Goal: Transaction & Acquisition: Purchase product/service

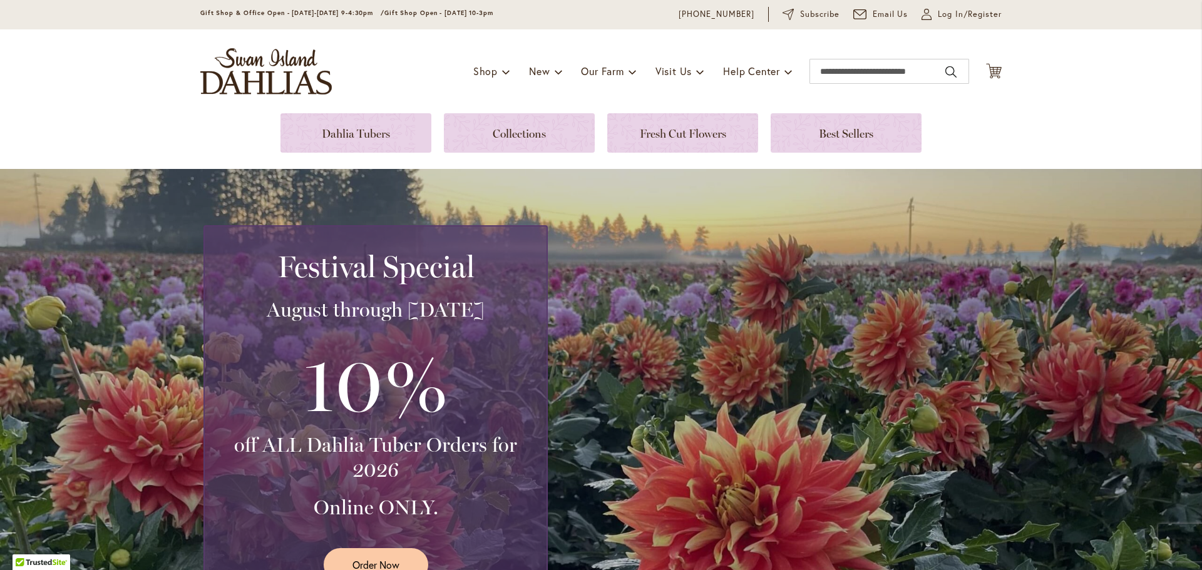
scroll to position [44, 0]
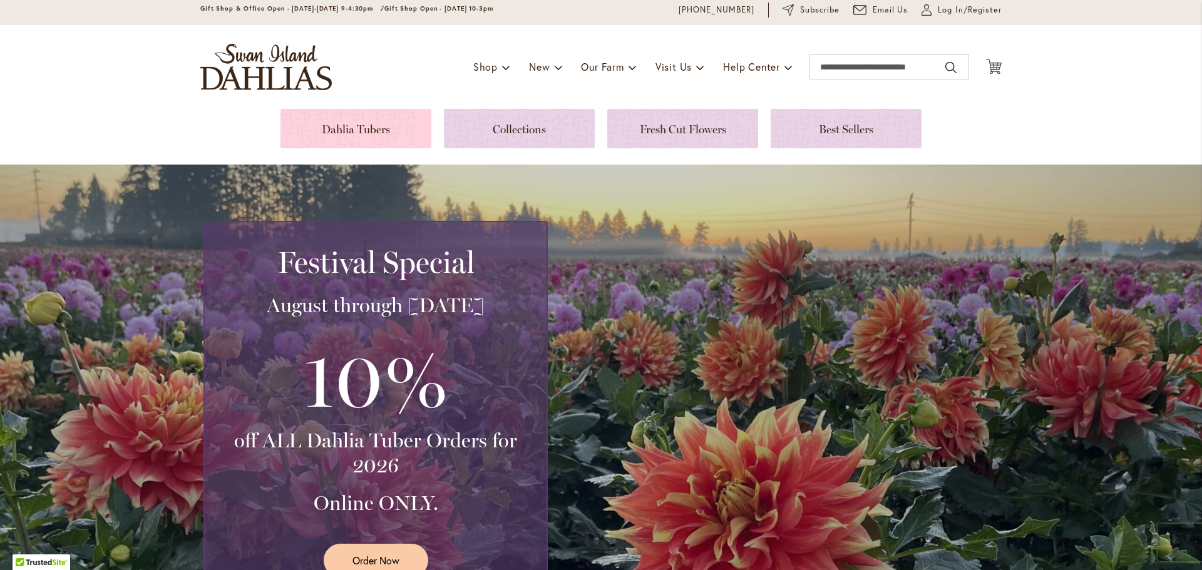
click at [339, 128] on link at bounding box center [355, 128] width 151 height 39
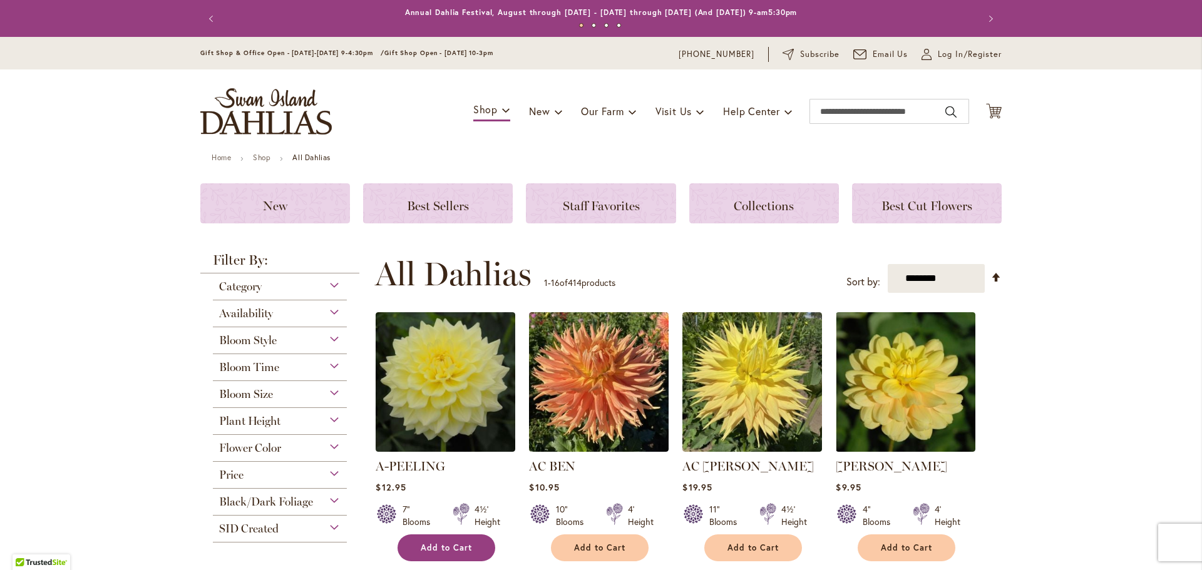
click at [451, 550] on span "Add to Cart" at bounding box center [446, 548] width 51 height 11
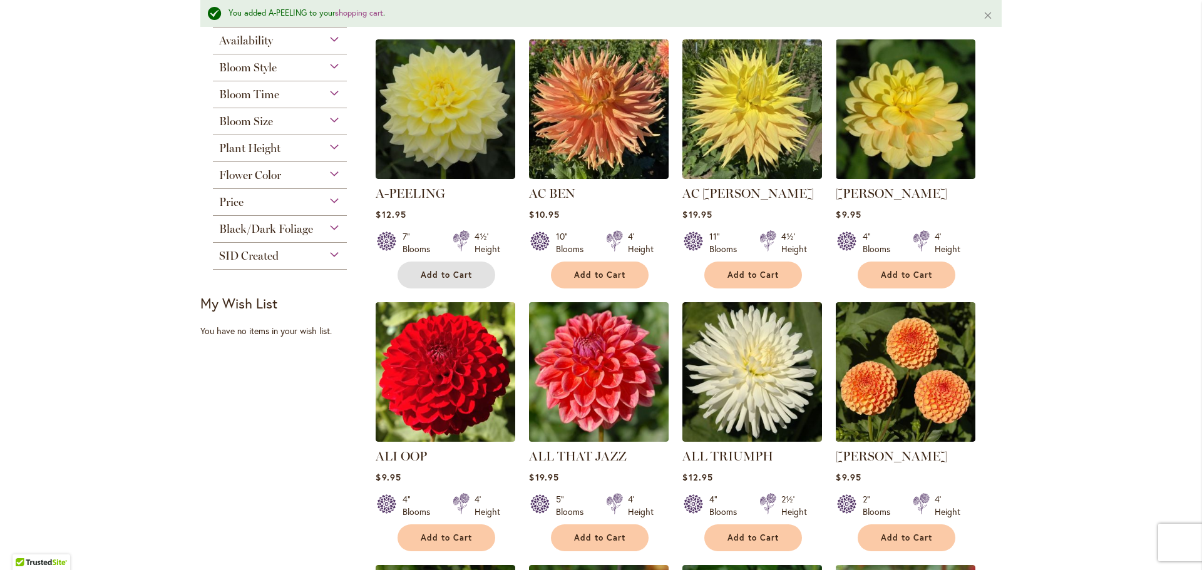
scroll to position [351, 0]
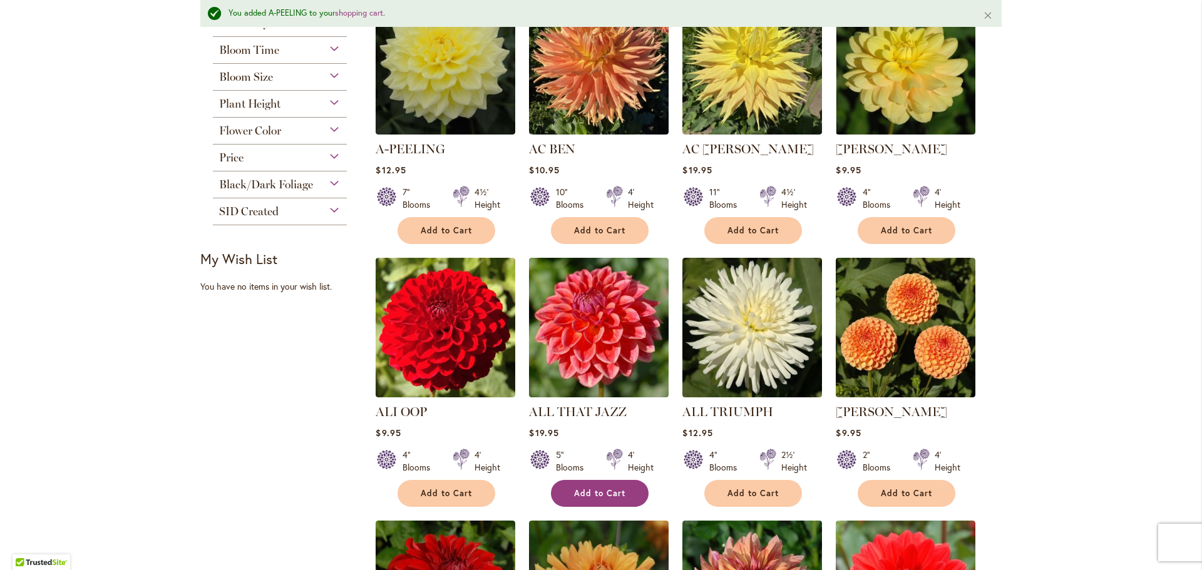
click at [583, 495] on span "Add to Cart" at bounding box center [599, 493] width 51 height 11
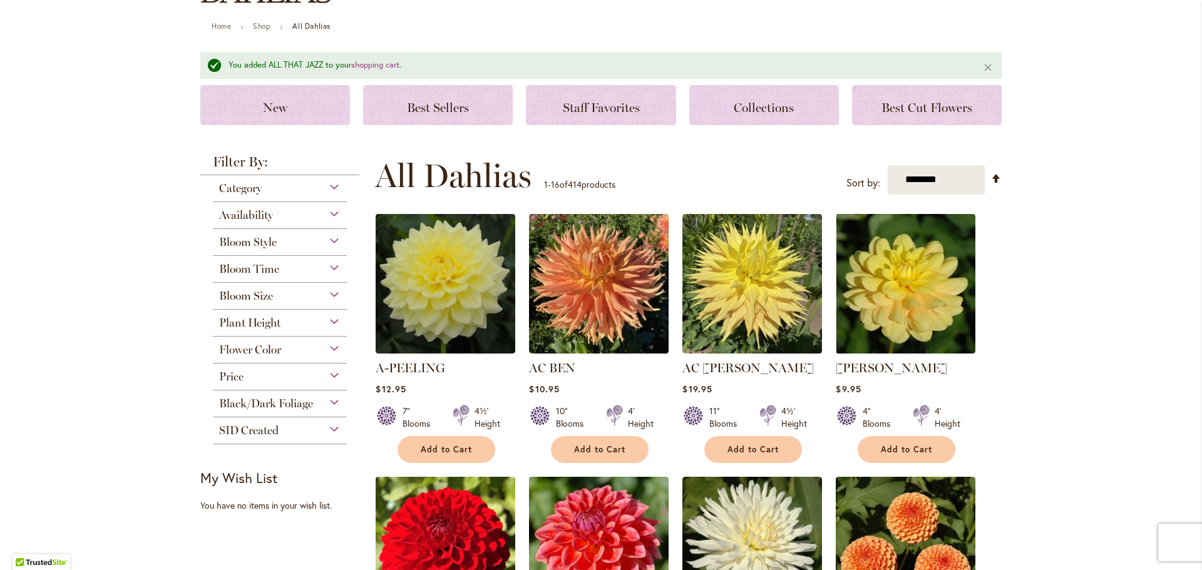
scroll to position [128, 0]
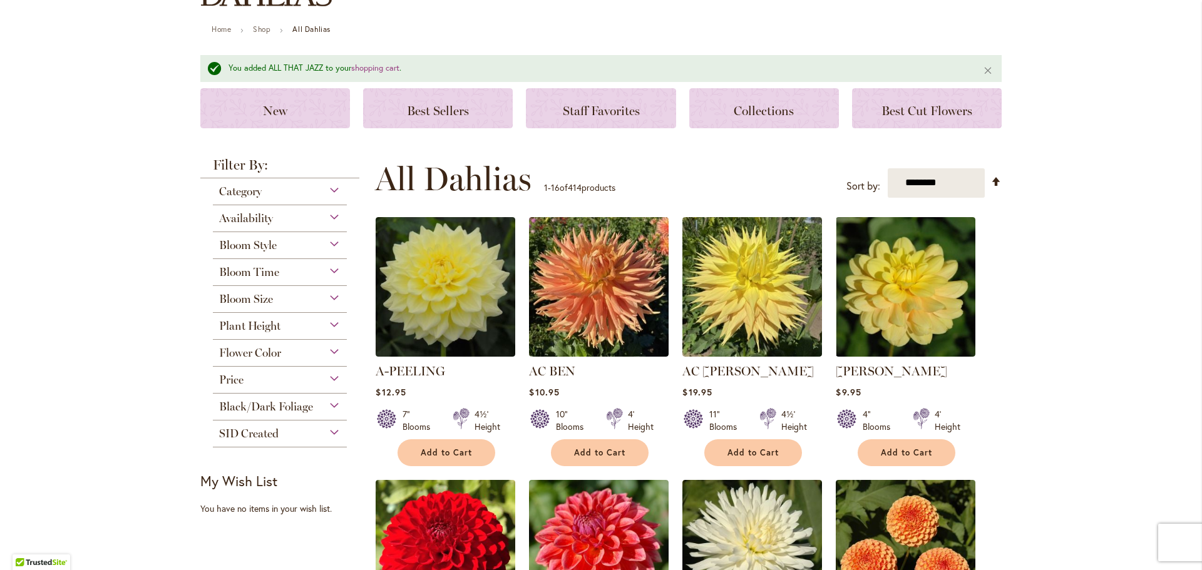
click at [328, 242] on div "Bloom Style" at bounding box center [280, 242] width 134 height 20
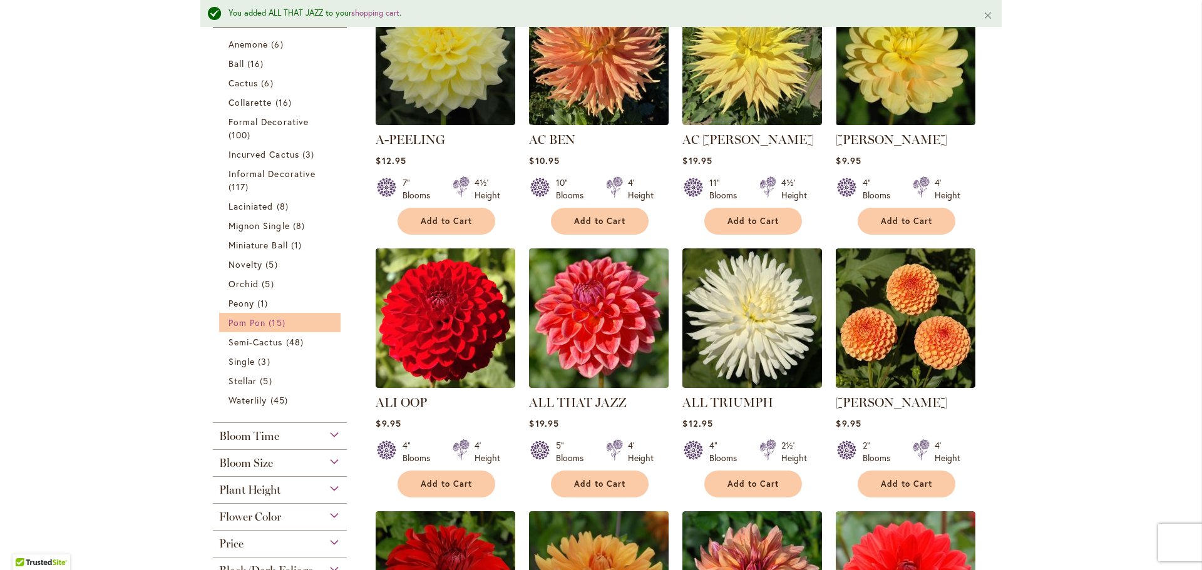
click at [260, 320] on span "Pom Pon" at bounding box center [246, 323] width 37 height 12
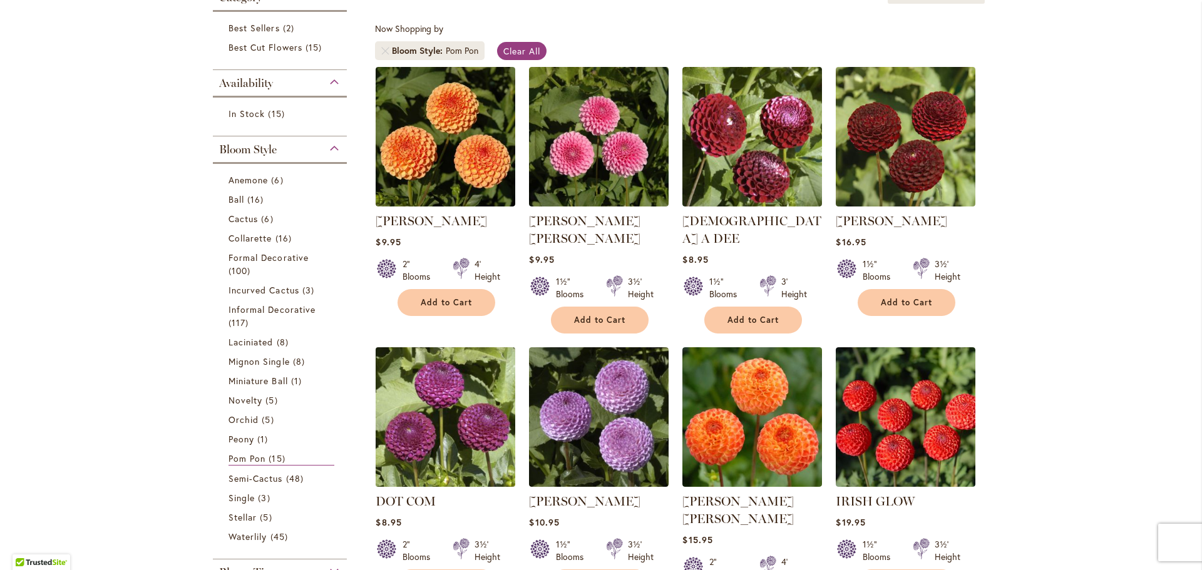
scroll to position [357, 0]
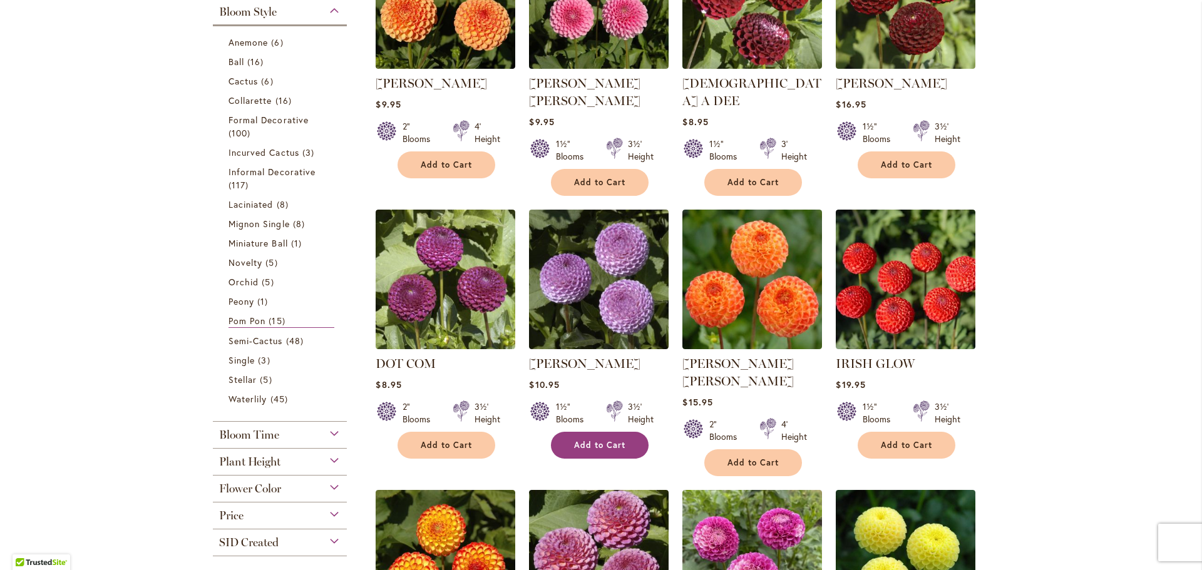
click at [585, 440] on span "Add to Cart" at bounding box center [599, 445] width 51 height 11
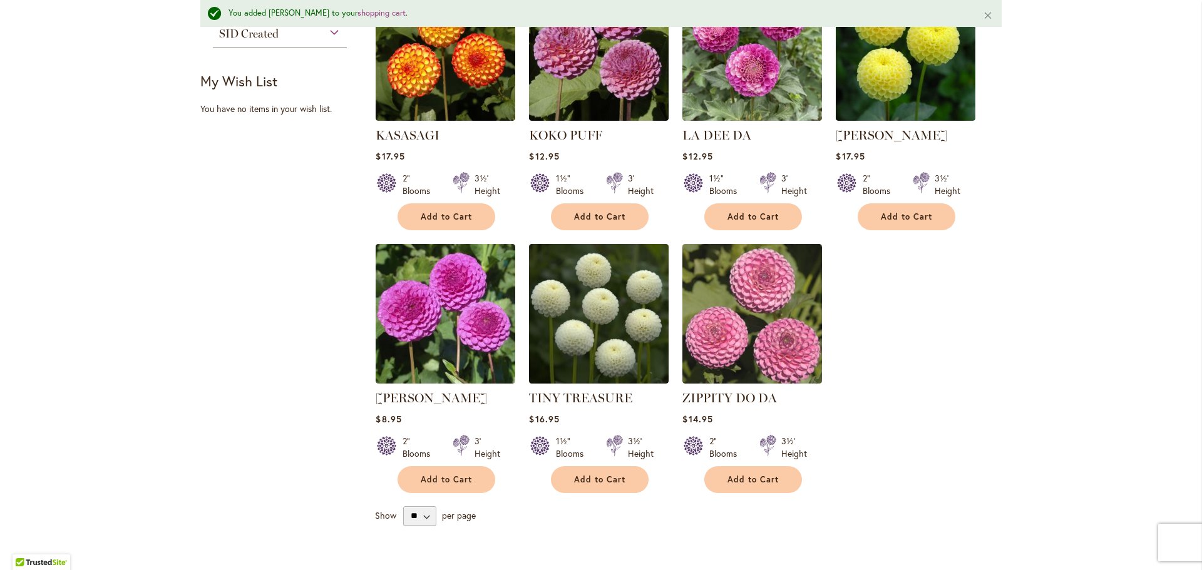
scroll to position [908, 0]
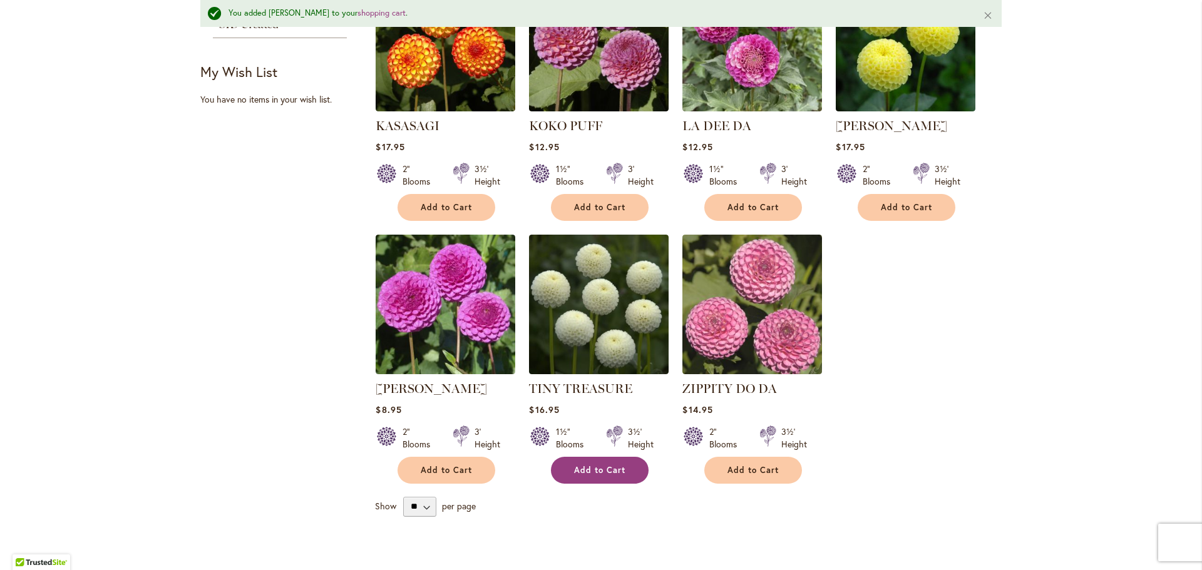
click at [586, 465] on span "Add to Cart" at bounding box center [599, 470] width 51 height 11
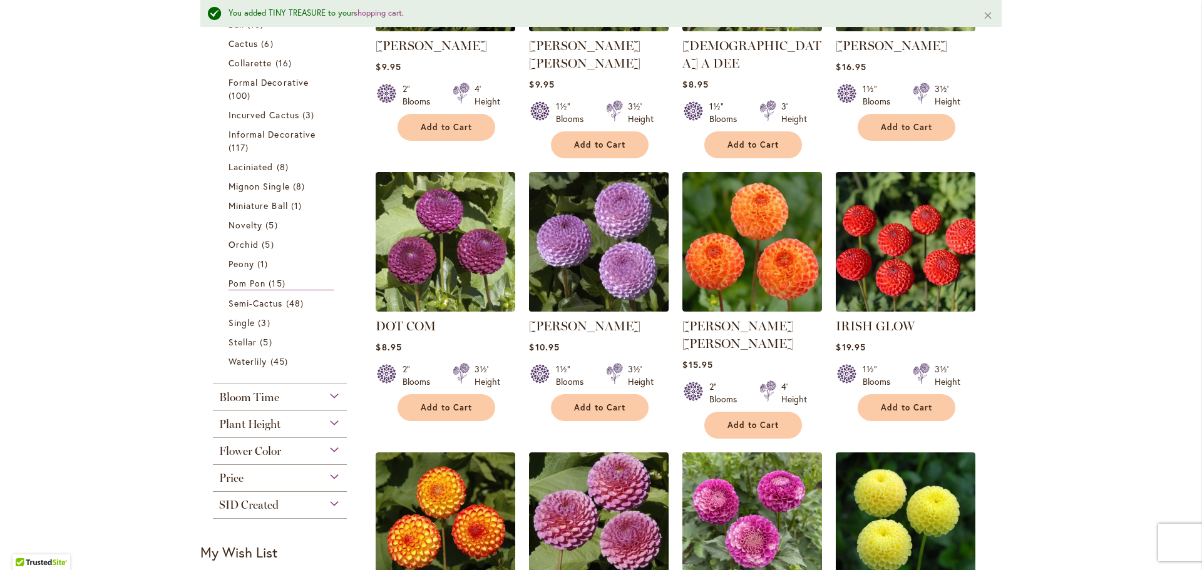
scroll to position [0, 0]
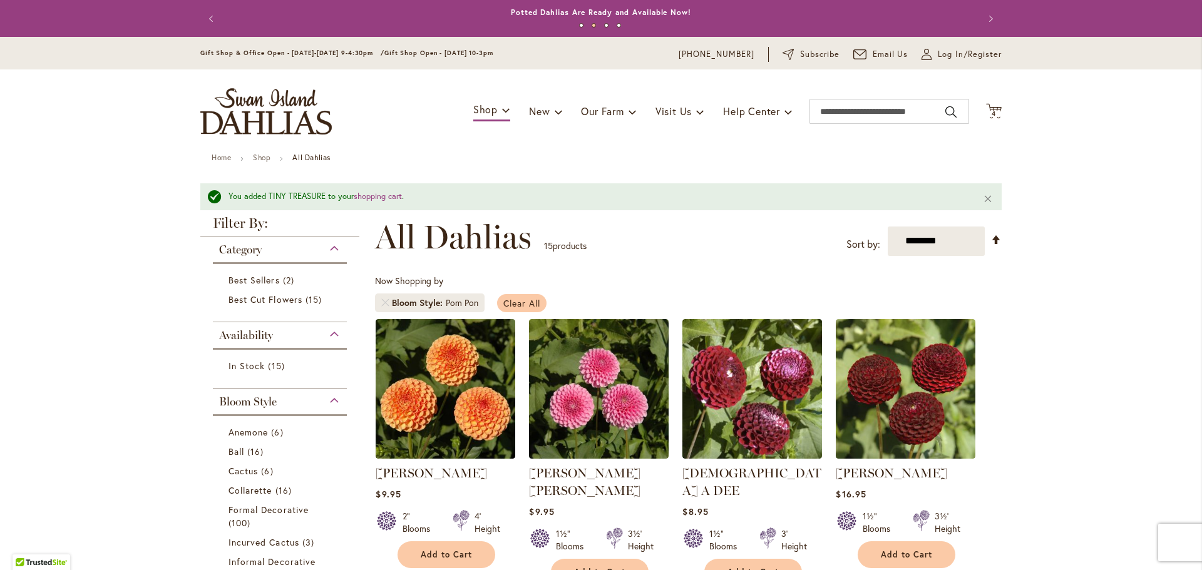
click at [534, 300] on span "Clear All" at bounding box center [521, 303] width 37 height 12
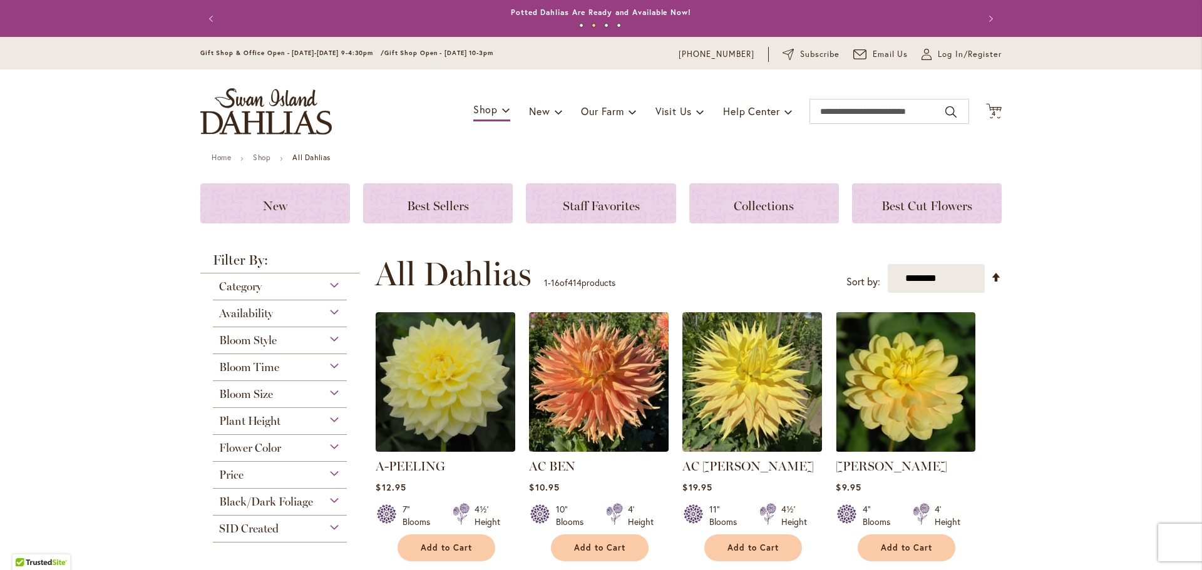
click at [335, 388] on div "Bloom Size" at bounding box center [280, 391] width 134 height 20
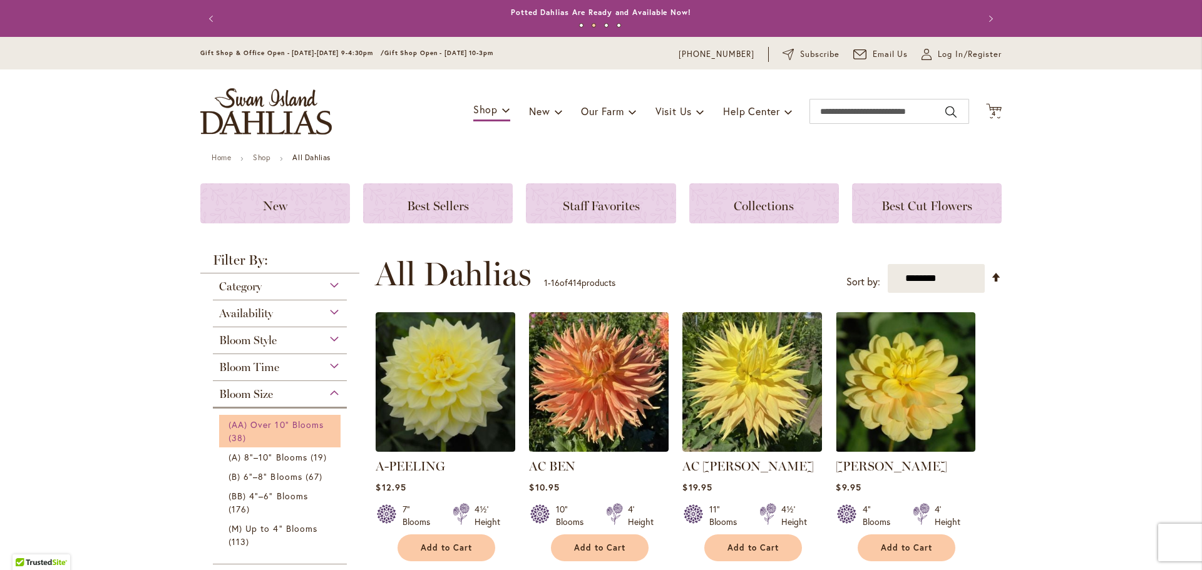
click at [299, 424] on span "(AA) Over 10" Blooms" at bounding box center [275, 425] width 95 height 12
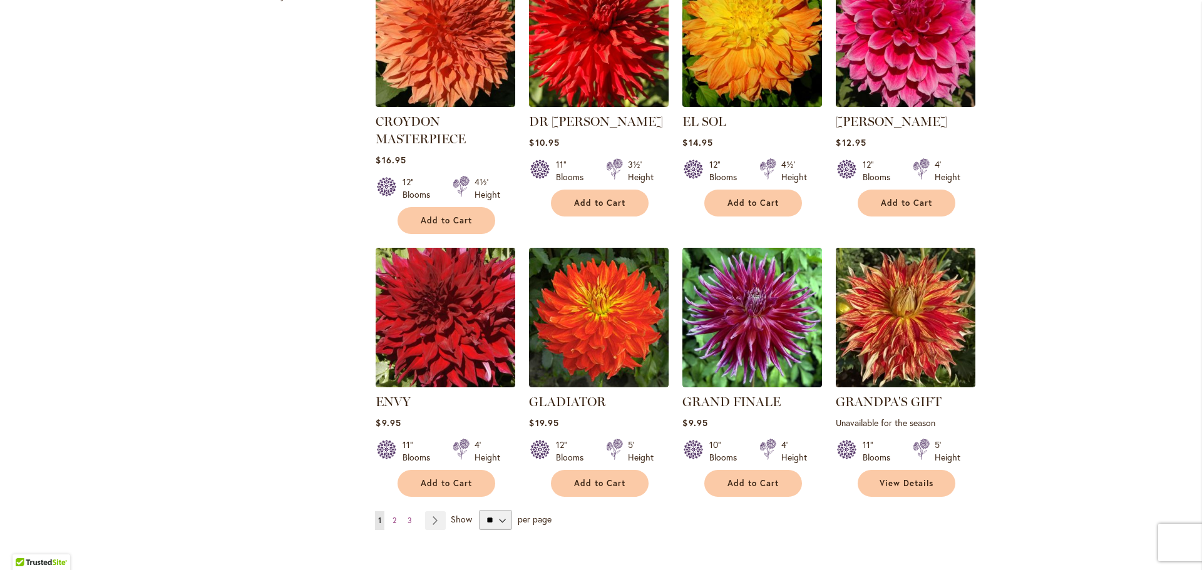
scroll to position [845, 0]
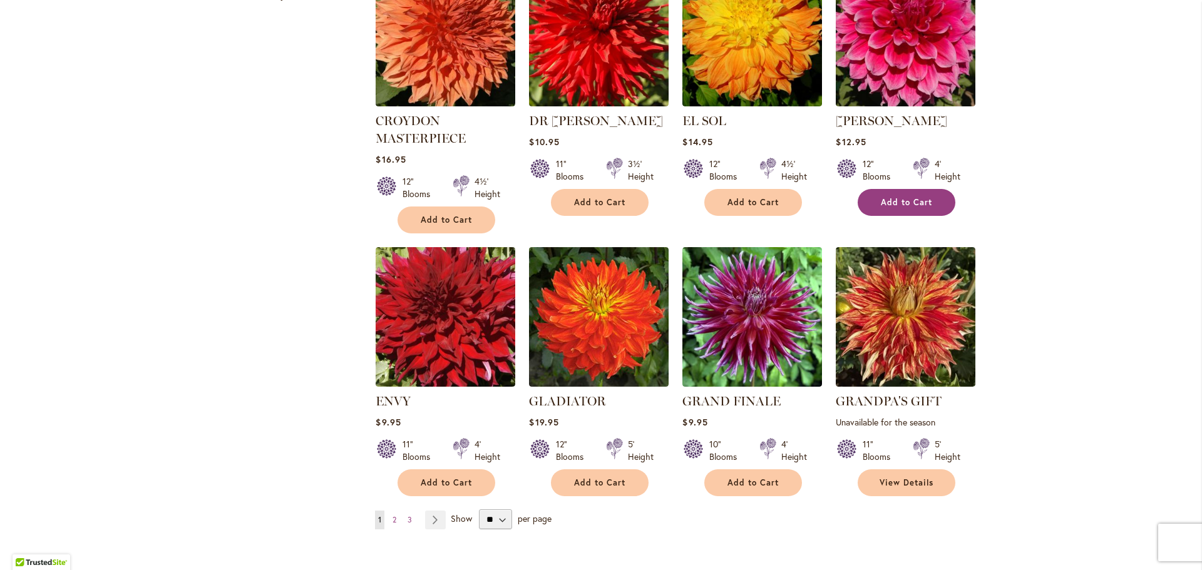
click at [925, 202] on span "Add to Cart" at bounding box center [906, 202] width 51 height 11
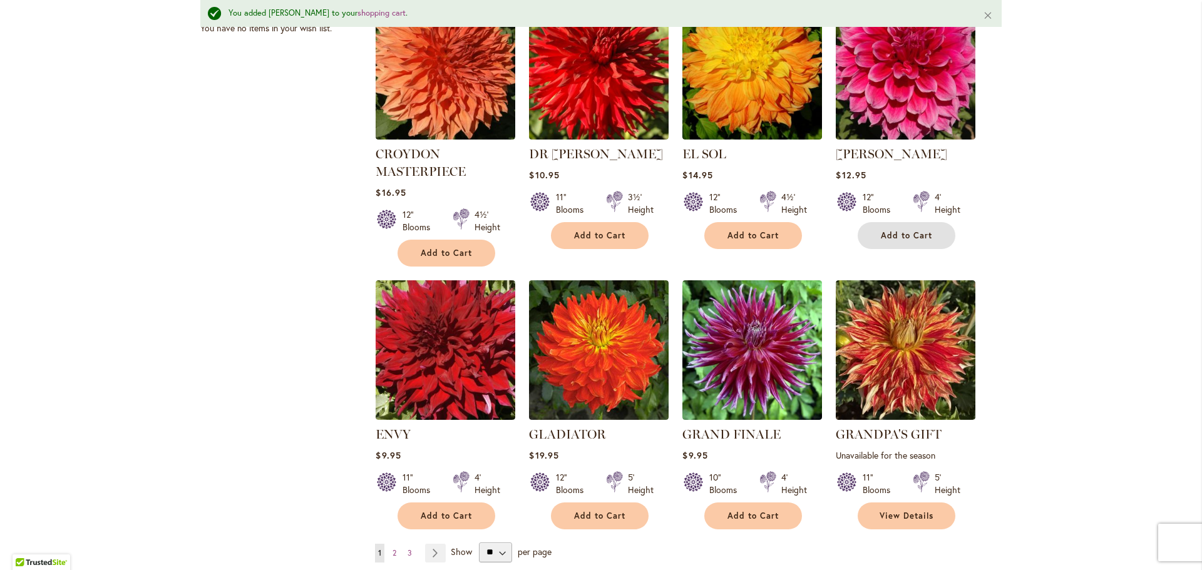
scroll to position [878, 0]
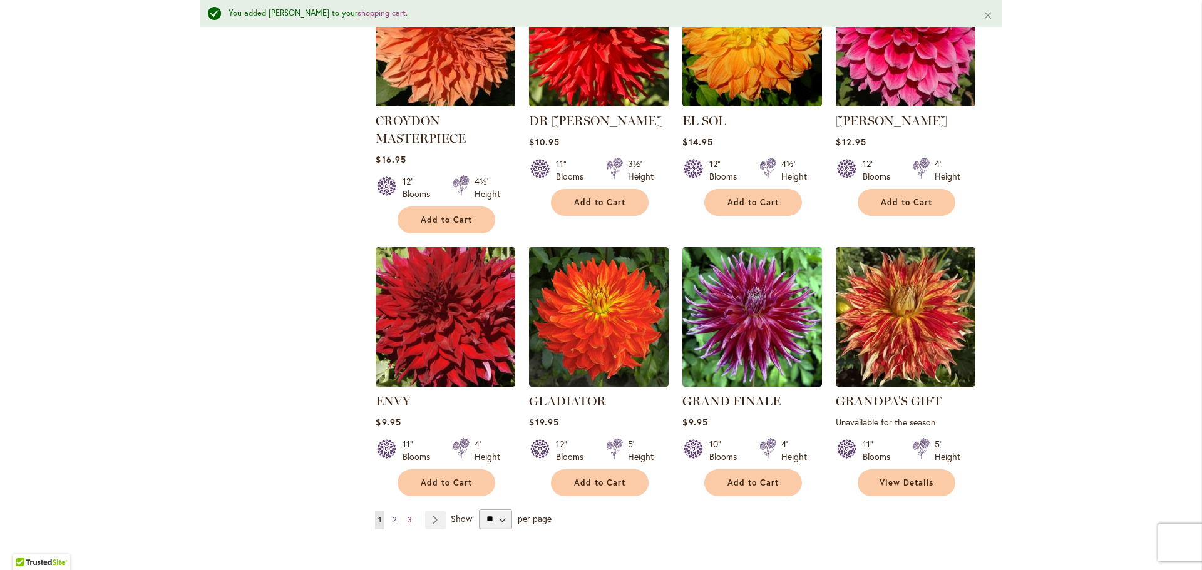
click at [398, 516] on link "Page 2" at bounding box center [394, 520] width 10 height 19
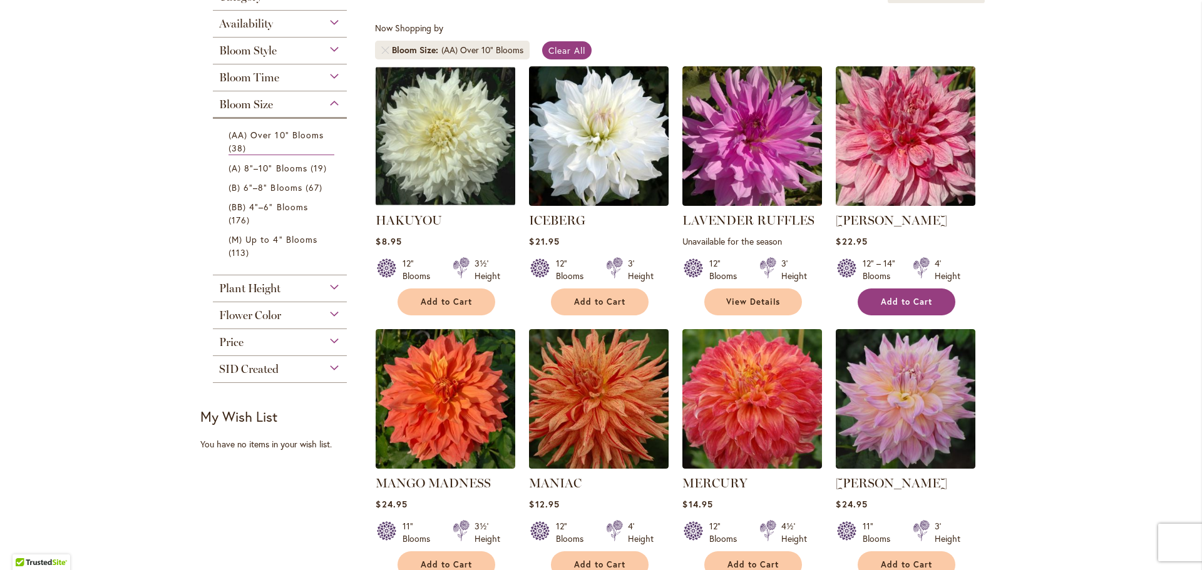
scroll to position [221, 0]
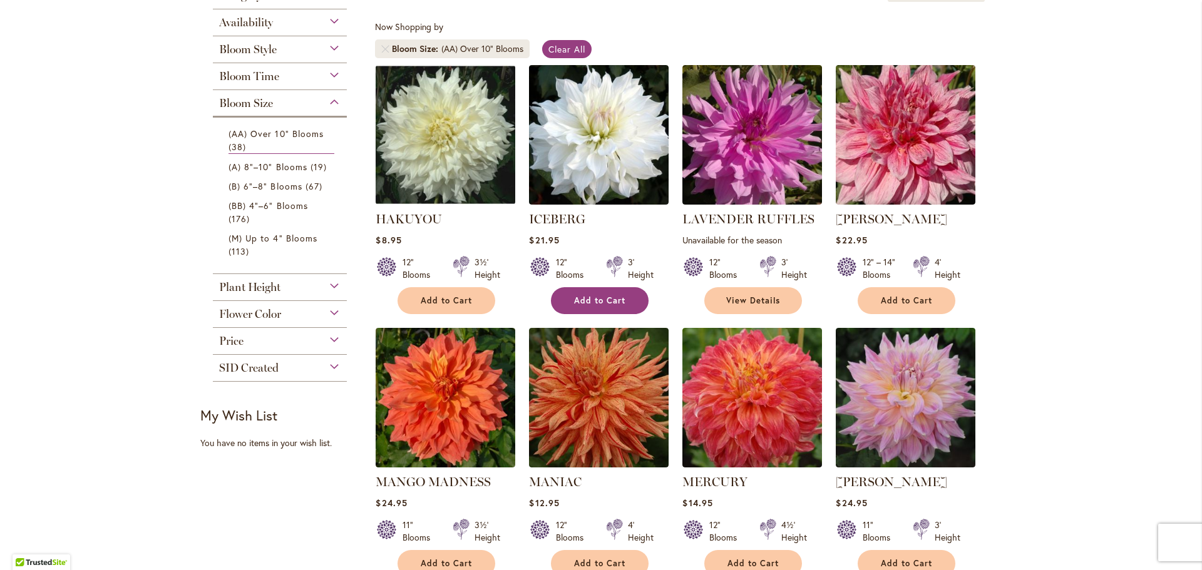
click at [578, 293] on button "Add to Cart" at bounding box center [600, 300] width 98 height 27
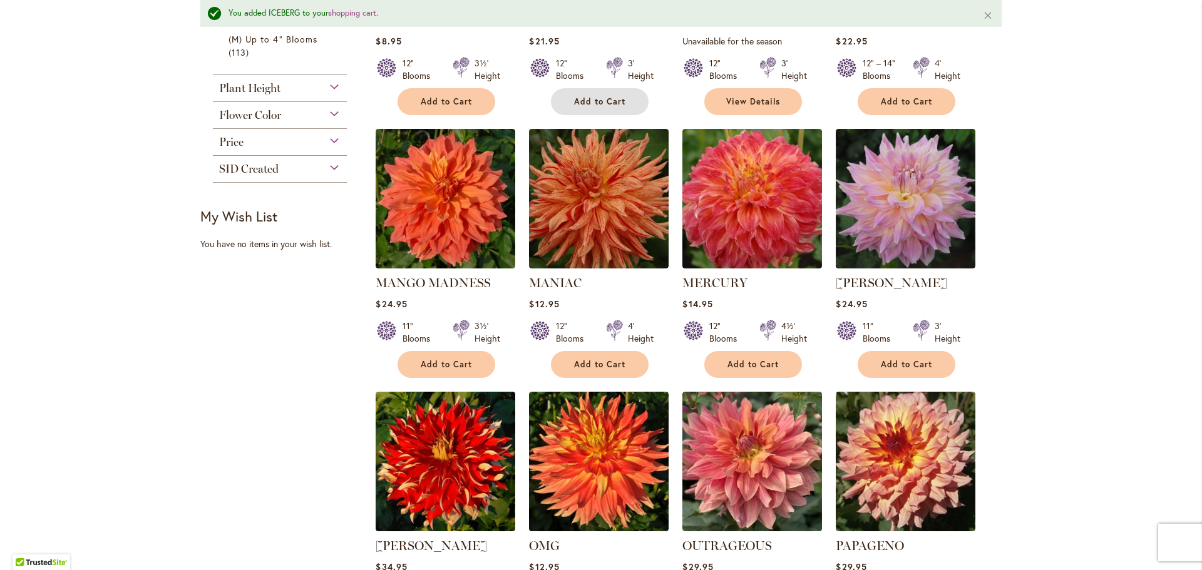
scroll to position [468, 0]
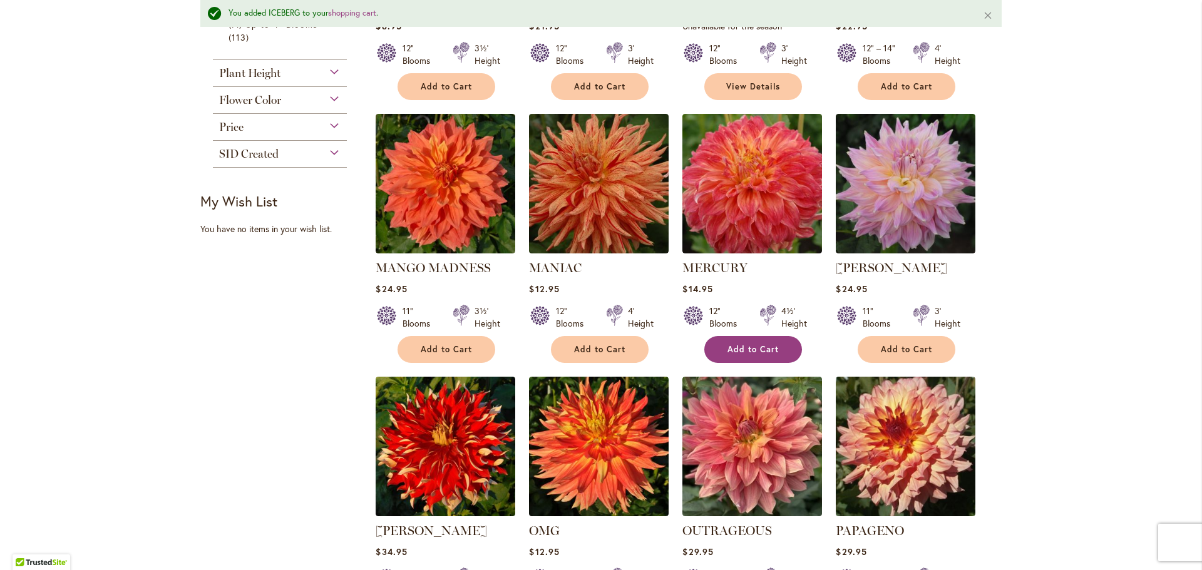
click at [777, 351] on span "Add to Cart" at bounding box center [752, 349] width 51 height 11
click at [884, 347] on span "Add to Cart" at bounding box center [906, 349] width 51 height 11
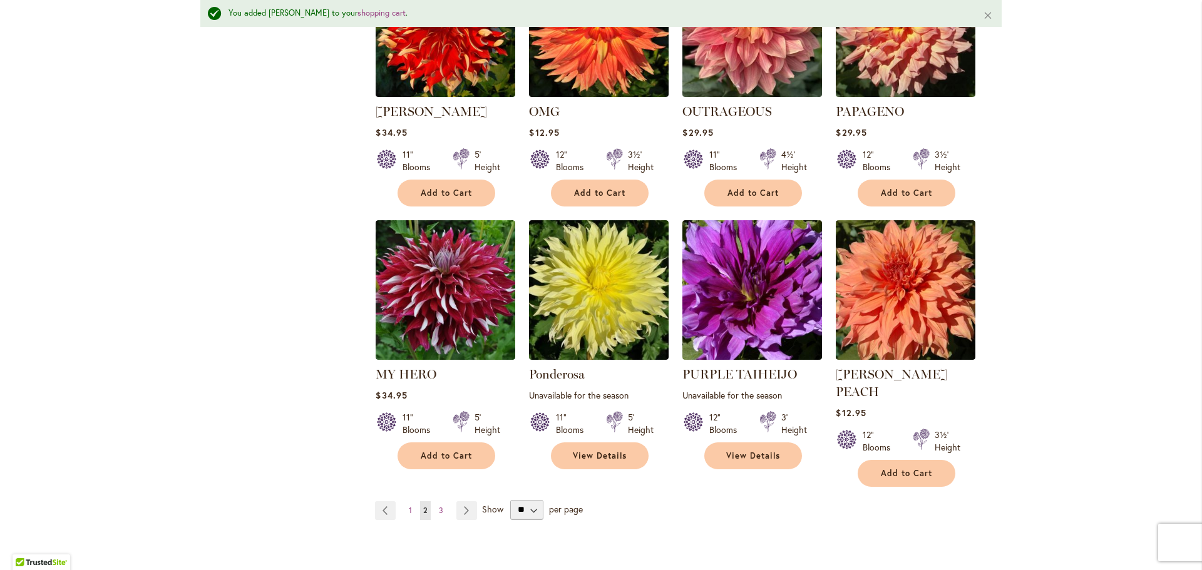
scroll to position [888, 0]
click at [776, 444] on link "View Details" at bounding box center [753, 455] width 98 height 27
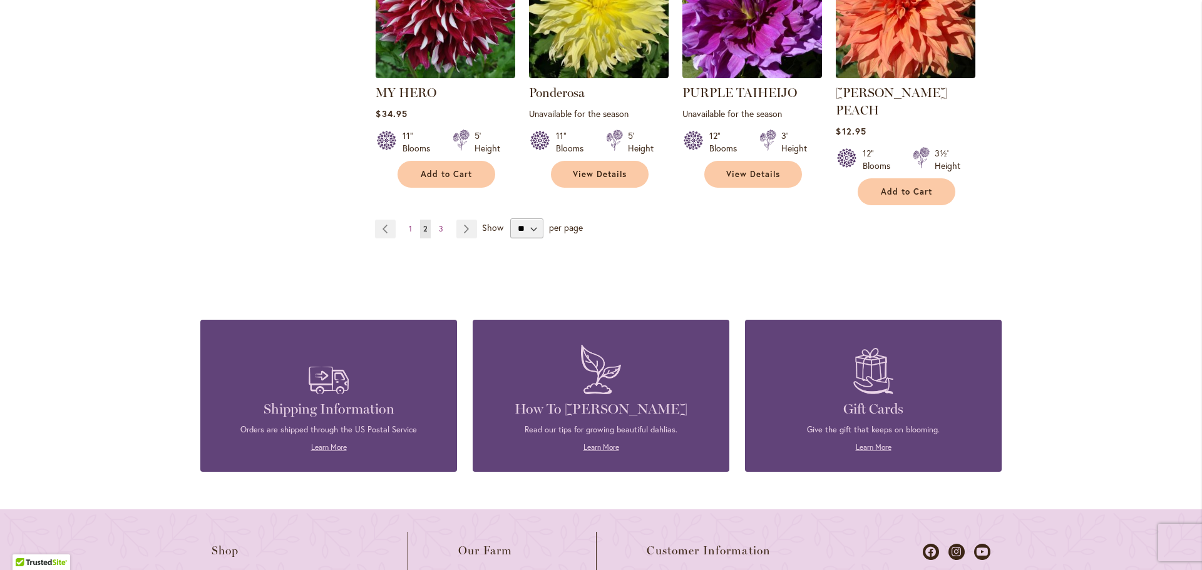
scroll to position [1176, 0]
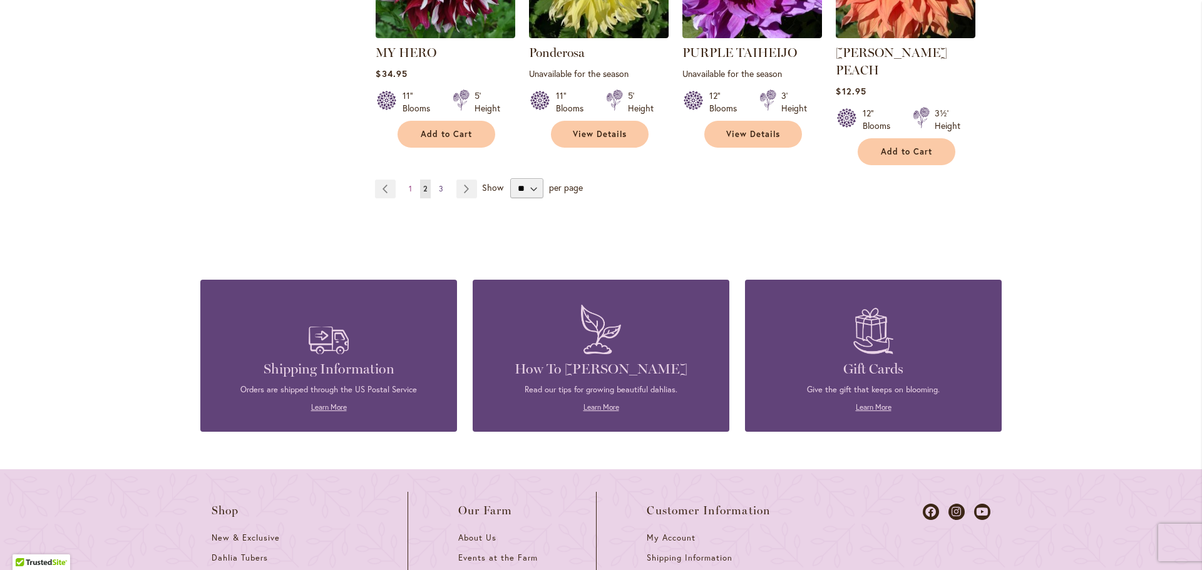
click at [439, 184] on span "3" at bounding box center [441, 188] width 4 height 9
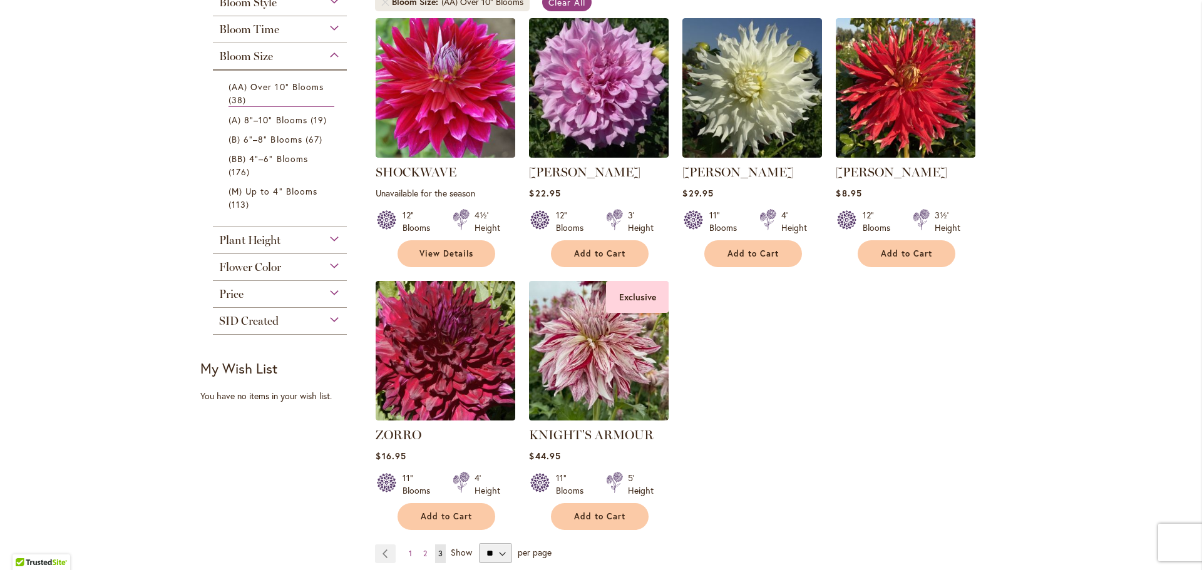
scroll to position [268, 0]
click at [587, 242] on button "Add to Cart" at bounding box center [600, 253] width 98 height 27
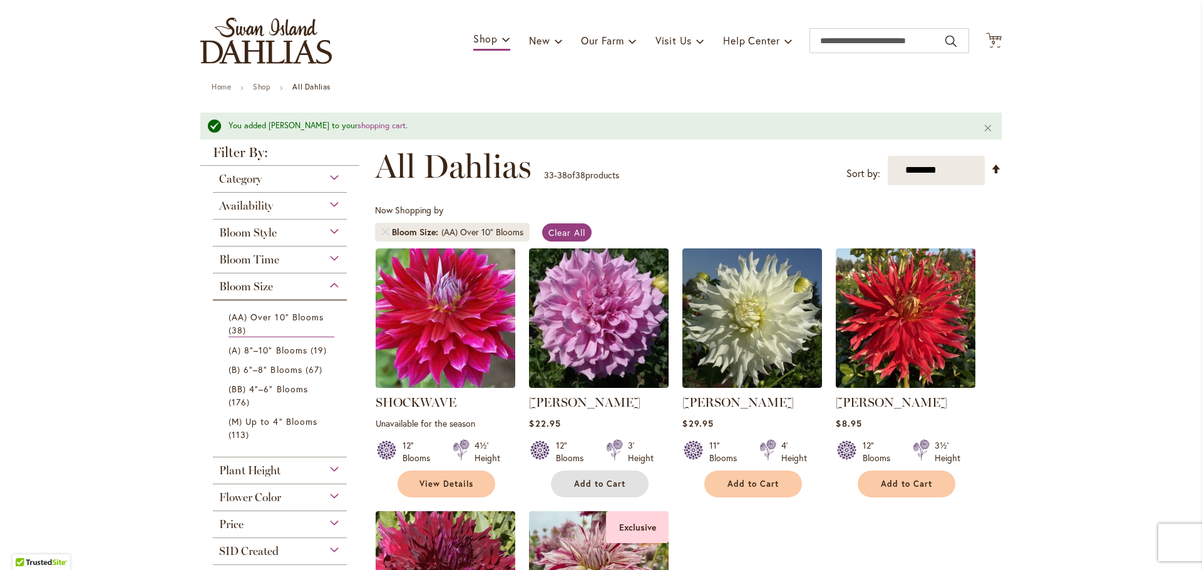
scroll to position [70, 0]
click at [248, 349] on span "(A) 8"–10" Blooms" at bounding box center [267, 351] width 79 height 12
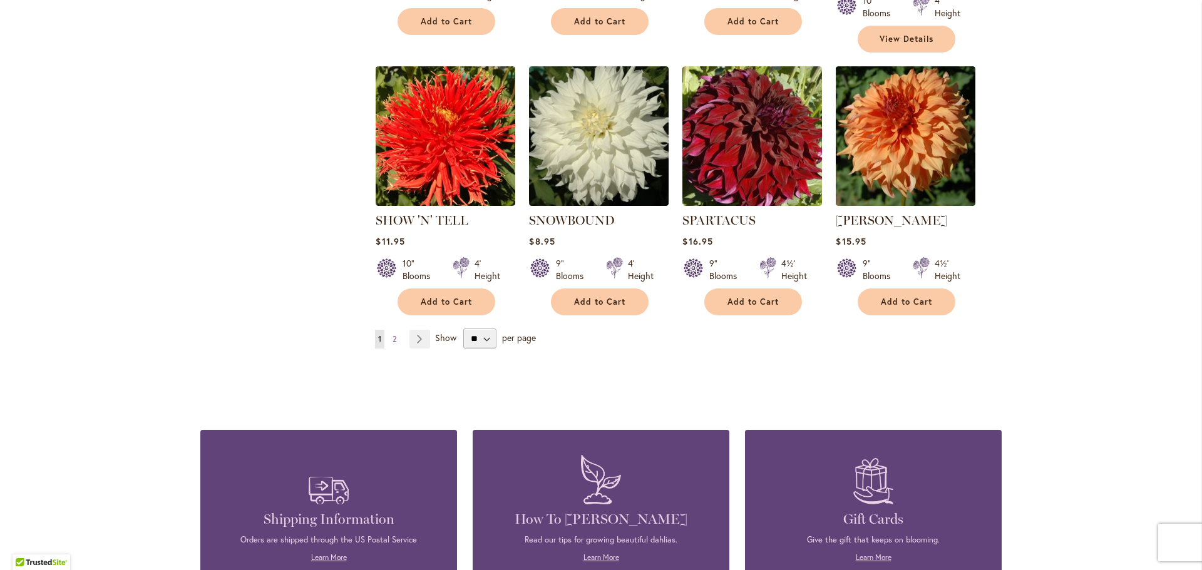
scroll to position [1064, 0]
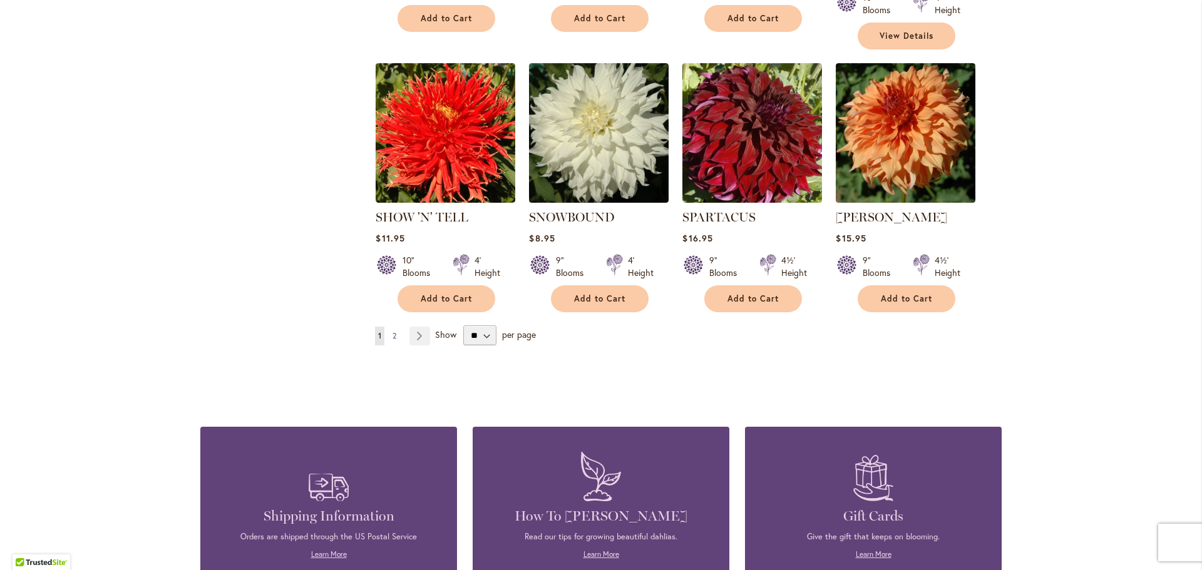
click at [395, 331] on span "2" at bounding box center [394, 335] width 4 height 9
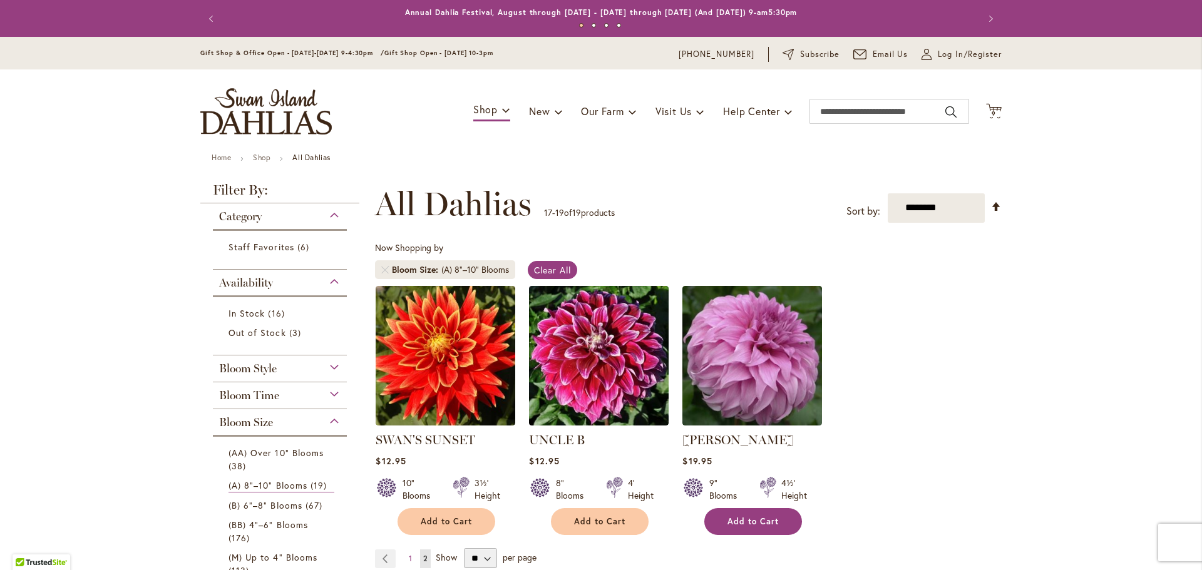
click at [769, 518] on span "Add to Cart" at bounding box center [752, 521] width 51 height 11
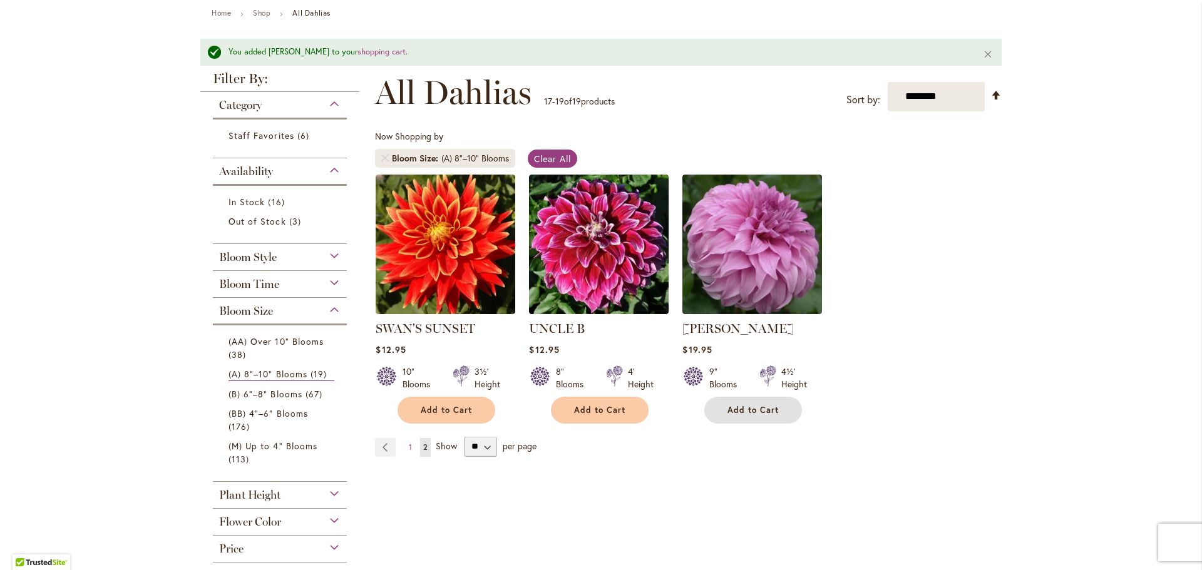
scroll to position [145, 0]
click at [293, 389] on span "(B) 6"–8" Blooms" at bounding box center [265, 393] width 74 height 12
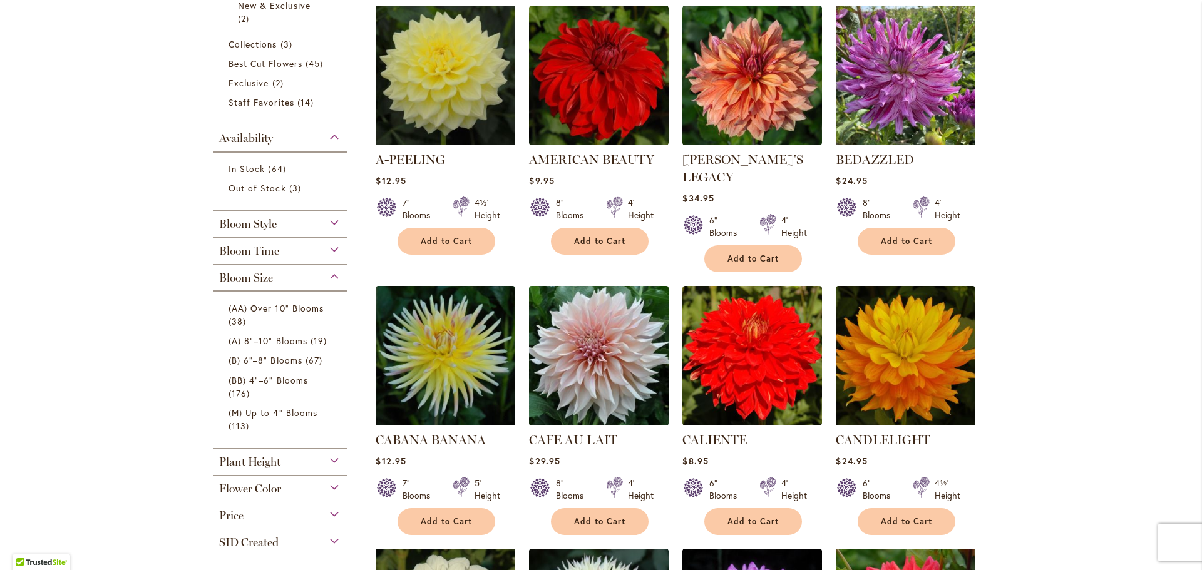
scroll to position [344, 0]
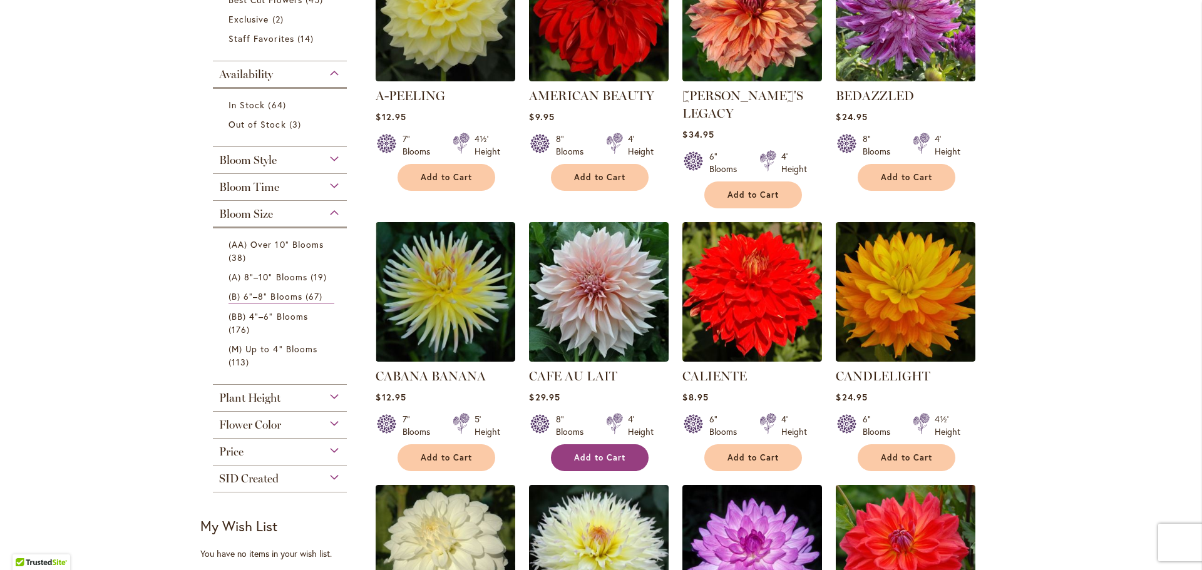
click at [623, 453] on span "Add to Cart" at bounding box center [599, 458] width 51 height 11
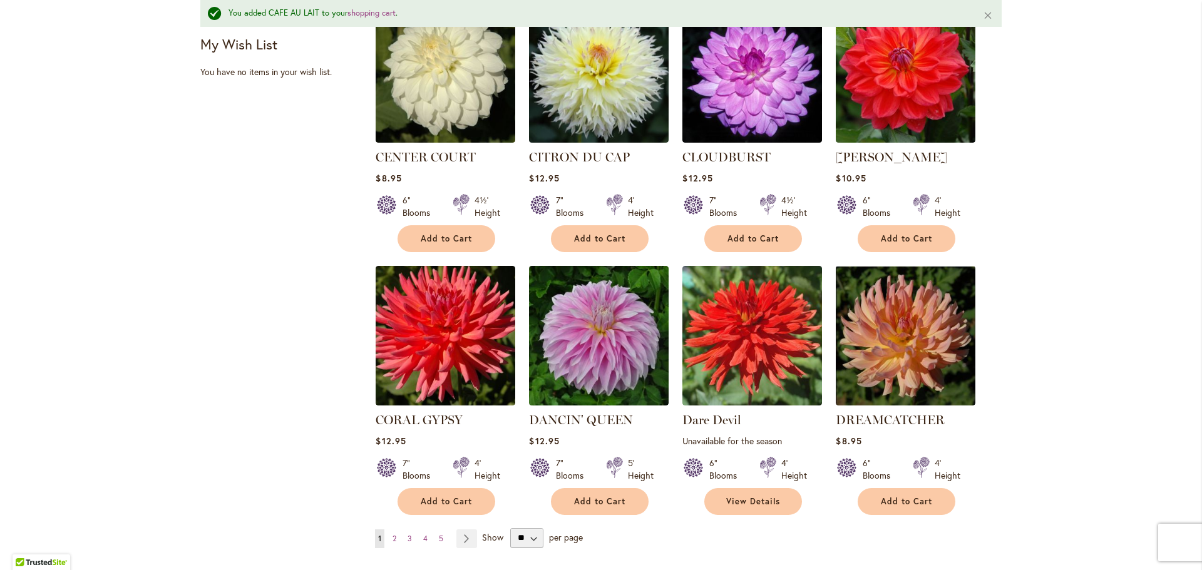
scroll to position [861, 0]
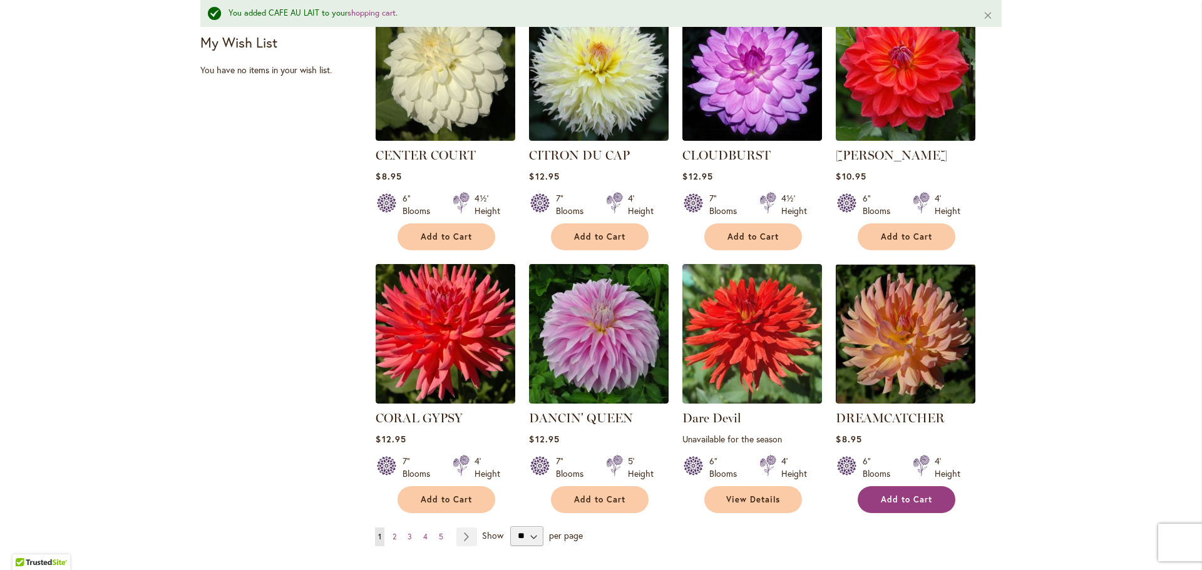
click at [887, 495] on span "Add to Cart" at bounding box center [906, 500] width 51 height 11
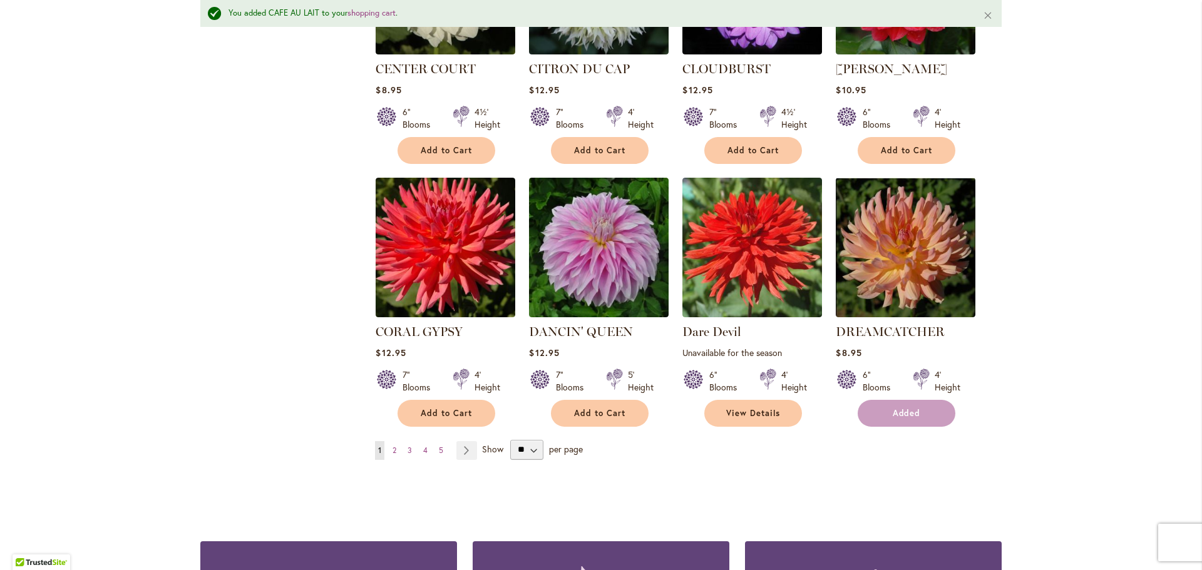
scroll to position [949, 0]
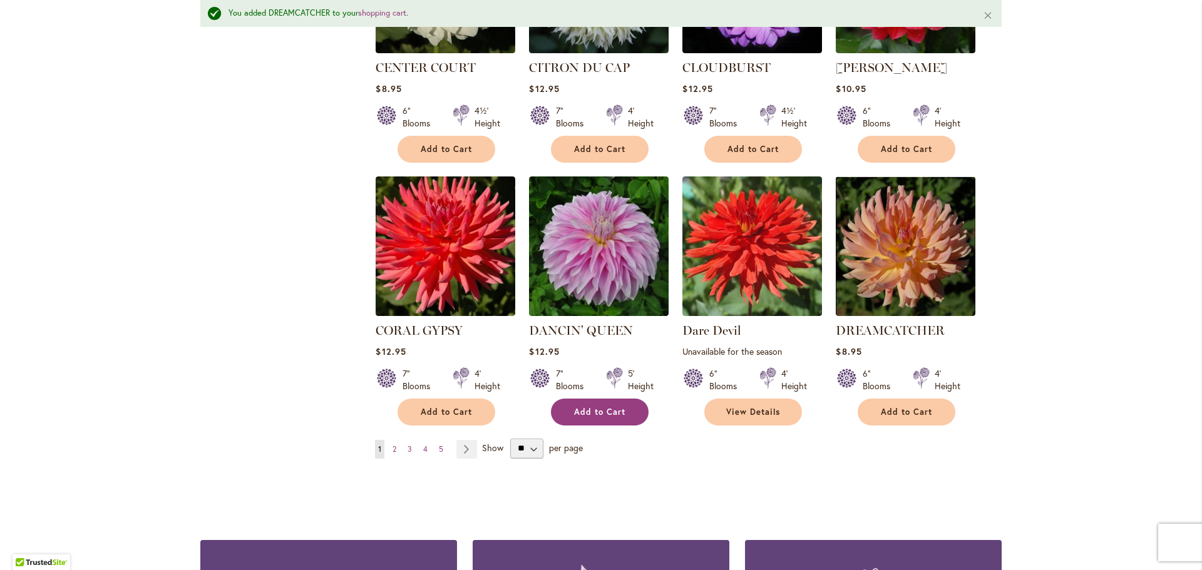
click at [614, 407] on span "Add to Cart" at bounding box center [599, 412] width 51 height 11
click at [395, 444] on span "2" at bounding box center [394, 448] width 4 height 9
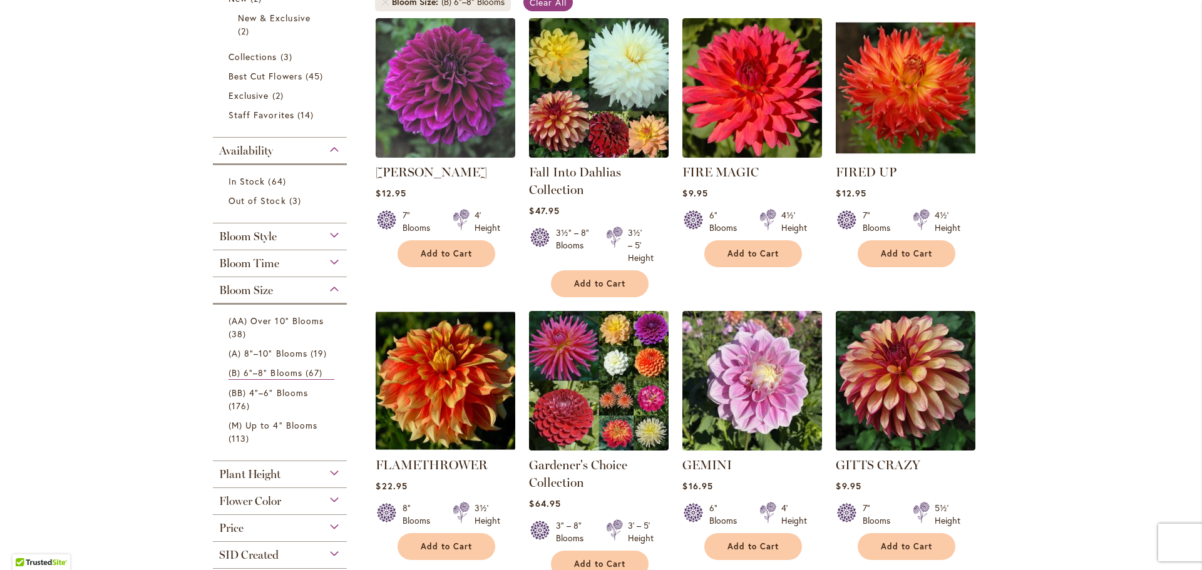
scroll to position [269, 0]
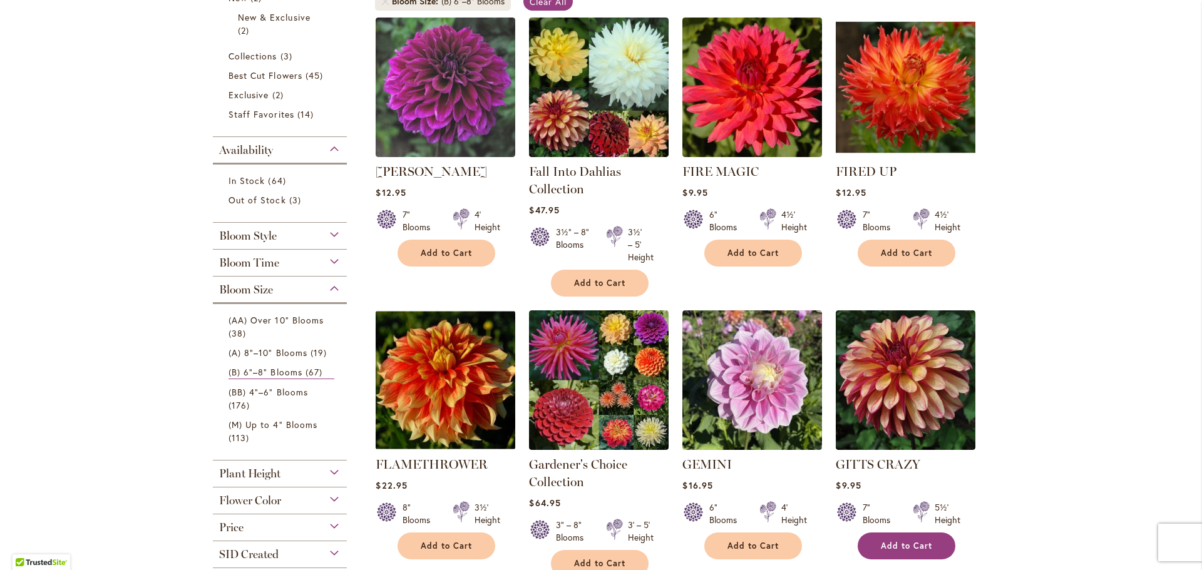
click at [909, 543] on span "Add to Cart" at bounding box center [906, 546] width 51 height 11
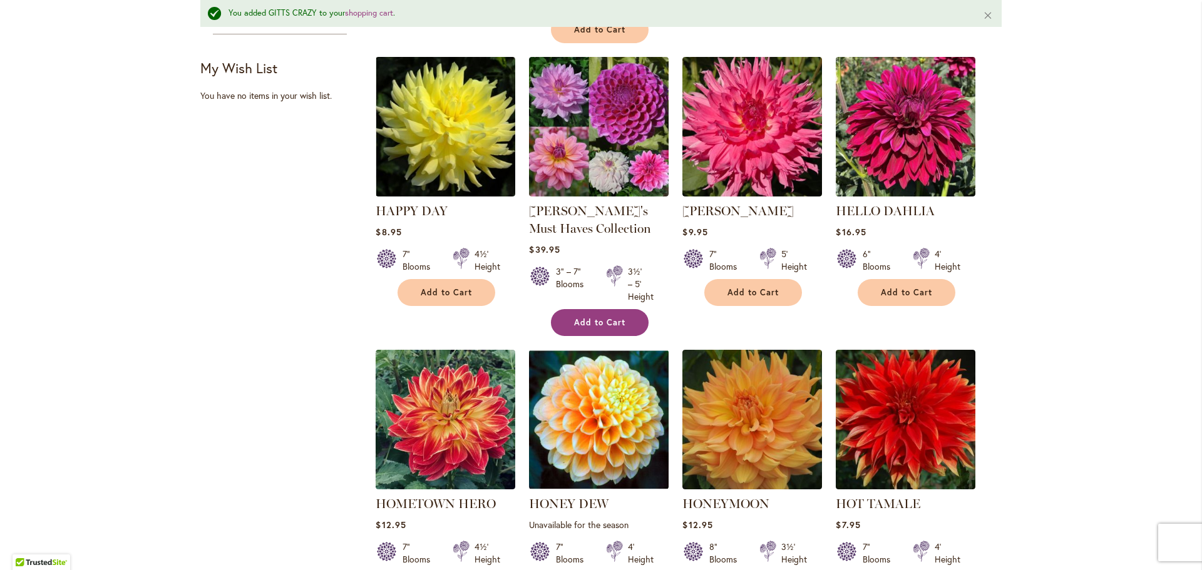
scroll to position [830, 0]
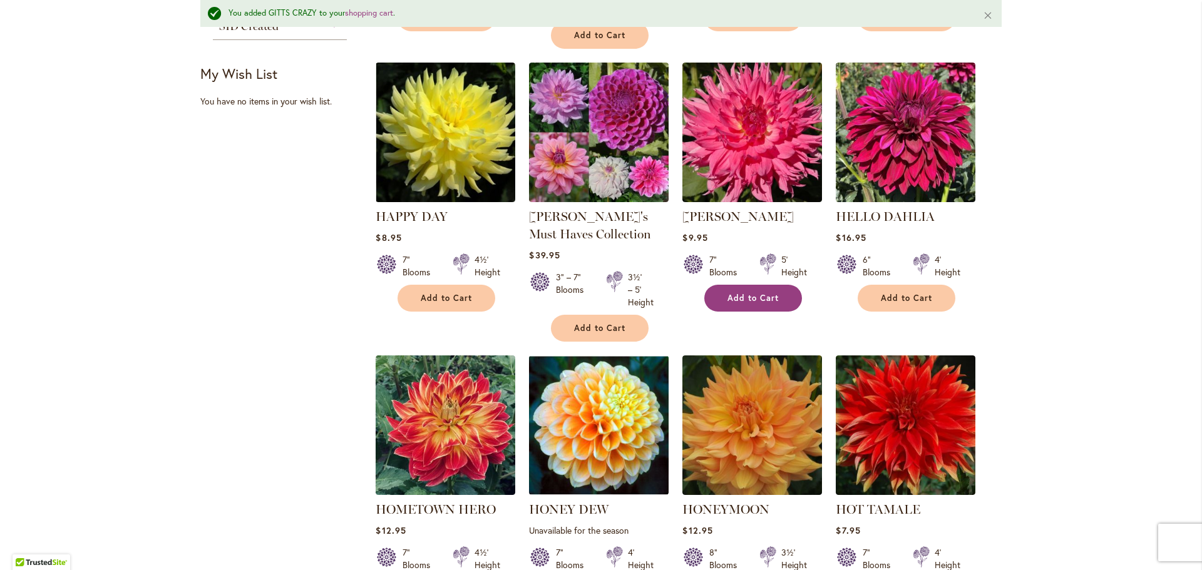
click at [729, 287] on button "Add to Cart" at bounding box center [753, 298] width 98 height 27
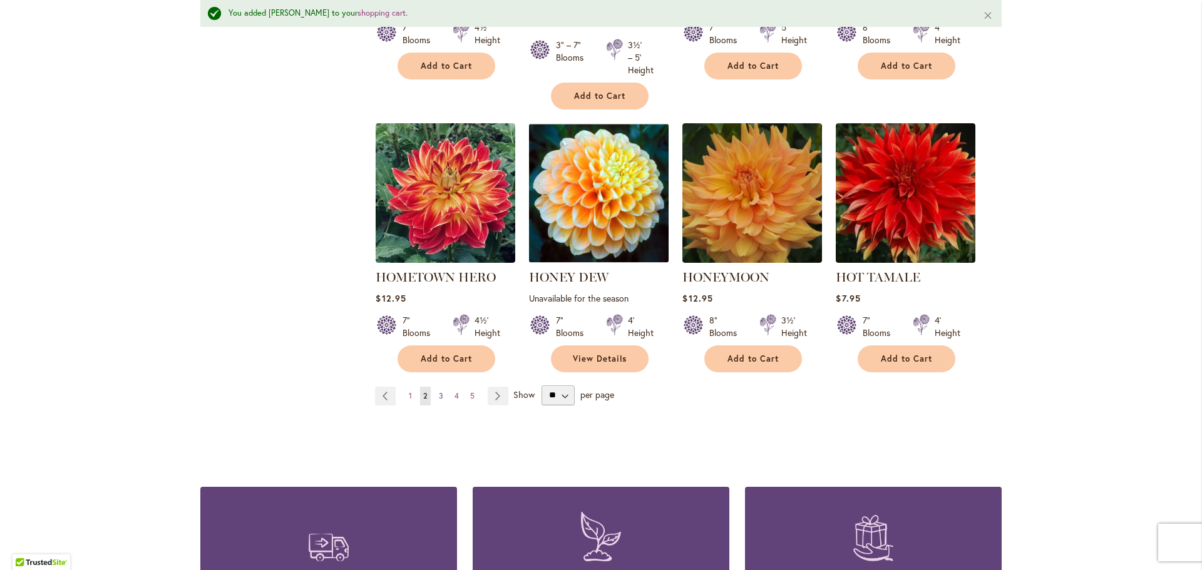
click at [439, 392] on span "3" at bounding box center [441, 395] width 4 height 9
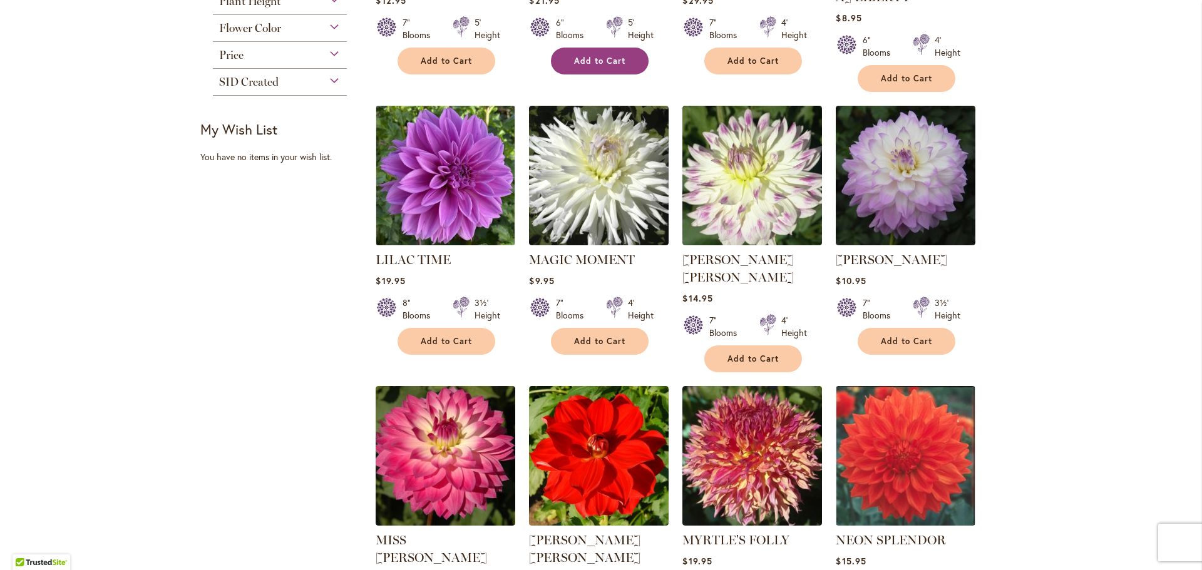
scroll to position [742, 0]
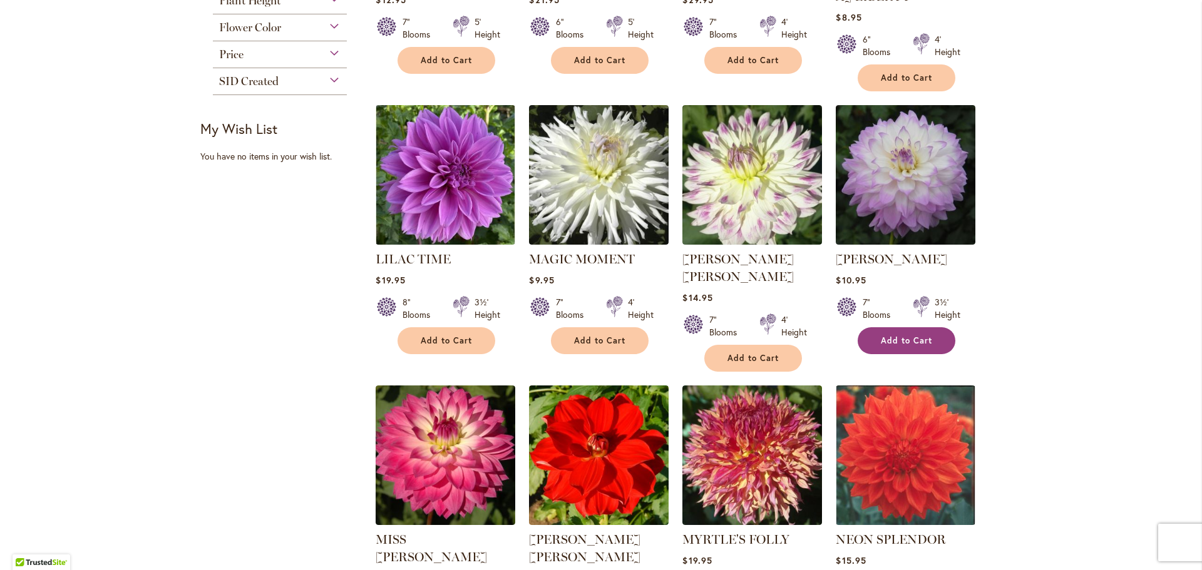
click at [901, 336] on span "Add to Cart" at bounding box center [906, 341] width 51 height 11
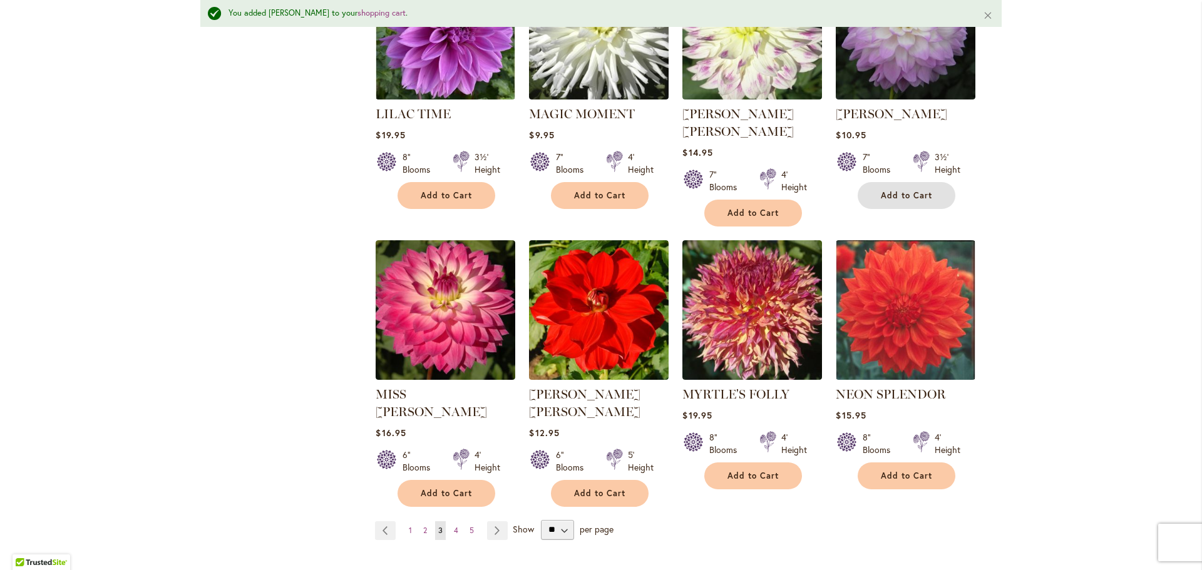
scroll to position [961, 0]
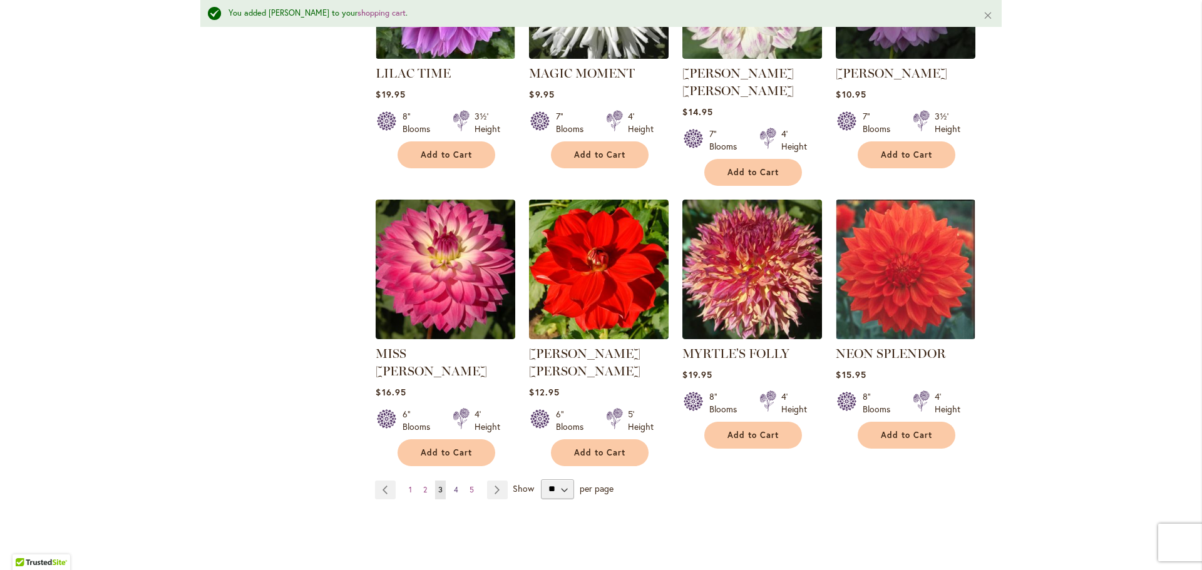
click at [457, 485] on span "4" at bounding box center [456, 489] width 4 height 9
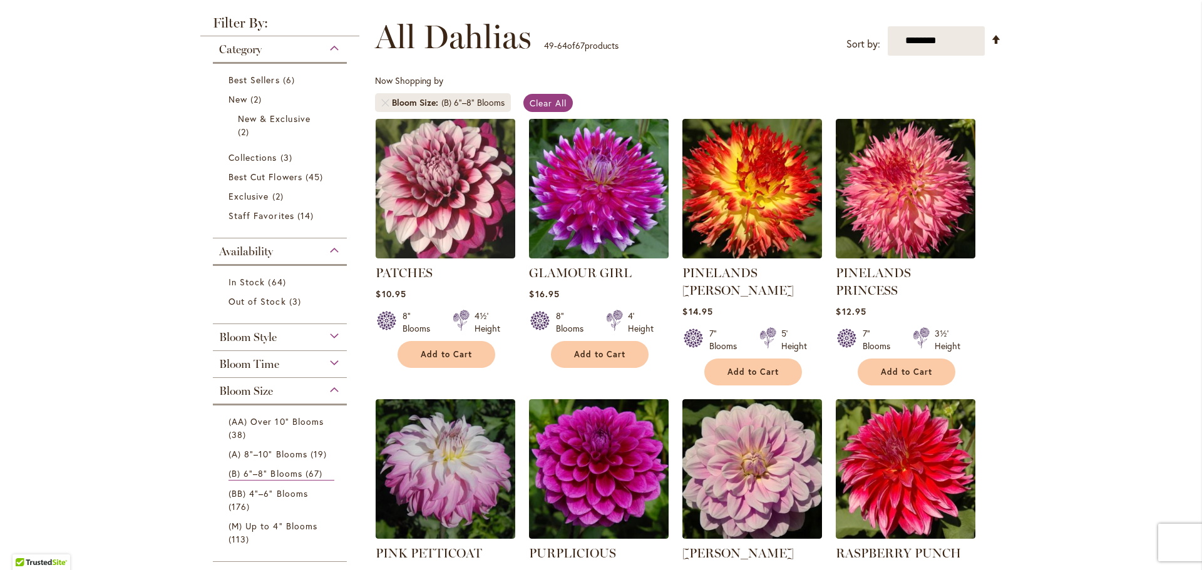
scroll to position [168, 0]
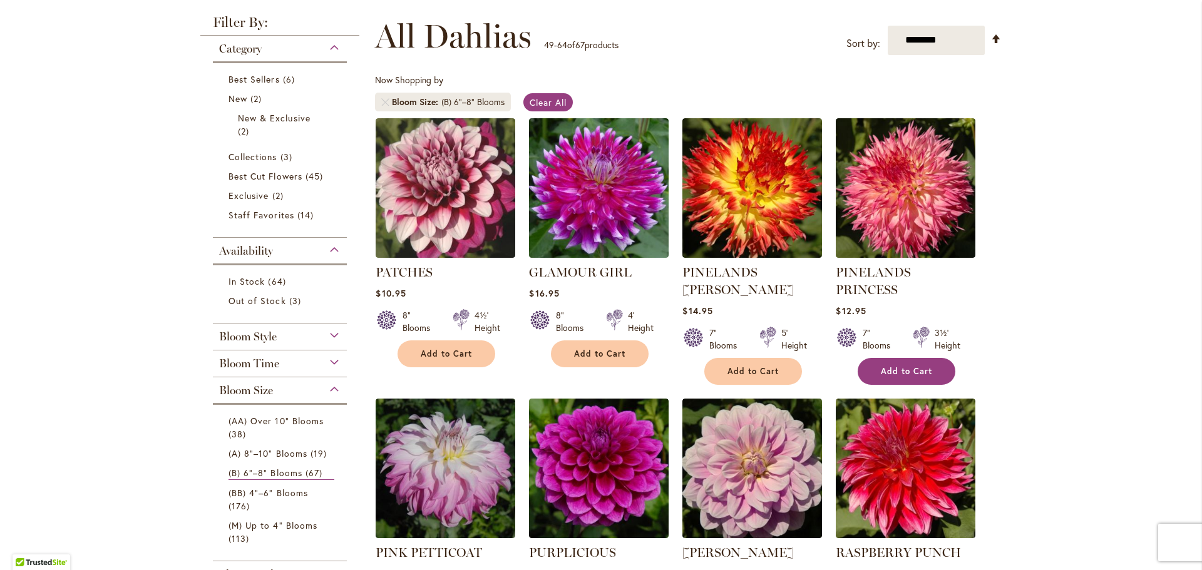
click at [884, 366] on span "Add to Cart" at bounding box center [906, 371] width 51 height 11
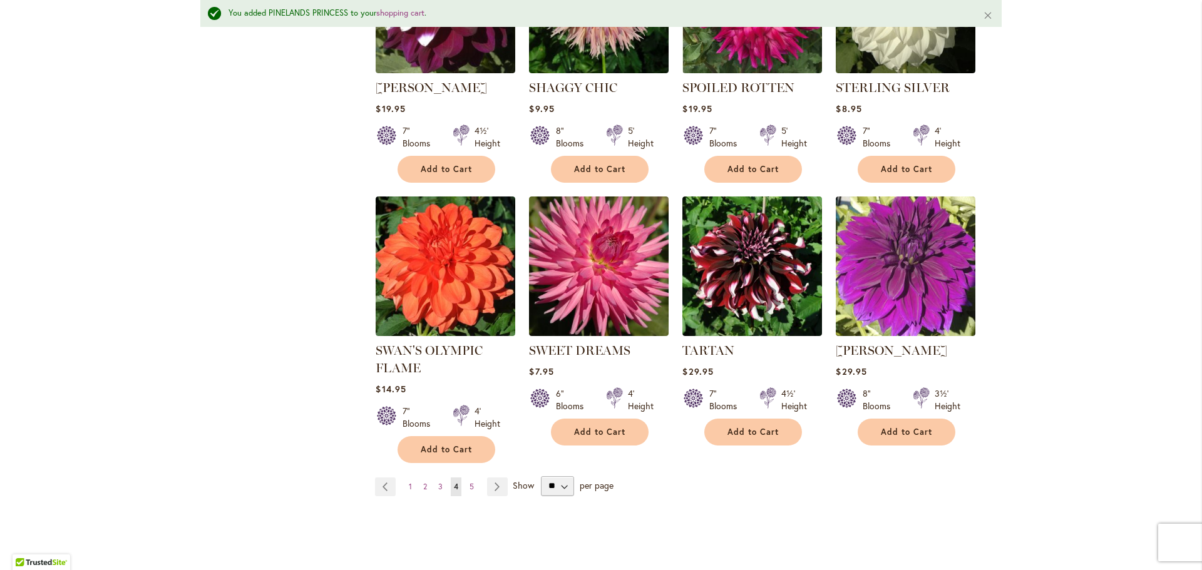
scroll to position [940, 0]
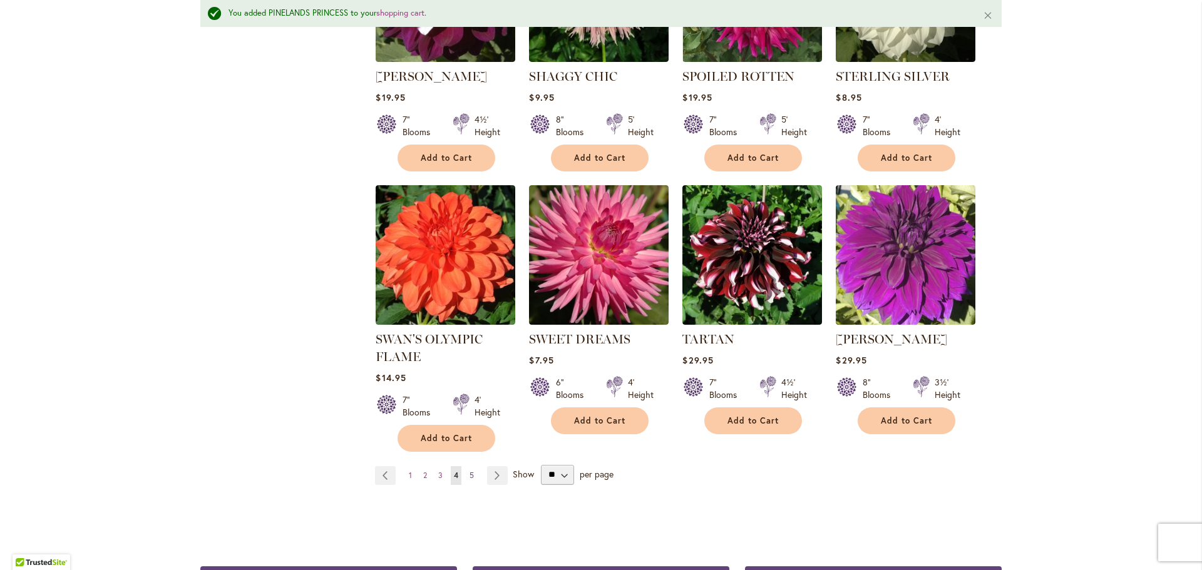
click at [471, 471] on span "5" at bounding box center [471, 475] width 4 height 9
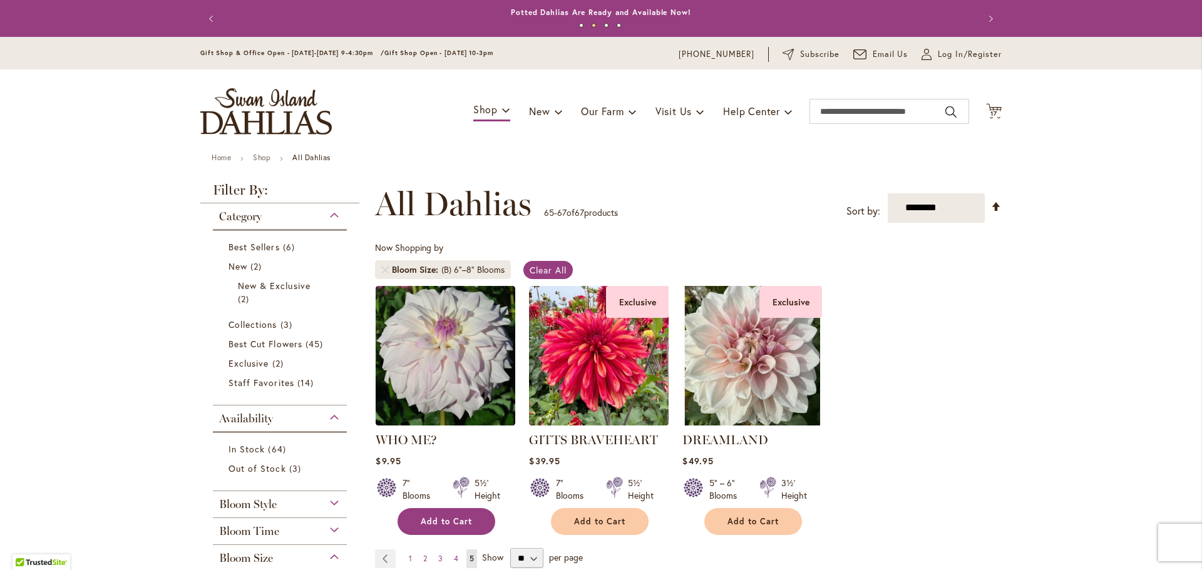
click at [424, 512] on button "Add to Cart" at bounding box center [446, 521] width 98 height 27
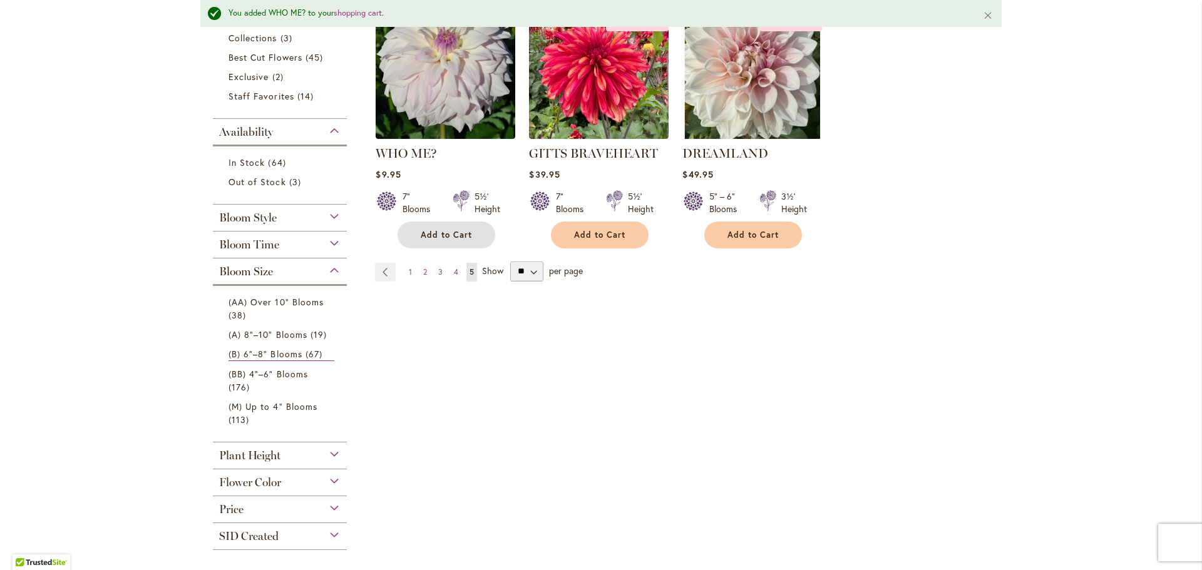
scroll to position [321, 0]
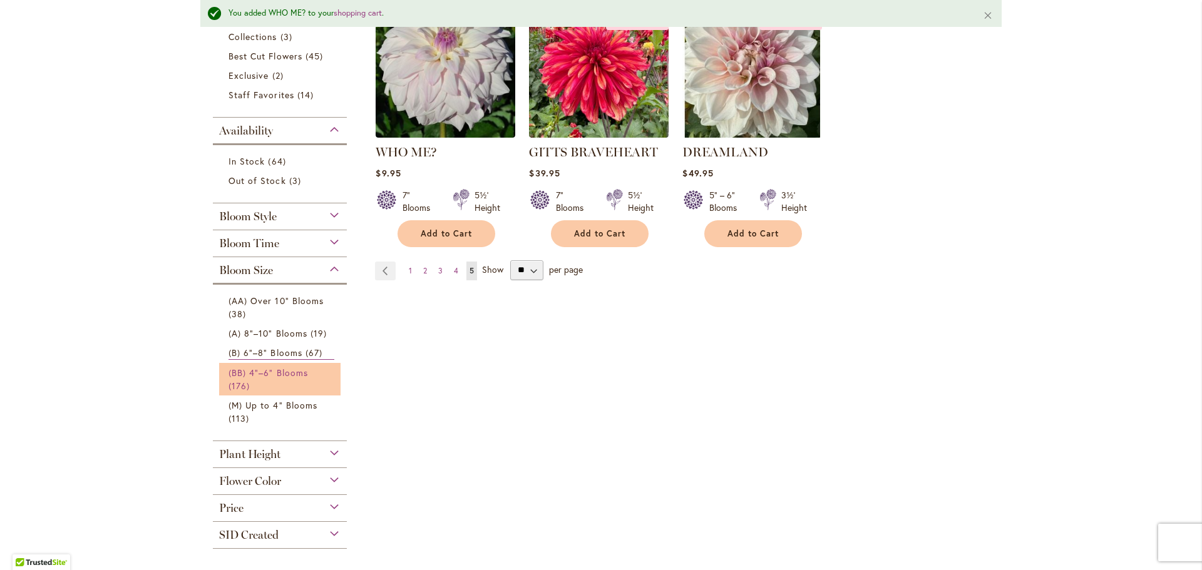
click at [265, 367] on span "(BB) 4"–6" Blooms" at bounding box center [267, 373] width 79 height 12
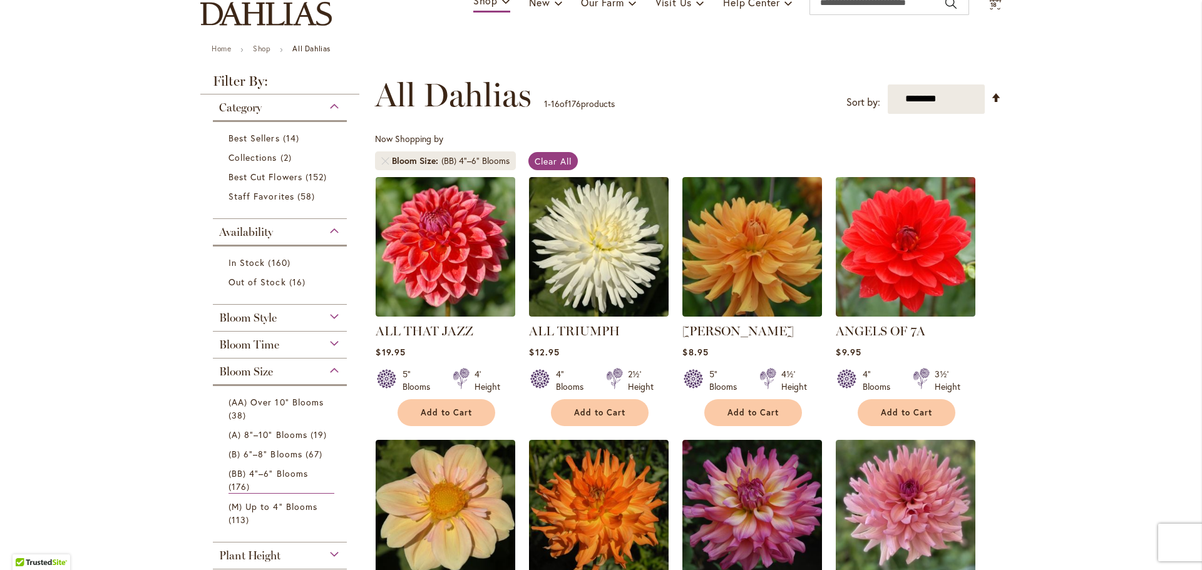
scroll to position [110, 0]
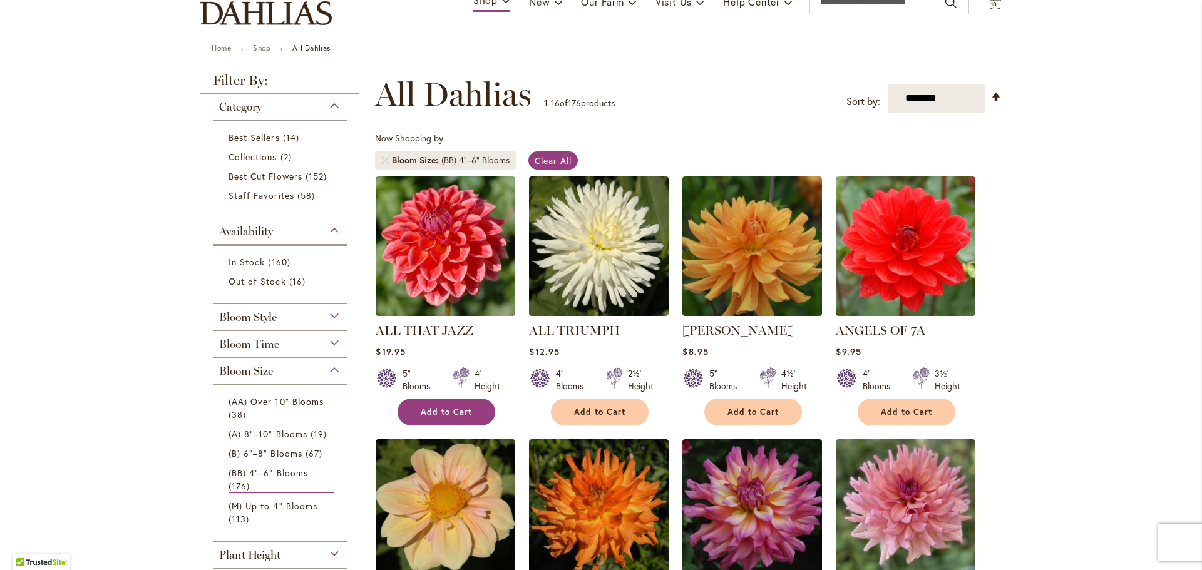
click at [436, 409] on span "Add to Cart" at bounding box center [446, 412] width 51 height 11
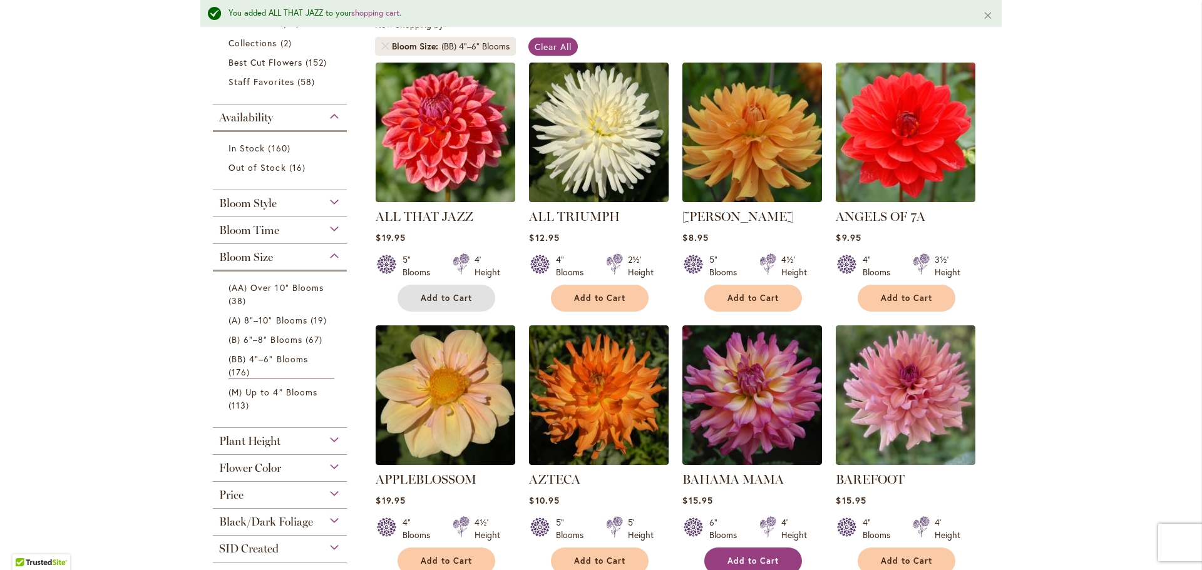
scroll to position [291, 0]
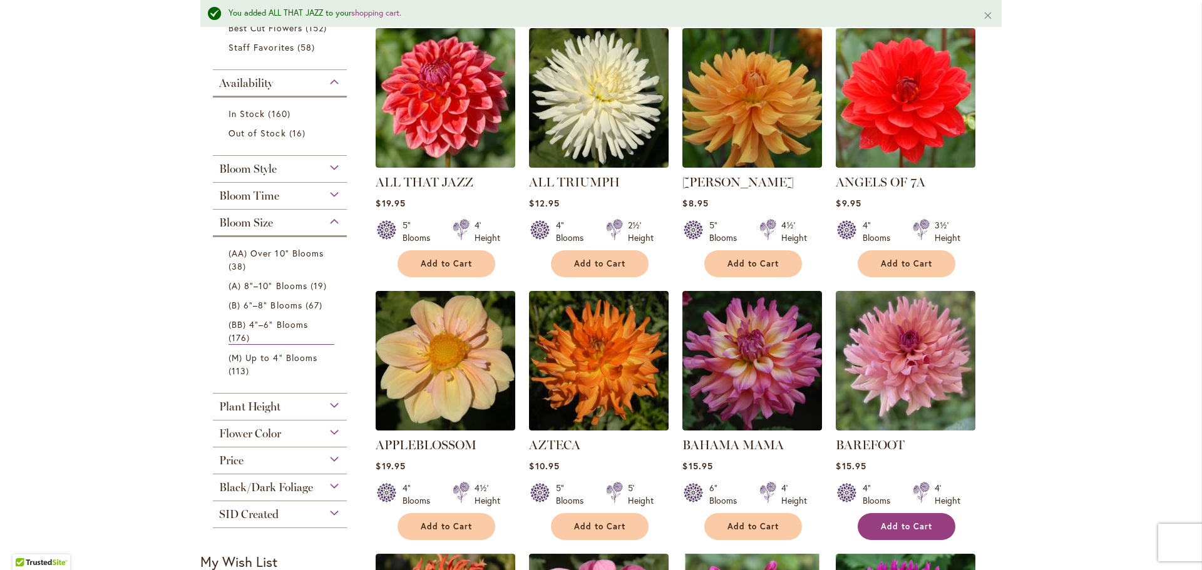
click at [885, 521] on span "Add to Cart" at bounding box center [906, 526] width 51 height 11
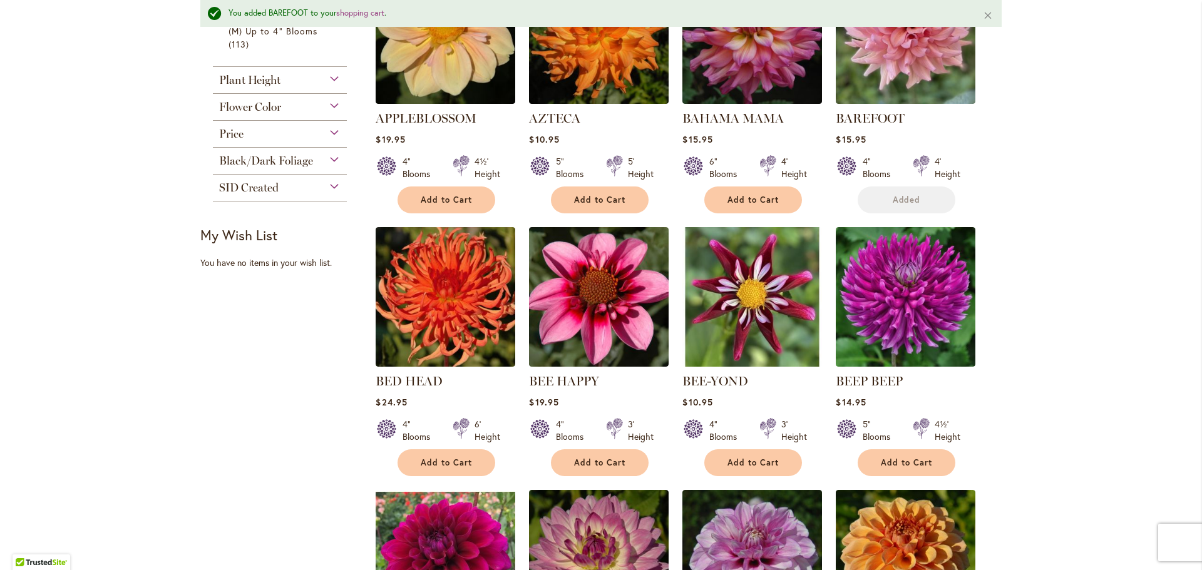
scroll to position [619, 0]
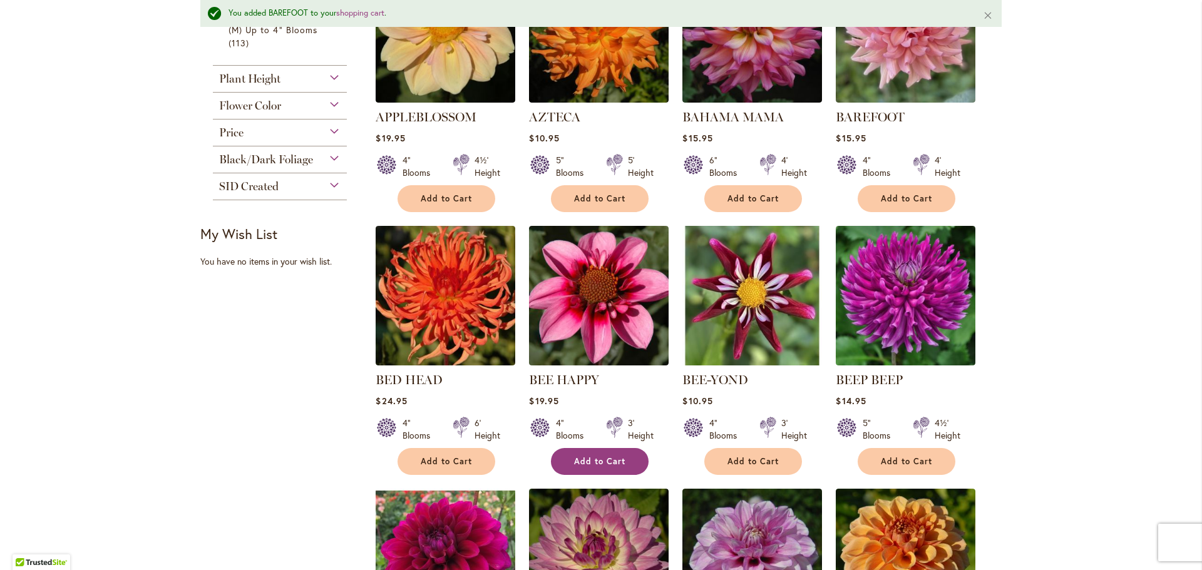
click at [618, 457] on span "Add to Cart" at bounding box center [599, 461] width 51 height 11
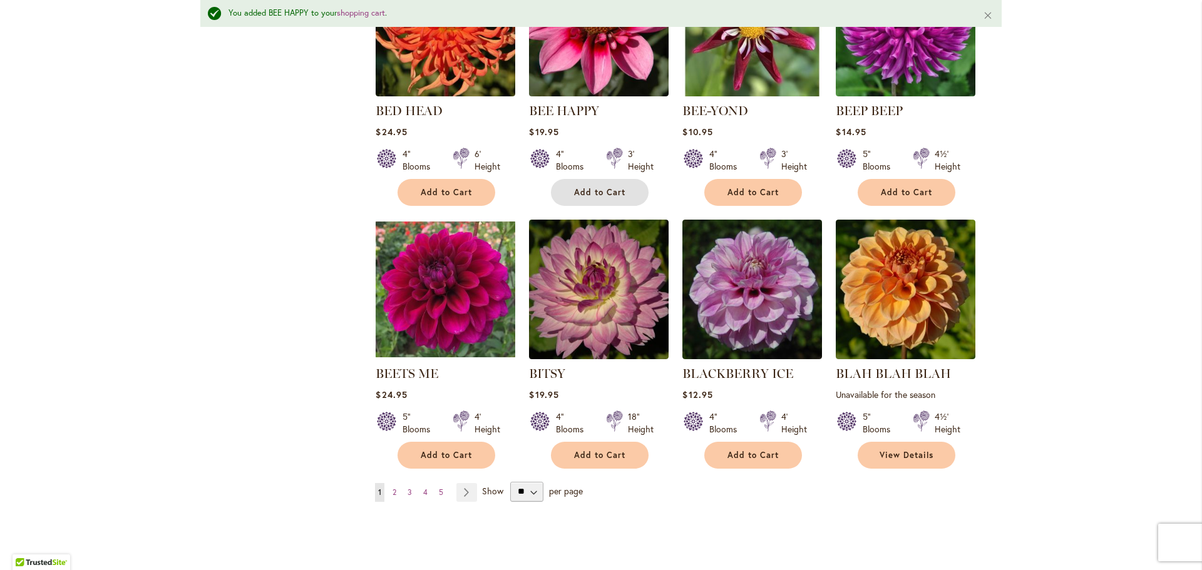
scroll to position [889, 0]
click at [392, 488] on span "2" at bounding box center [394, 491] width 4 height 9
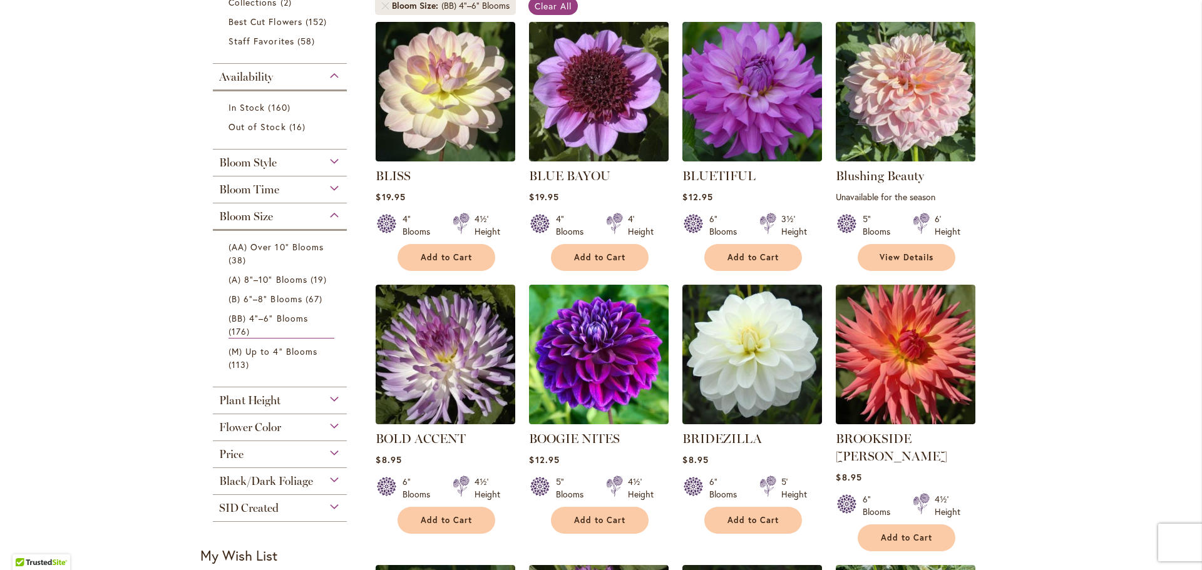
scroll to position [260, 0]
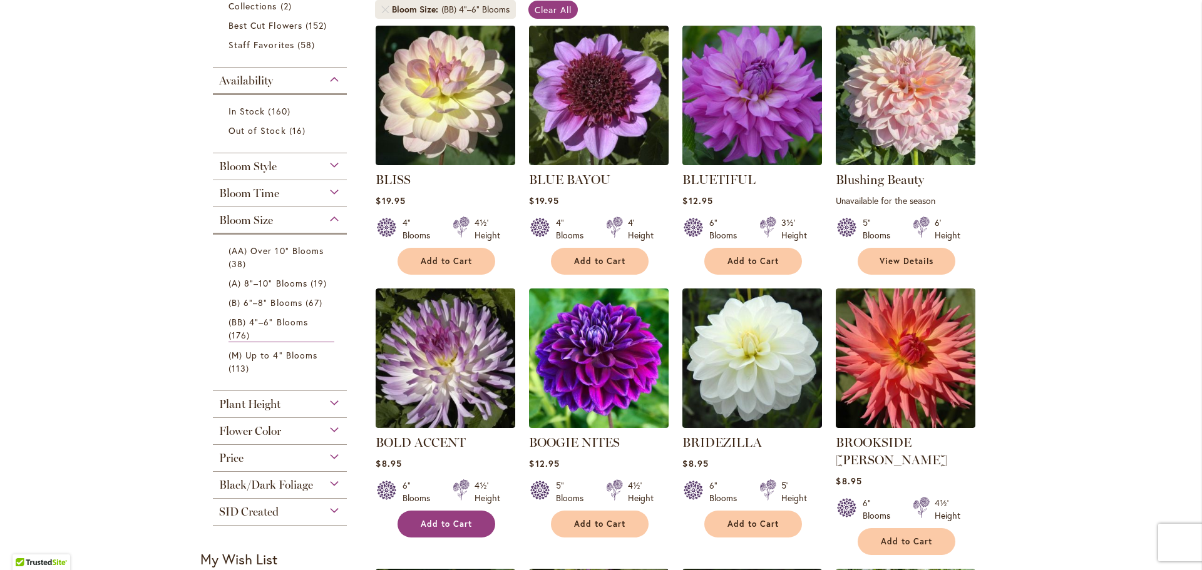
click at [454, 519] on span "Add to Cart" at bounding box center [446, 524] width 51 height 11
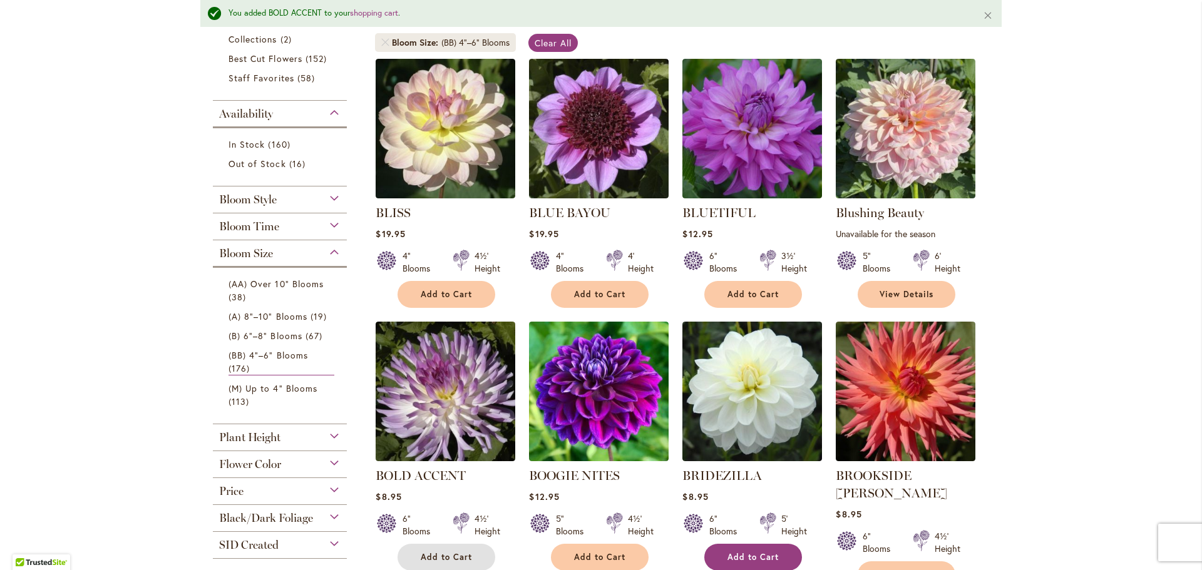
scroll to position [294, 0]
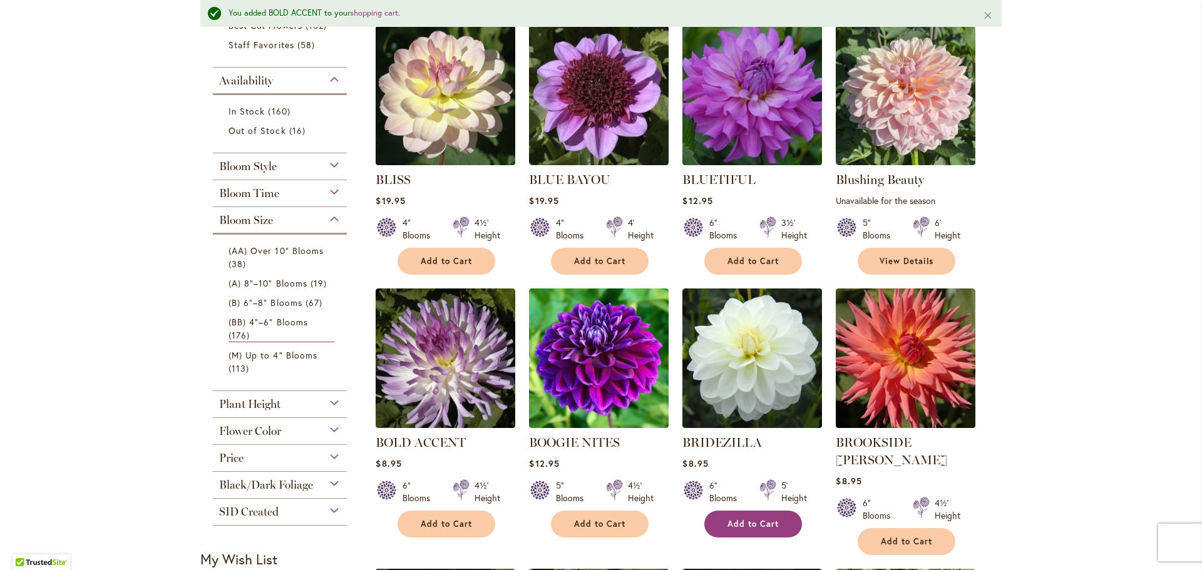
click at [776, 523] on span "Add to Cart" at bounding box center [752, 524] width 51 height 11
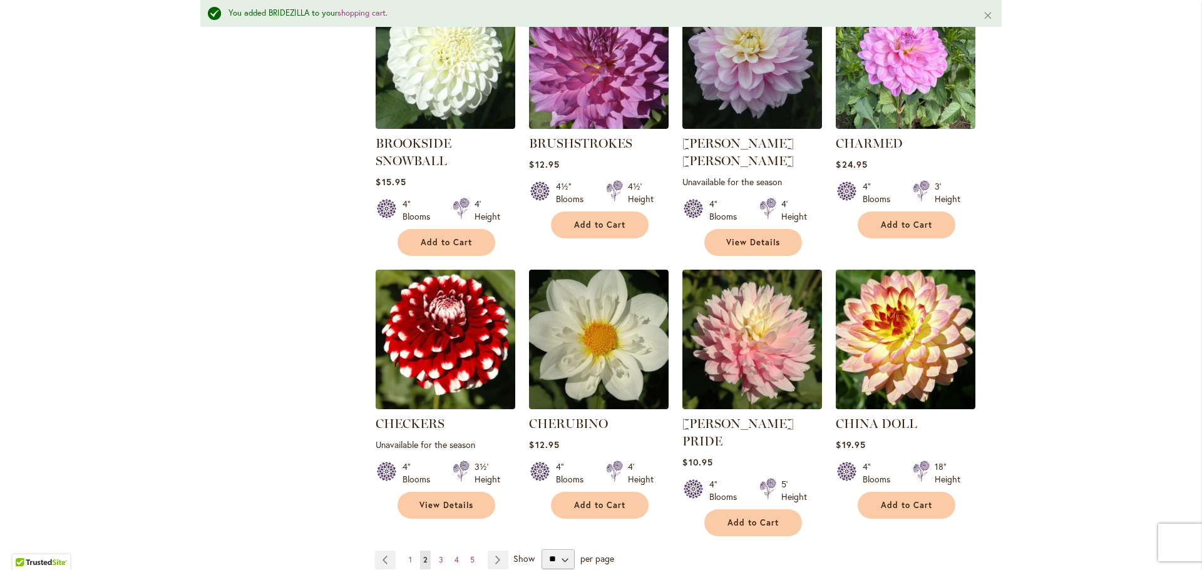
scroll to position [871, 0]
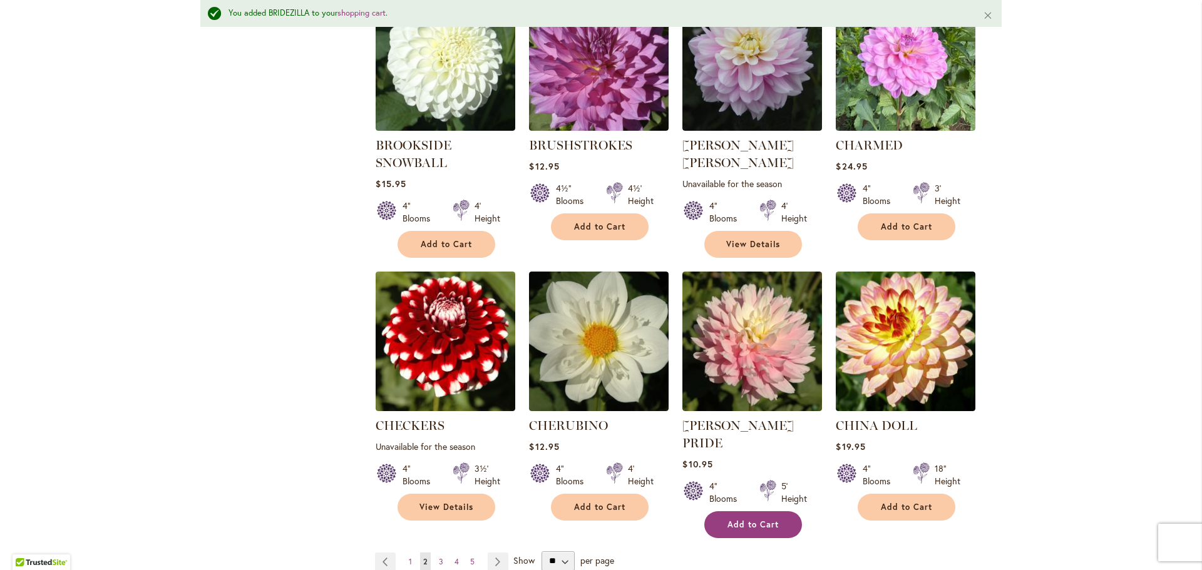
click at [766, 520] on span "Add to Cart" at bounding box center [752, 525] width 51 height 11
click at [441, 557] on span "3" at bounding box center [441, 561] width 4 height 9
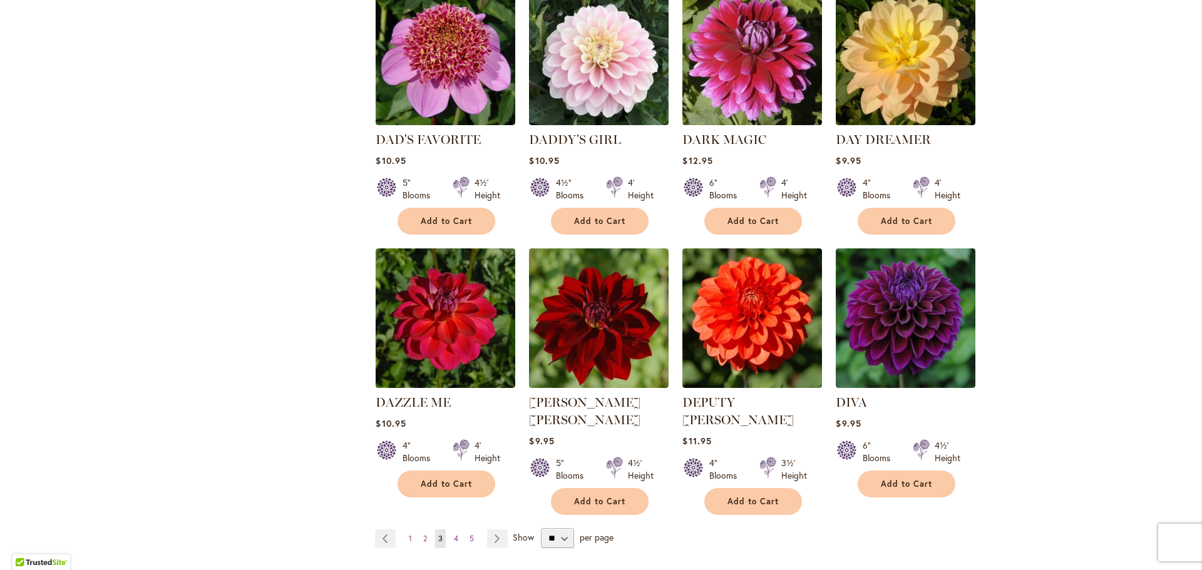
scroll to position [862, 0]
click at [898, 470] on button "Add to Cart" at bounding box center [907, 483] width 98 height 27
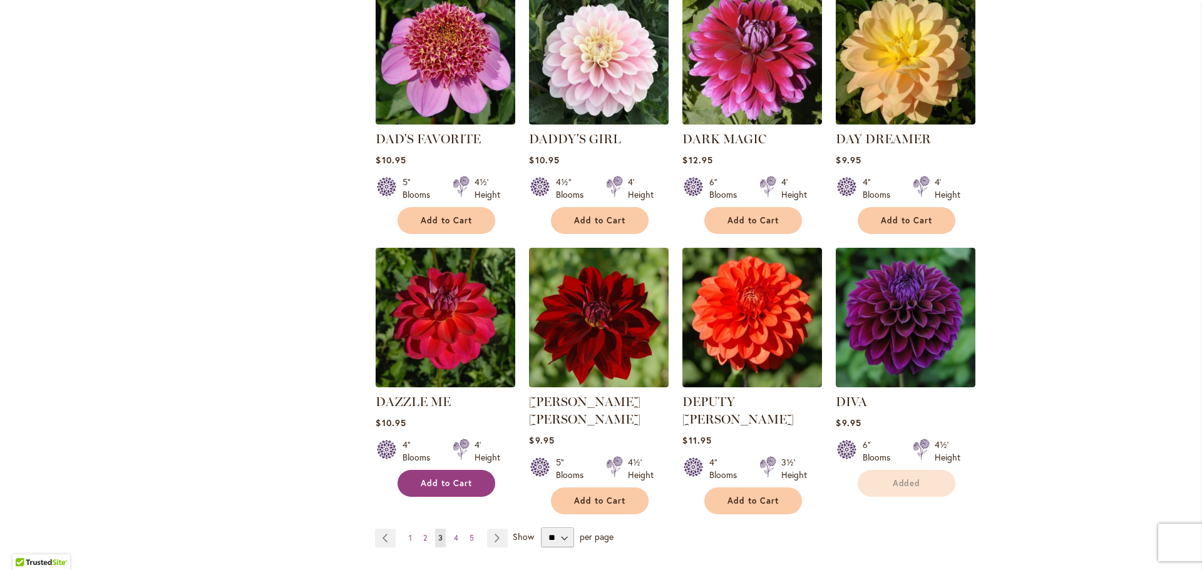
click at [457, 489] on span "Add to Cart" at bounding box center [446, 483] width 51 height 11
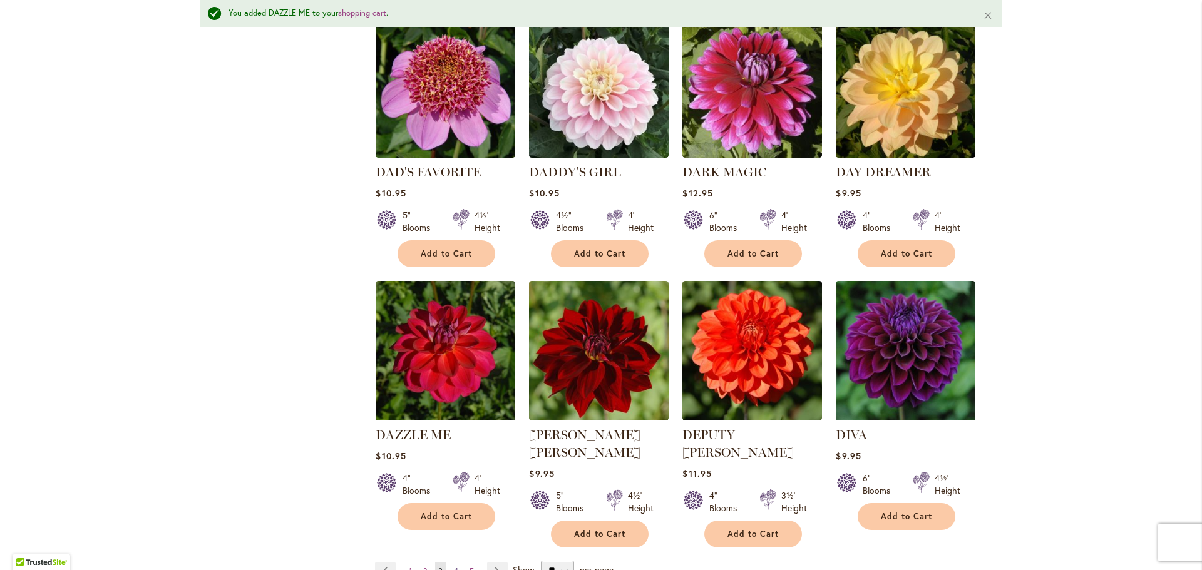
click at [457, 566] on span "4" at bounding box center [456, 570] width 4 height 9
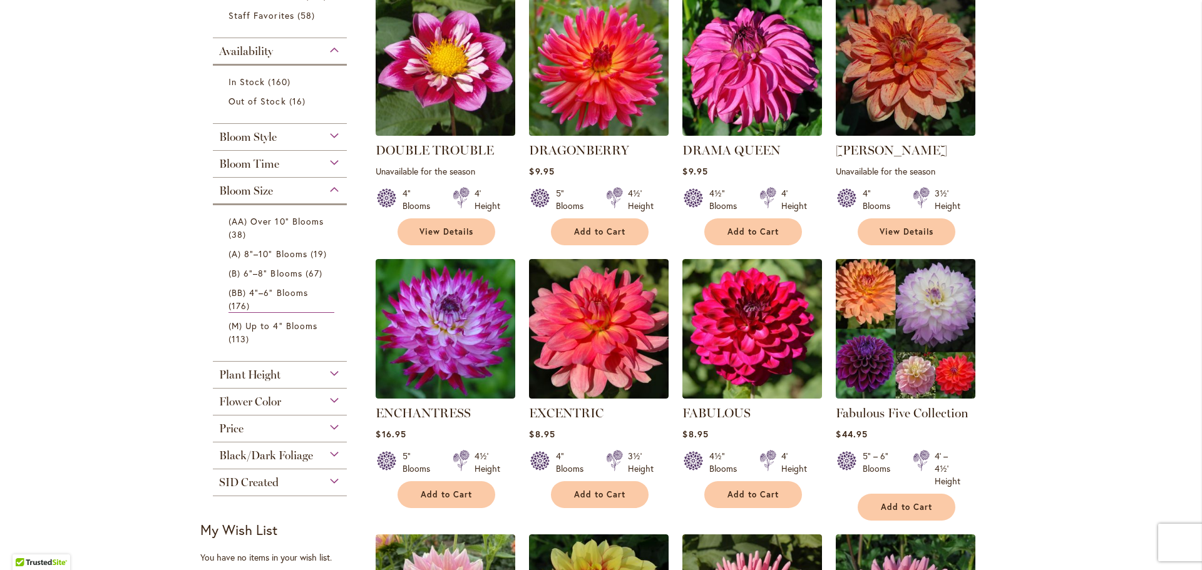
scroll to position [287, 0]
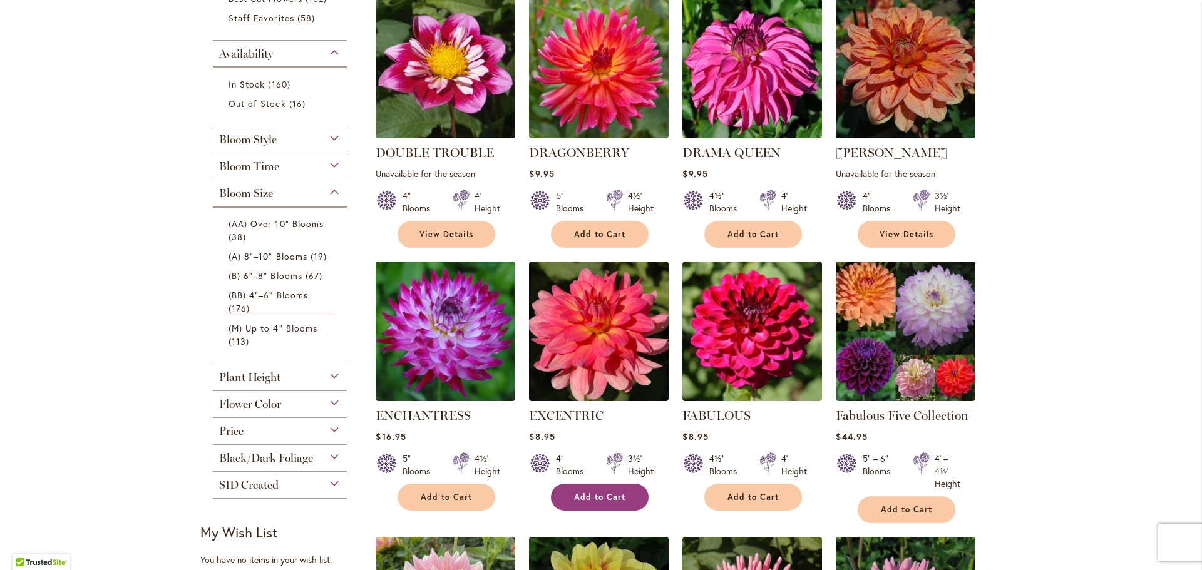
click at [580, 493] on span "Add to Cart" at bounding box center [599, 497] width 51 height 11
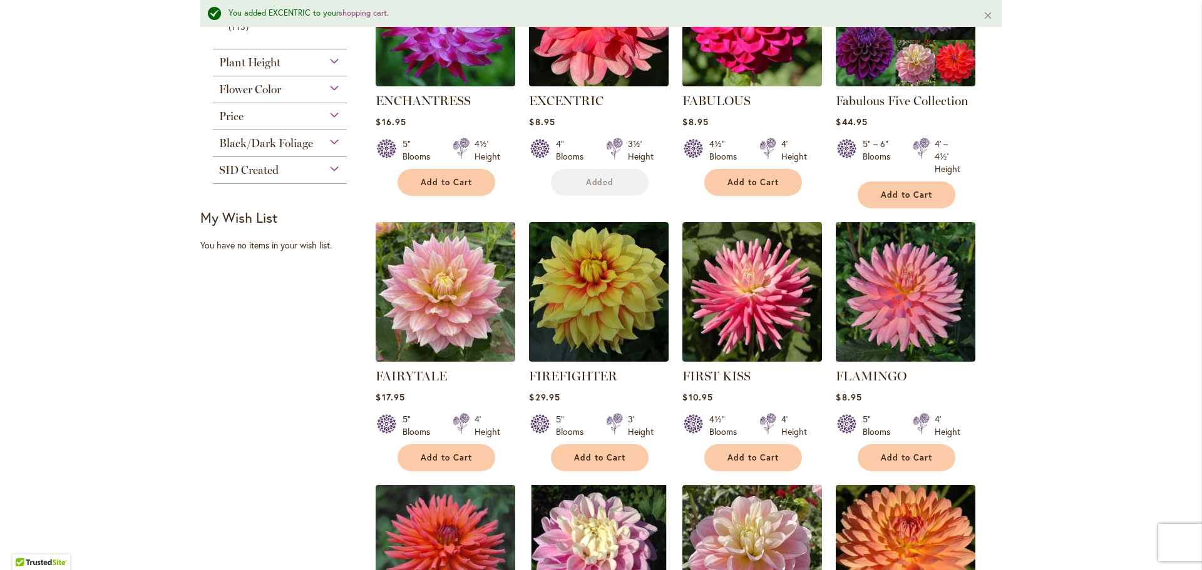
scroll to position [918, 0]
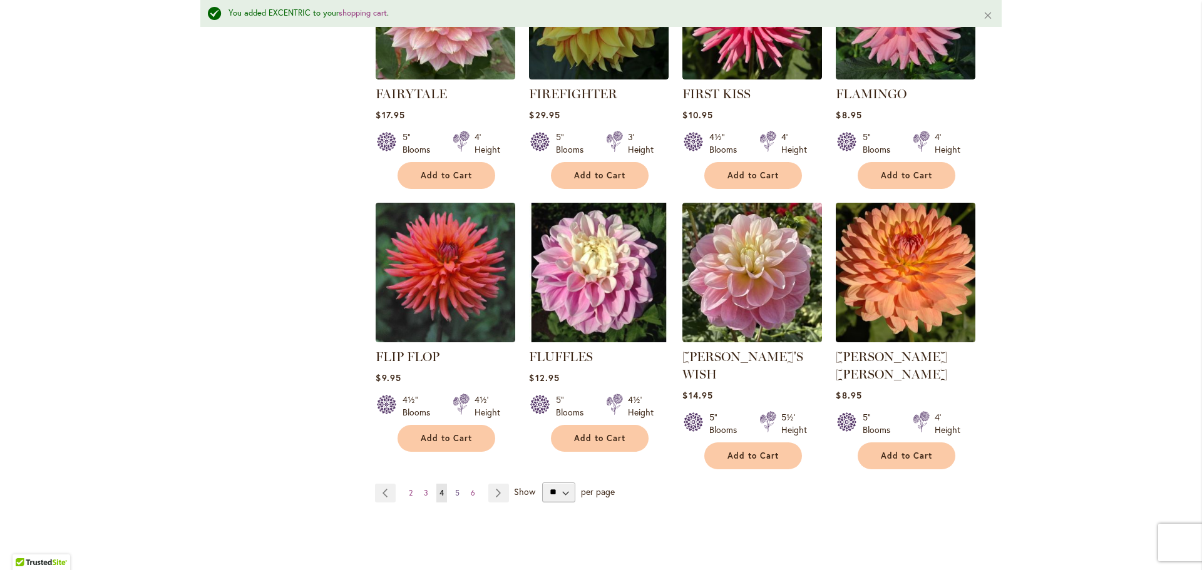
click at [458, 488] on span "5" at bounding box center [457, 492] width 4 height 9
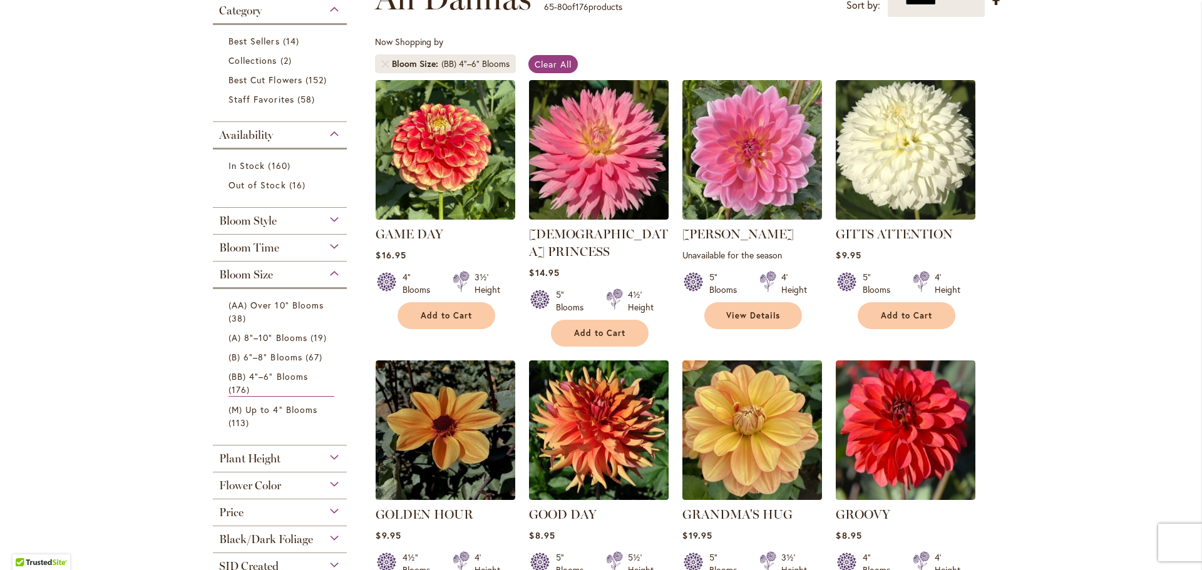
scroll to position [208, 0]
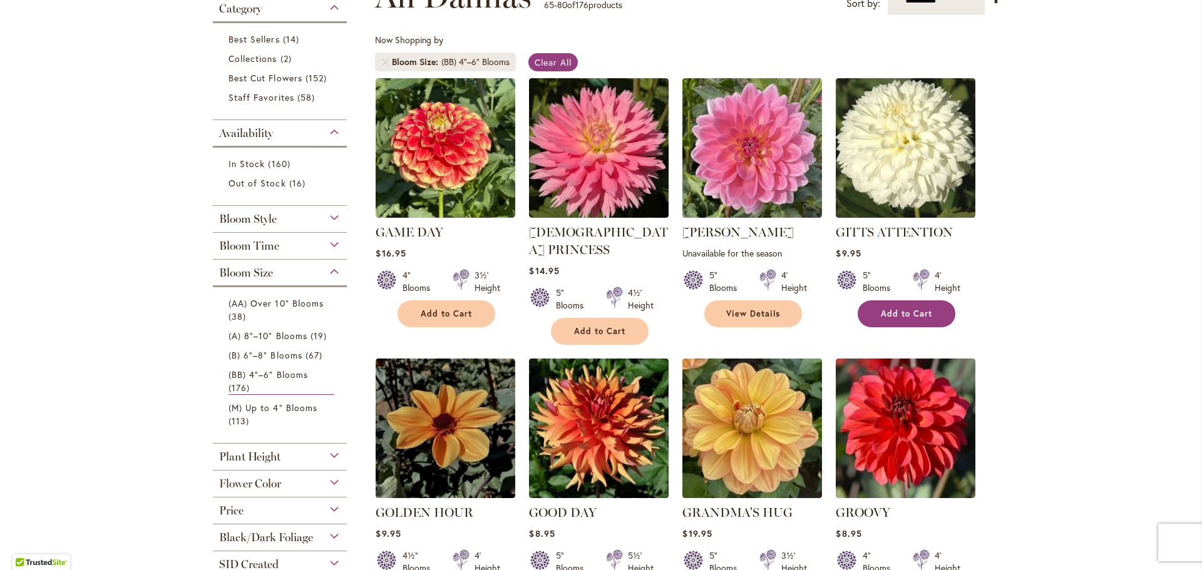
click at [881, 310] on span "Add to Cart" at bounding box center [906, 314] width 51 height 11
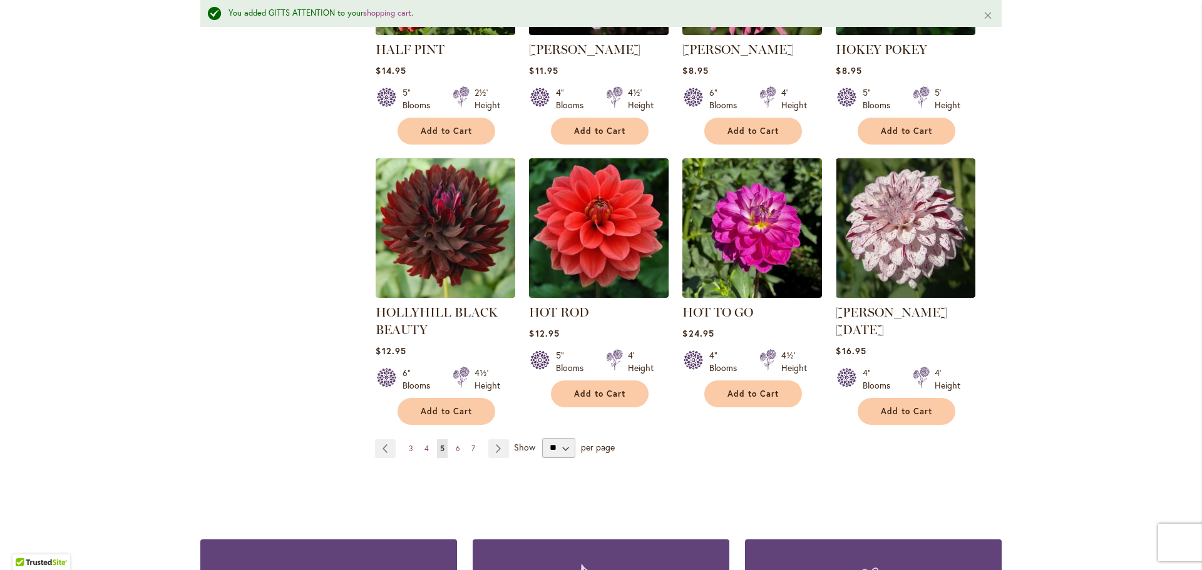
scroll to position [973, 0]
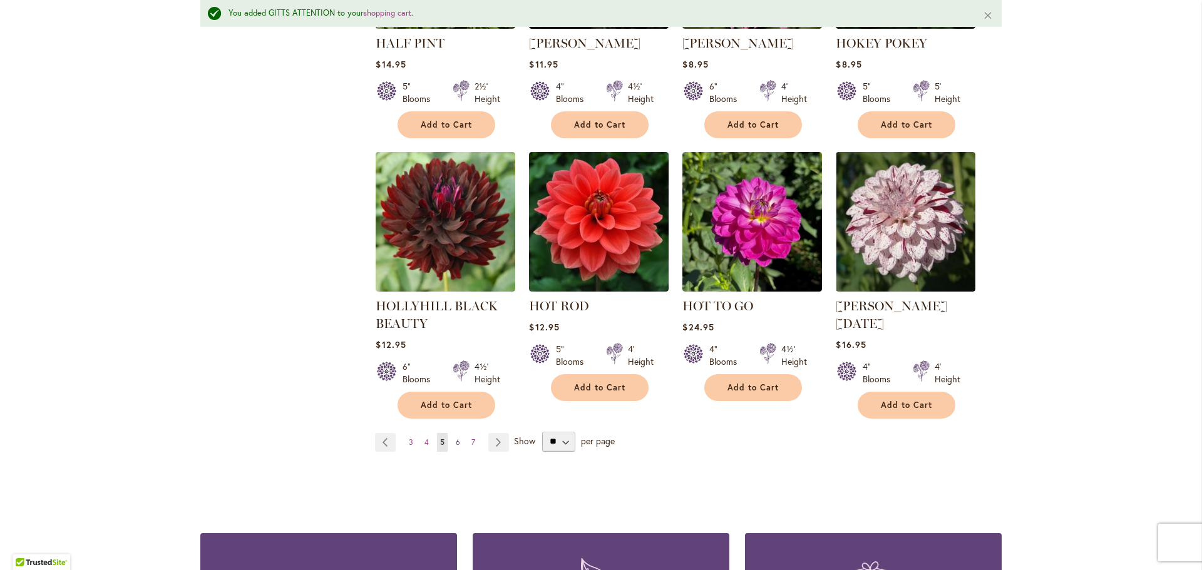
click at [457, 438] on span "6" at bounding box center [458, 442] width 4 height 9
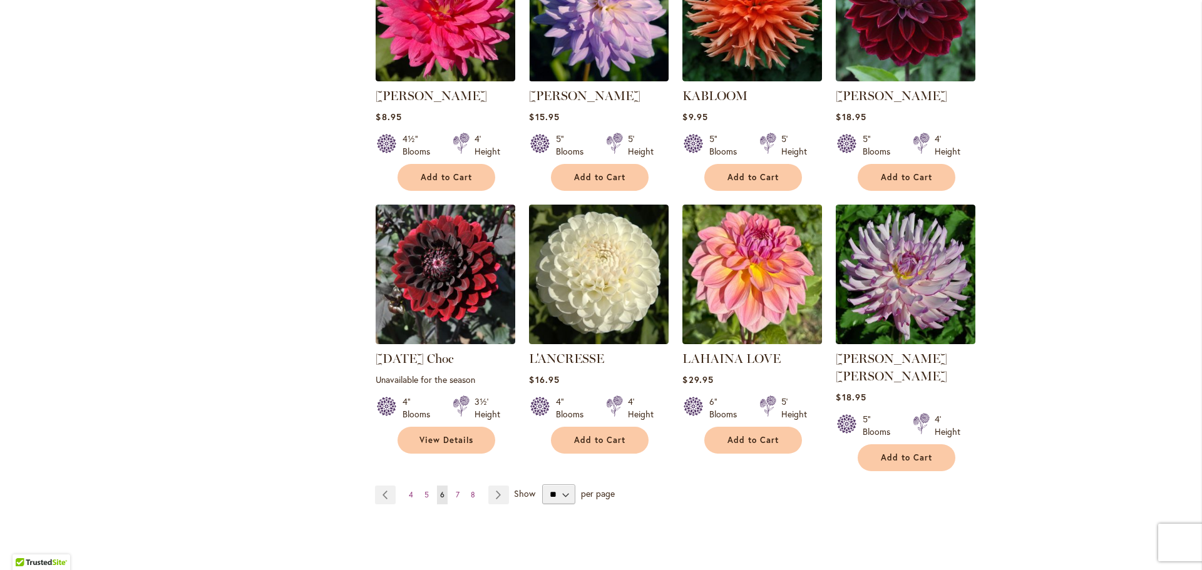
scroll to position [889, 0]
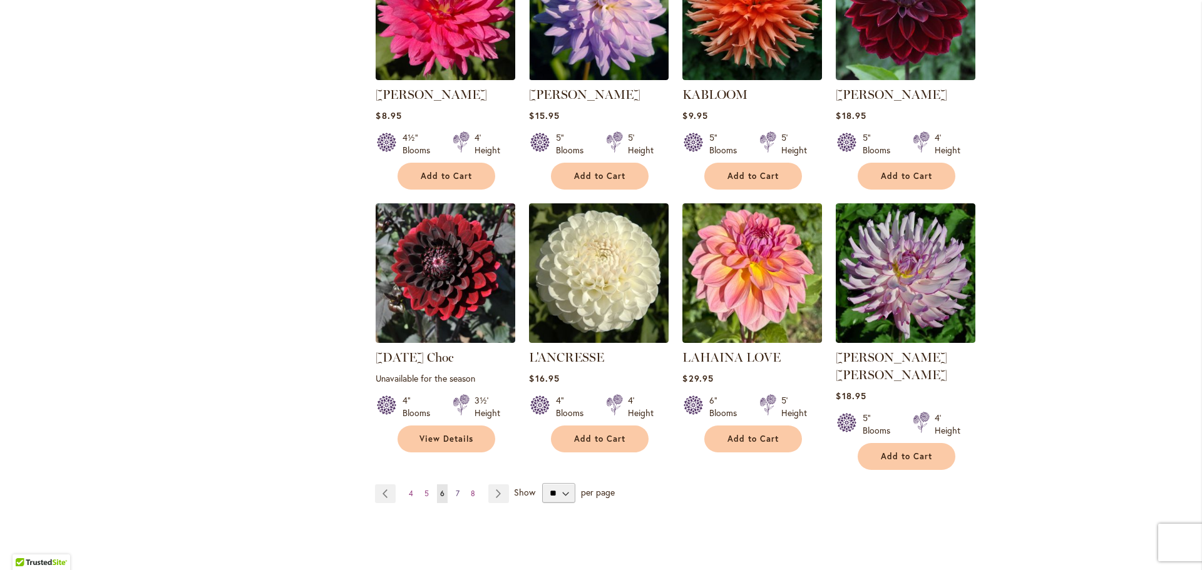
click at [459, 489] on span "7" at bounding box center [458, 493] width 4 height 9
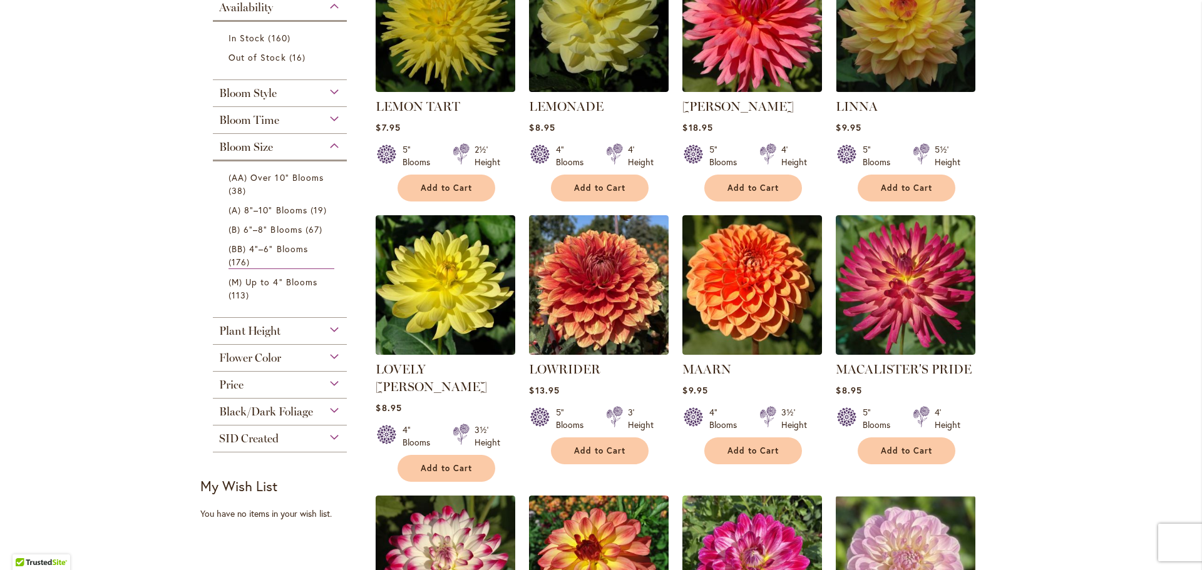
scroll to position [334, 0]
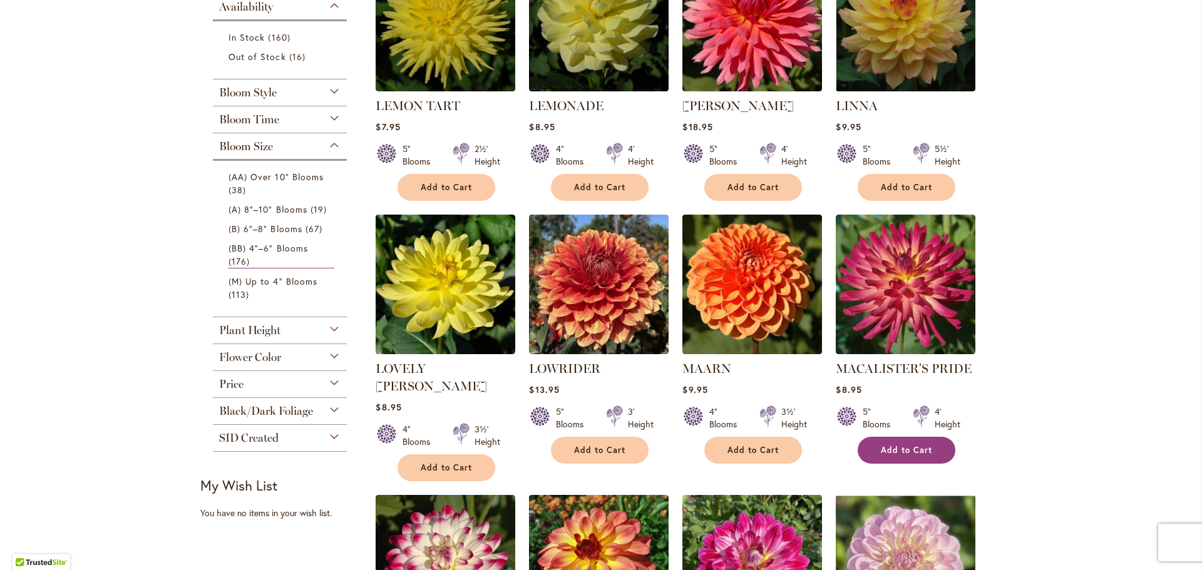
click at [915, 445] on span "Add to Cart" at bounding box center [906, 450] width 51 height 11
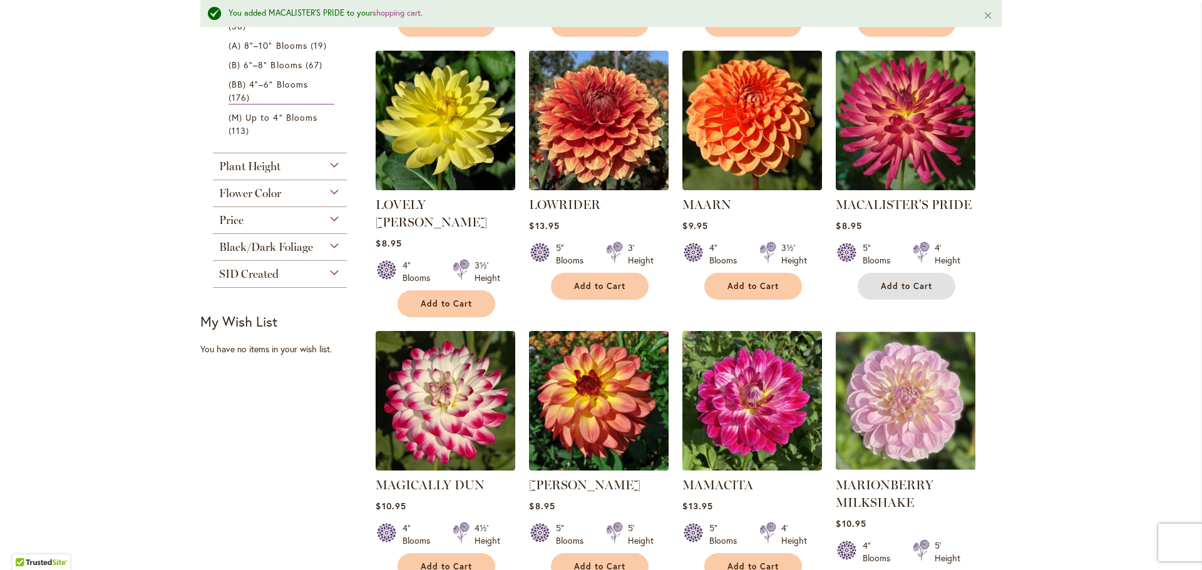
scroll to position [607, 0]
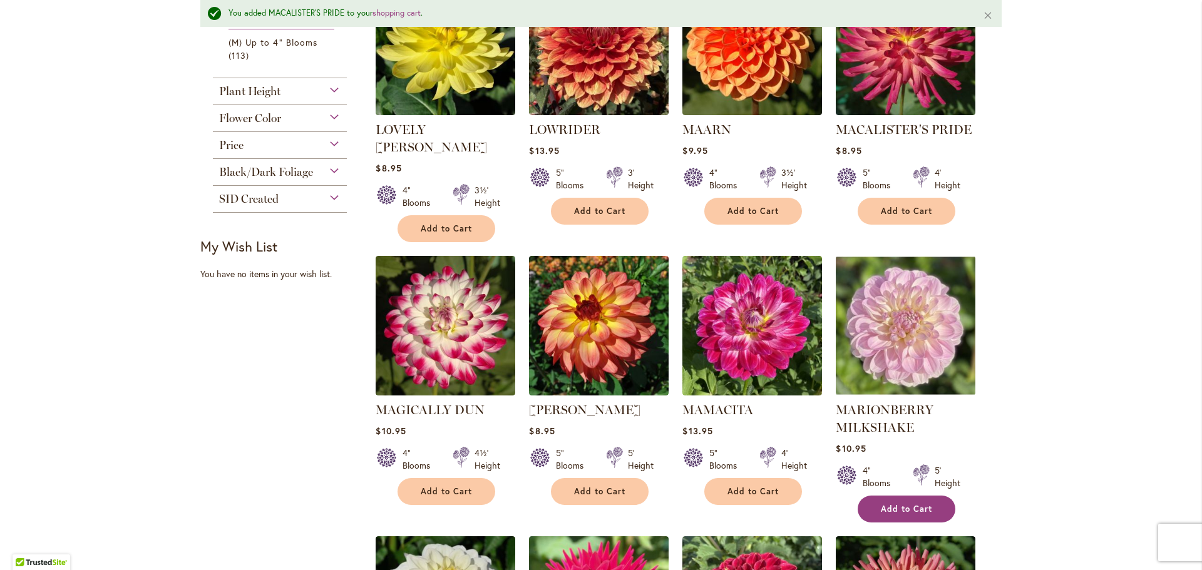
click at [903, 504] on span "Add to Cart" at bounding box center [906, 509] width 51 height 11
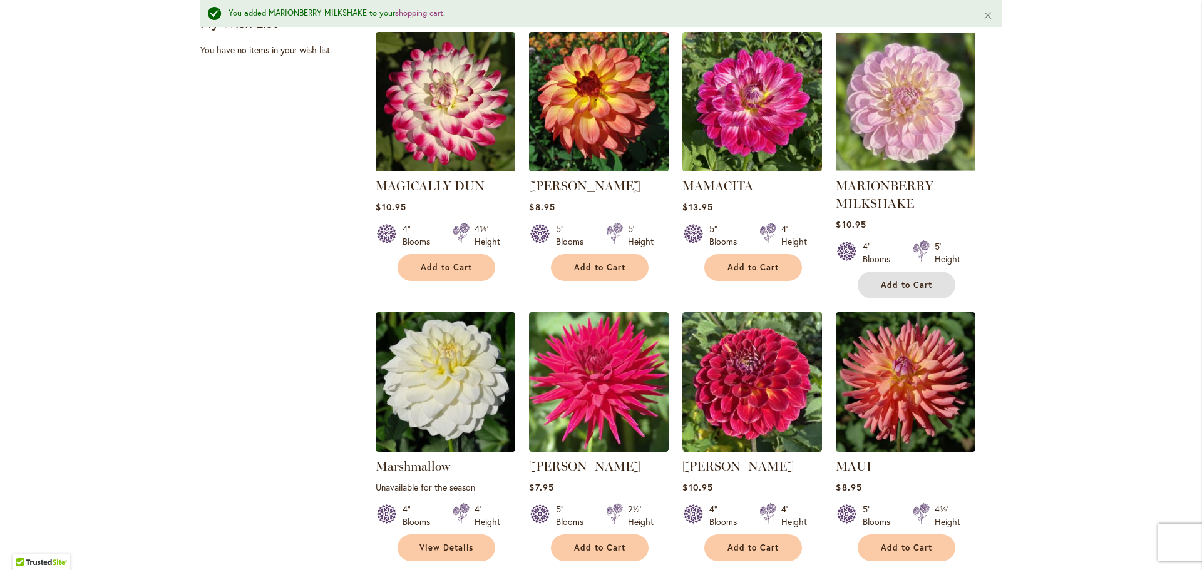
scroll to position [896, 0]
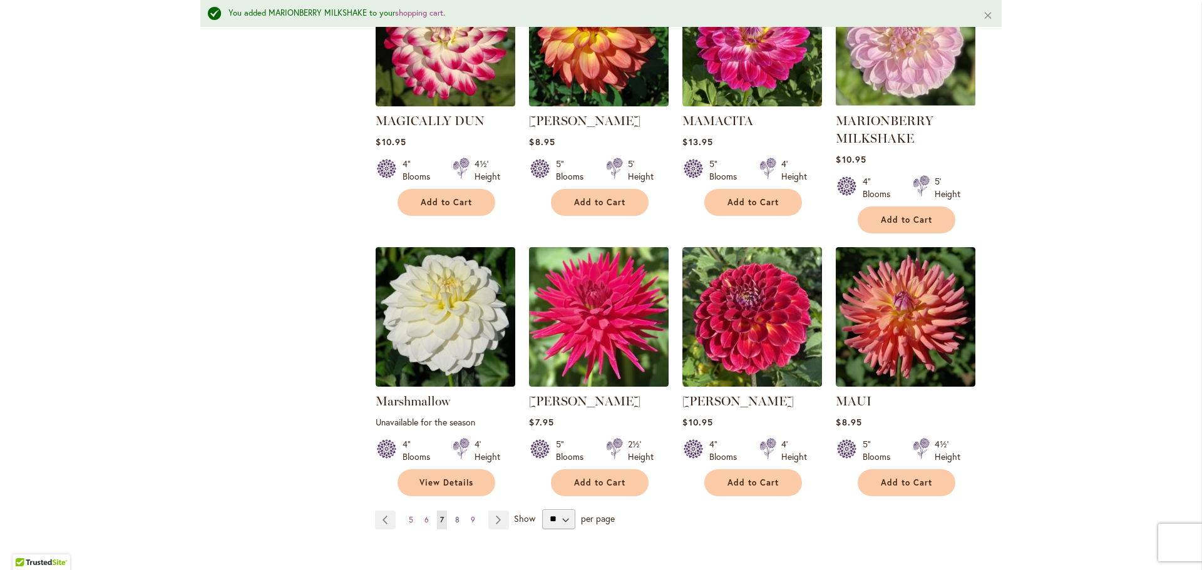
click at [456, 515] on span "8" at bounding box center [457, 519] width 4 height 9
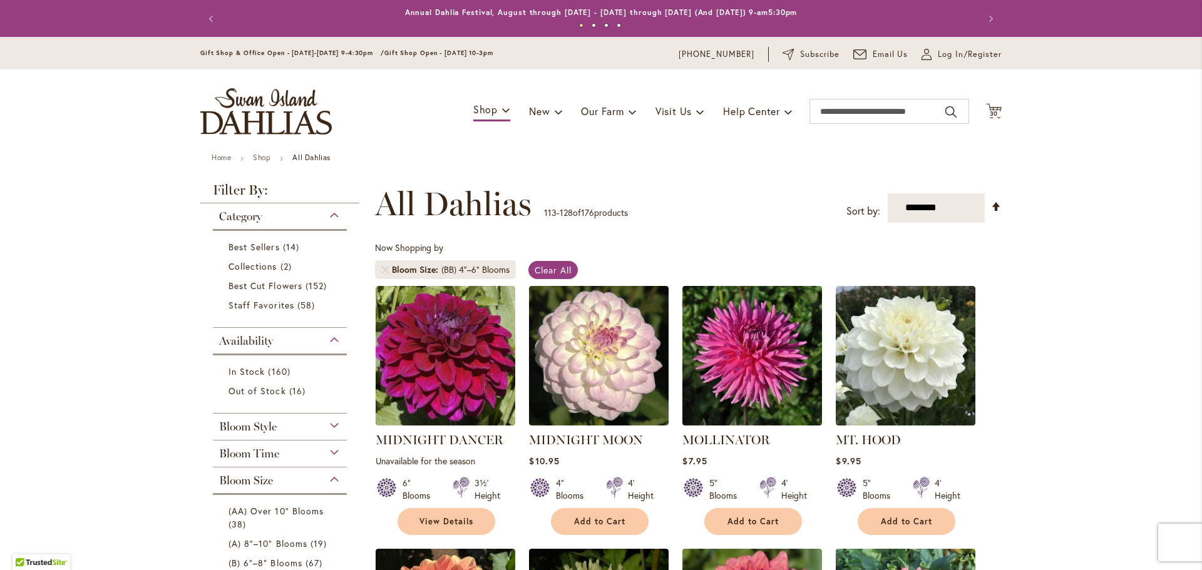
scroll to position [152, 0]
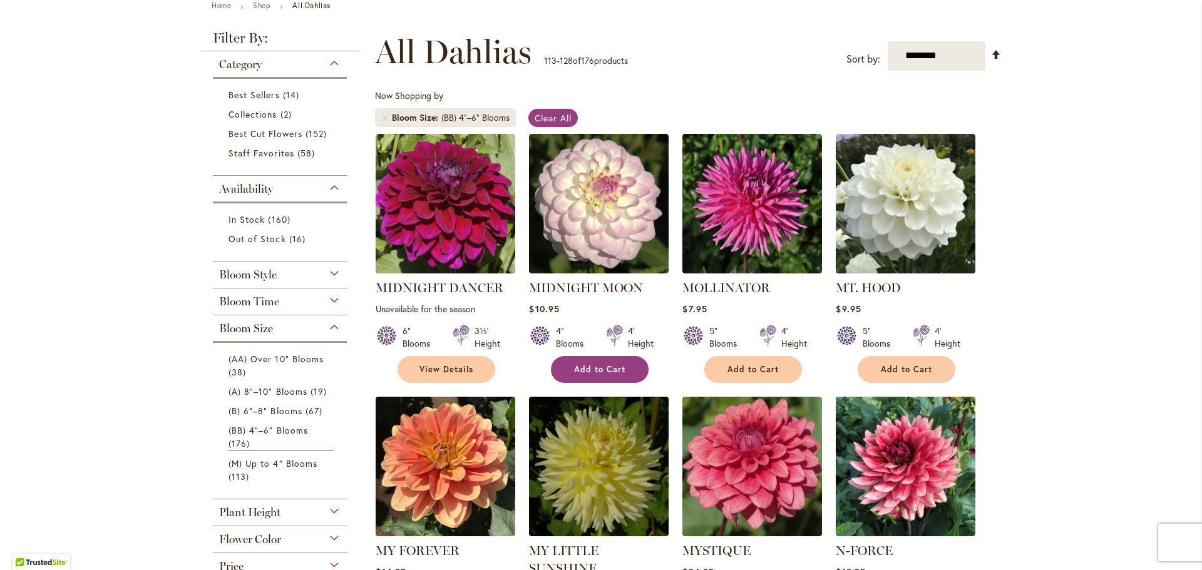
click at [588, 367] on span "Add to Cart" at bounding box center [599, 369] width 51 height 11
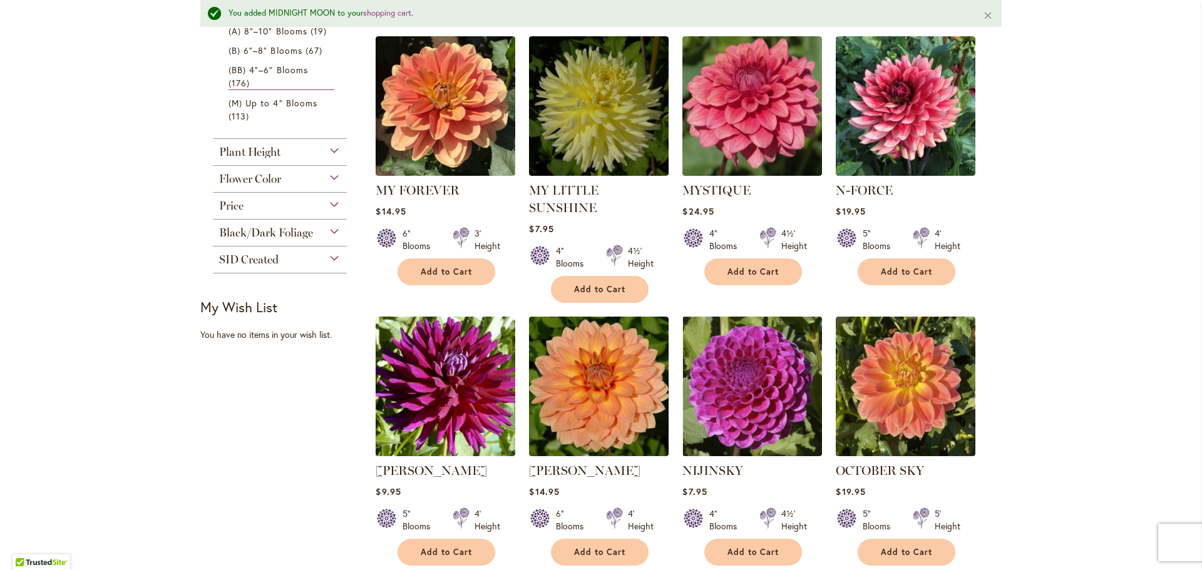
scroll to position [890, 0]
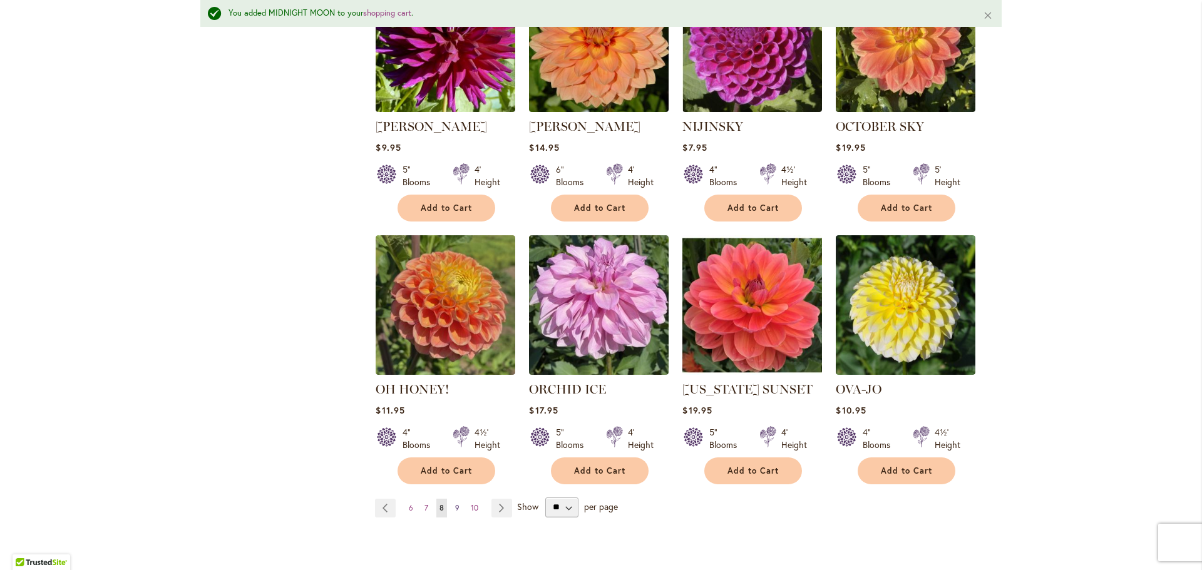
click at [457, 503] on span "9" at bounding box center [457, 507] width 4 height 9
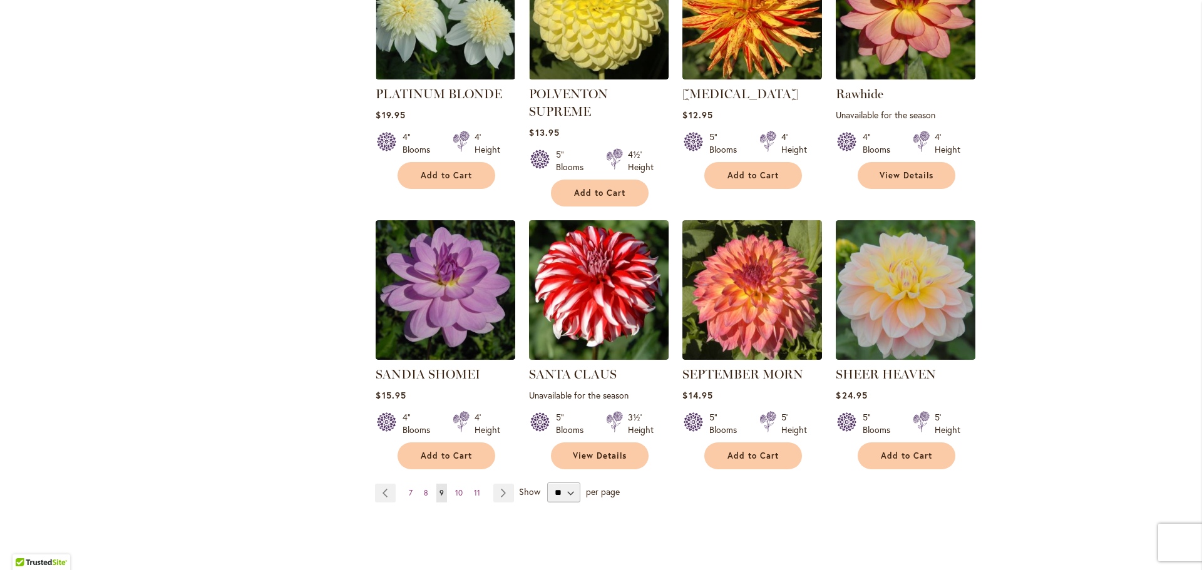
scroll to position [890, 0]
click at [457, 488] on span "10" at bounding box center [459, 492] width 8 height 9
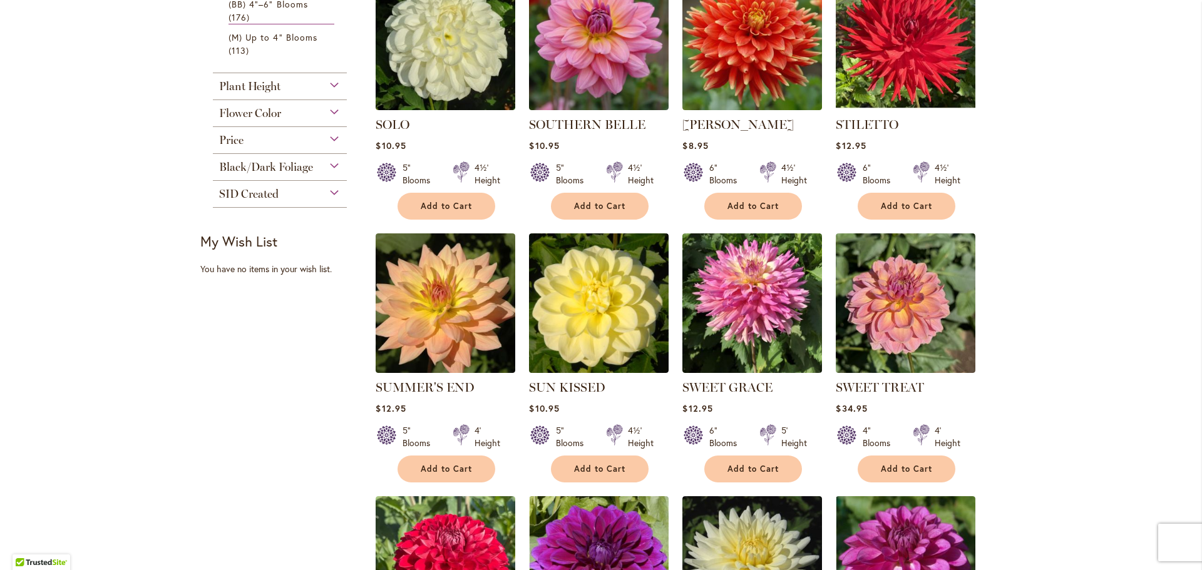
scroll to position [579, 0]
click at [459, 471] on span "Add to Cart" at bounding box center [446, 468] width 51 height 11
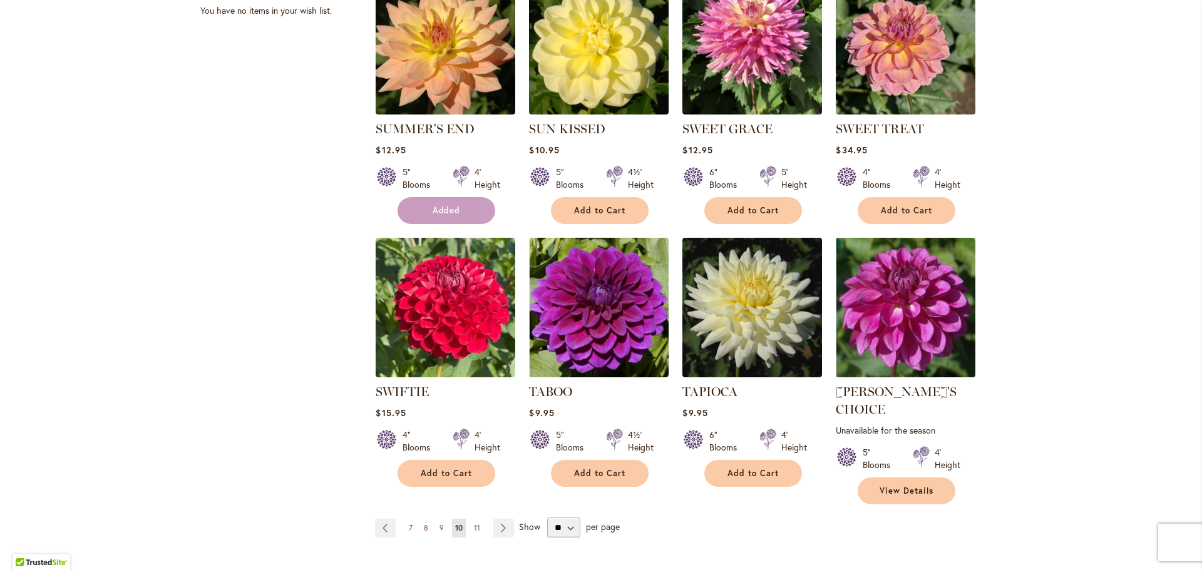
scroll to position [843, 0]
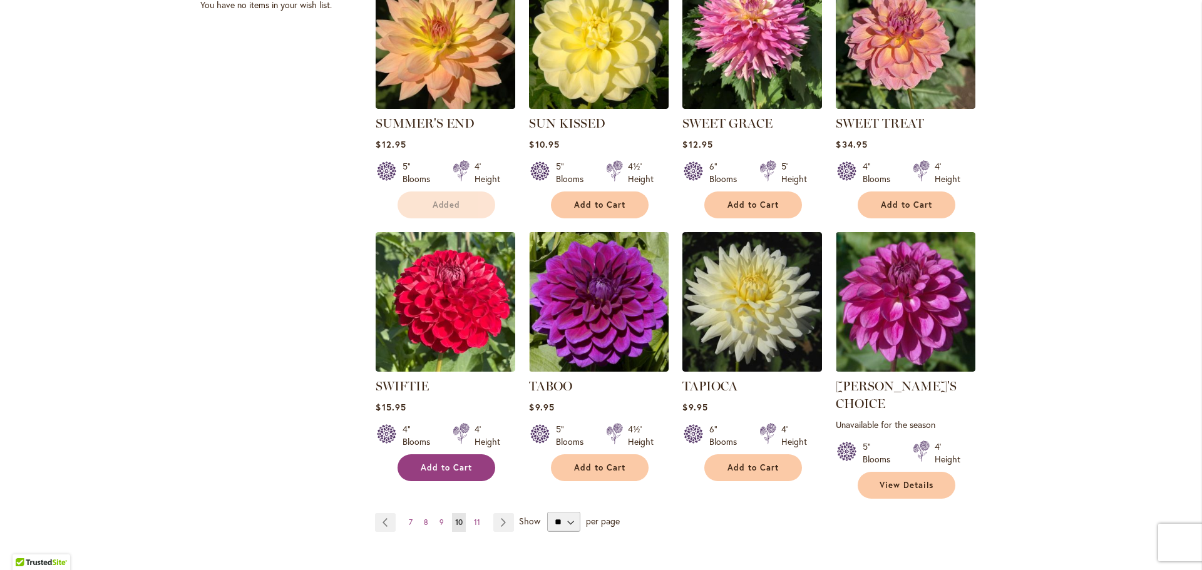
click at [478, 481] on button "Add to Cart" at bounding box center [446, 467] width 98 height 27
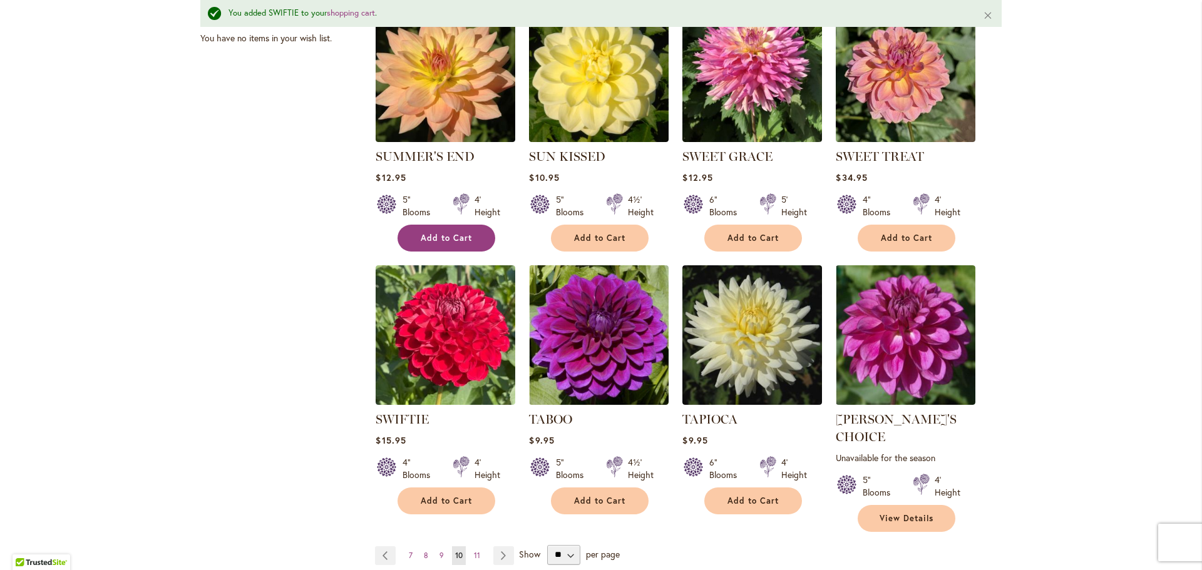
click at [454, 238] on span "Add to Cart" at bounding box center [446, 238] width 51 height 11
click at [476, 551] on span "11" at bounding box center [477, 555] width 6 height 9
click at [478, 546] on link "Page 11" at bounding box center [477, 555] width 13 height 19
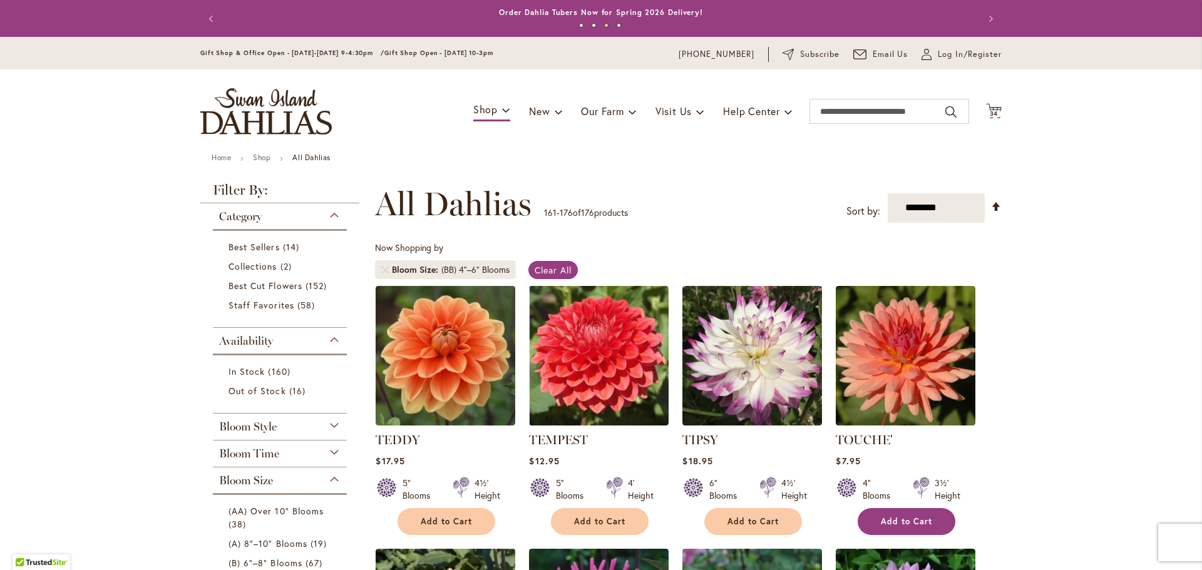
click at [891, 521] on span "Add to Cart" at bounding box center [906, 521] width 51 height 11
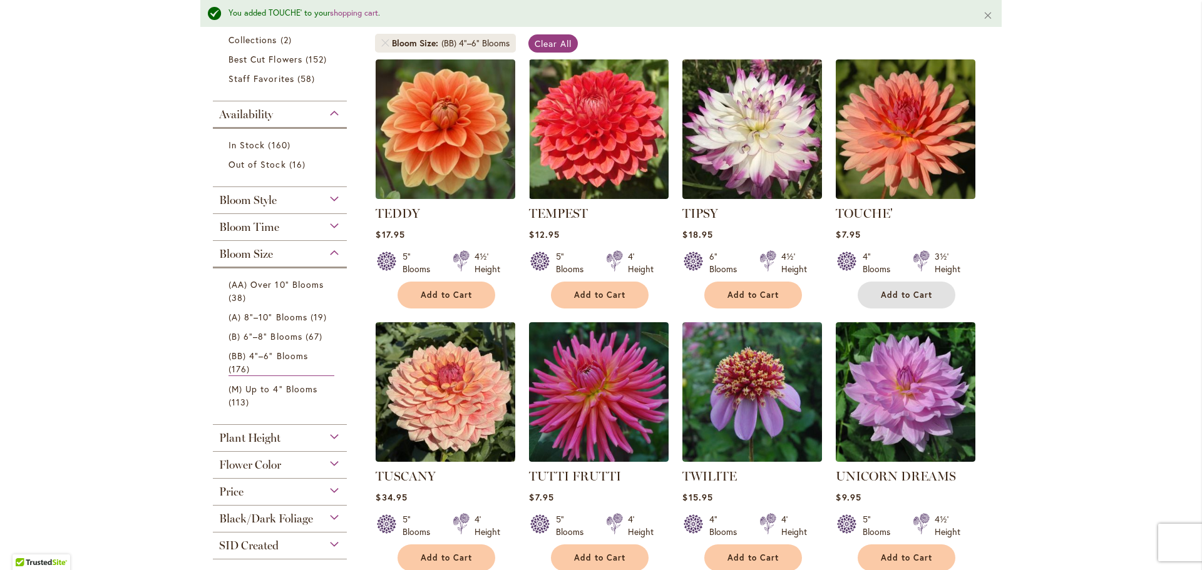
scroll to position [268, 0]
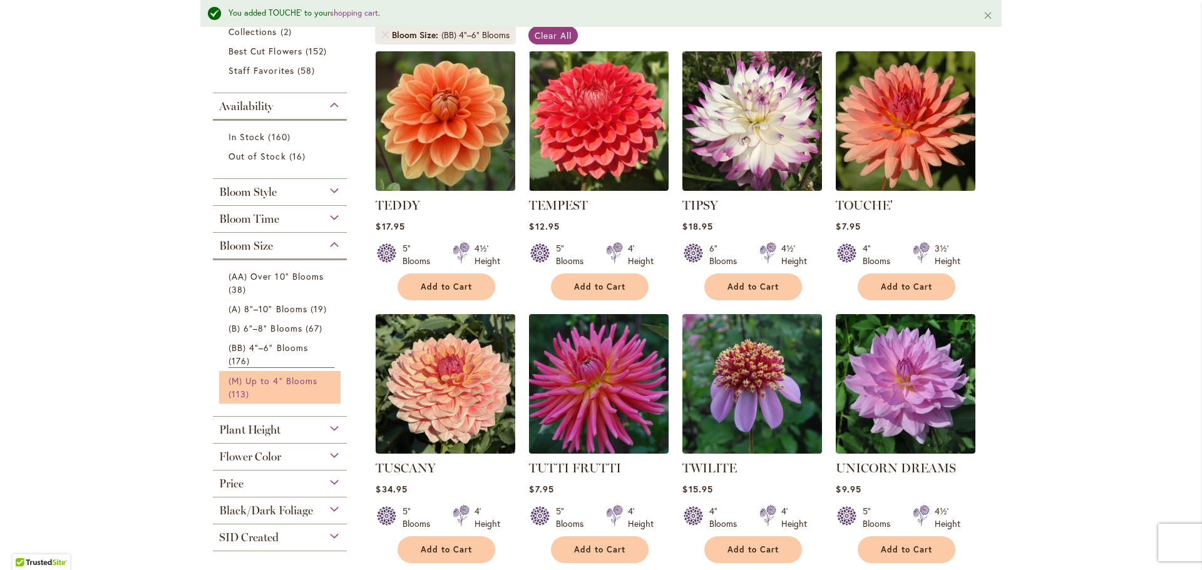
click at [257, 381] on span "(M) Up to 4" Blooms" at bounding box center [272, 381] width 89 height 12
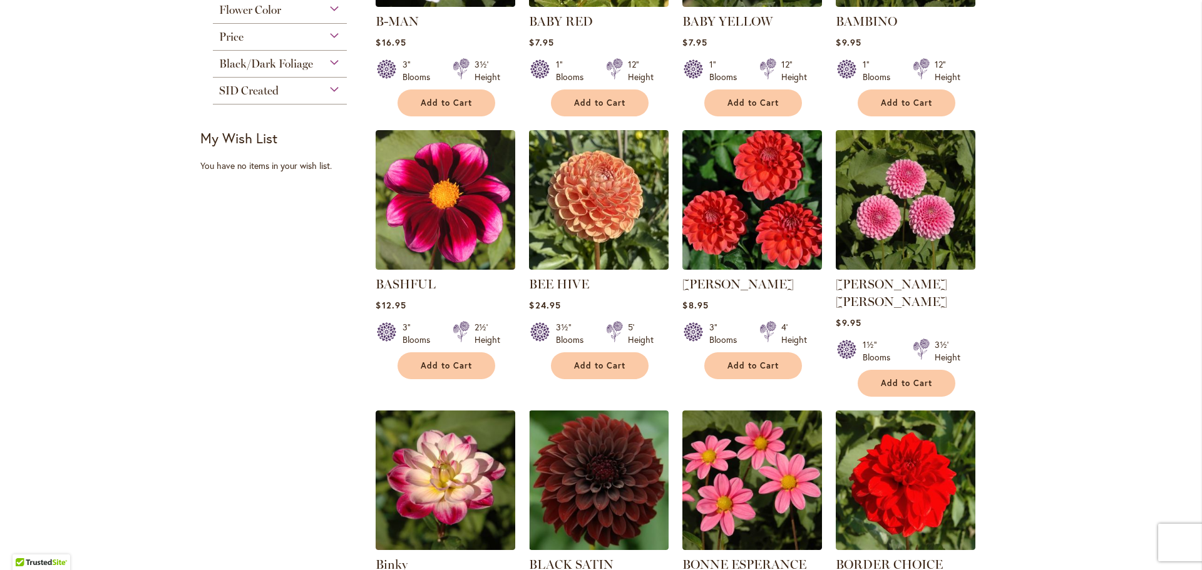
scroll to position [684, 0]
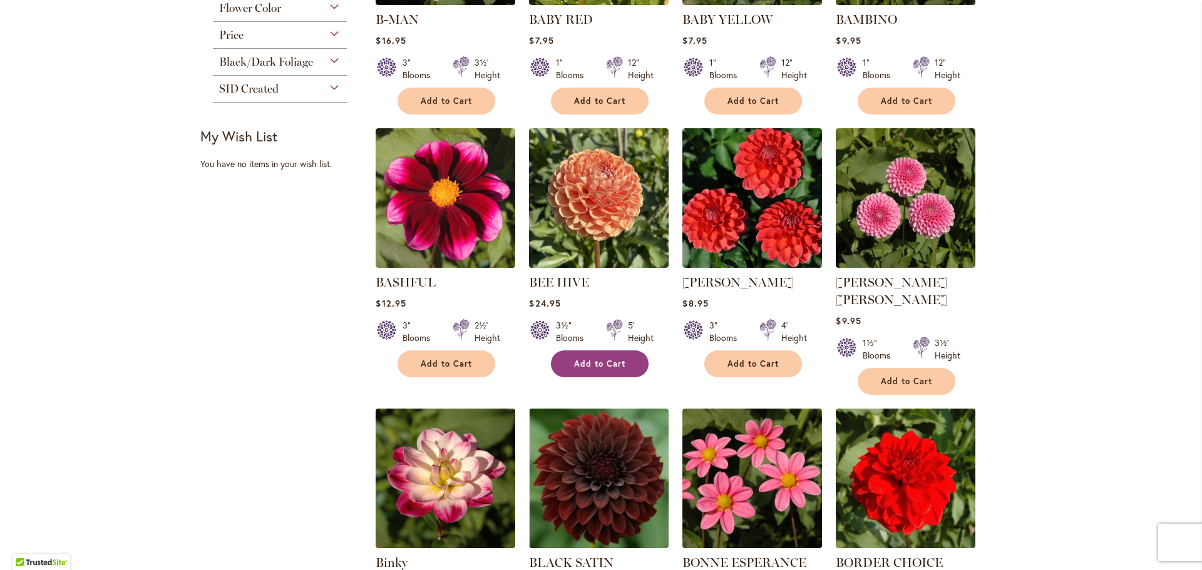
click at [581, 361] on span "Add to Cart" at bounding box center [599, 364] width 51 height 11
click at [894, 376] on span "Add to Cart" at bounding box center [906, 381] width 51 height 11
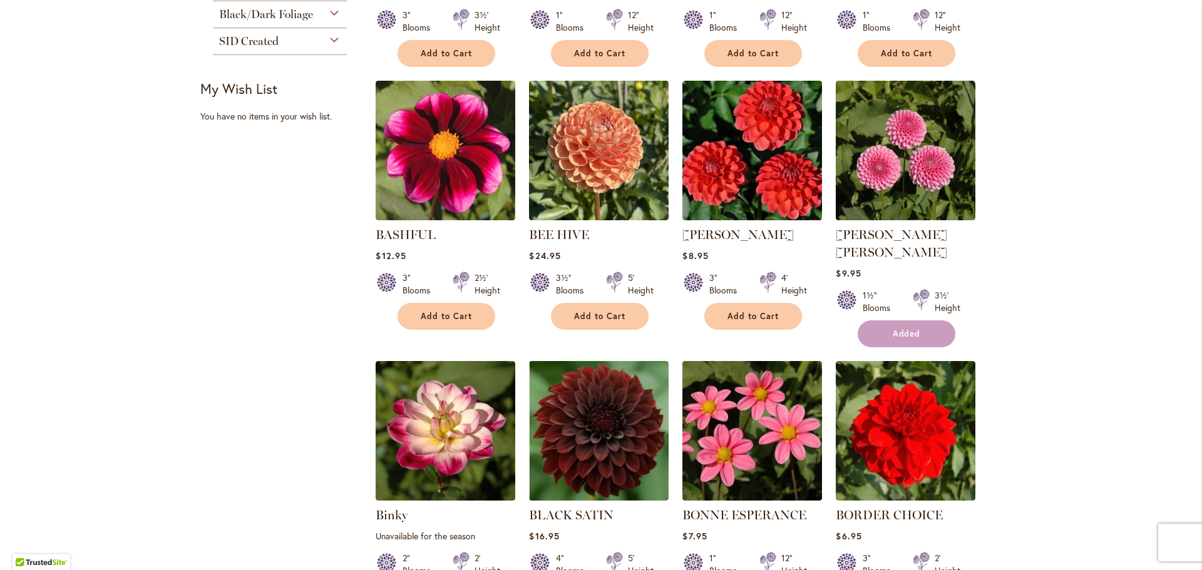
scroll to position [744, 0]
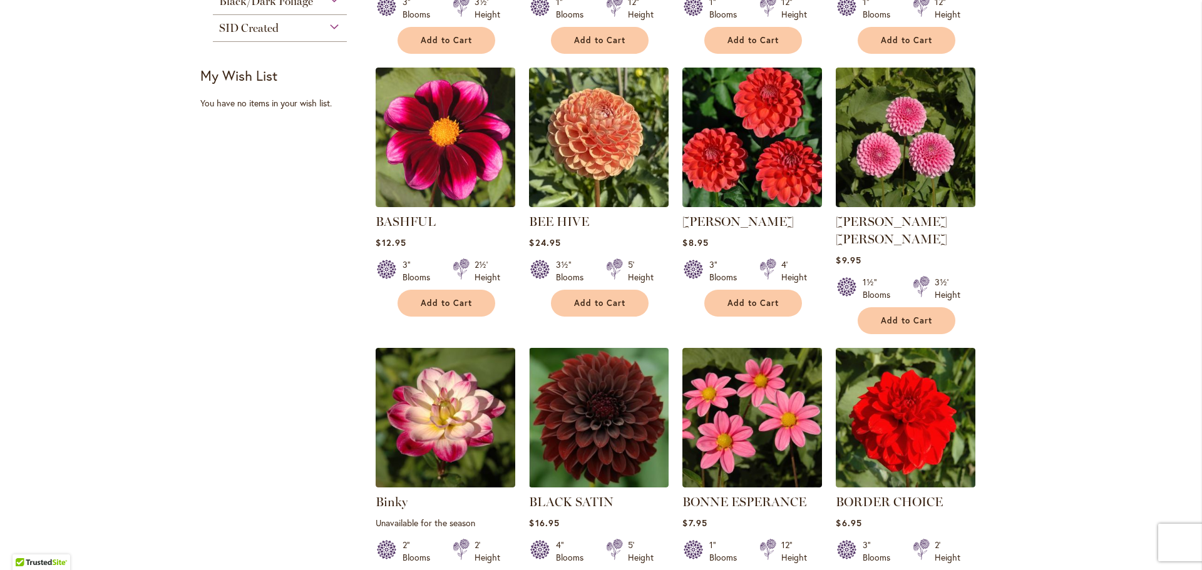
scroll to position [884, 0]
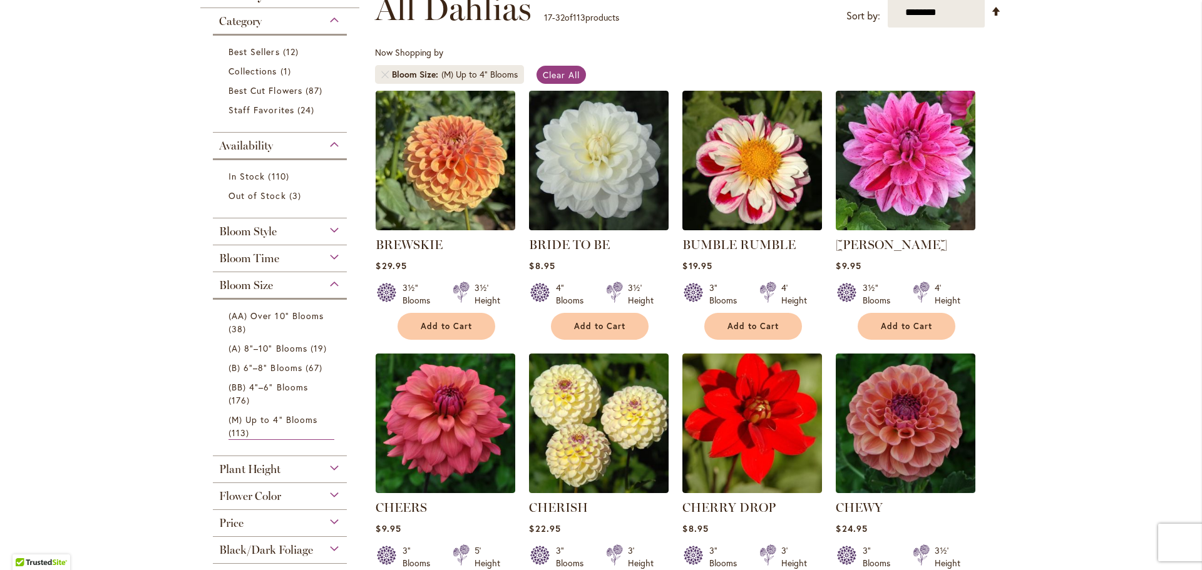
scroll to position [324, 0]
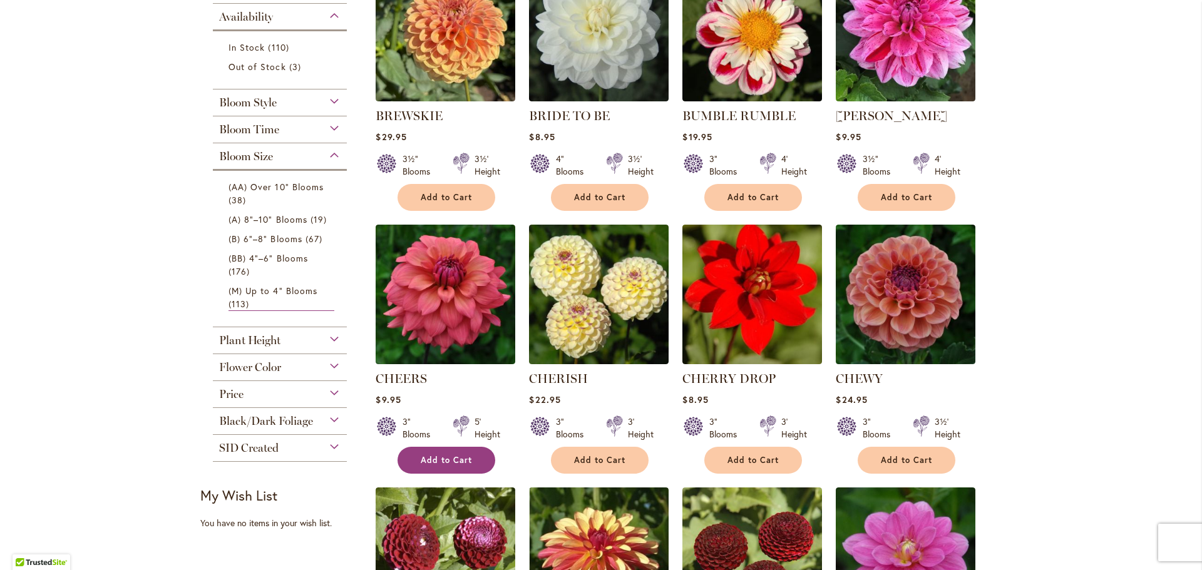
click at [443, 452] on button "Add to Cart" at bounding box center [446, 460] width 98 height 27
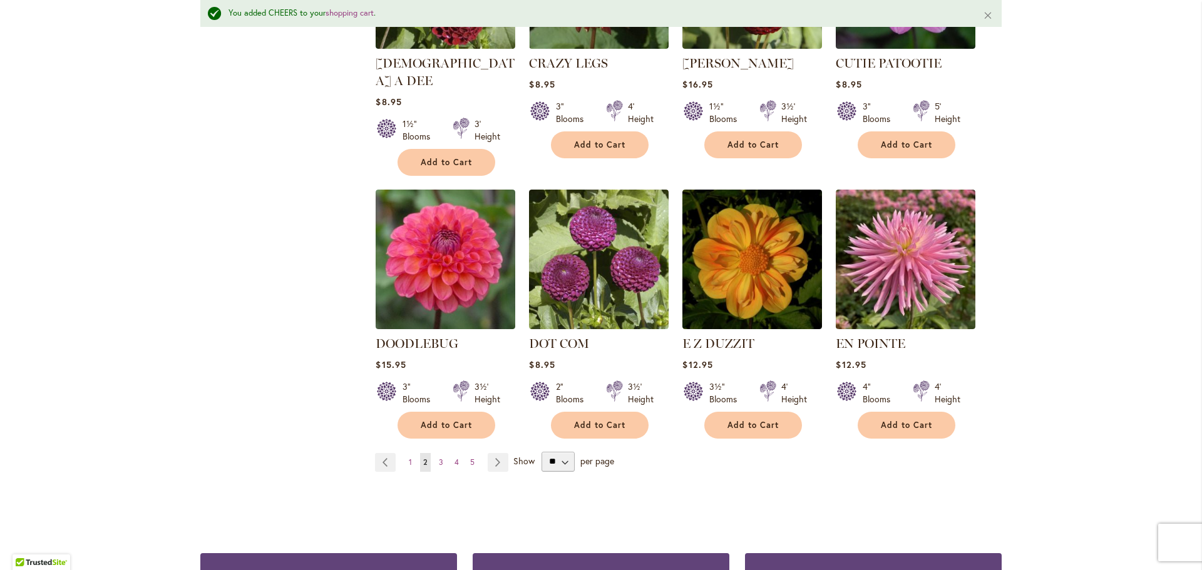
scroll to position [937, 0]
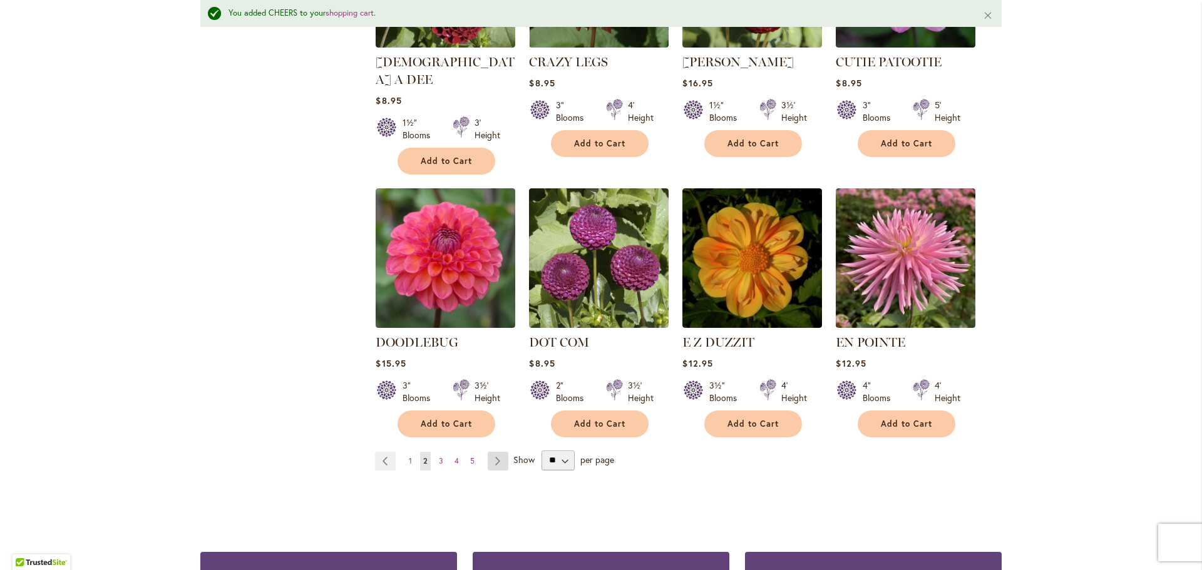
click at [495, 452] on link "Page Next" at bounding box center [498, 461] width 21 height 19
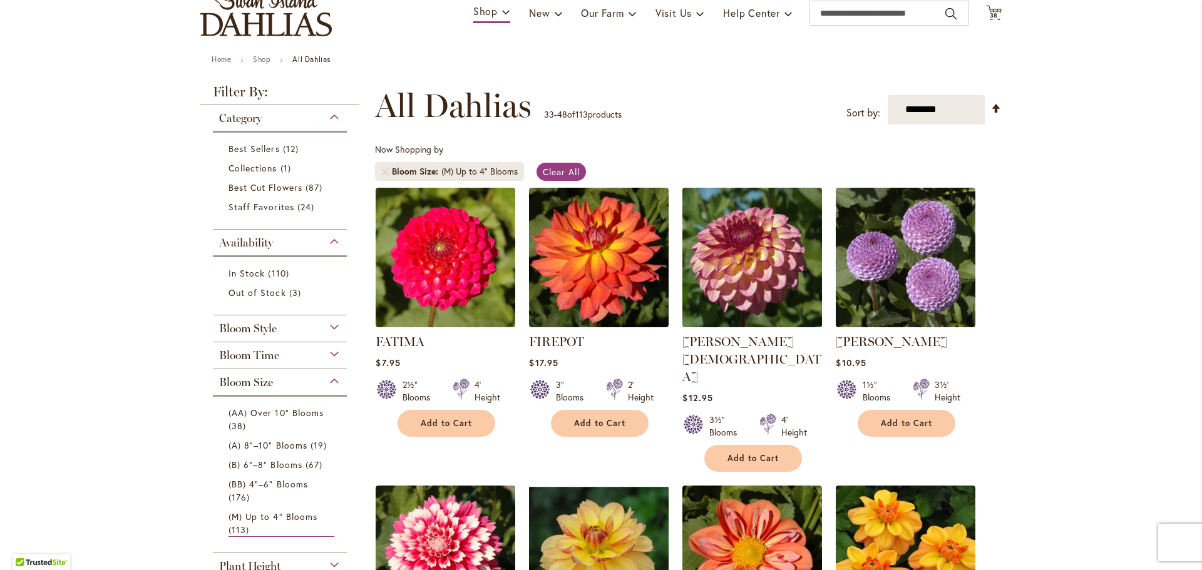
scroll to position [102, 0]
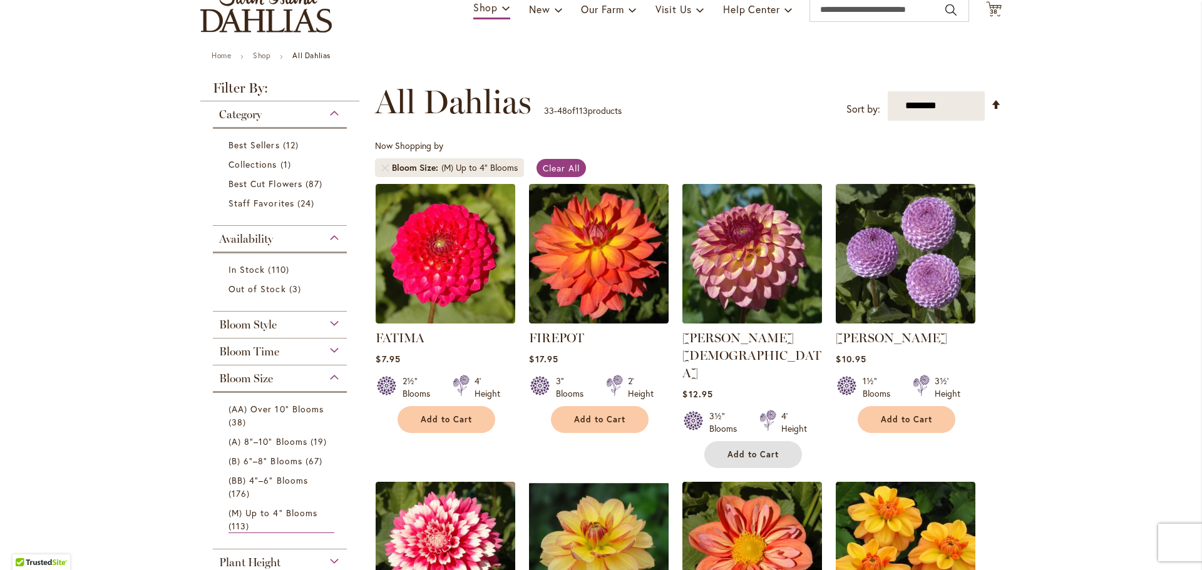
click at [732, 449] on span "Add to Cart" at bounding box center [752, 454] width 51 height 11
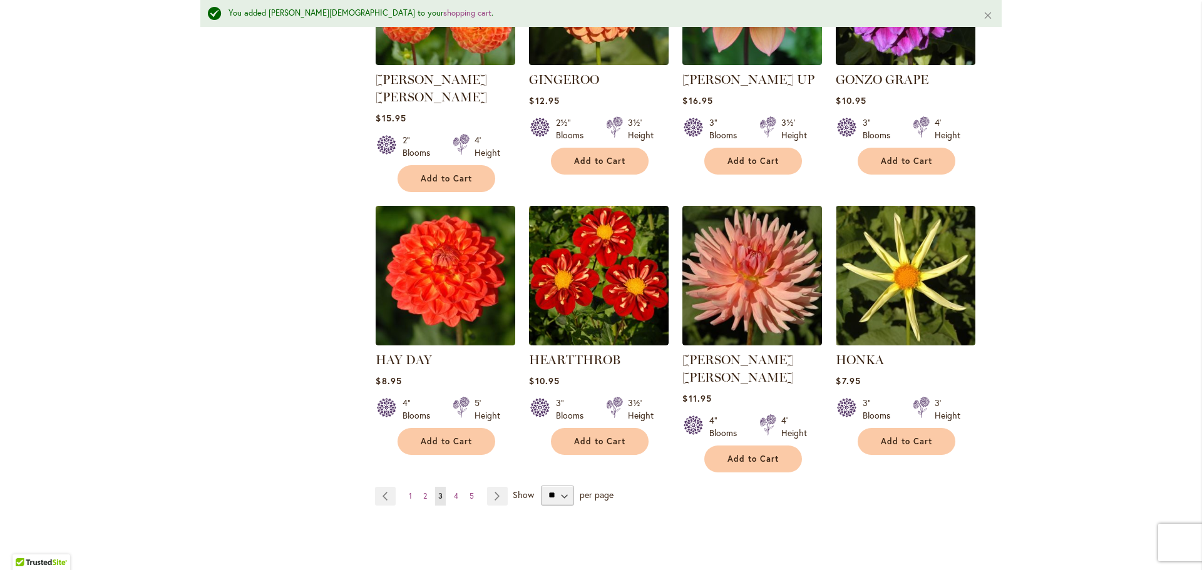
scroll to position [972, 0]
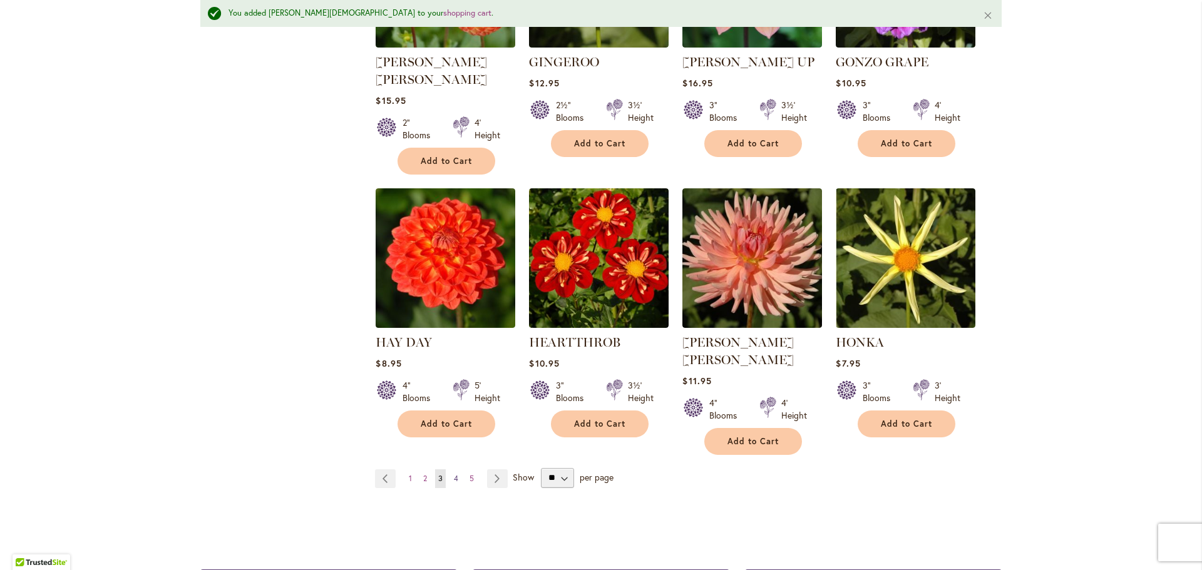
click at [458, 474] on span "4" at bounding box center [456, 478] width 4 height 9
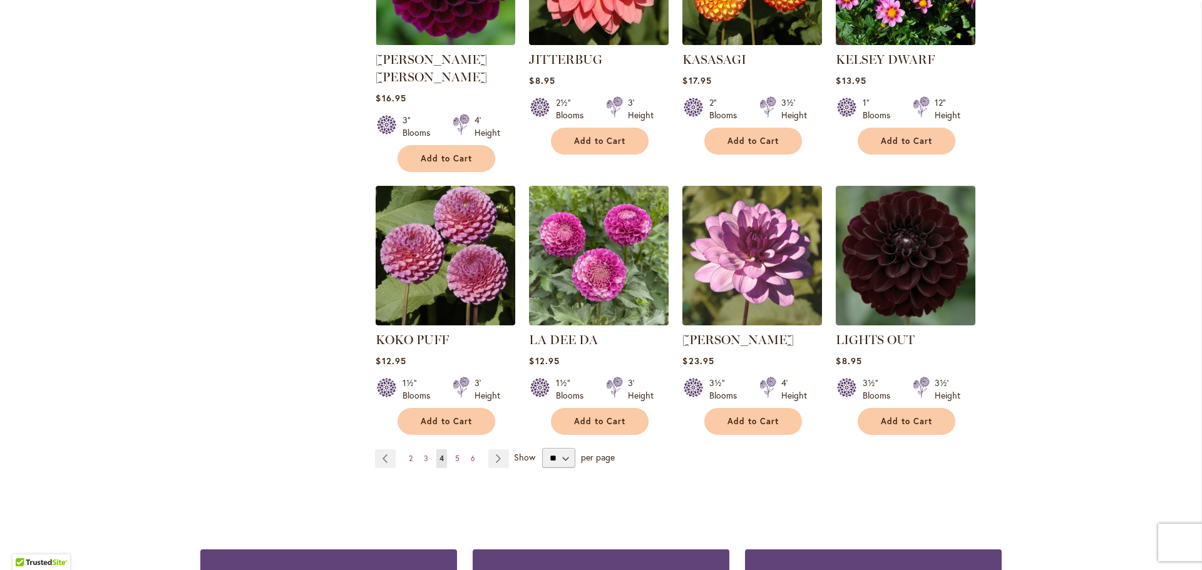
scroll to position [926, 0]
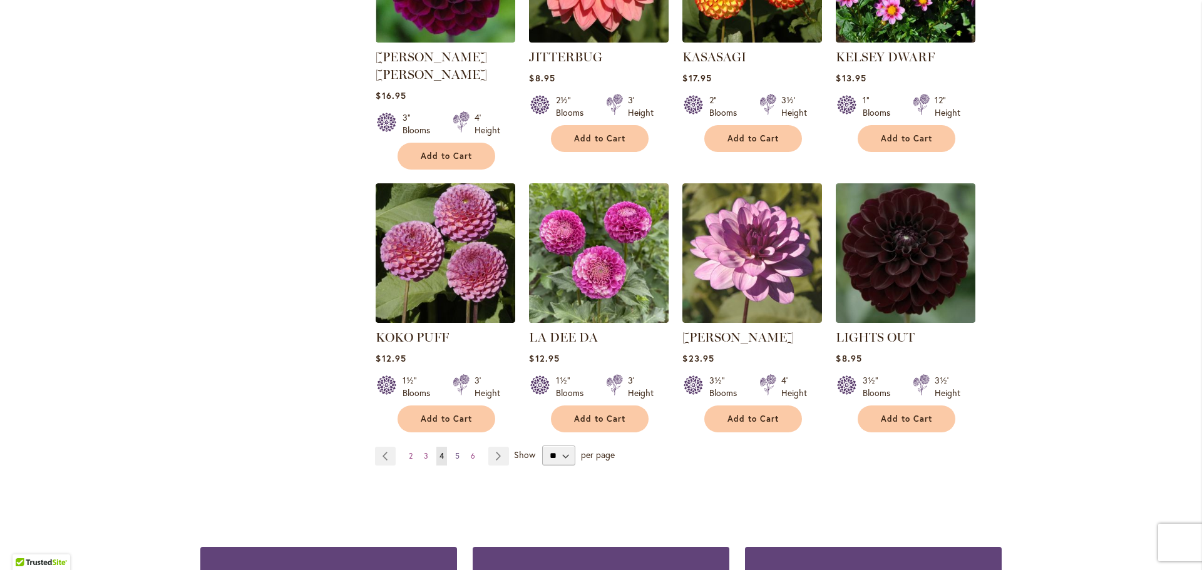
click at [459, 451] on span "5" at bounding box center [457, 455] width 4 height 9
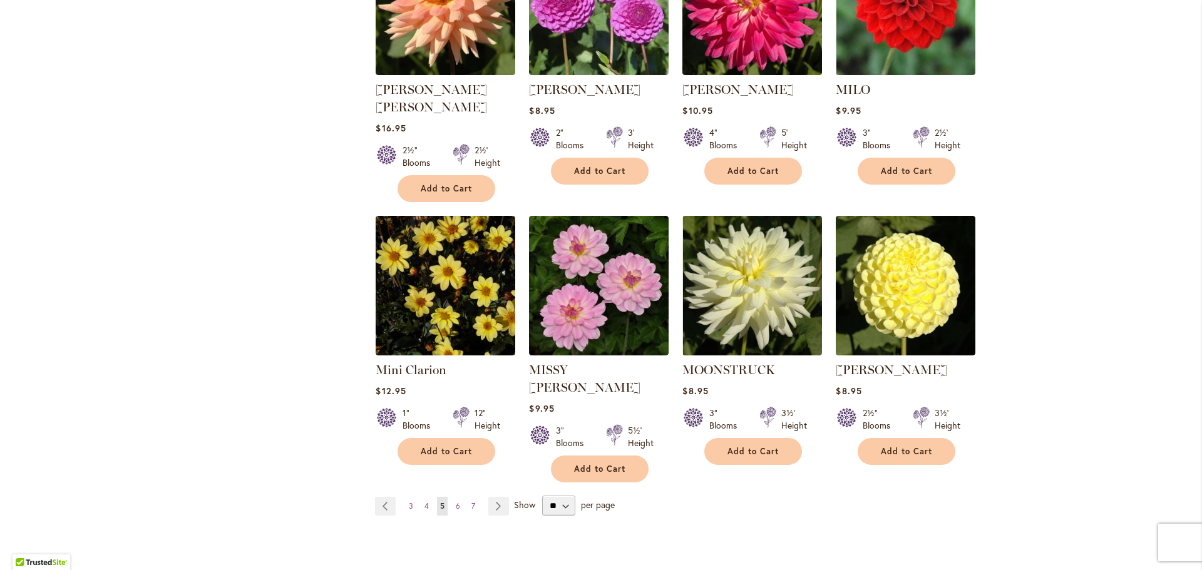
scroll to position [896, 0]
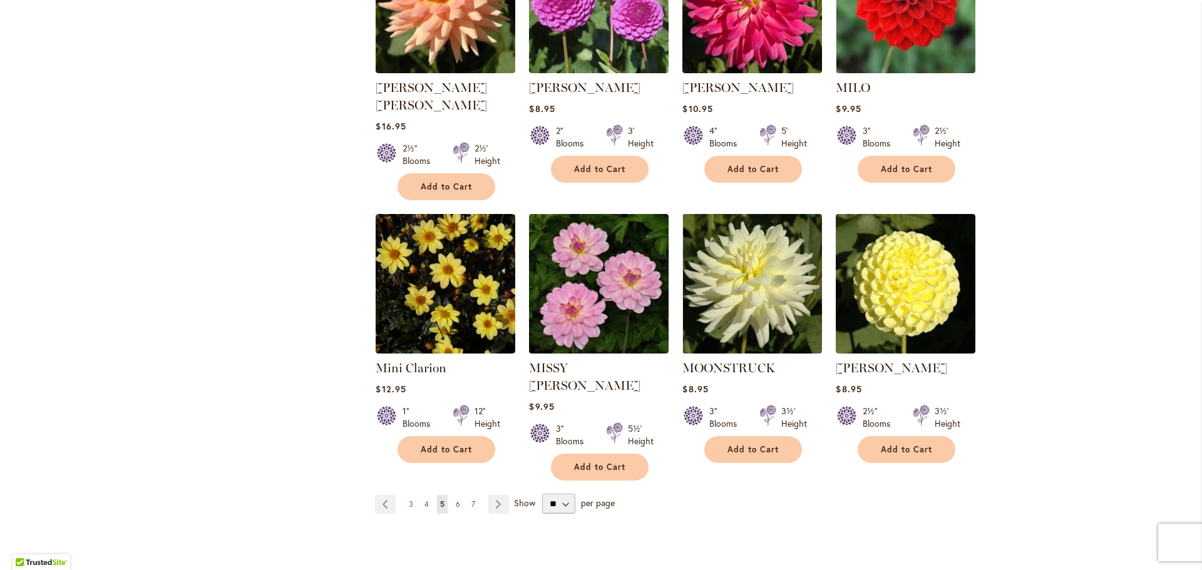
click at [456, 500] on span "6" at bounding box center [458, 504] width 4 height 9
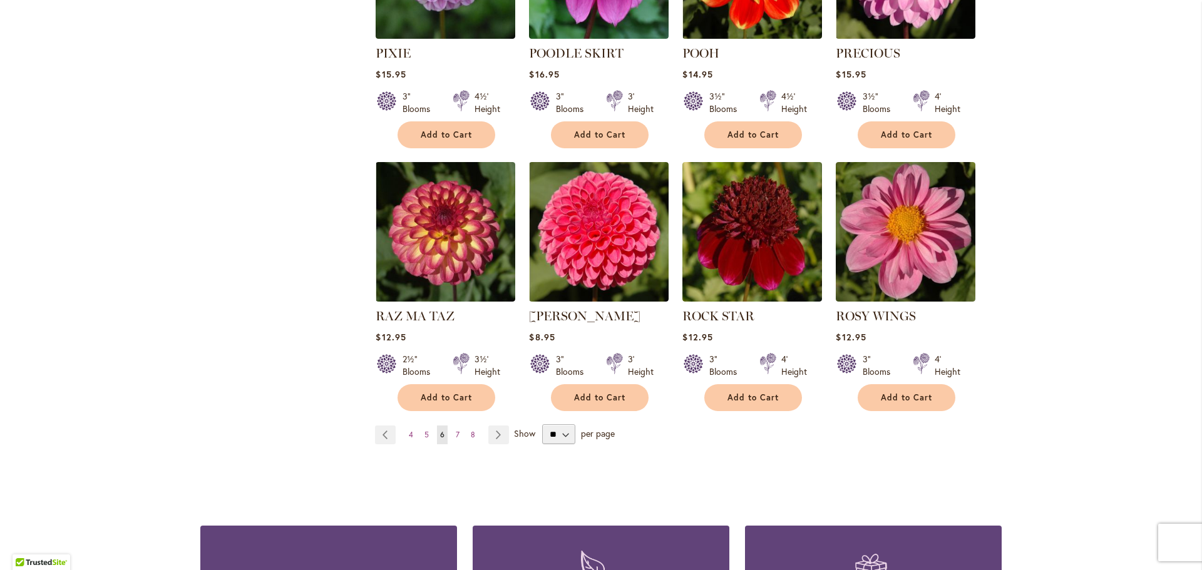
scroll to position [932, 0]
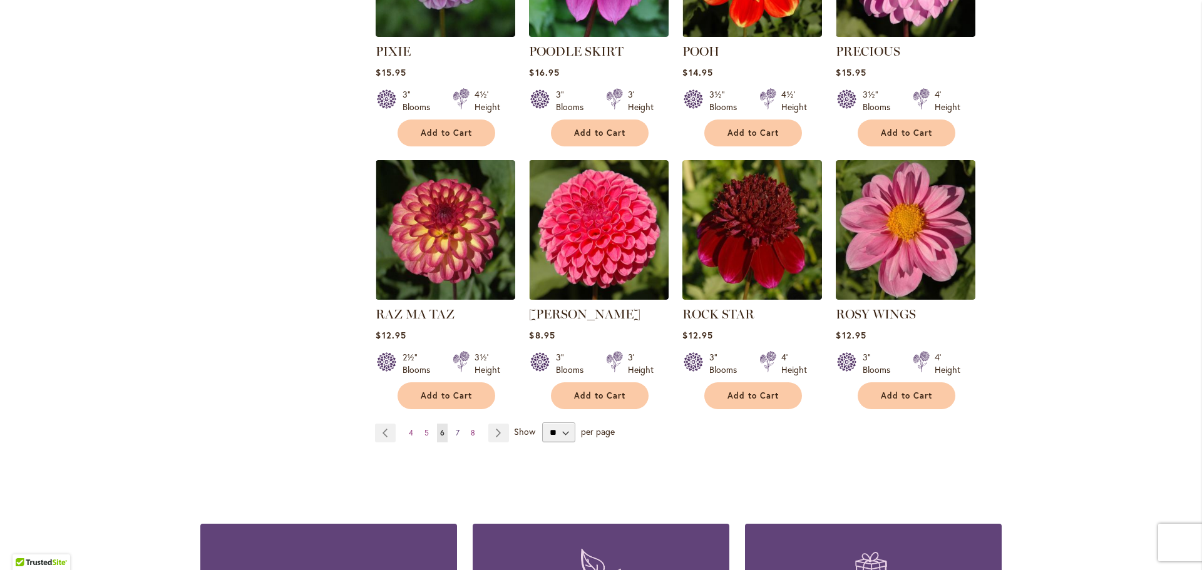
click at [457, 428] on span "7" at bounding box center [458, 432] width 4 height 9
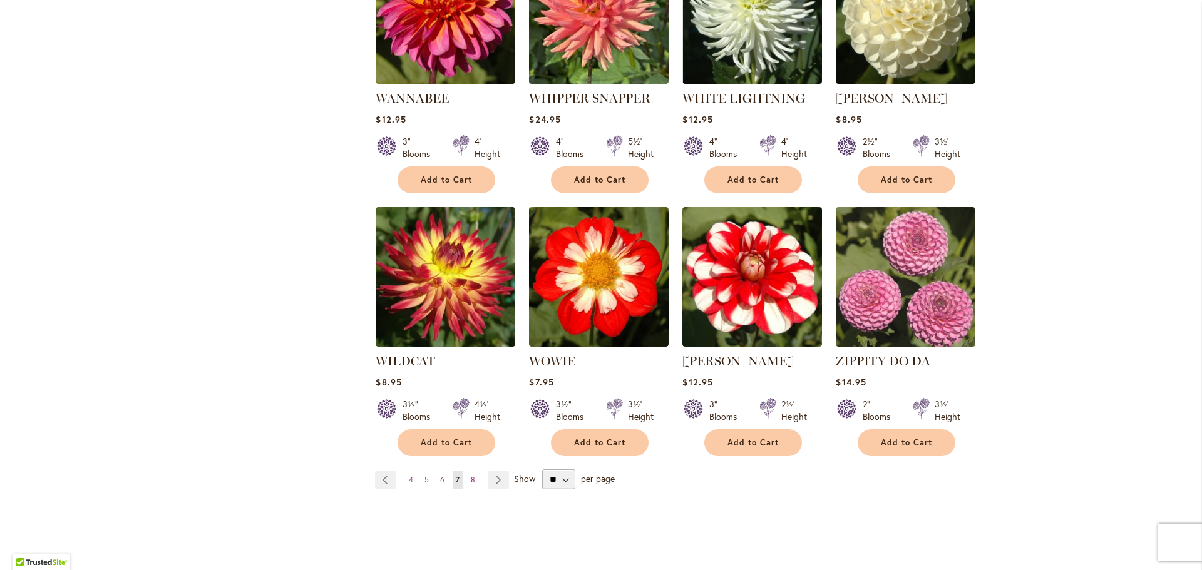
scroll to position [870, 0]
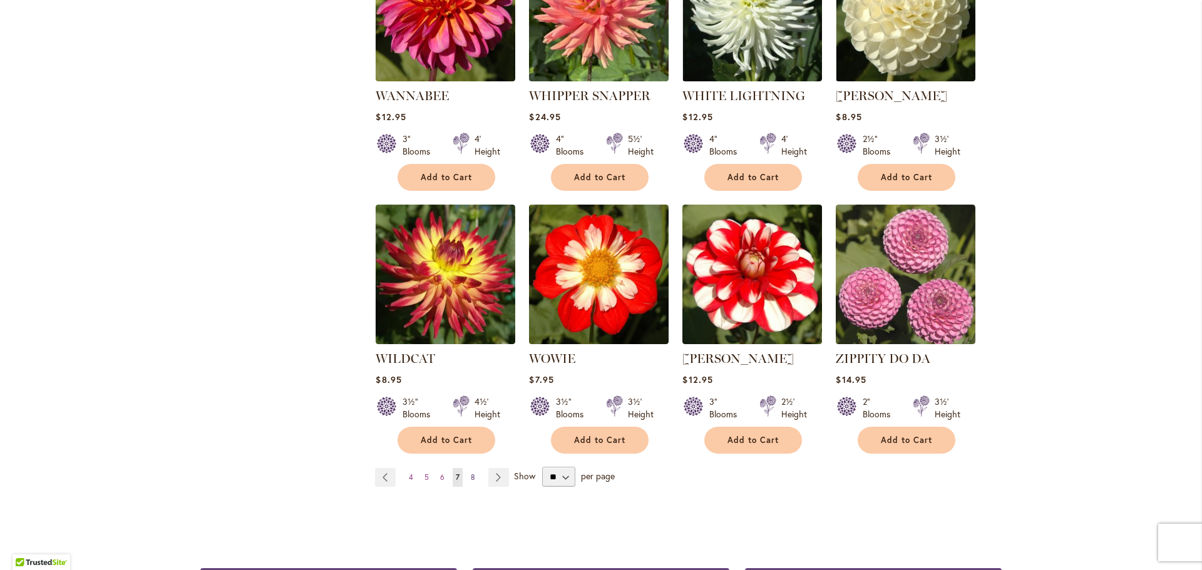
click at [473, 473] on span "8" at bounding box center [473, 477] width 4 height 9
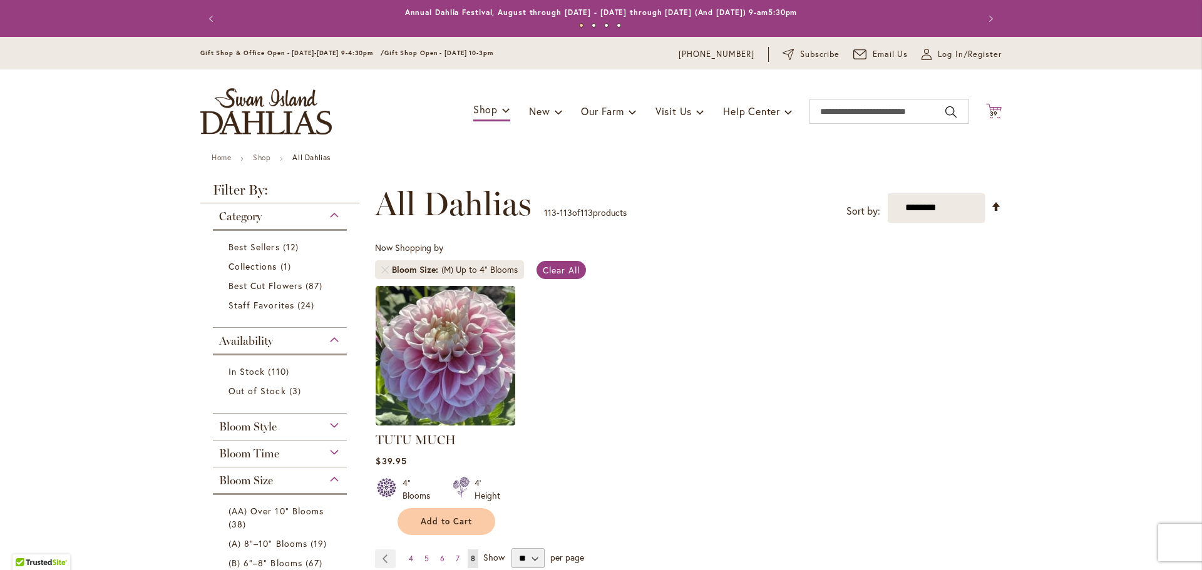
click at [993, 110] on span "39" at bounding box center [994, 114] width 9 height 8
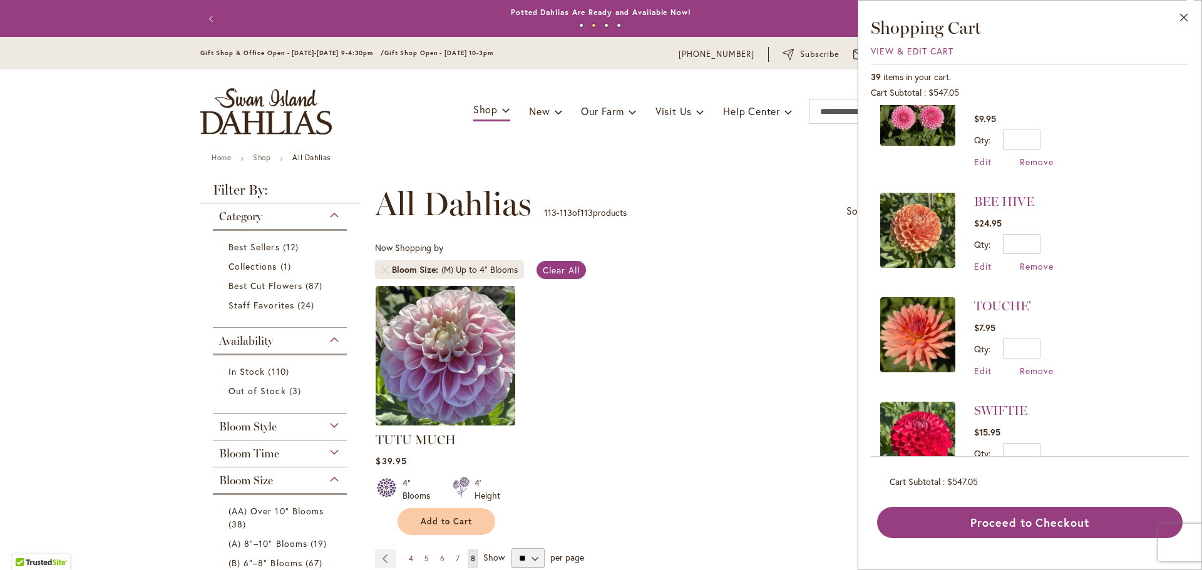
scroll to position [271, 0]
click at [1039, 260] on span "Remove" at bounding box center [1037, 266] width 34 height 12
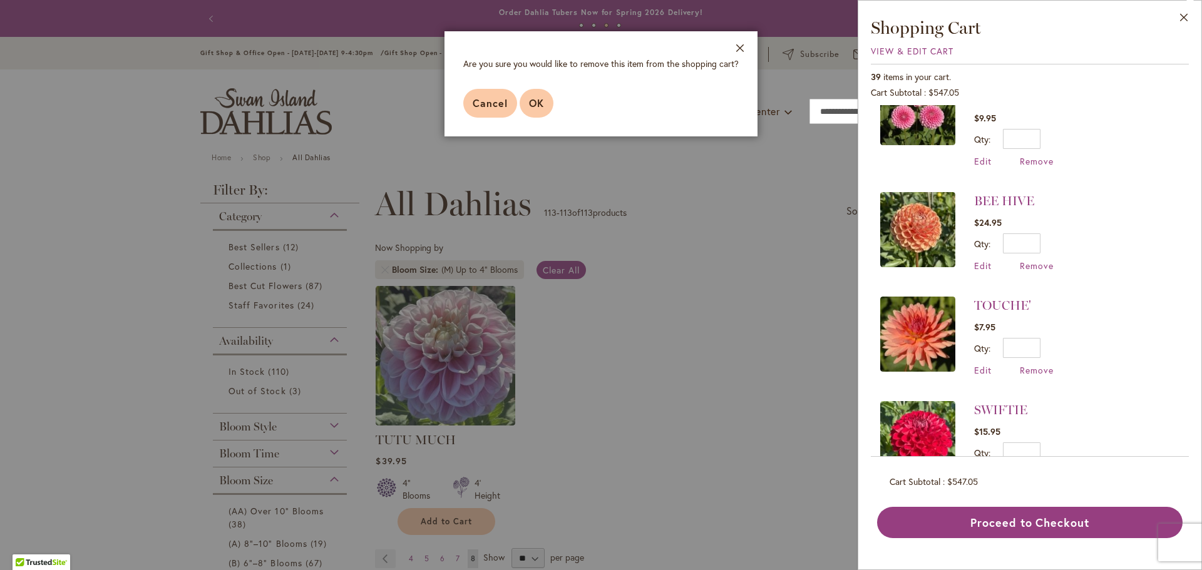
click at [541, 96] on span "OK" at bounding box center [536, 102] width 15 height 13
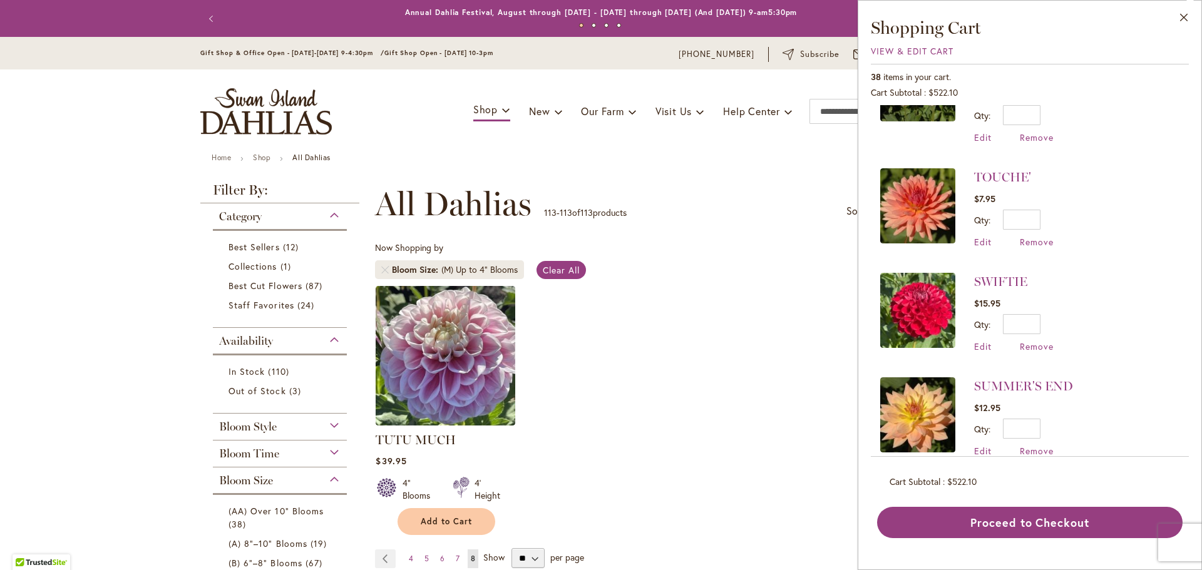
scroll to position [296, 0]
click at [1042, 339] on span "Remove" at bounding box center [1037, 345] width 34 height 12
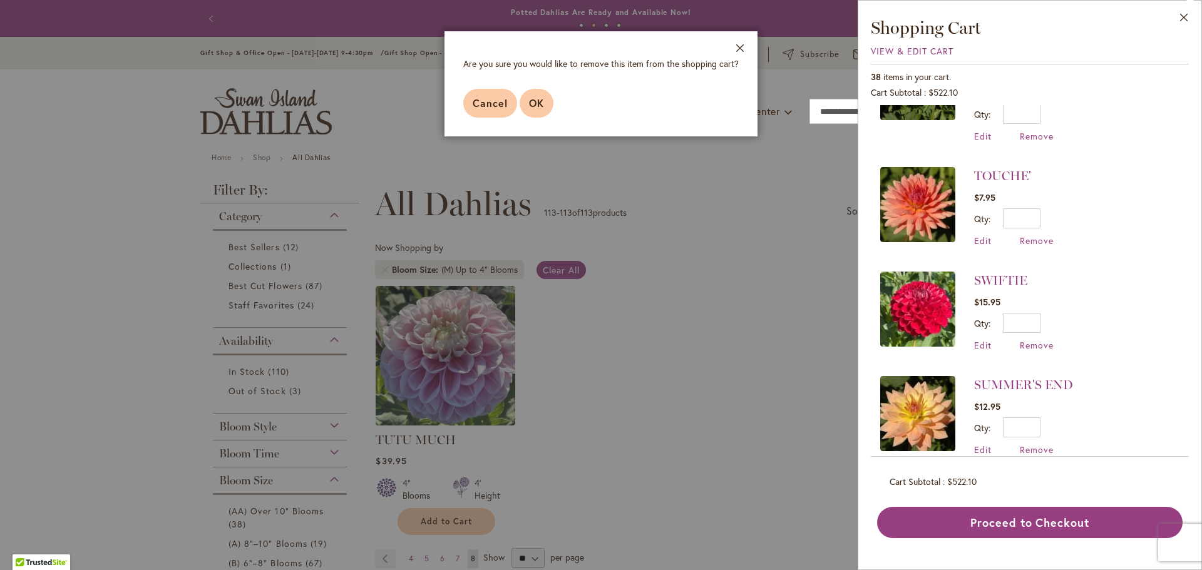
click at [531, 105] on span "OK" at bounding box center [536, 102] width 15 height 13
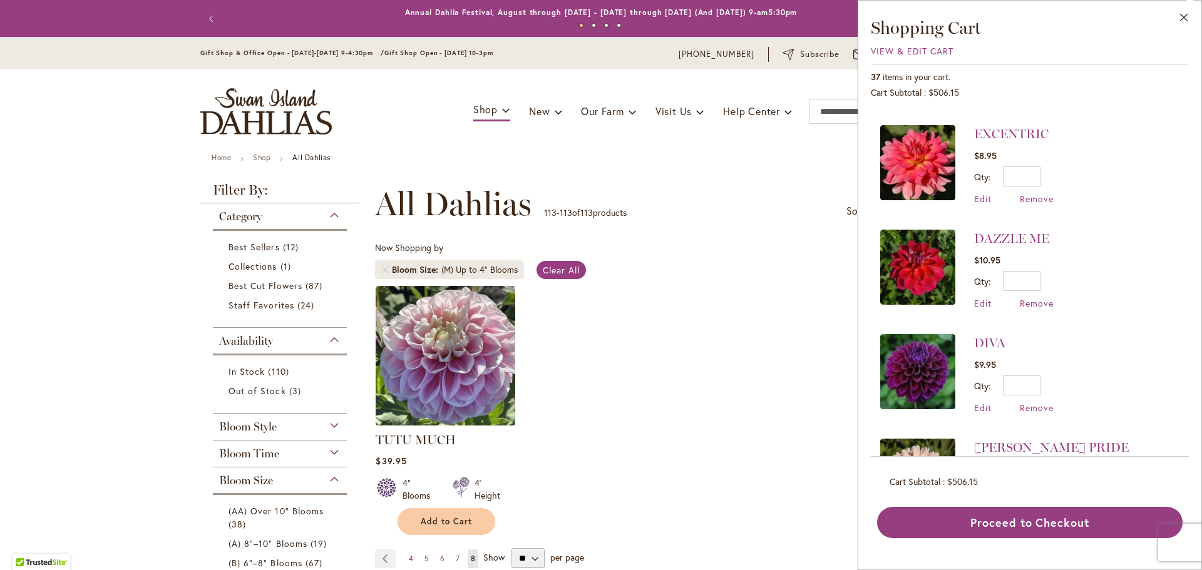
scroll to position [963, 0]
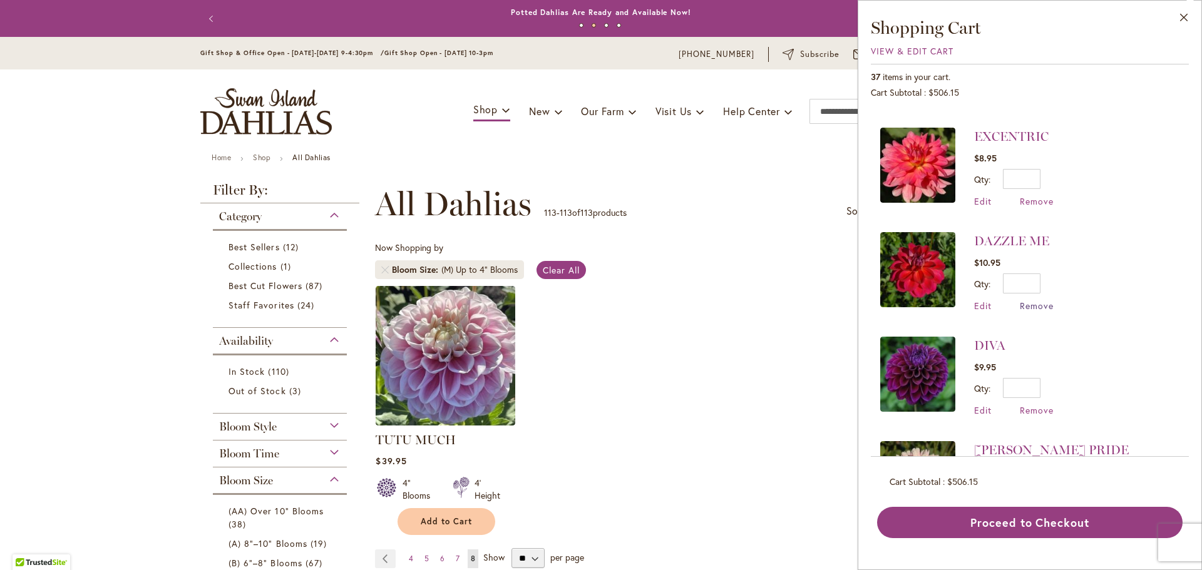
click at [1037, 300] on span "Remove" at bounding box center [1037, 306] width 34 height 12
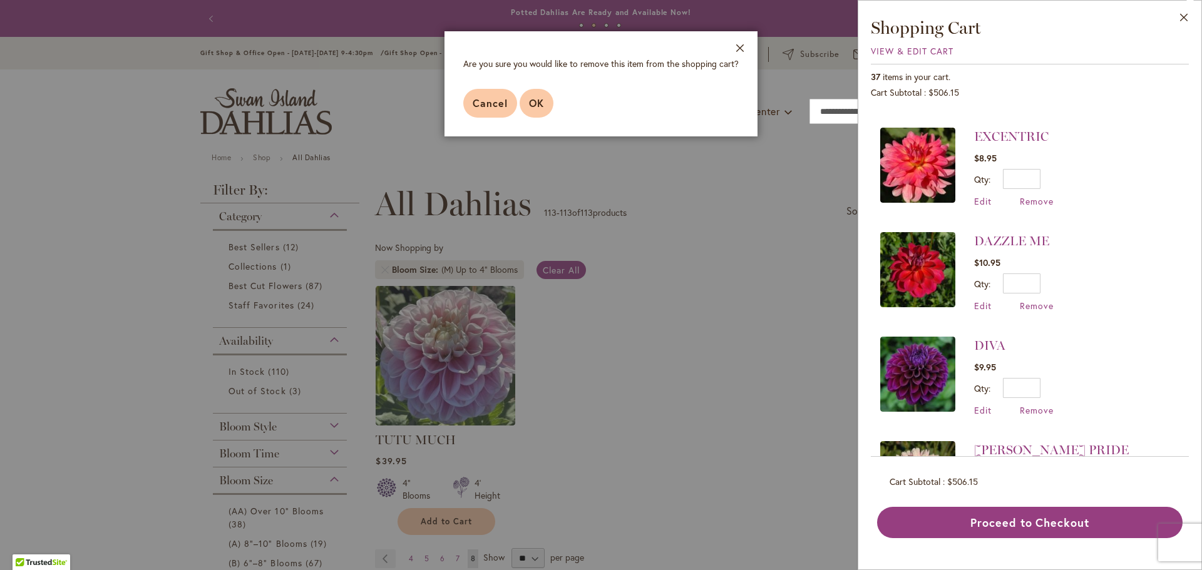
click at [535, 96] on span "OK" at bounding box center [536, 102] width 15 height 13
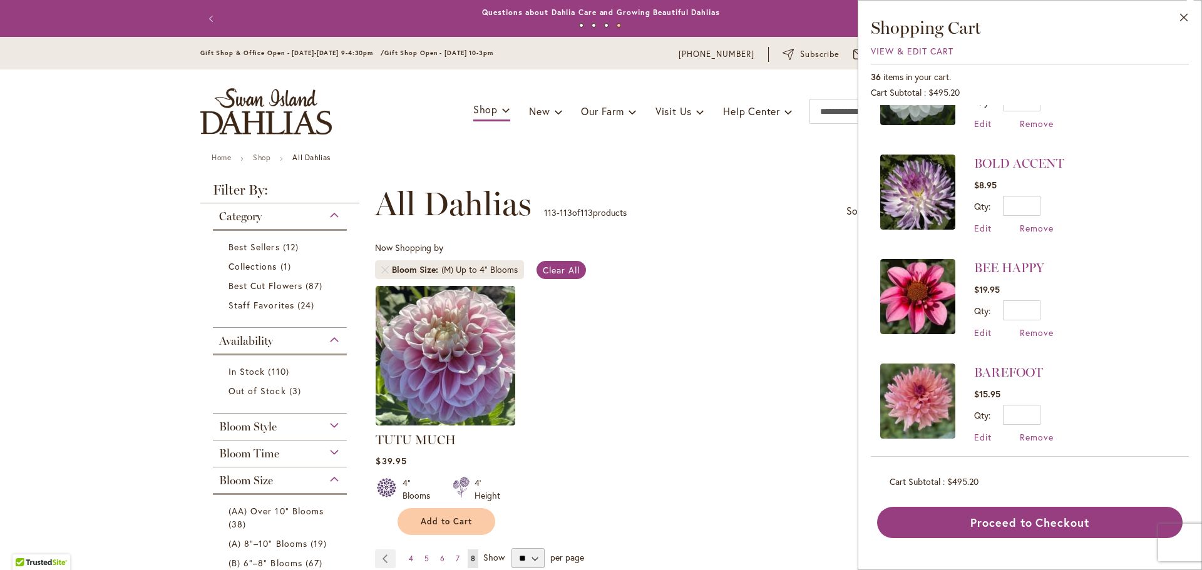
scroll to position [1356, 0]
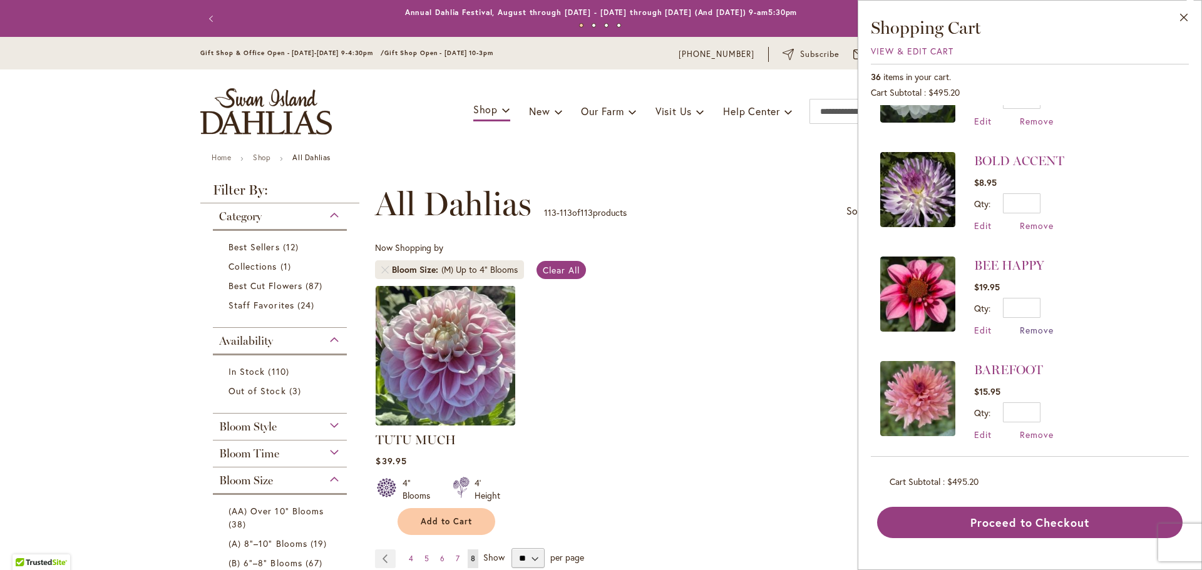
click at [1038, 324] on span "Remove" at bounding box center [1037, 330] width 34 height 12
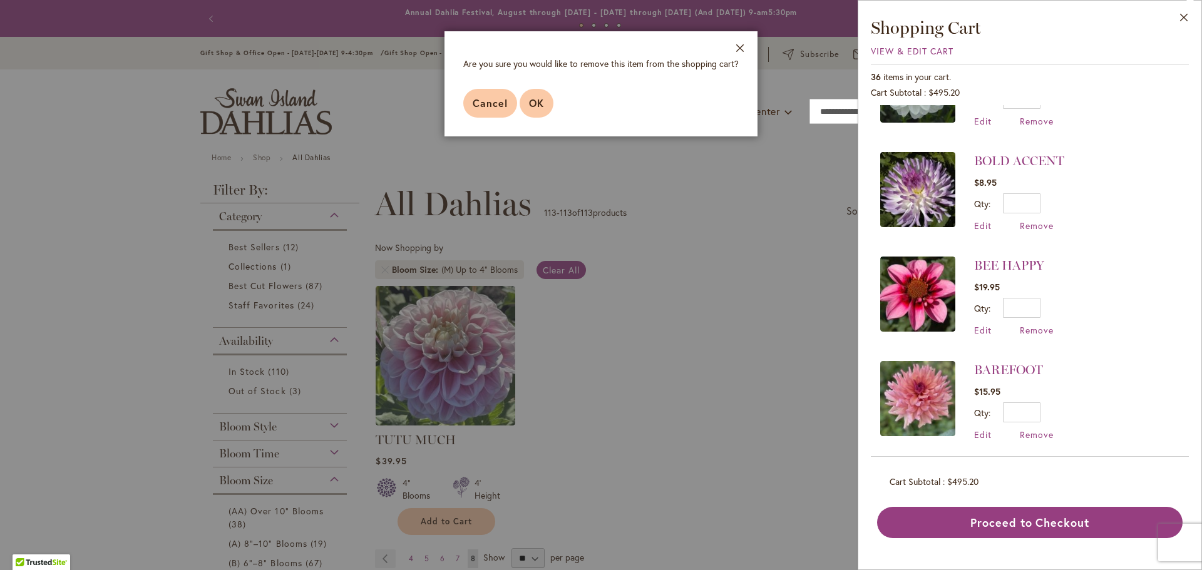
click at [541, 102] on span "OK" at bounding box center [536, 102] width 15 height 13
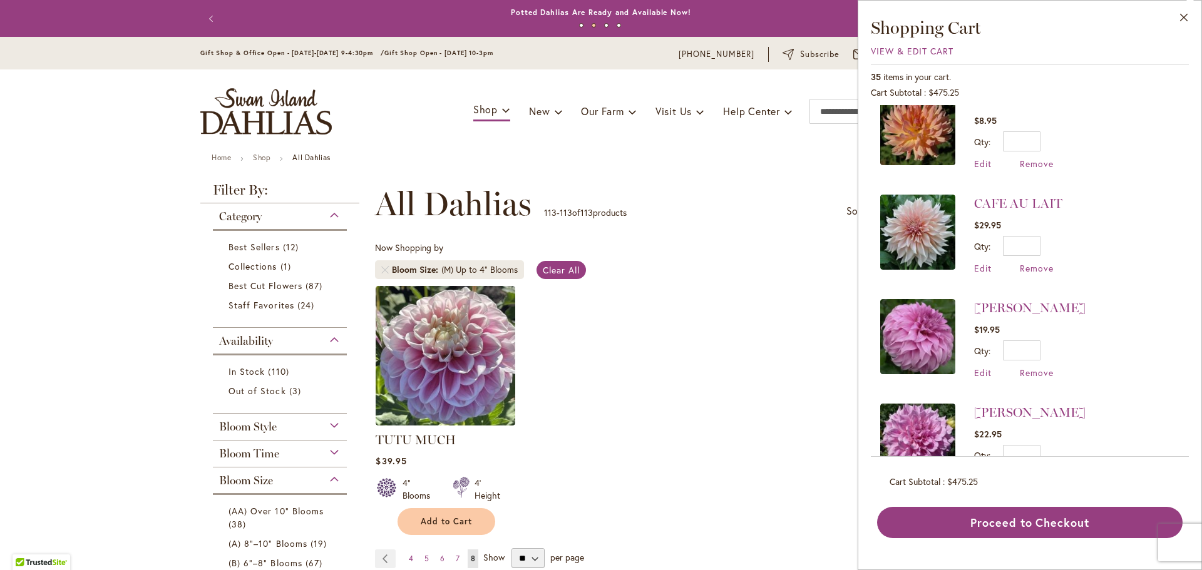
scroll to position [2255, 0]
click at [1031, 262] on span "Remove" at bounding box center [1037, 268] width 34 height 12
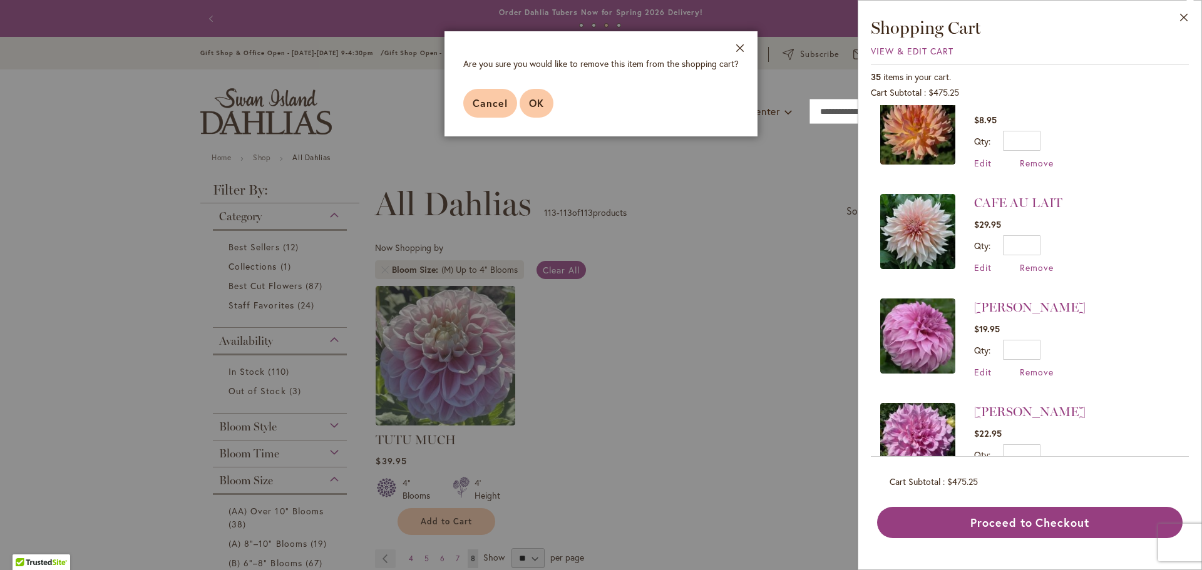
click at [540, 101] on span "OK" at bounding box center [536, 102] width 15 height 13
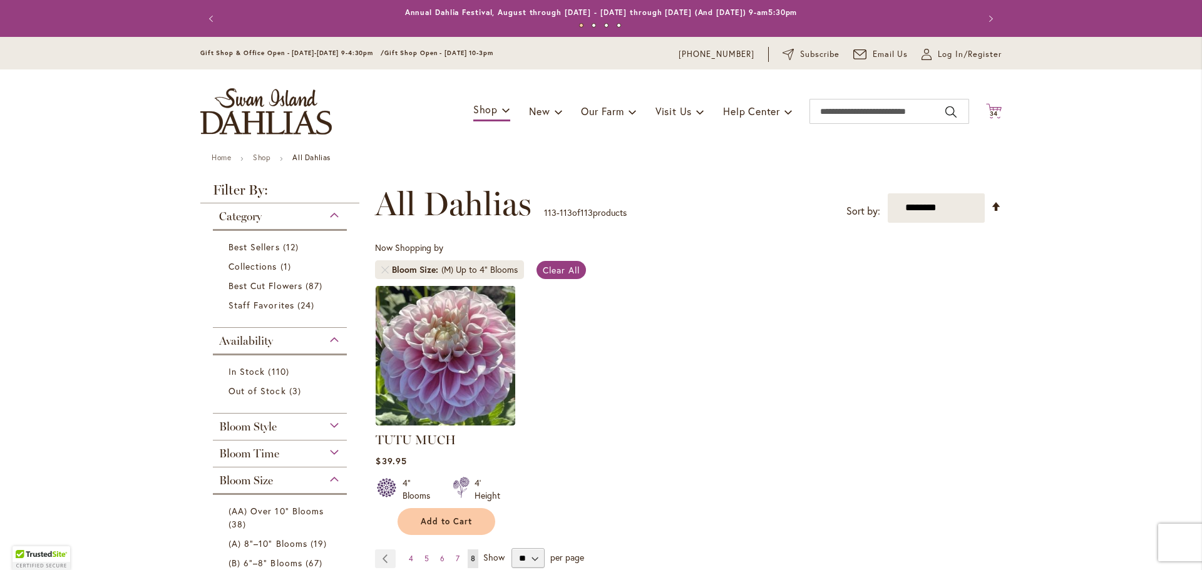
click at [993, 110] on span "34" at bounding box center [994, 114] width 9 height 8
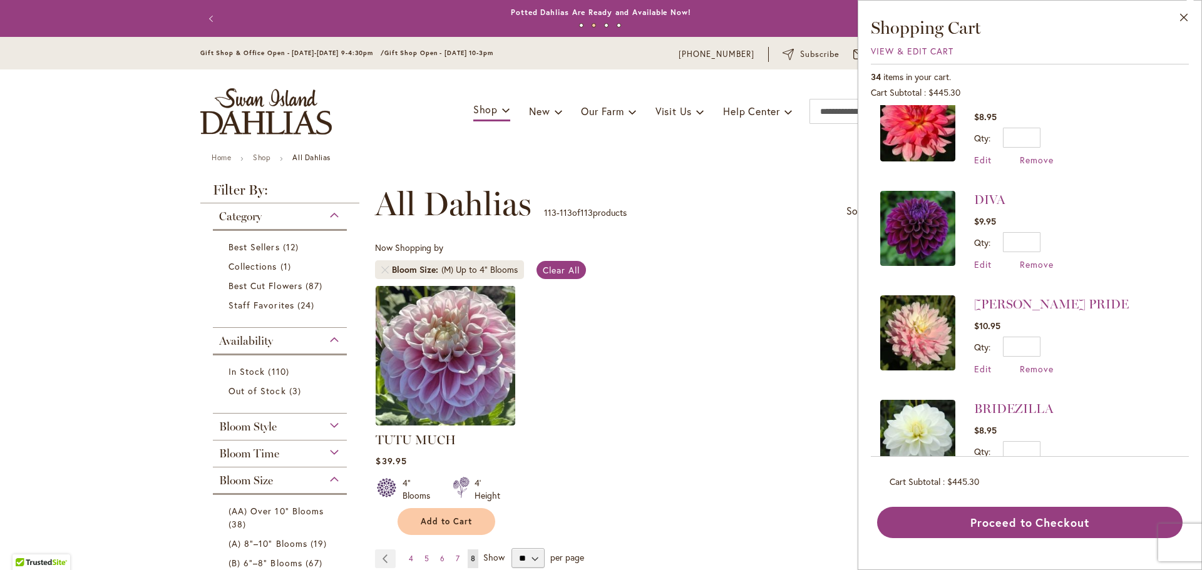
scroll to position [1005, 0]
click at [1035, 258] on span "Remove" at bounding box center [1037, 264] width 34 height 12
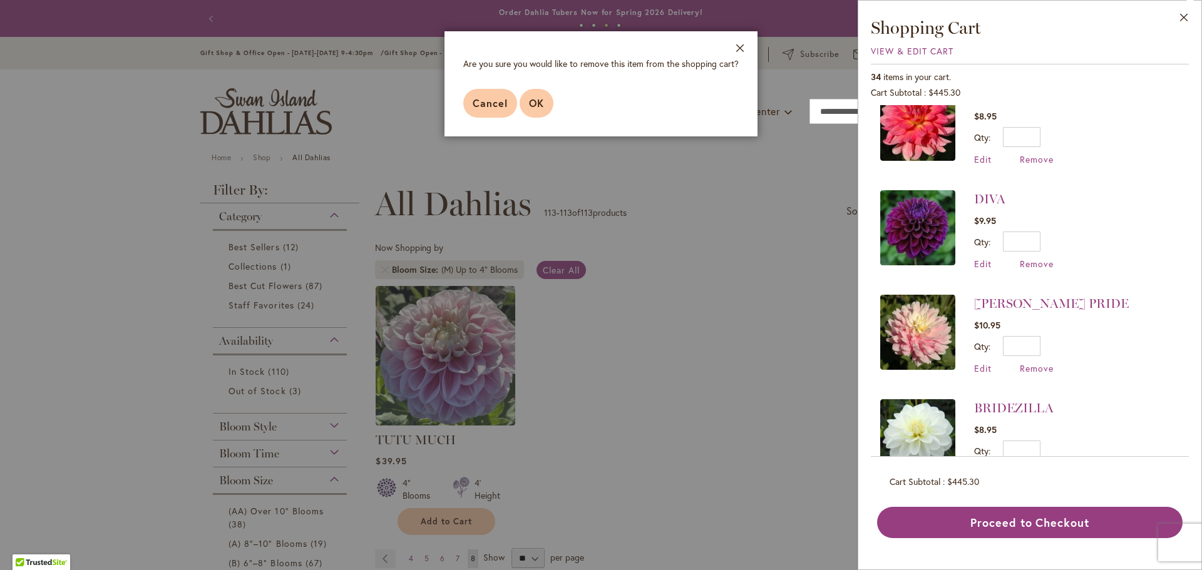
click at [529, 101] on span "OK" at bounding box center [536, 102] width 15 height 13
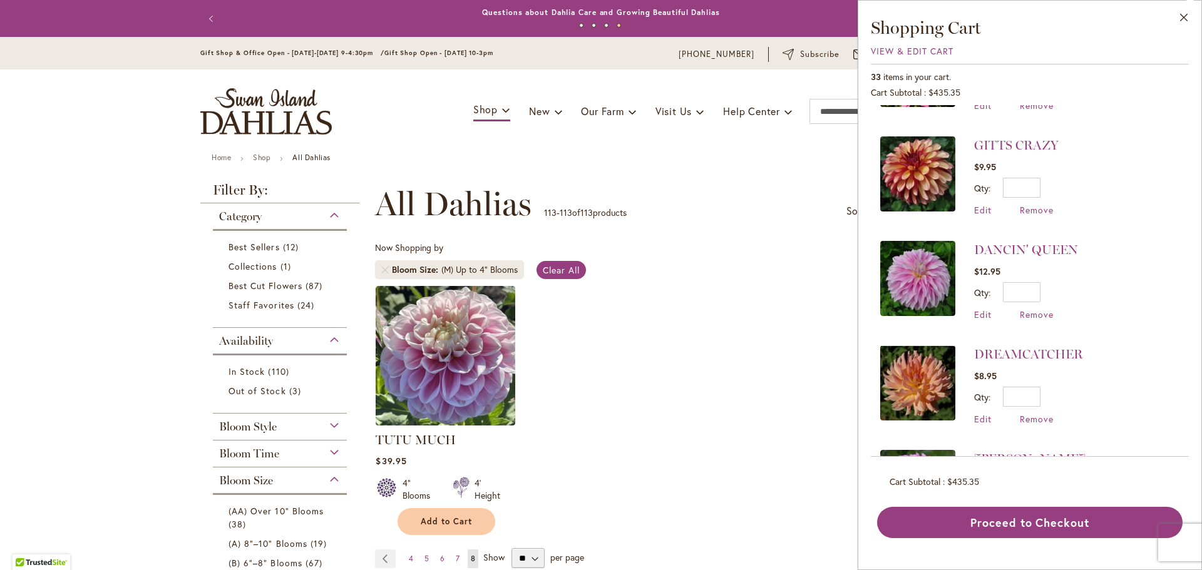
scroll to position [1895, 0]
click at [1036, 203] on span "Remove" at bounding box center [1037, 209] width 34 height 12
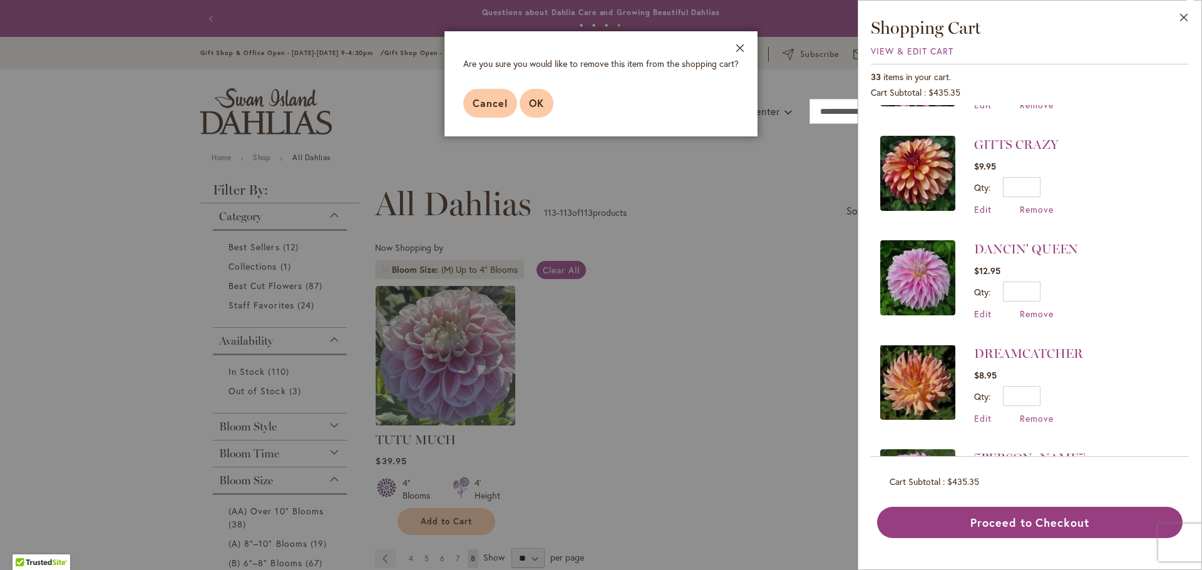
click at [541, 101] on span "OK" at bounding box center [536, 102] width 15 height 13
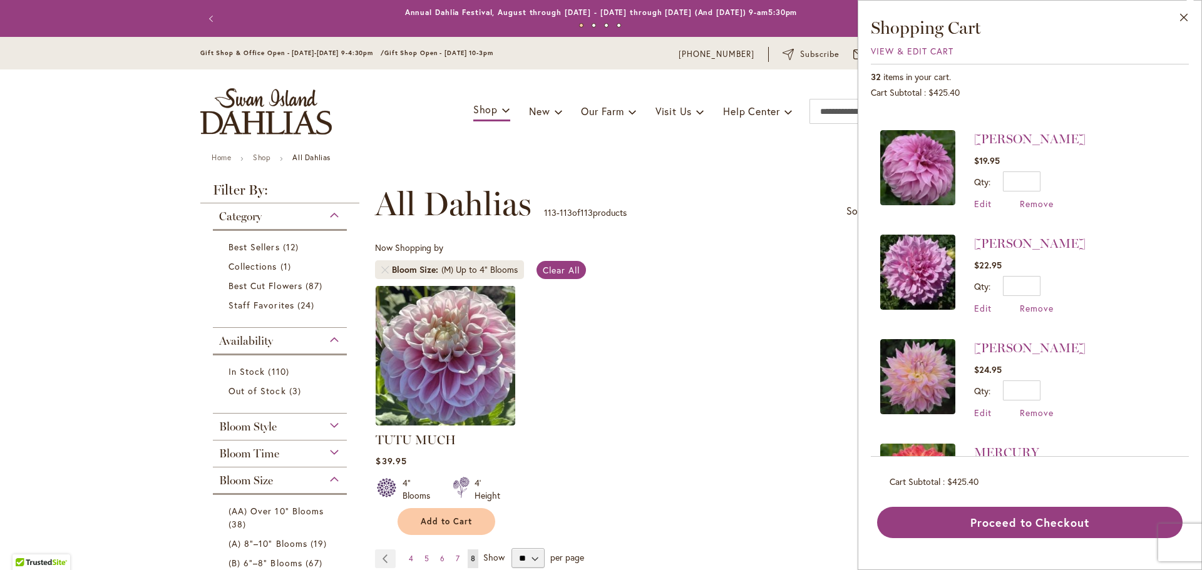
scroll to position [2116, 0]
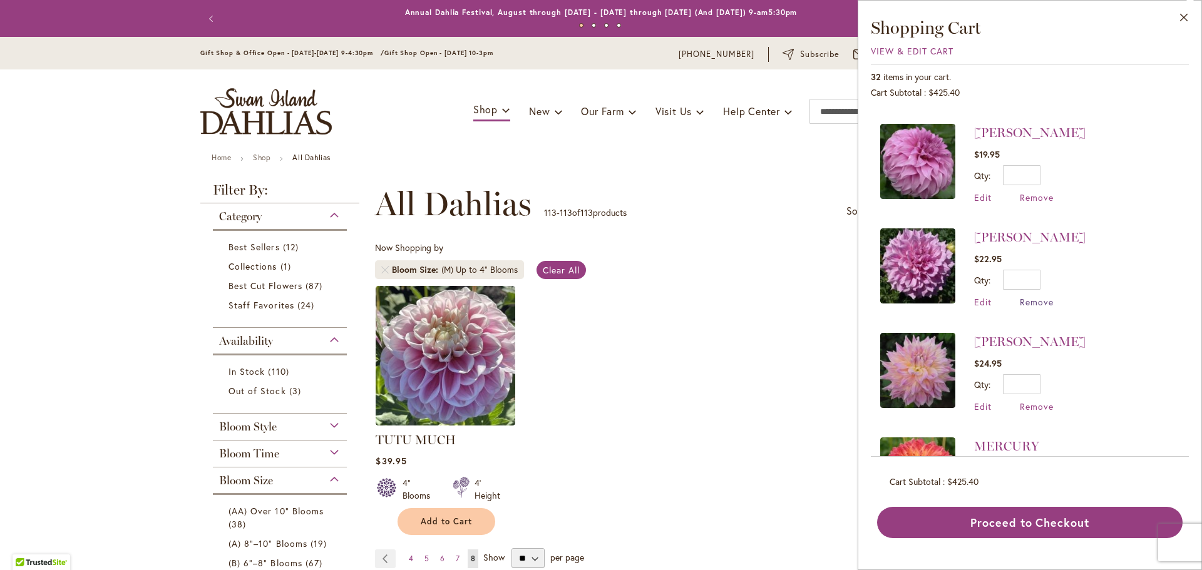
click at [1037, 296] on span "Remove" at bounding box center [1037, 302] width 34 height 12
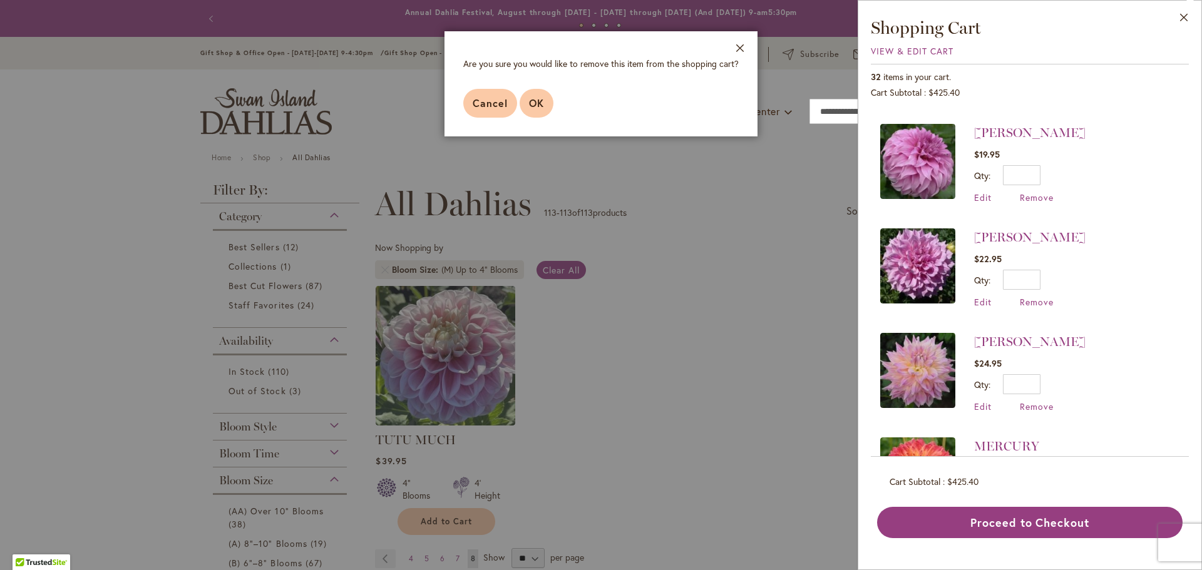
click at [539, 108] on span "OK" at bounding box center [536, 102] width 15 height 13
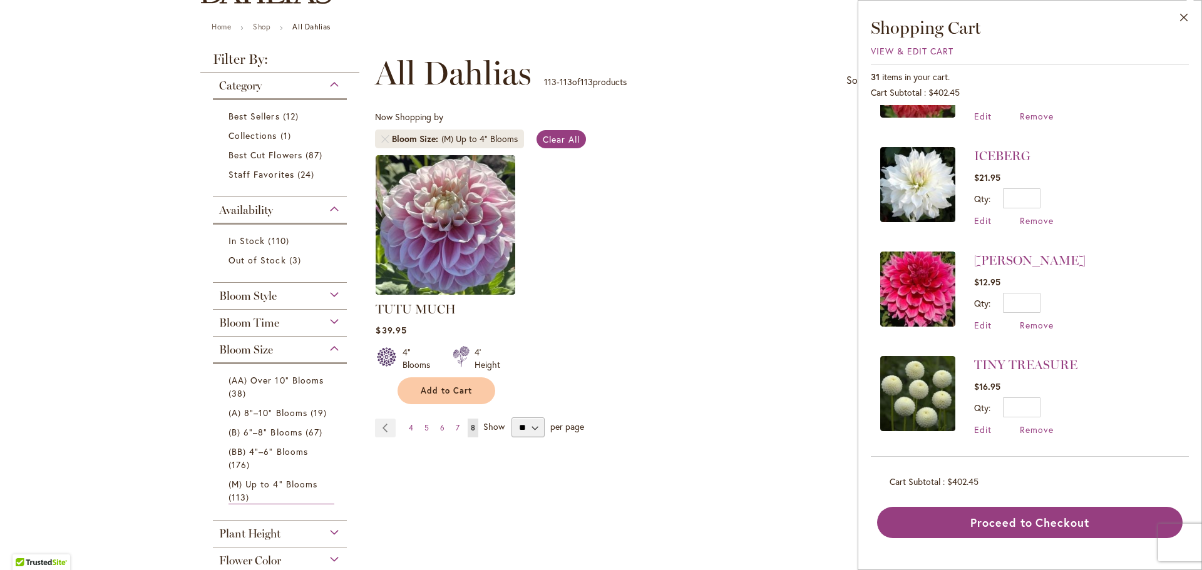
scroll to position [2411, 0]
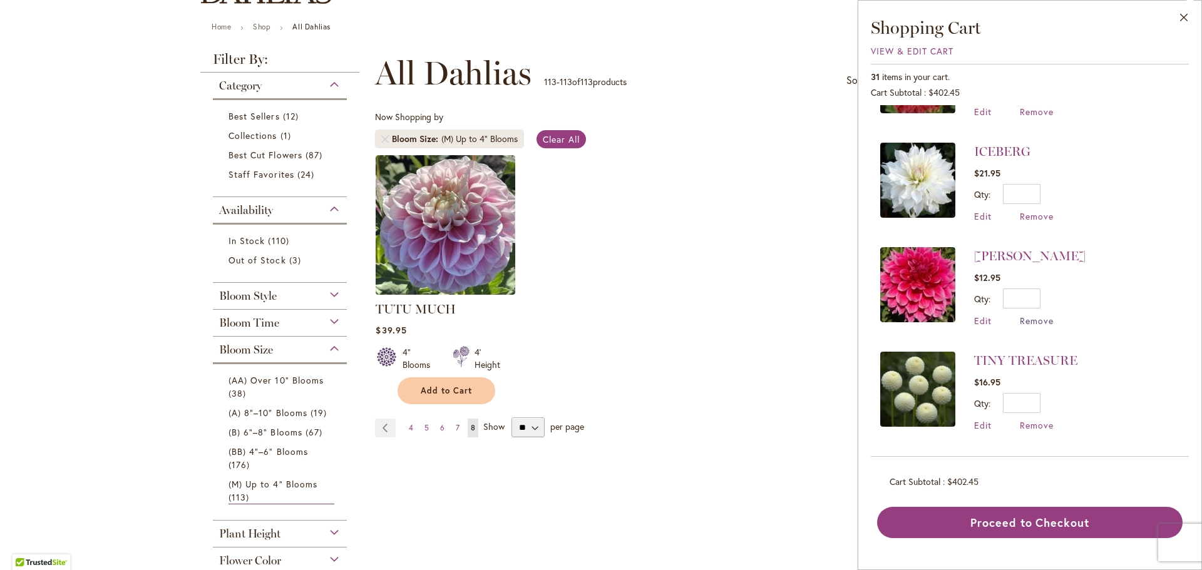
click at [1035, 315] on span "Remove" at bounding box center [1037, 321] width 34 height 12
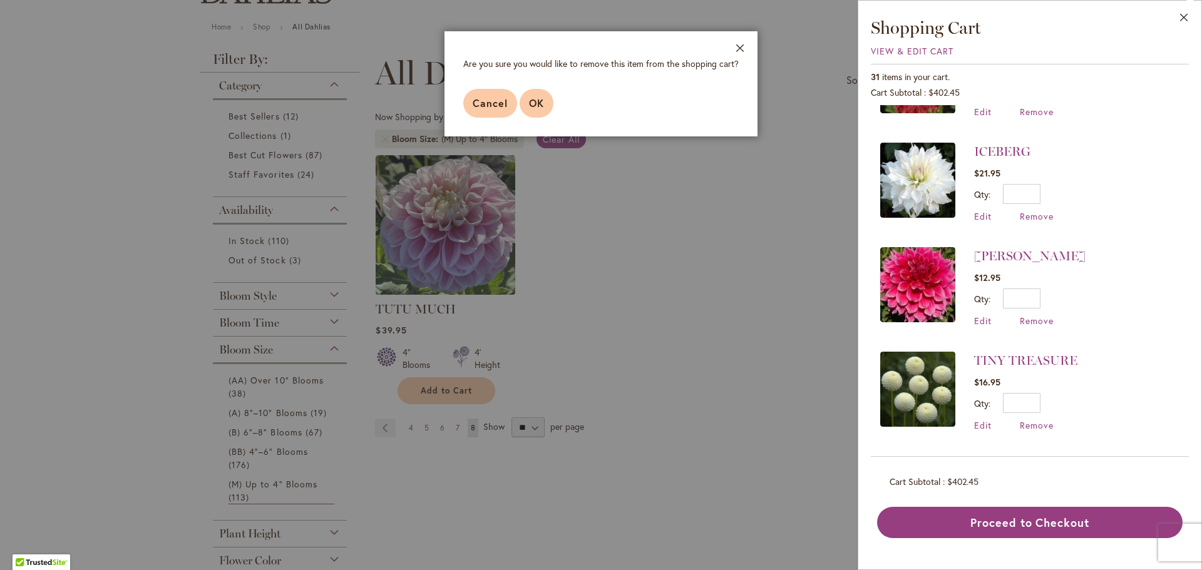
click at [540, 100] on span "OK" at bounding box center [536, 102] width 15 height 13
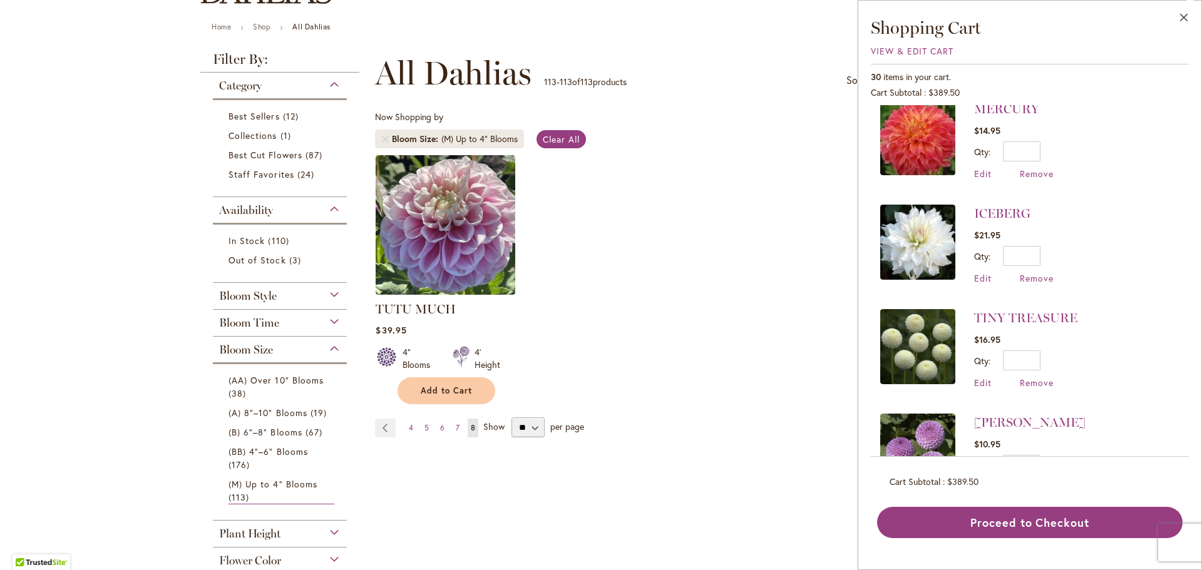
scroll to position [2349, 0]
click at [1032, 273] on span "Remove" at bounding box center [1037, 279] width 34 height 12
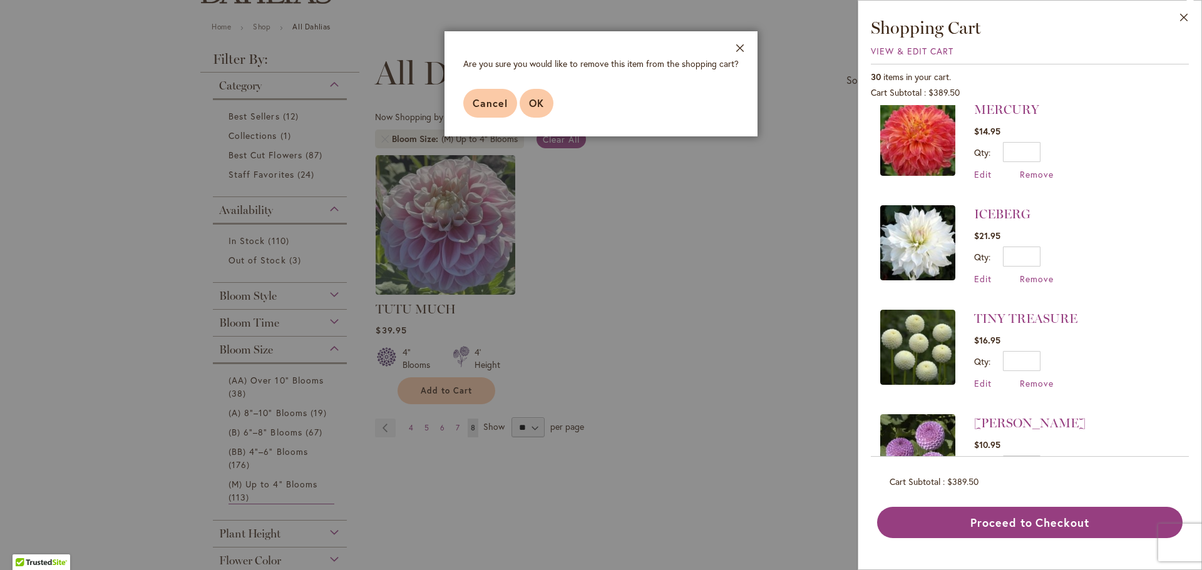
click at [537, 106] on span "OK" at bounding box center [536, 102] width 15 height 13
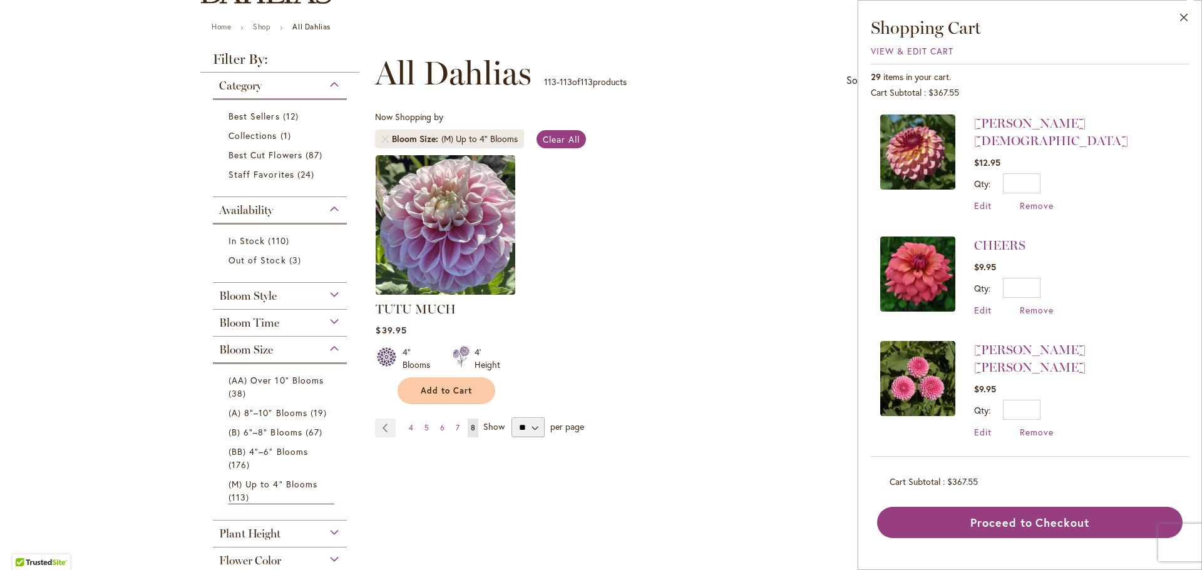
scroll to position [0, 0]
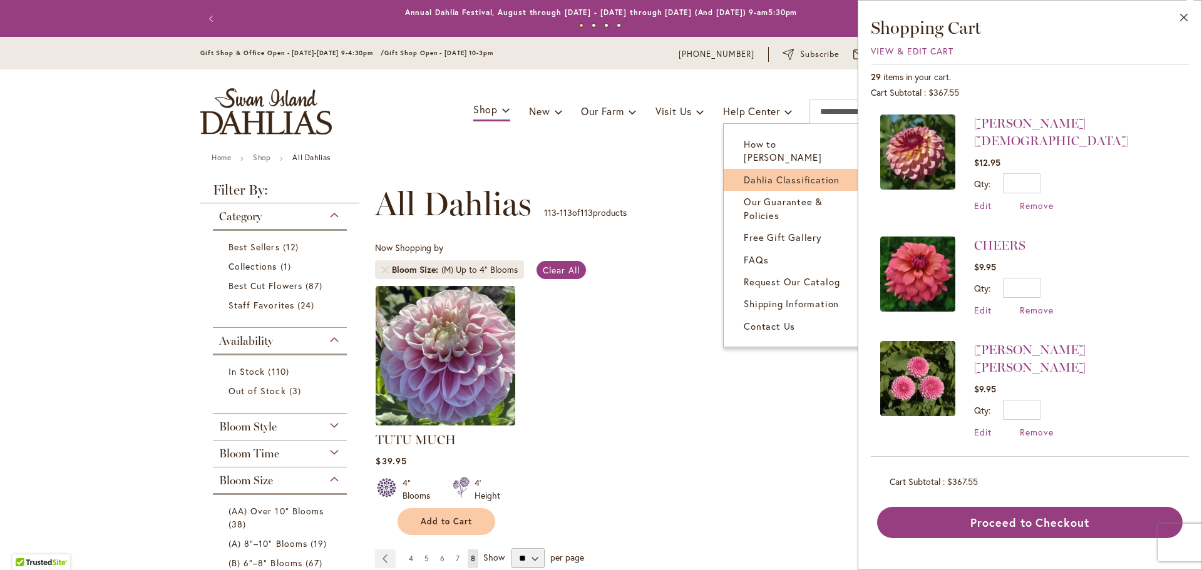
click at [767, 172] on link "Dahlia Classification" at bounding box center [795, 180] width 143 height 22
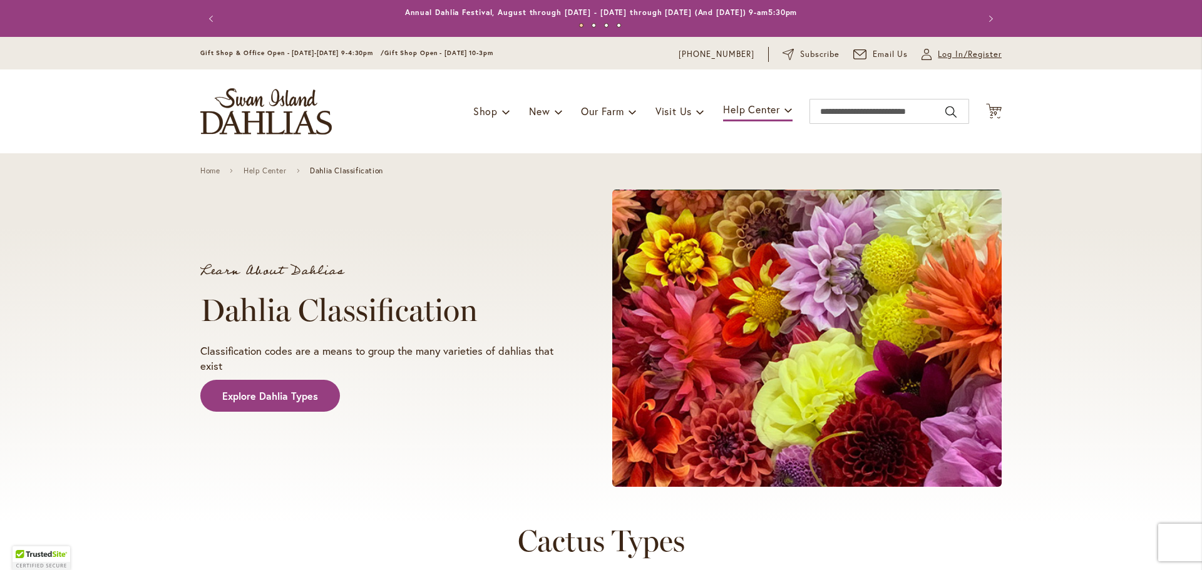
click at [979, 54] on span "Log In/Register" at bounding box center [970, 54] width 64 height 13
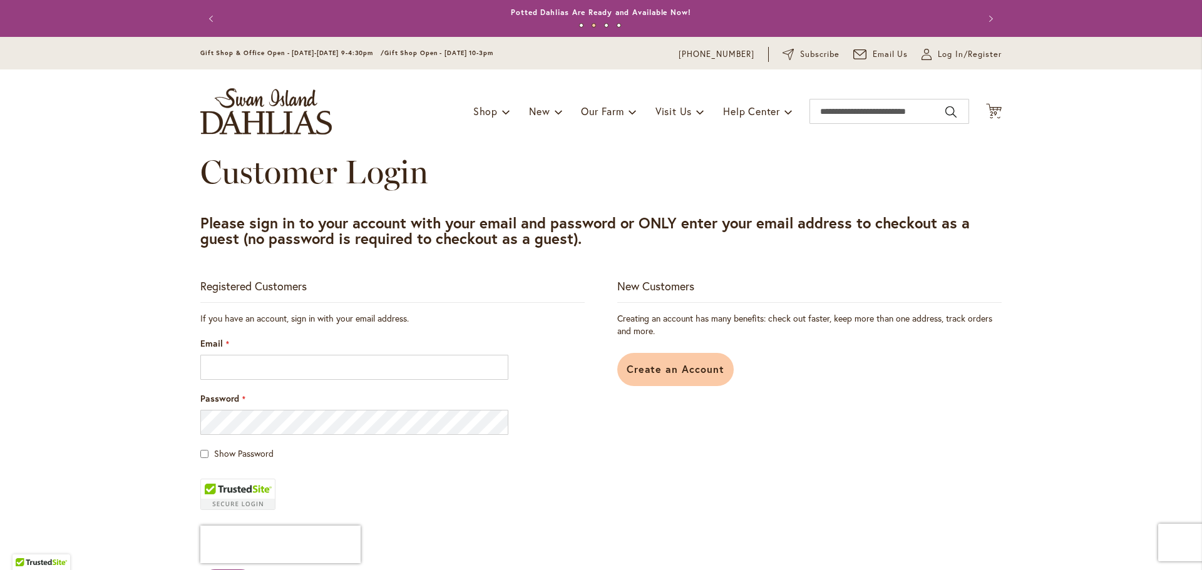
click at [671, 378] on link "Create an Account" at bounding box center [675, 369] width 117 height 33
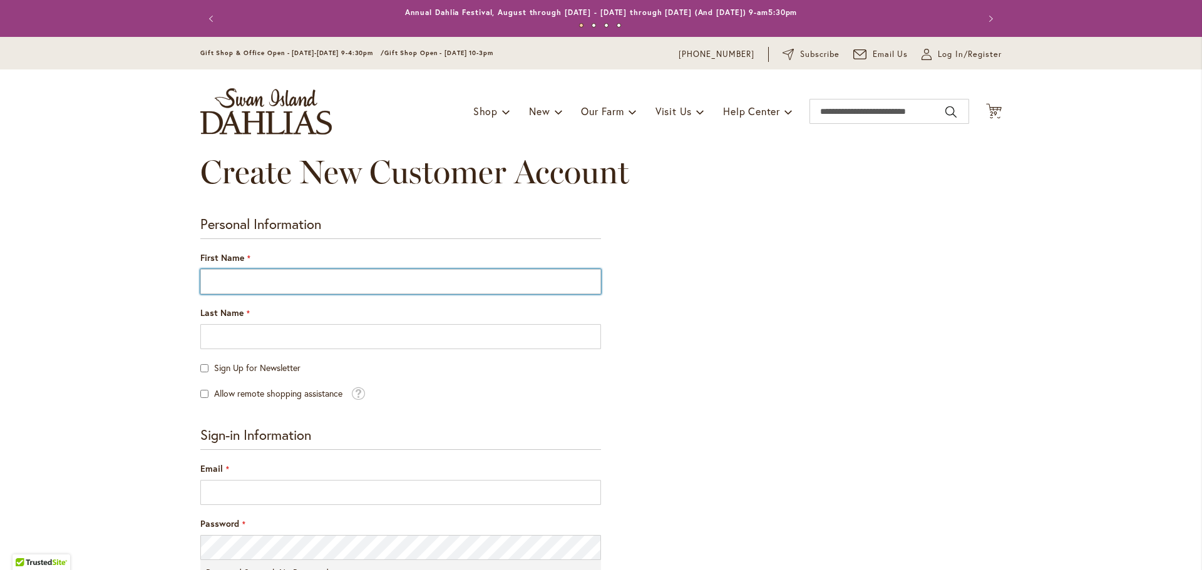
click at [259, 274] on input "First Name" at bounding box center [400, 281] width 401 height 25
click at [247, 280] on input "First Name" at bounding box center [400, 281] width 401 height 25
type input "*****"
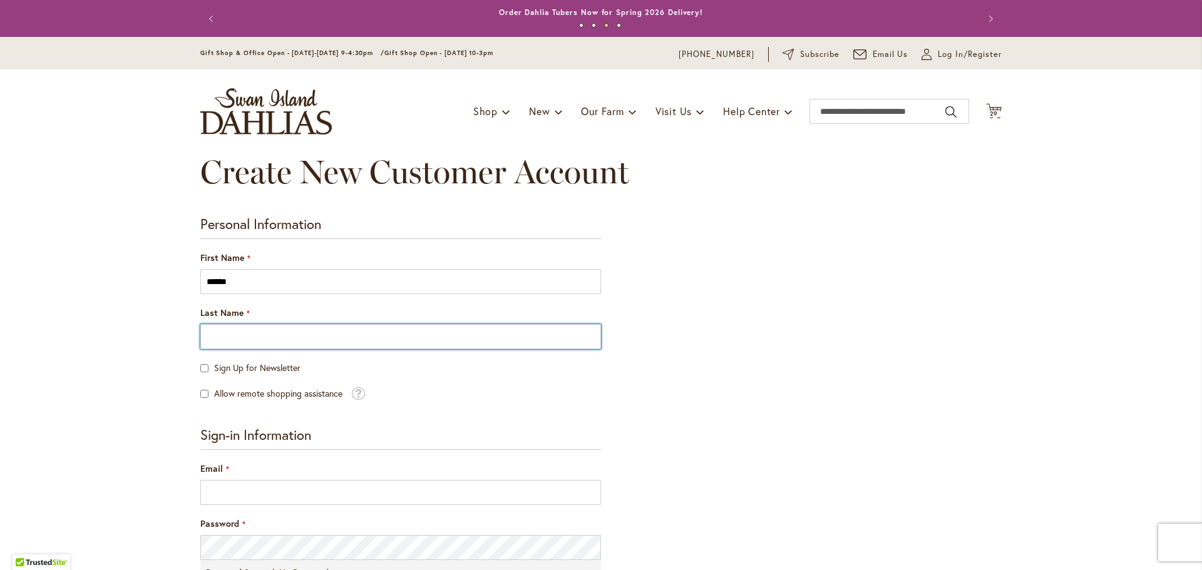
click at [219, 335] on input "Last Name" at bounding box center [400, 336] width 401 height 25
type input "*****"
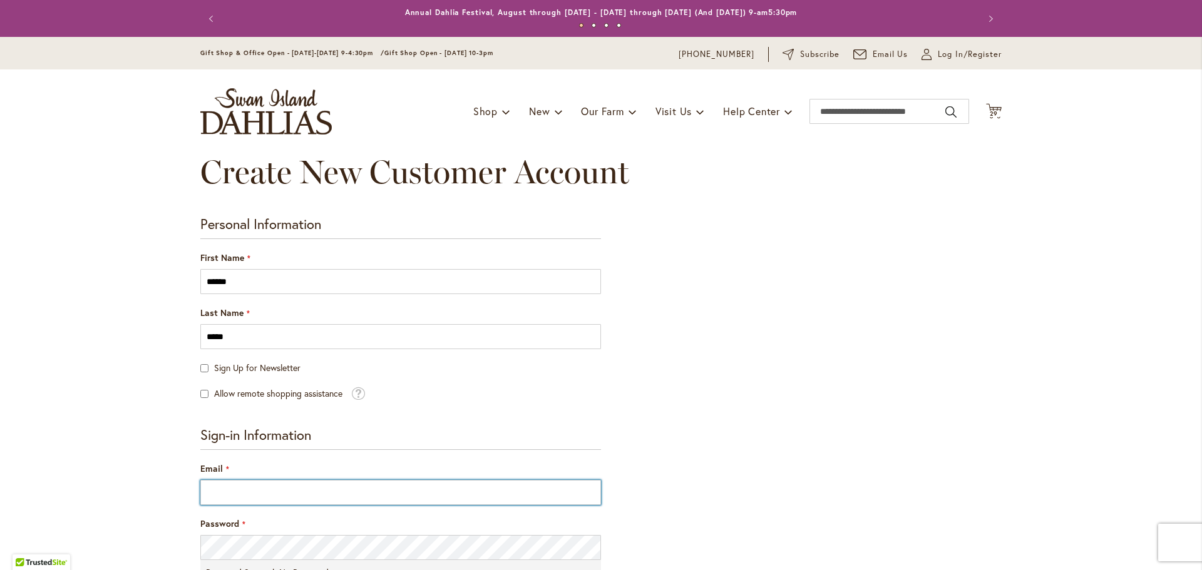
click at [230, 493] on input "Email" at bounding box center [400, 492] width 401 height 25
type input "**********"
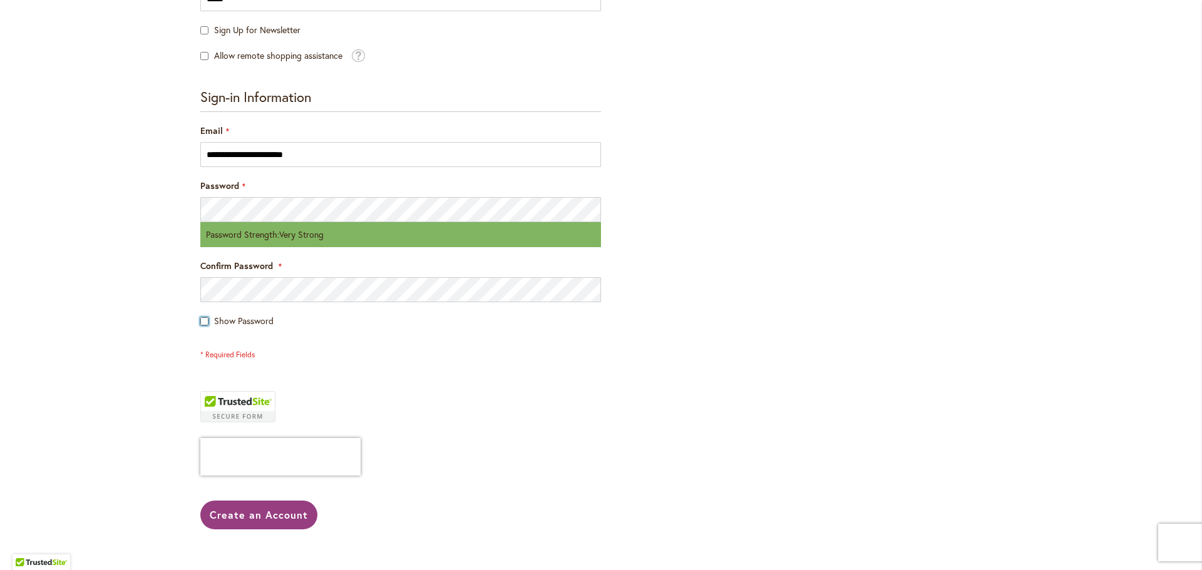
scroll to position [342, 0]
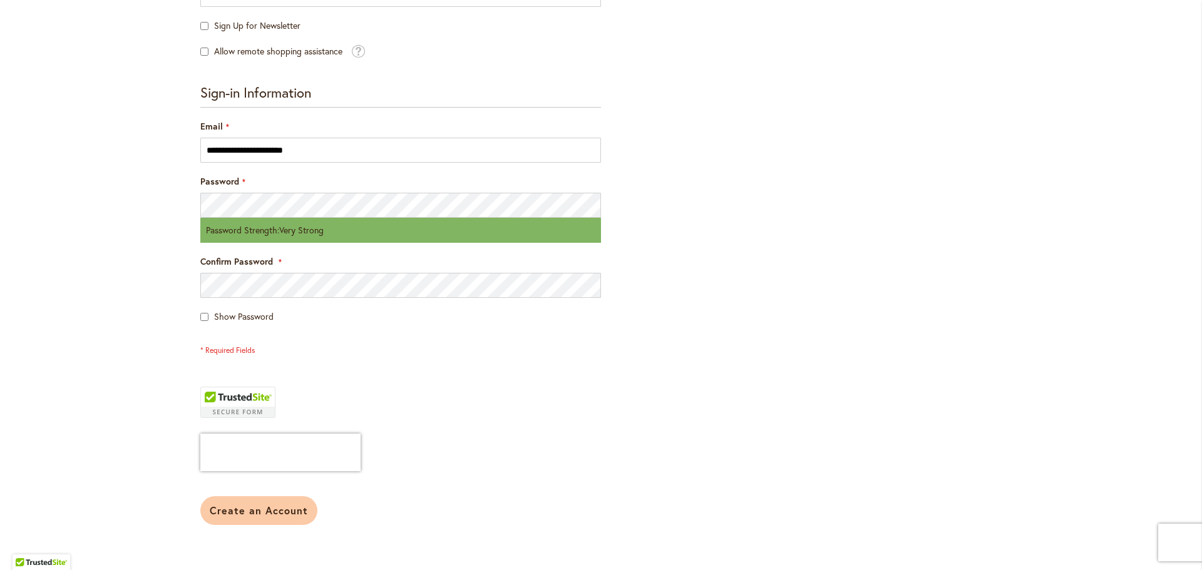
click at [240, 512] on span "Create an Account" at bounding box center [259, 510] width 98 height 13
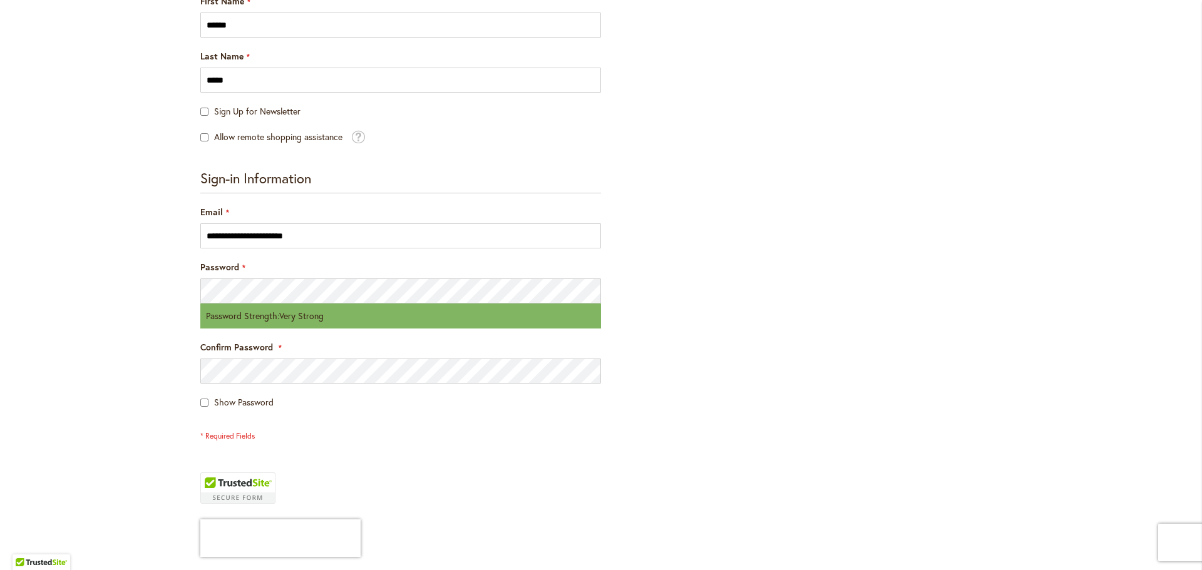
scroll to position [233, 0]
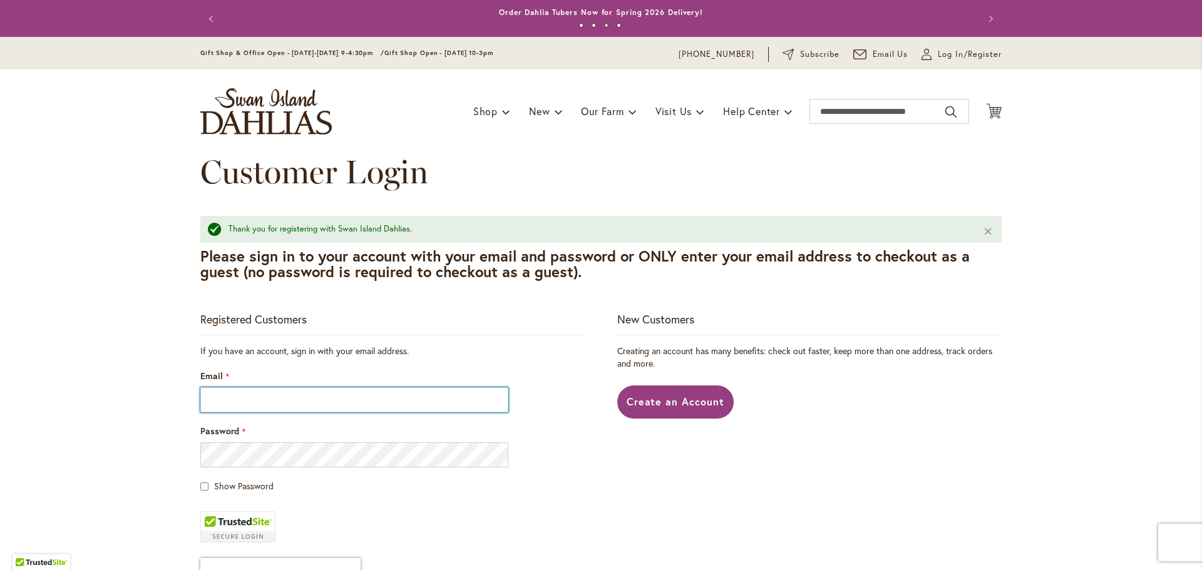
click at [238, 403] on input "Email" at bounding box center [354, 399] width 308 height 25
type input "**********"
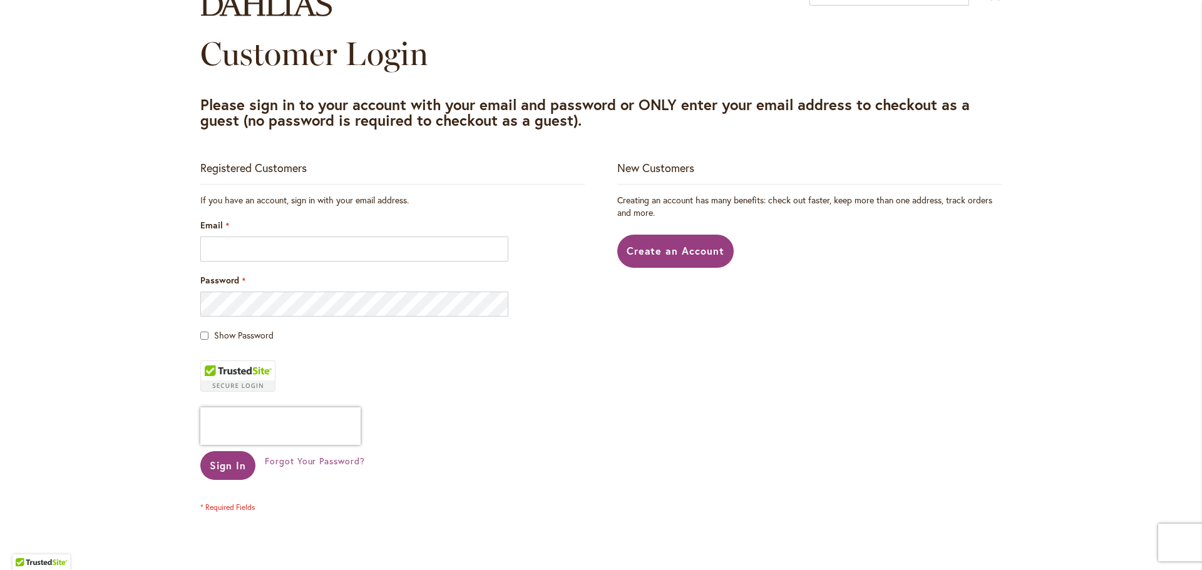
scroll to position [114, 0]
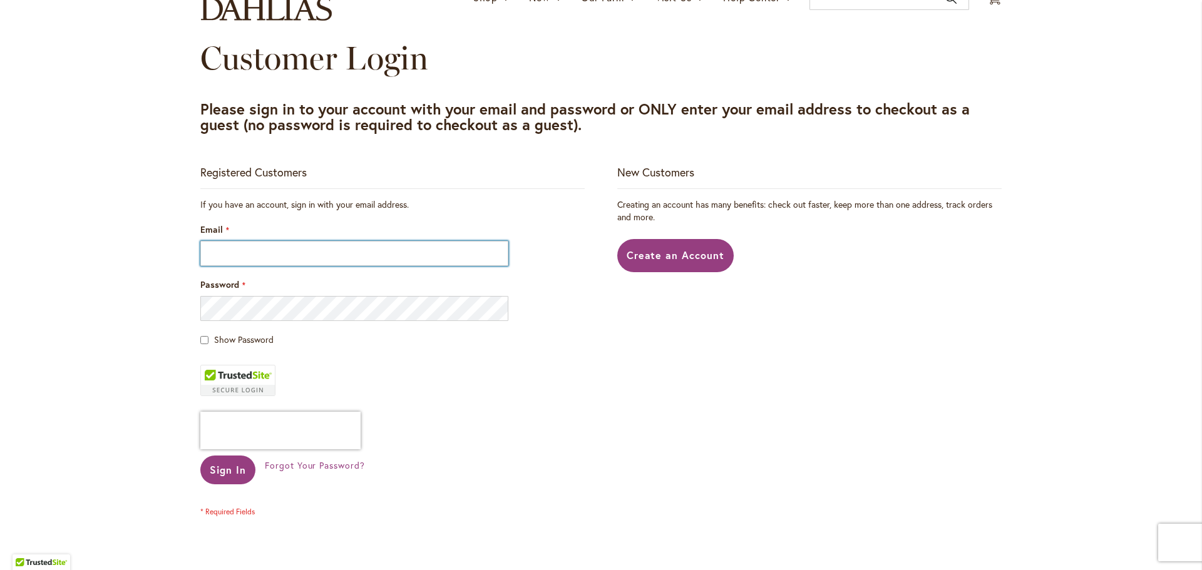
click at [269, 255] on input "Email" at bounding box center [354, 253] width 308 height 25
type input "**********"
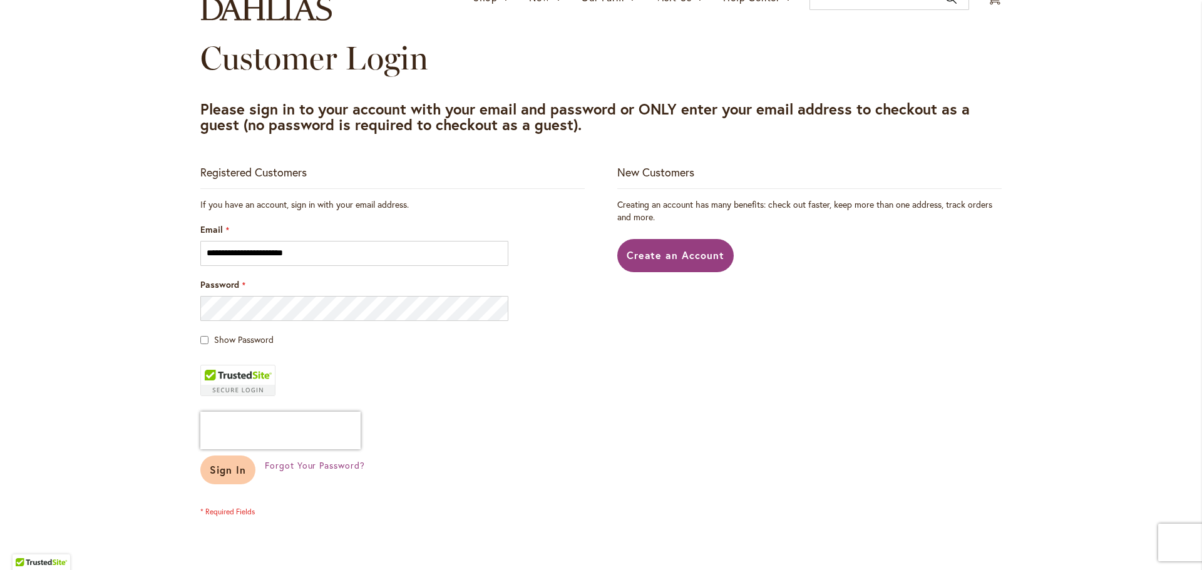
click at [224, 468] on span "Sign In" at bounding box center [228, 469] width 36 height 13
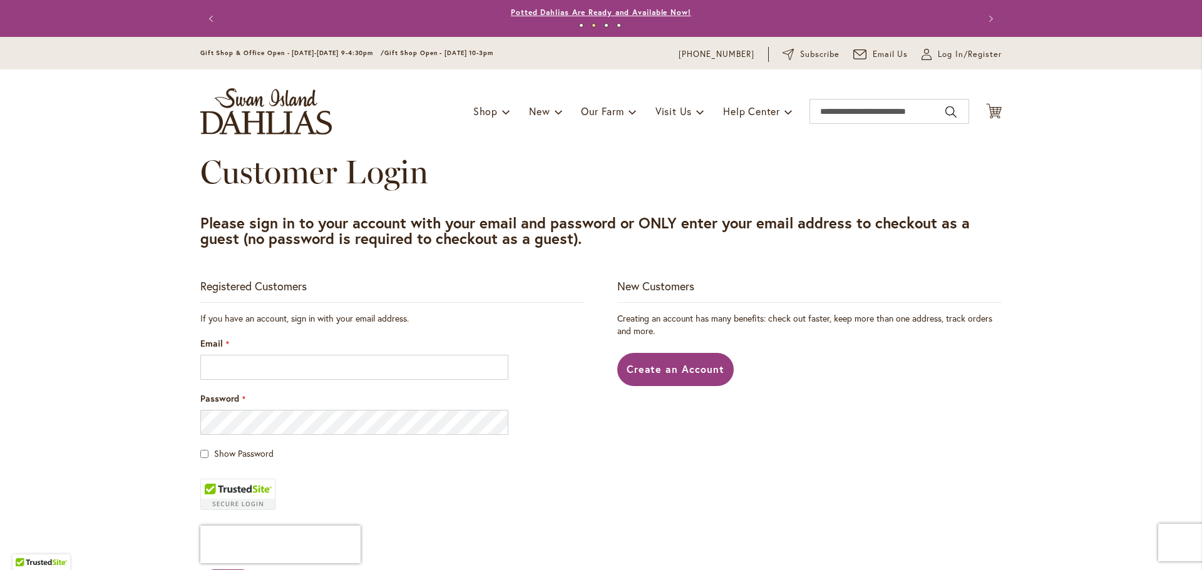
click at [637, 14] on link "Potted Dahlias Are Ready and Available Now!" at bounding box center [601, 12] width 180 height 9
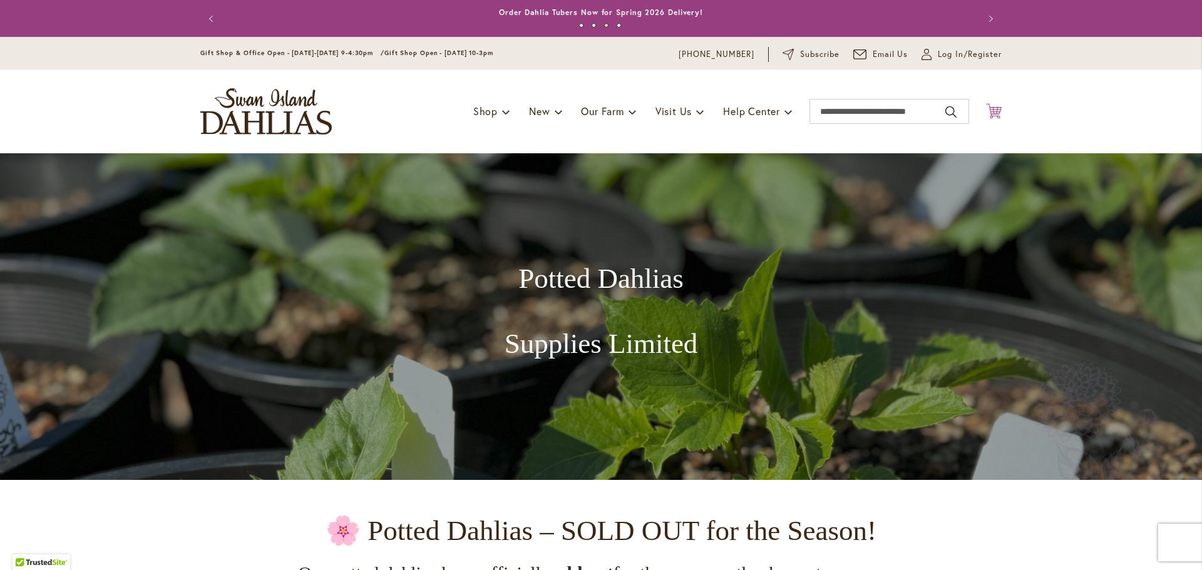
click at [990, 108] on icon at bounding box center [994, 110] width 16 height 15
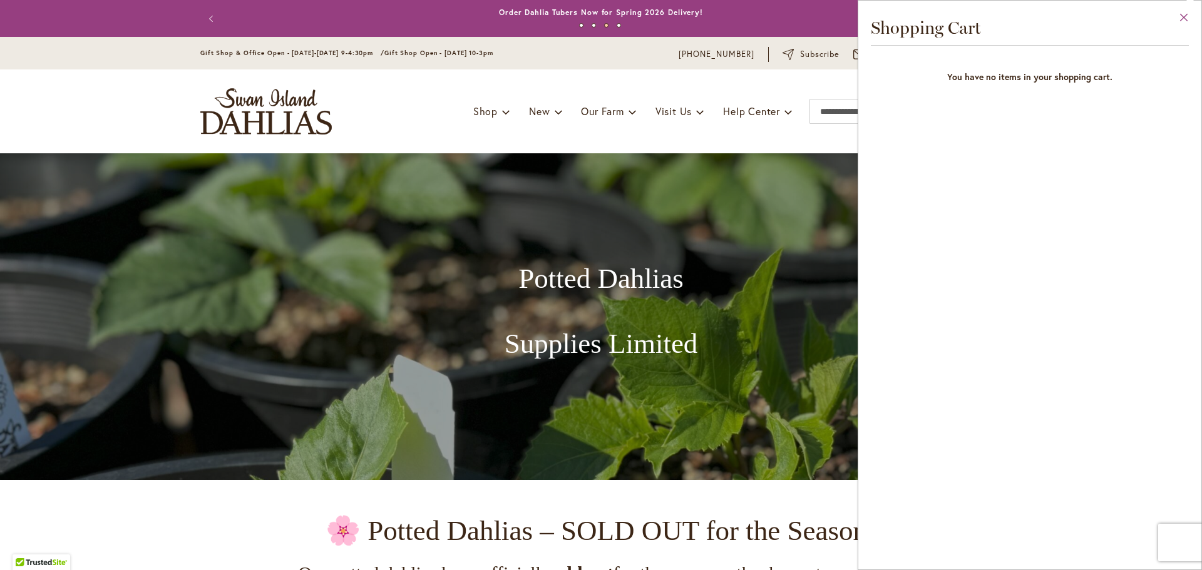
click at [1184, 16] on button "Close" at bounding box center [1184, 20] width 34 height 39
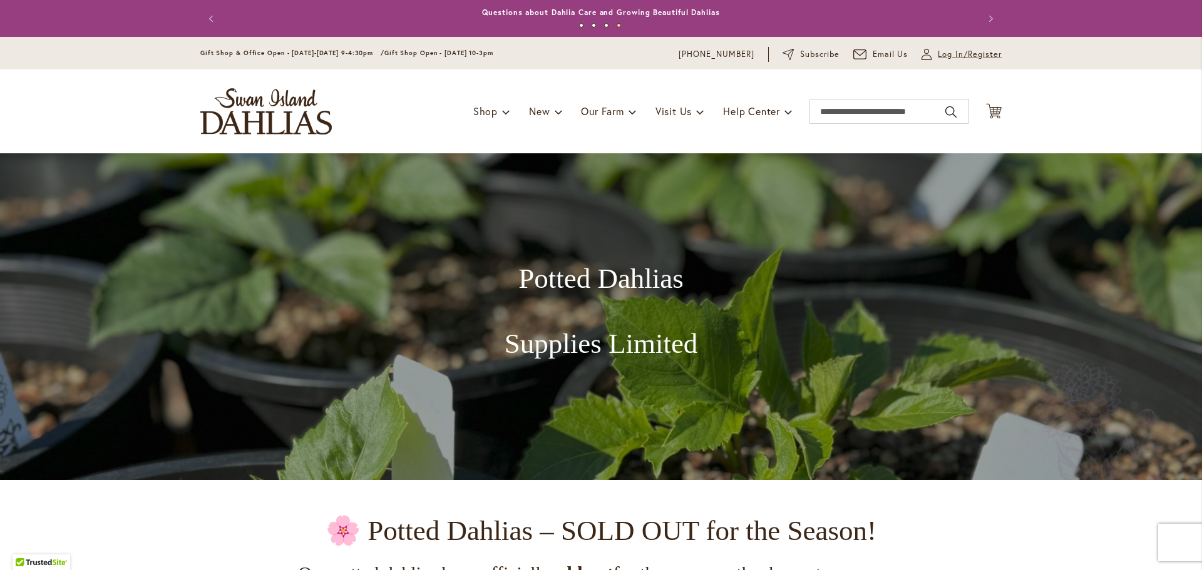
click at [956, 53] on span "Log In/Register" at bounding box center [970, 54] width 64 height 13
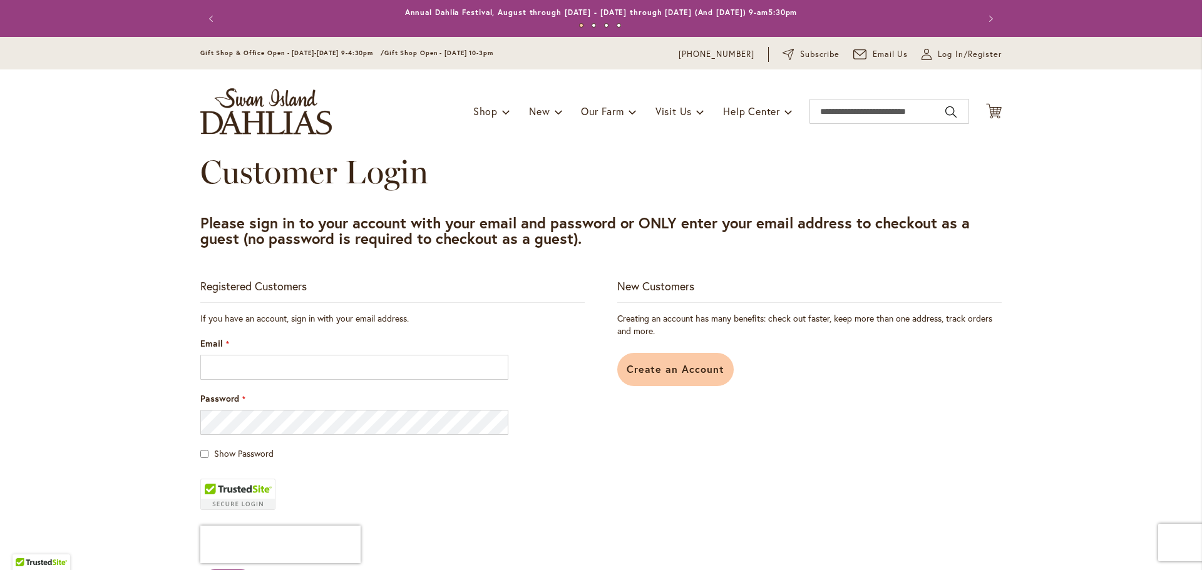
click at [704, 362] on link "Create an Account" at bounding box center [675, 369] width 117 height 33
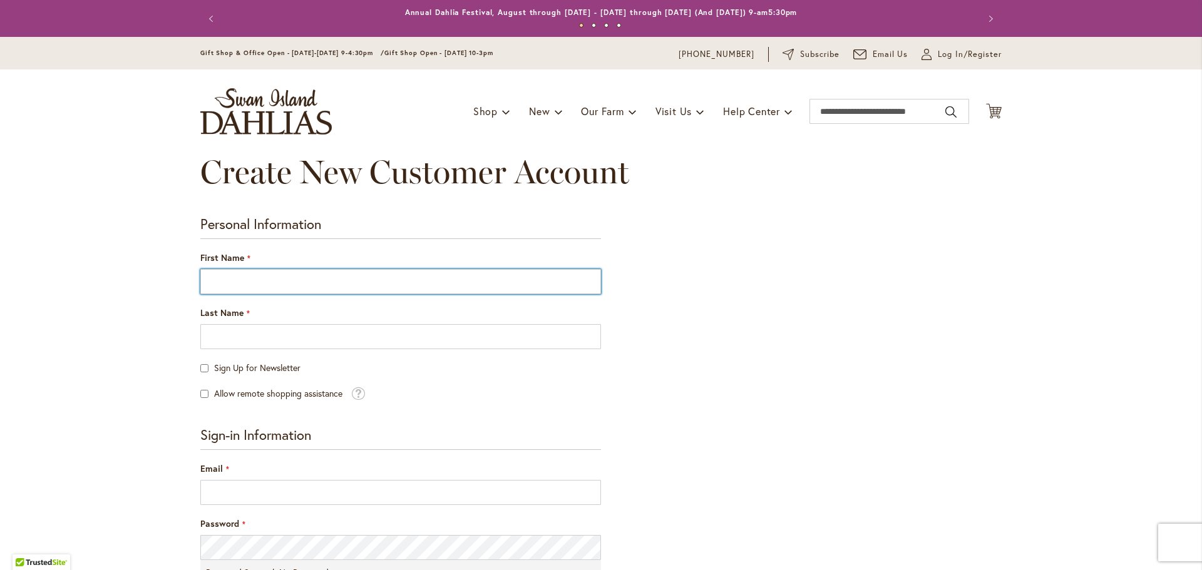
click at [279, 281] on input "First Name" at bounding box center [400, 281] width 401 height 25
type input "*****"
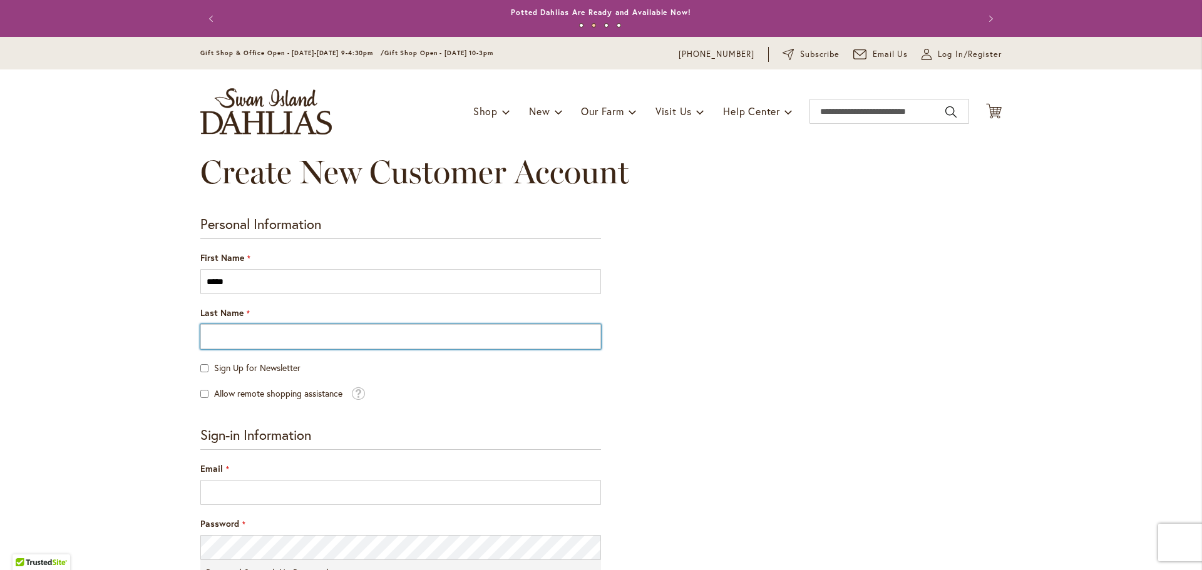
type input "*****"
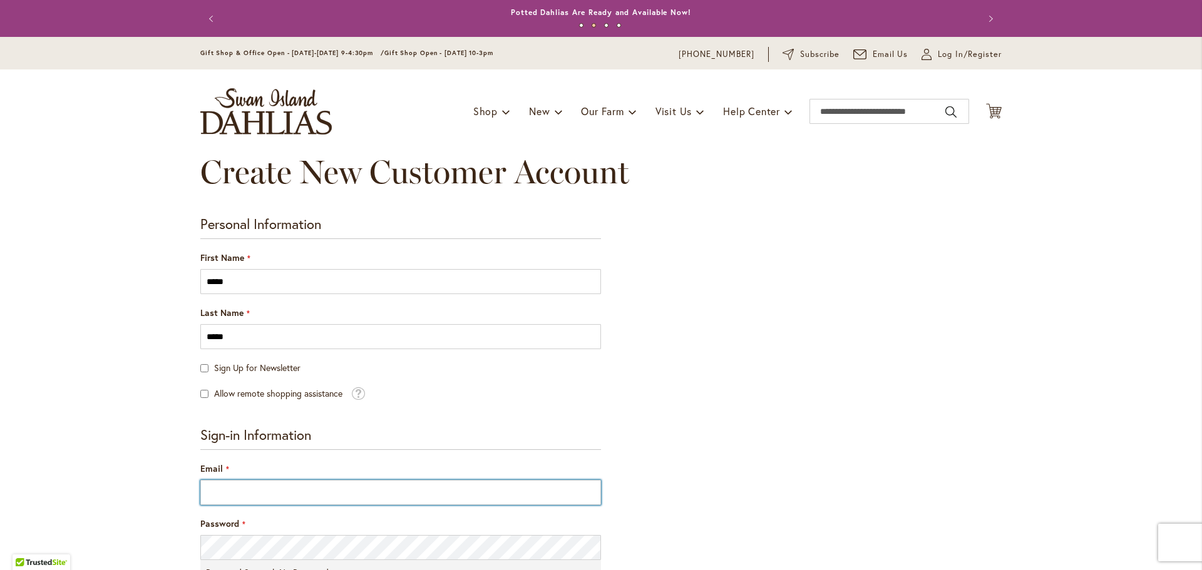
type input "**********"
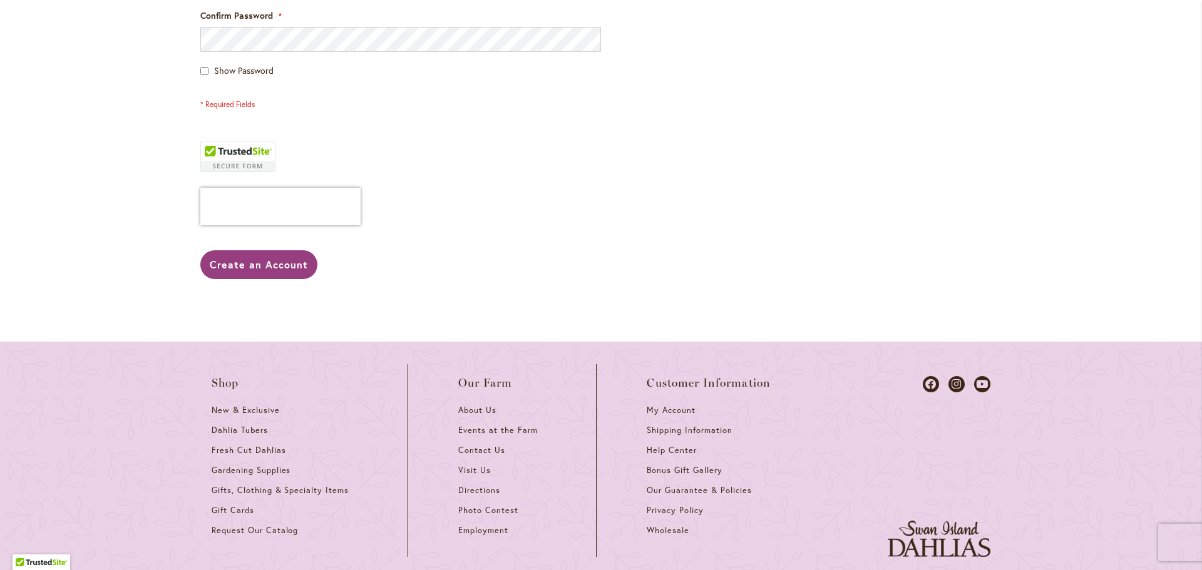
scroll to position [594, 0]
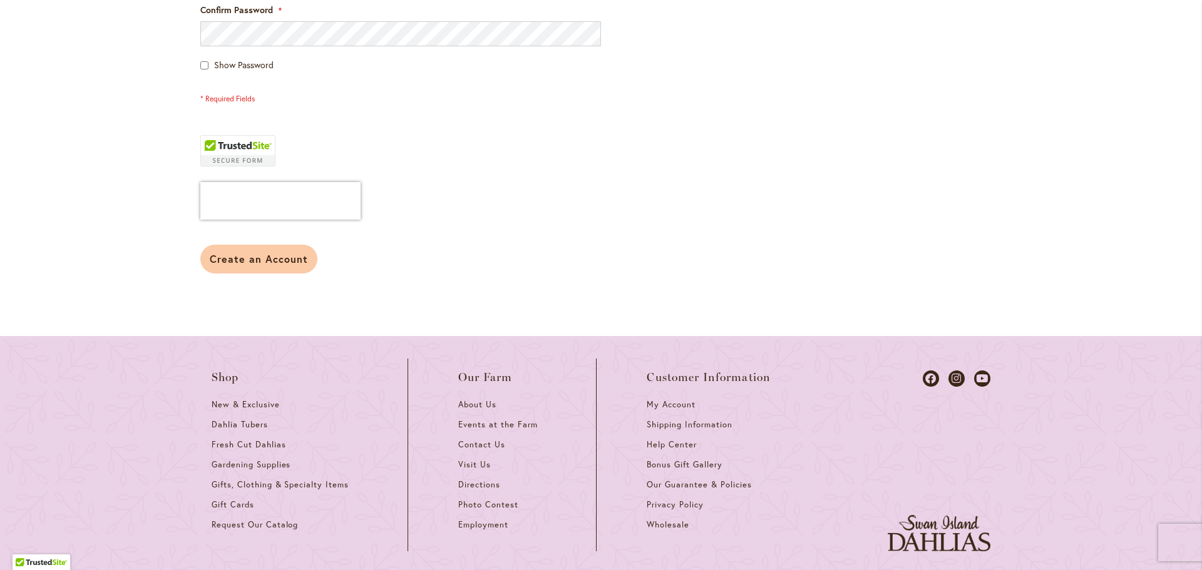
click at [236, 259] on span "Create an Account" at bounding box center [259, 258] width 98 height 13
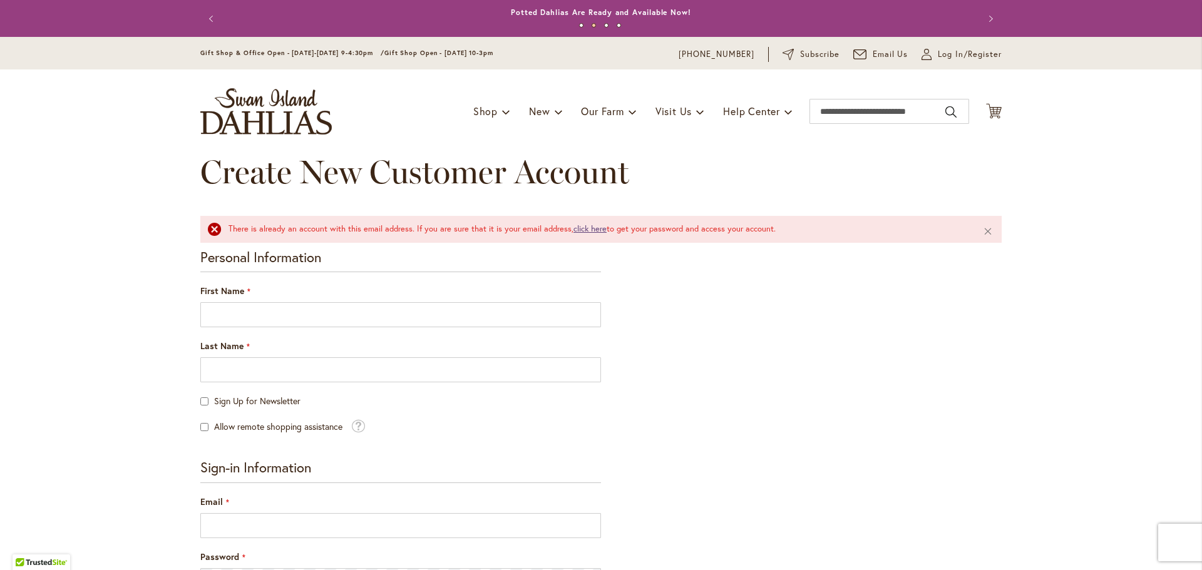
type input "**********"
click at [584, 229] on link "click here" at bounding box center [589, 228] width 33 height 11
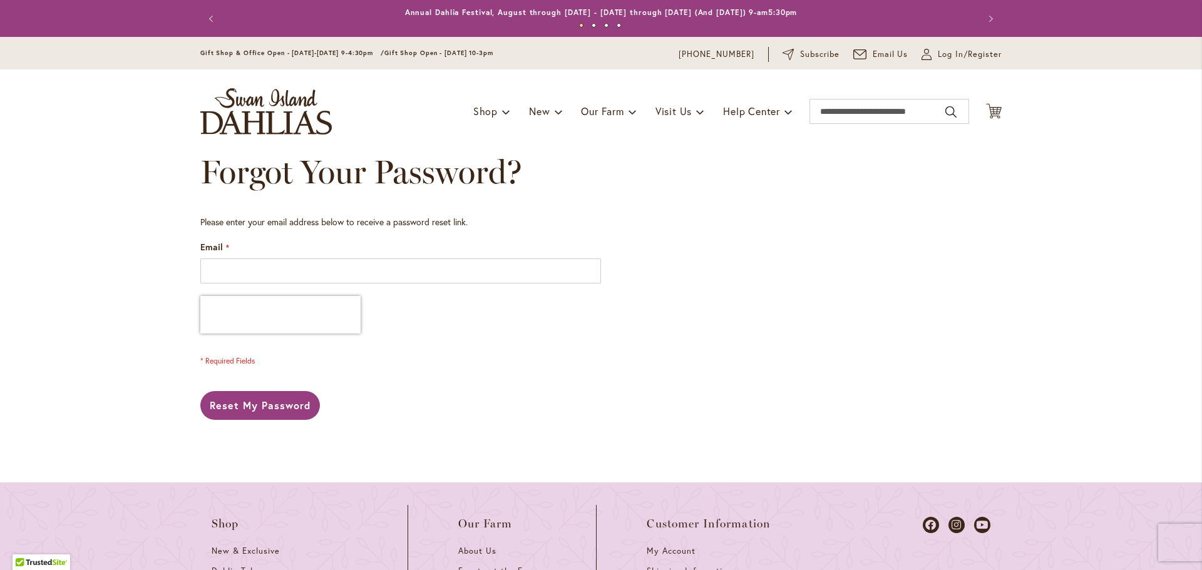
type input "**********"
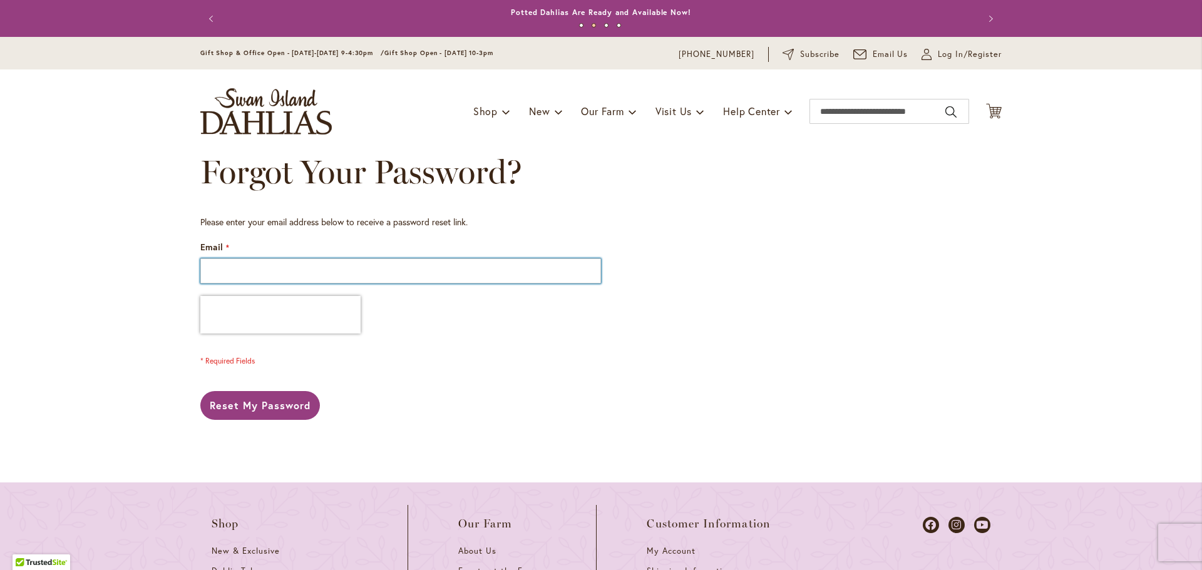
click at [336, 269] on input "Email" at bounding box center [400, 271] width 401 height 25
type input "**********"
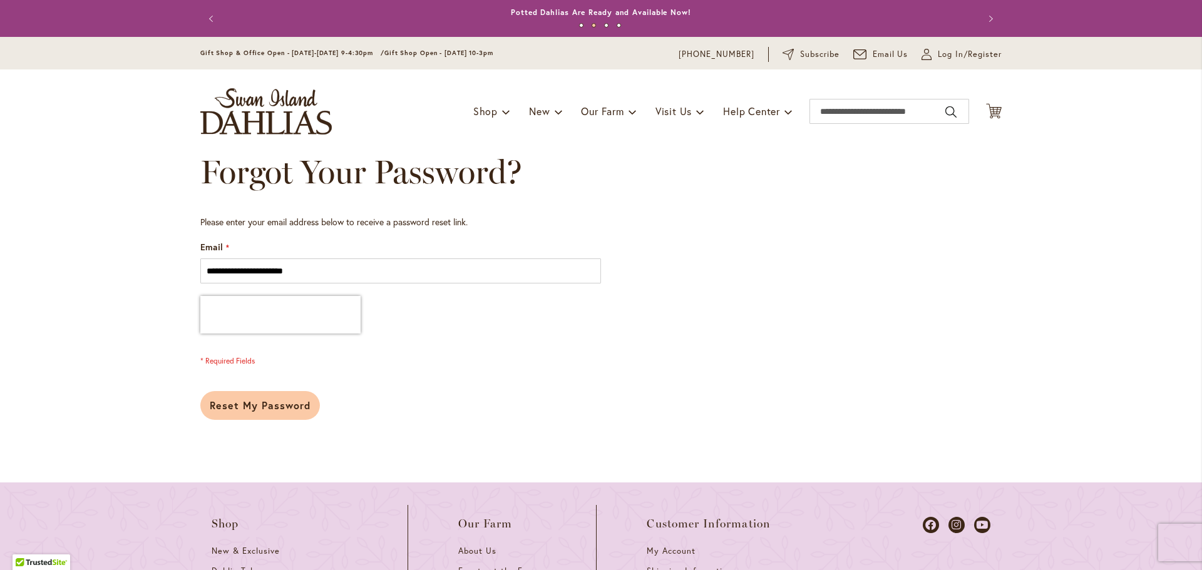
click at [277, 403] on span "Reset My Password" at bounding box center [260, 405] width 101 height 13
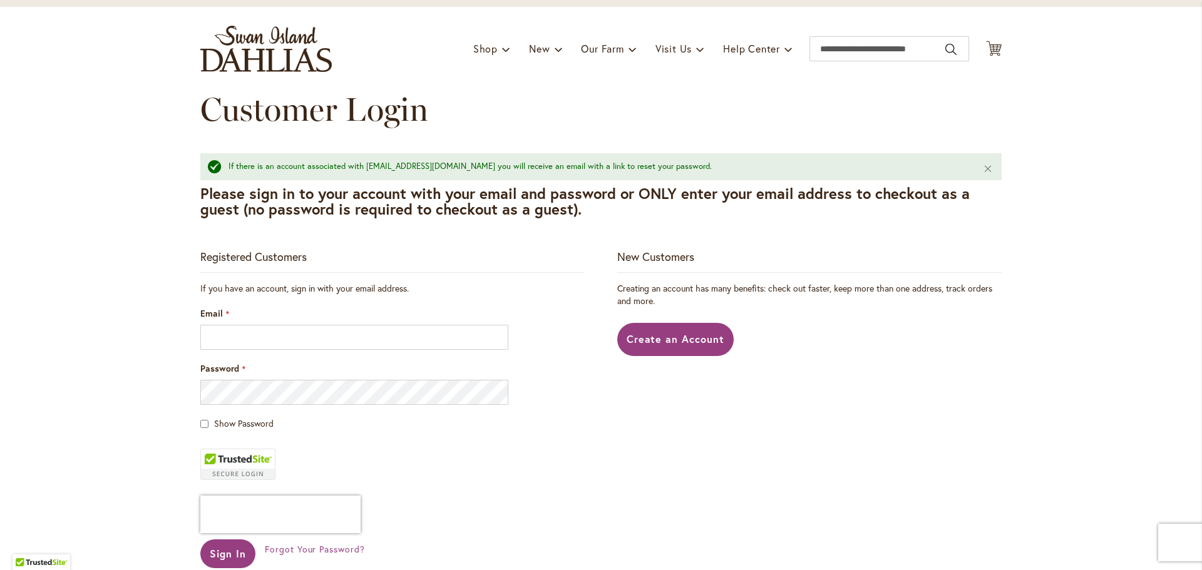
scroll to position [65, 0]
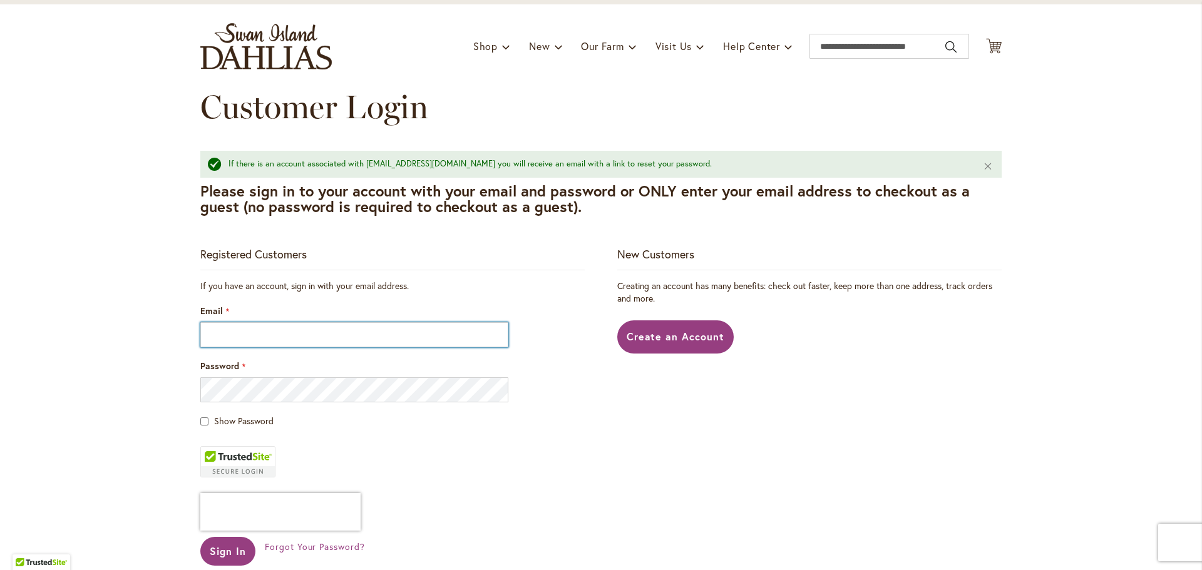
type input "**********"
click at [214, 547] on span "Sign In" at bounding box center [228, 551] width 36 height 13
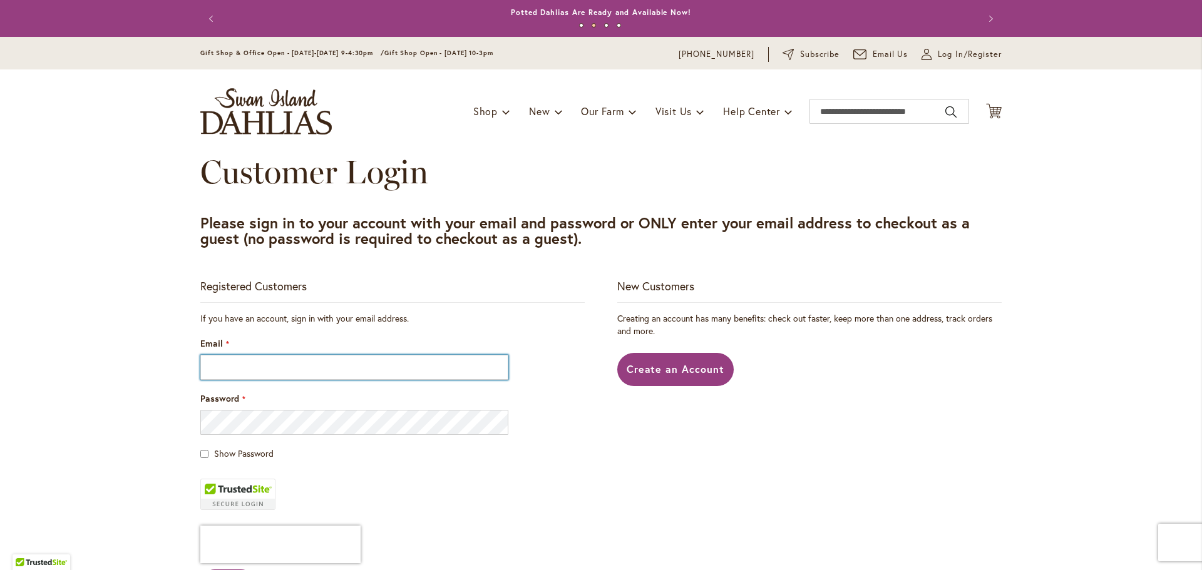
type input "**********"
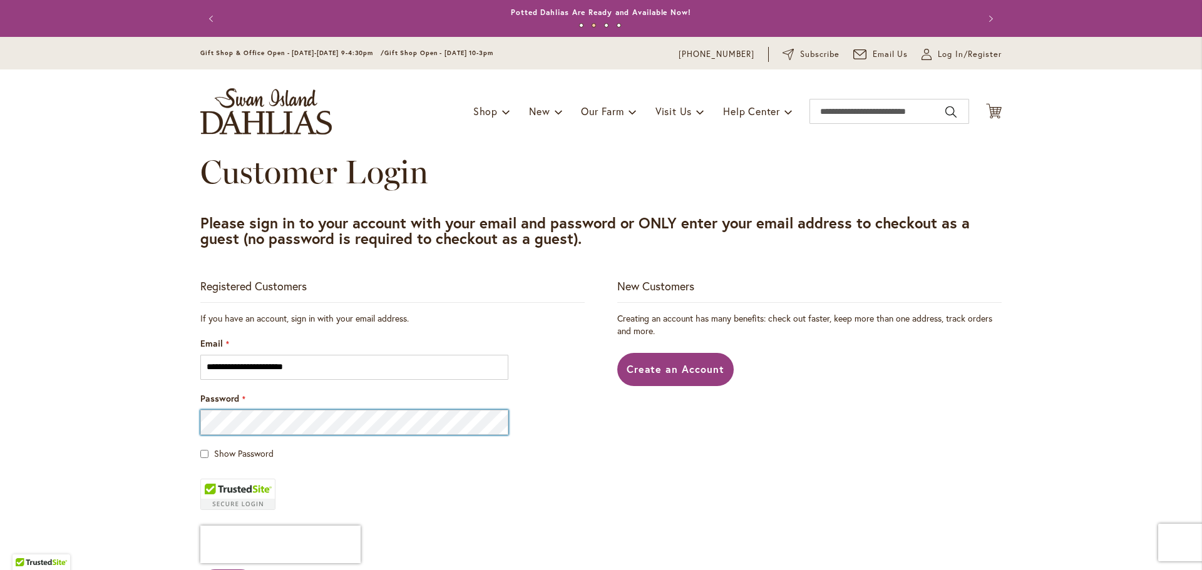
type input "**********"
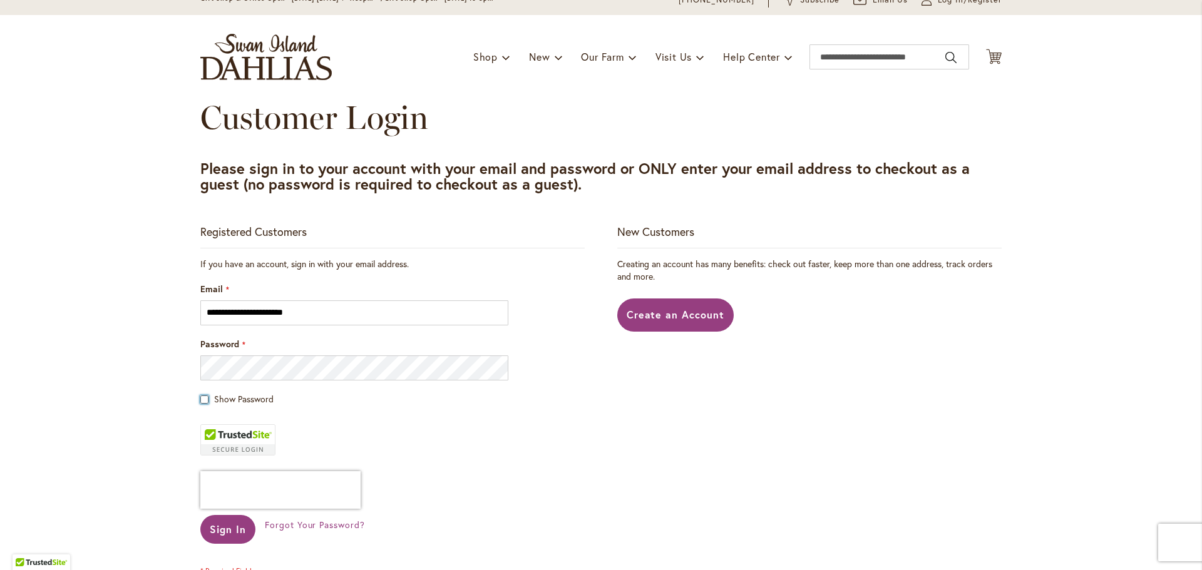
scroll to position [56, 0]
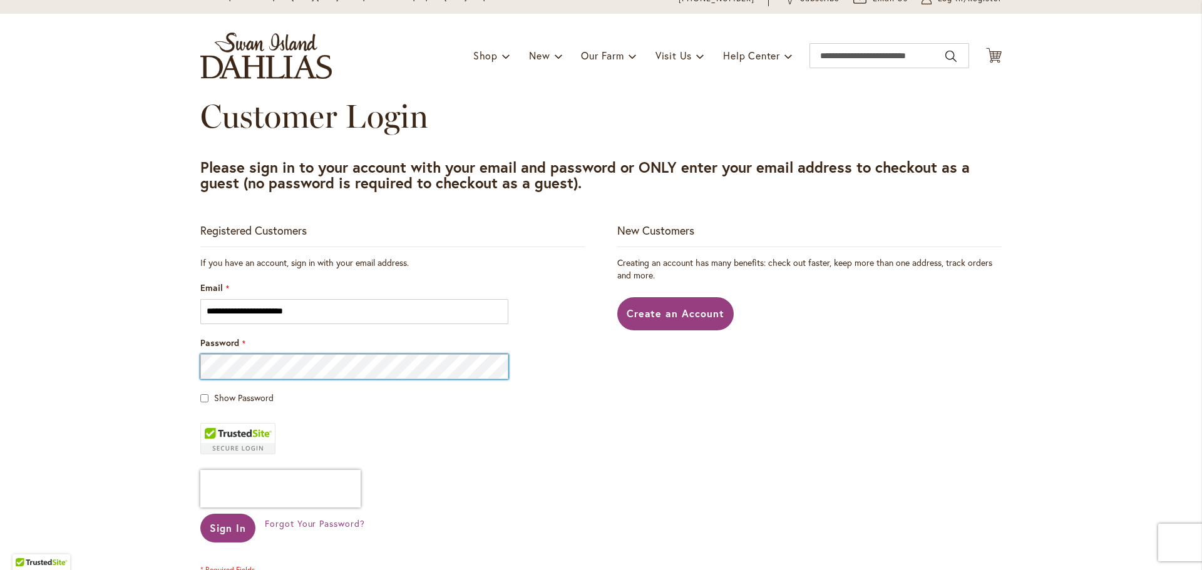
click at [293, 149] on div "Customer Login" at bounding box center [600, 129] width 801 height 63
click at [200, 514] on button "Sign In" at bounding box center [227, 528] width 55 height 29
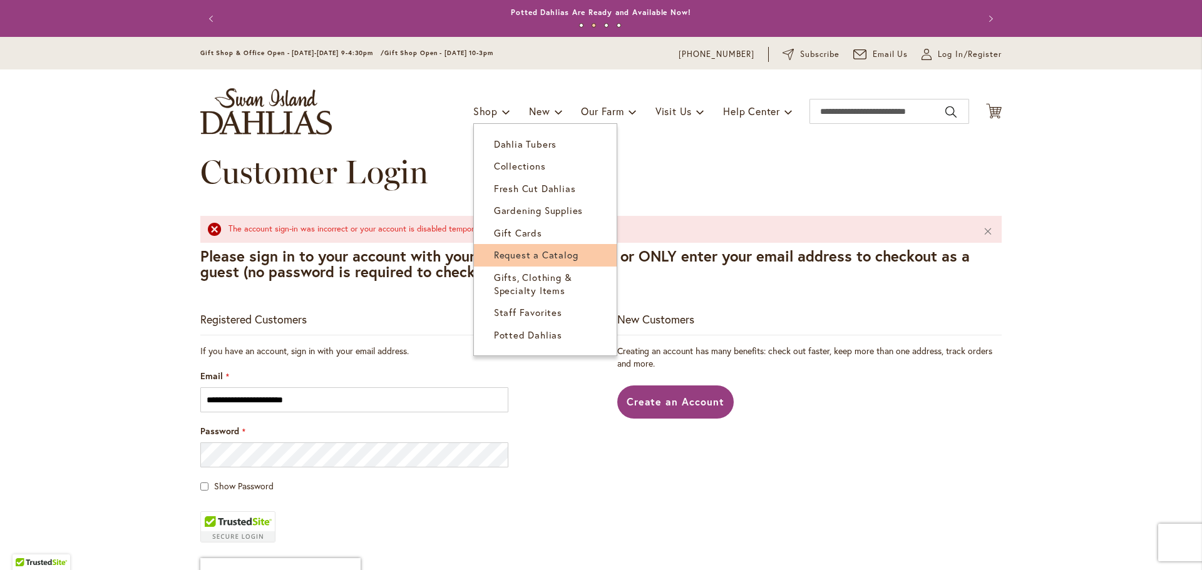
type input "**********"
click at [523, 255] on span "Request a Catalog" at bounding box center [536, 255] width 85 height 13
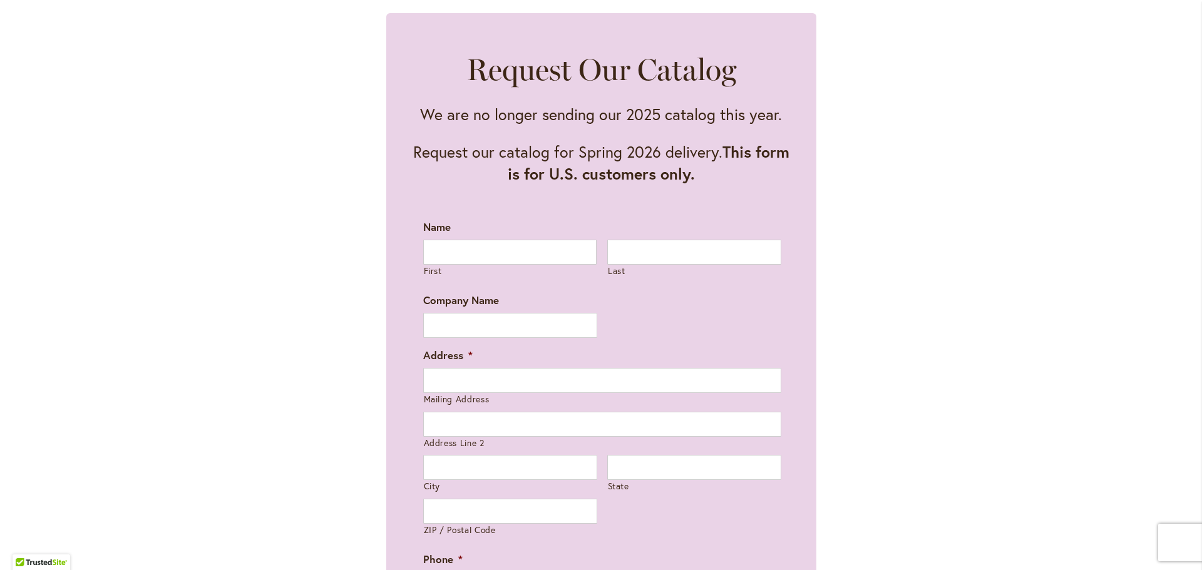
scroll to position [632, 0]
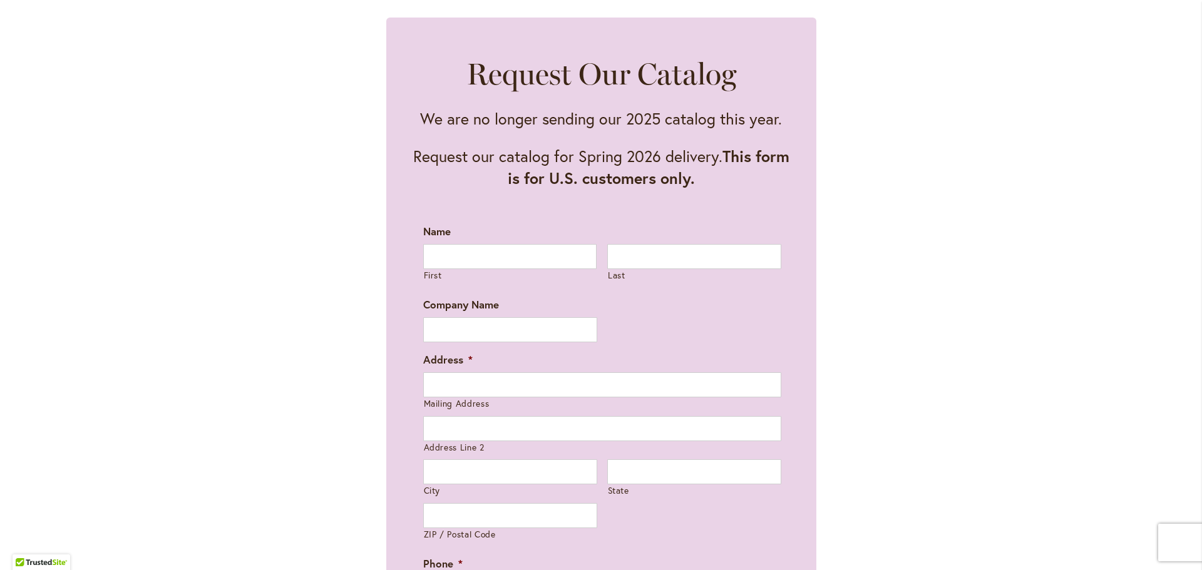
type input "**********"
click at [522, 257] on input "First" at bounding box center [510, 256] width 174 height 25
type input "*****"
type input "**********"
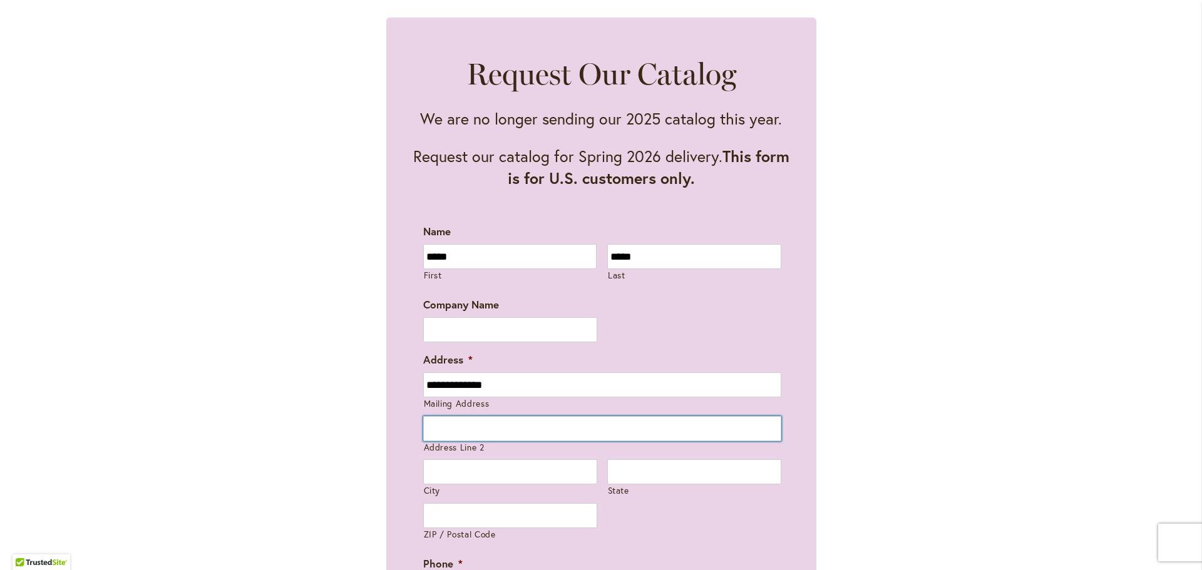
type input "**********"
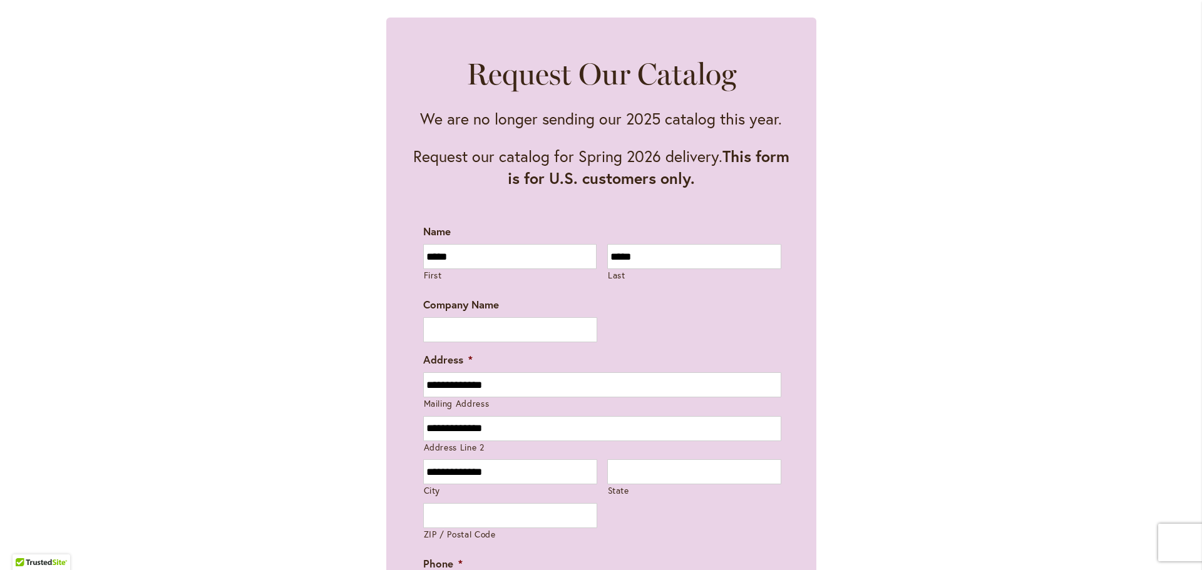
type input "**"
type input "*****"
type input "**********"
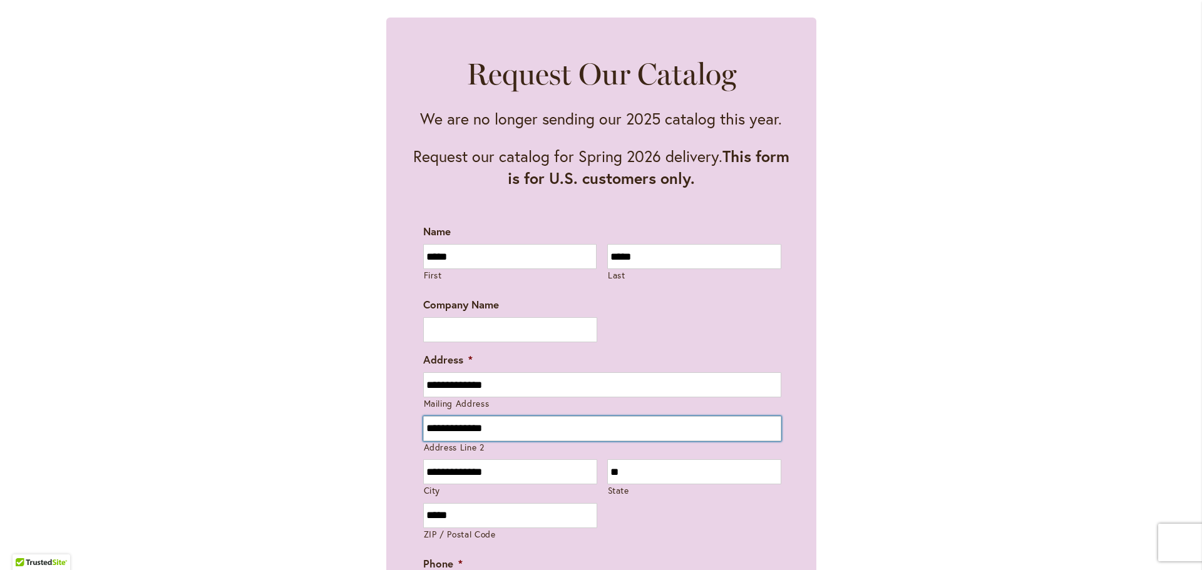
click at [512, 426] on input "**********" at bounding box center [602, 428] width 358 height 25
type input "*"
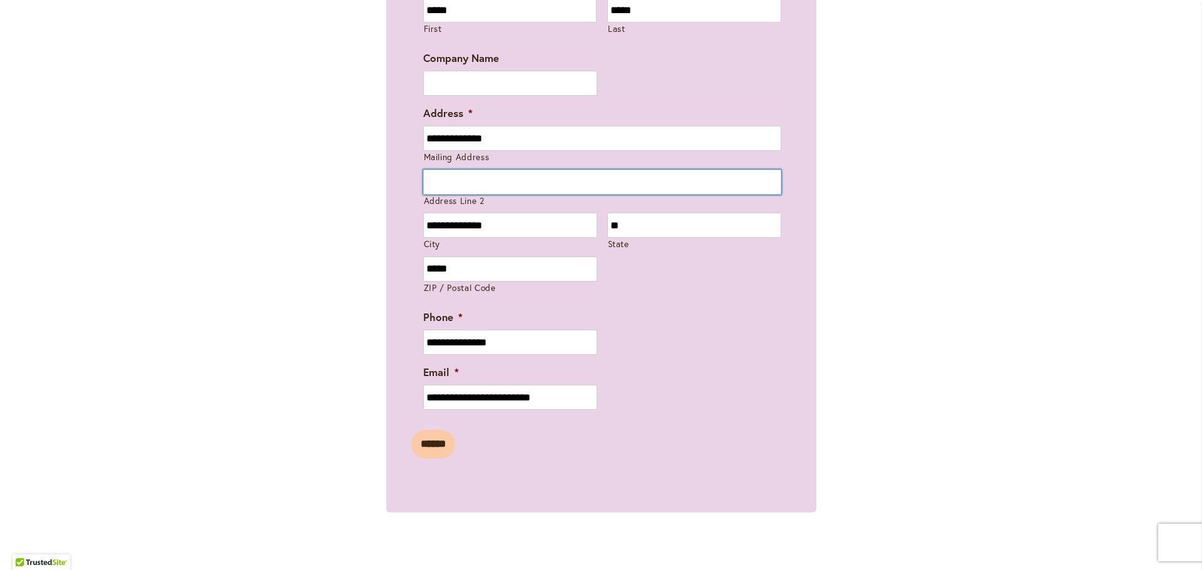
scroll to position [881, 0]
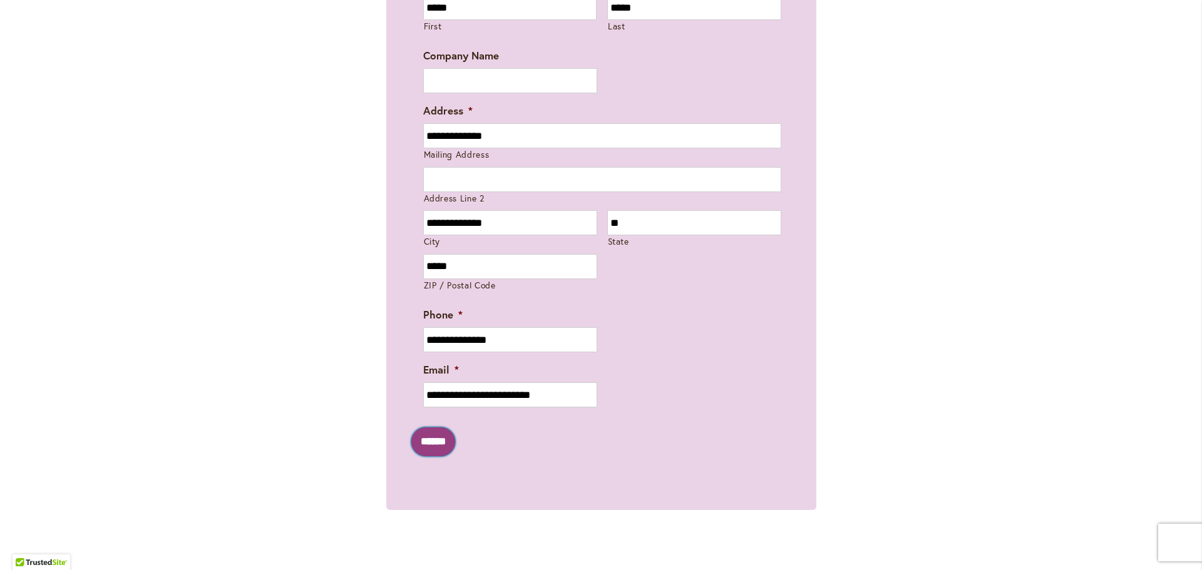
click at [439, 439] on input "******" at bounding box center [433, 442] width 44 height 29
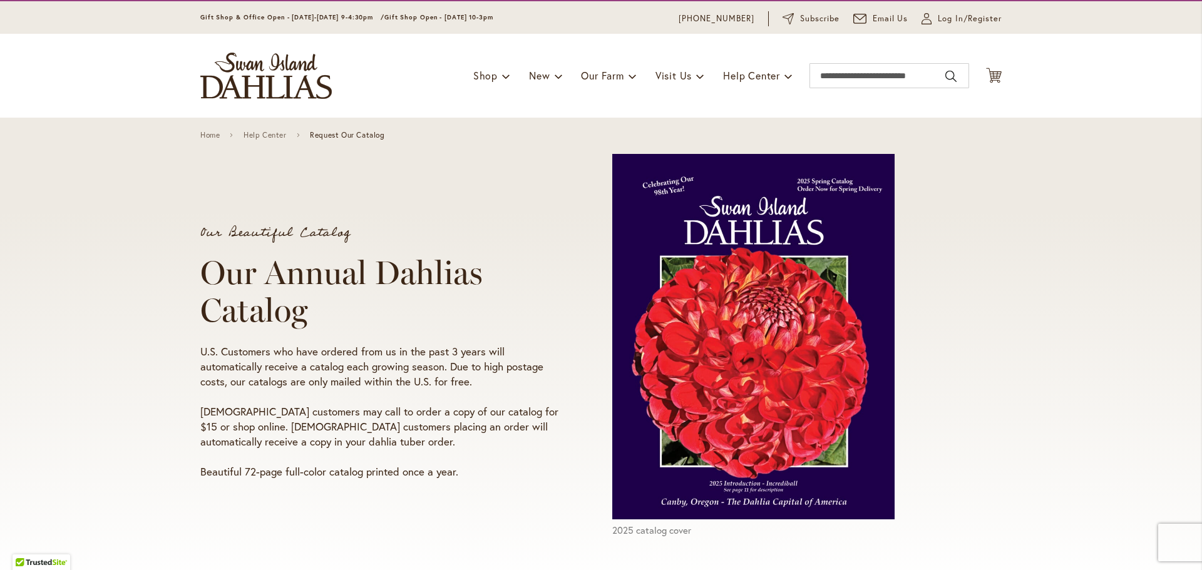
scroll to position [0, 0]
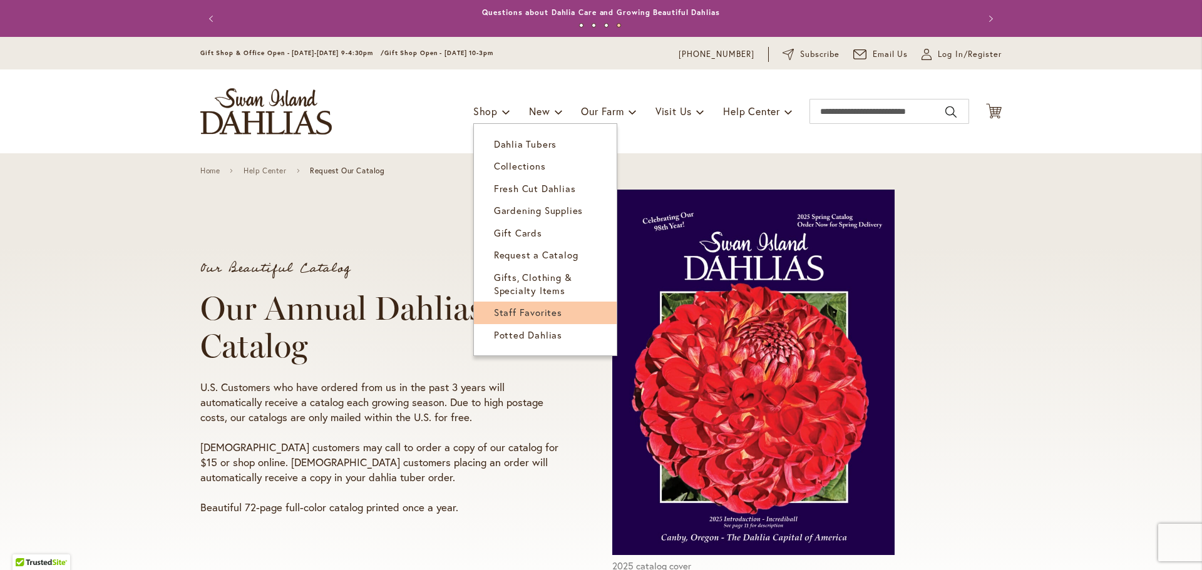
click at [526, 306] on span "Staff Favorites" at bounding box center [528, 312] width 68 height 13
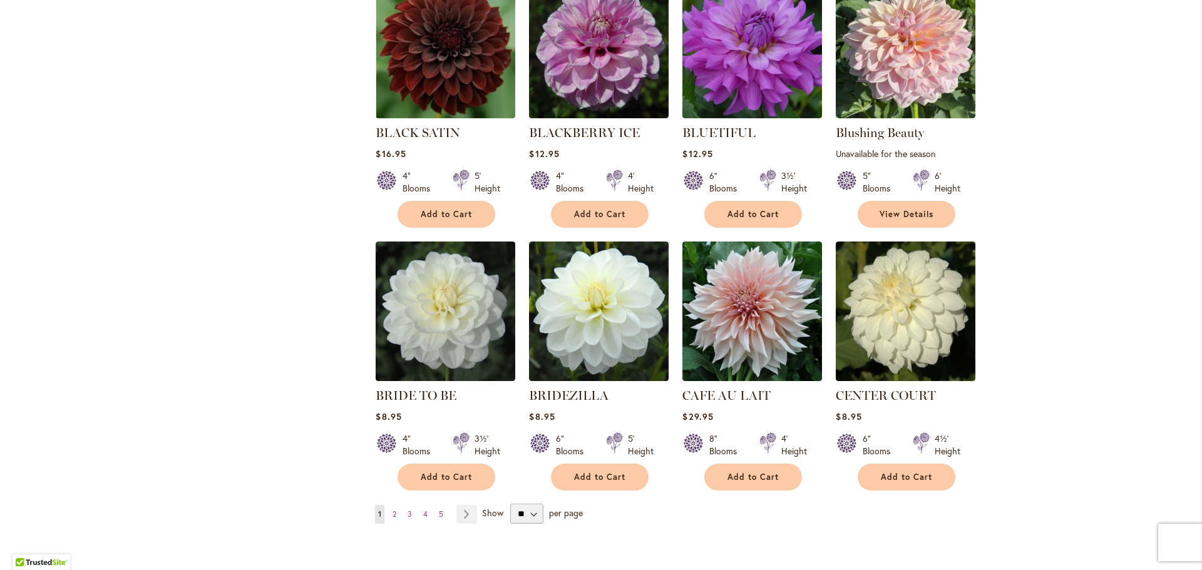
scroll to position [833, 0]
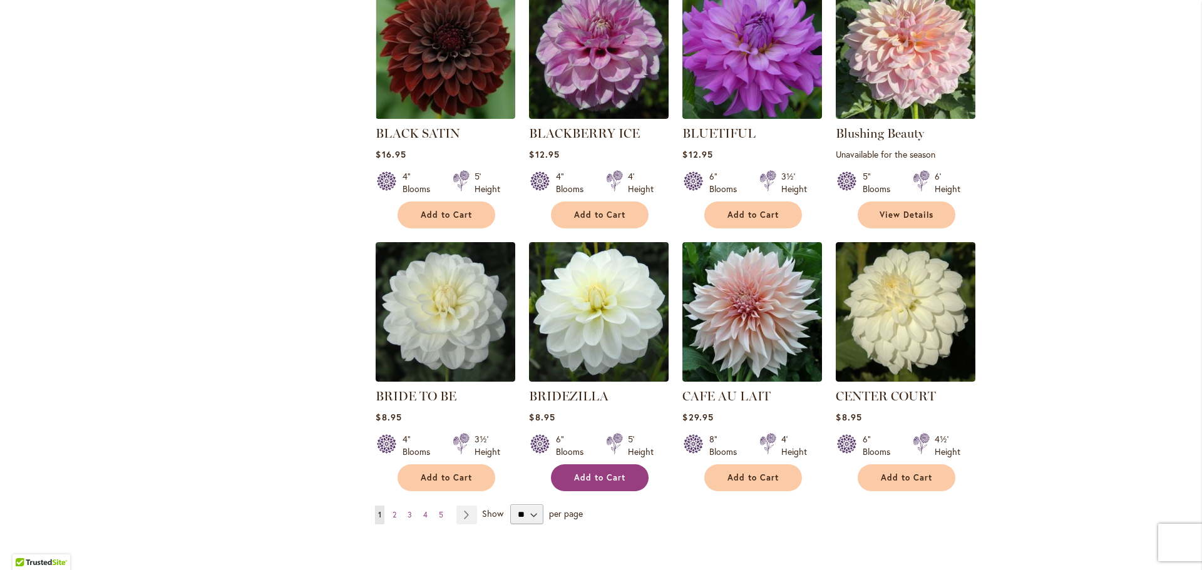
type input "**********"
click at [613, 473] on span "Add to Cart" at bounding box center [599, 478] width 51 height 11
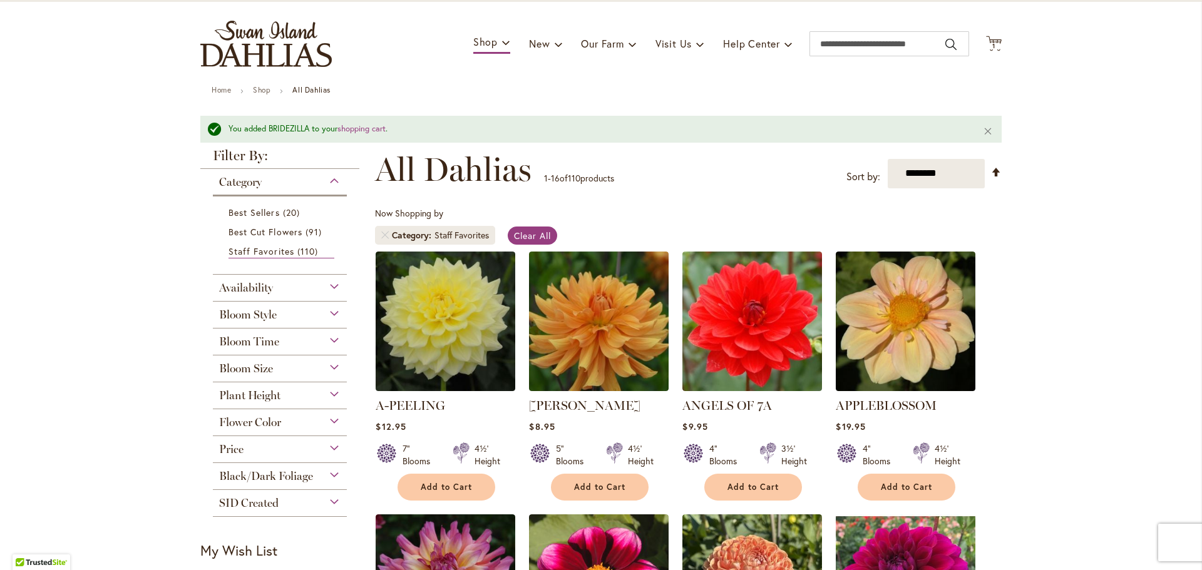
scroll to position [63, 0]
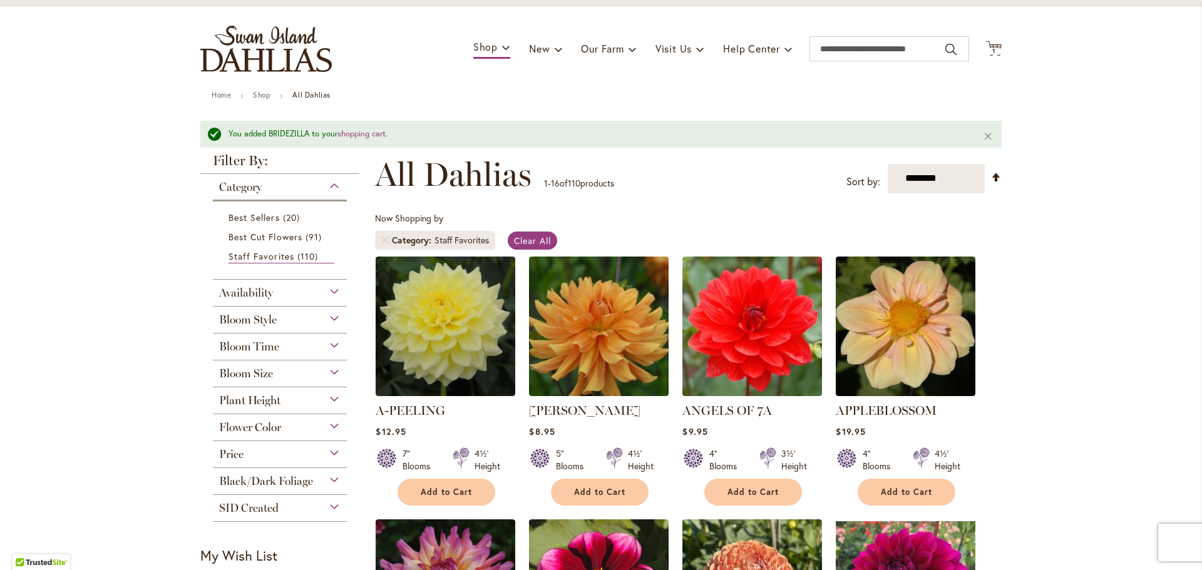
click at [335, 423] on div "Flower Color" at bounding box center [280, 424] width 134 height 20
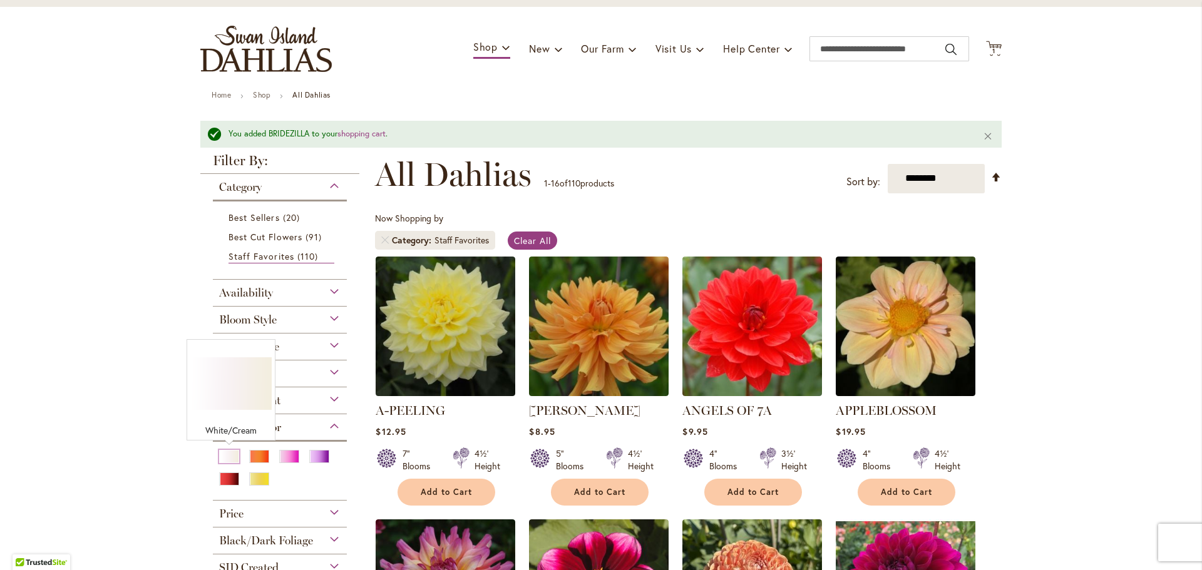
click at [223, 451] on div "White/Cream" at bounding box center [229, 456] width 20 height 13
click at [289, 456] on div "Pink" at bounding box center [289, 456] width 20 height 13
click at [312, 454] on div "Purple" at bounding box center [319, 456] width 20 height 13
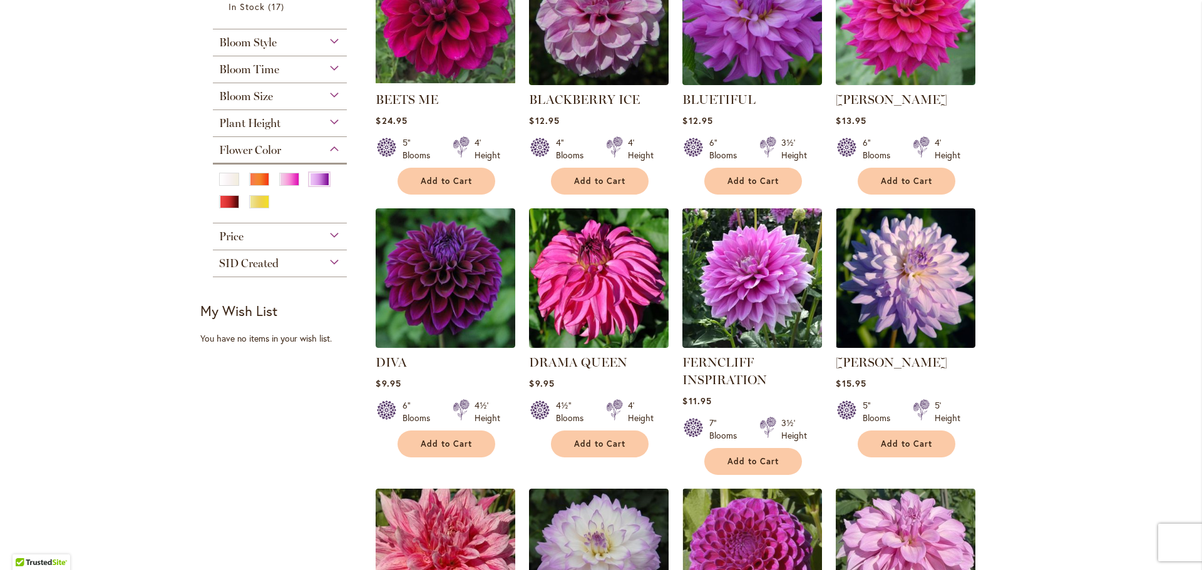
scroll to position [348, 0]
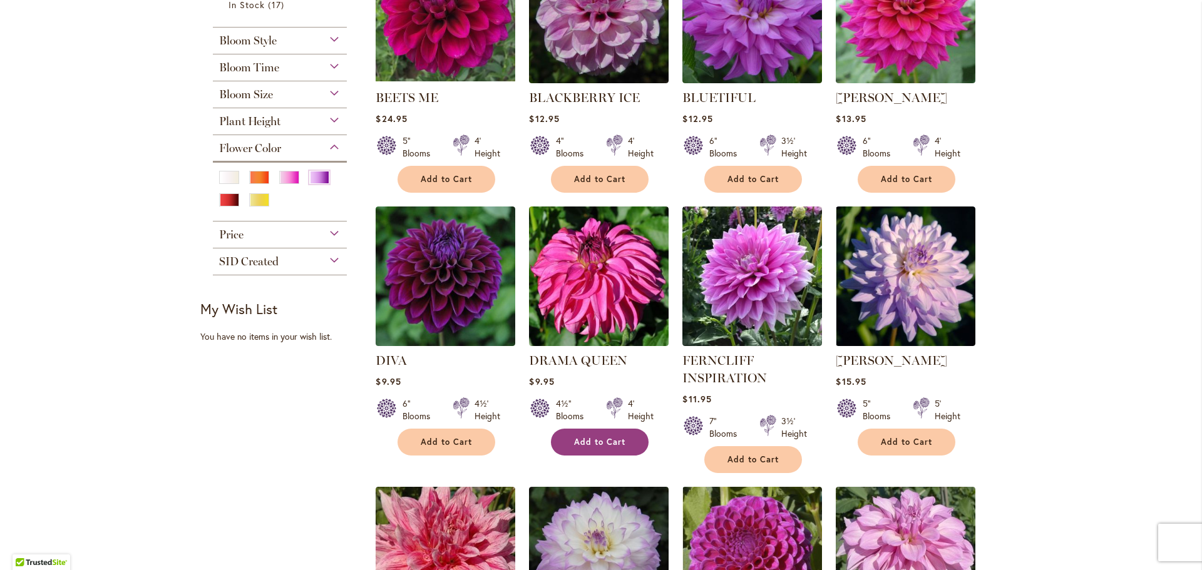
type input "**********"
click at [591, 444] on span "Add to Cart" at bounding box center [599, 442] width 51 height 11
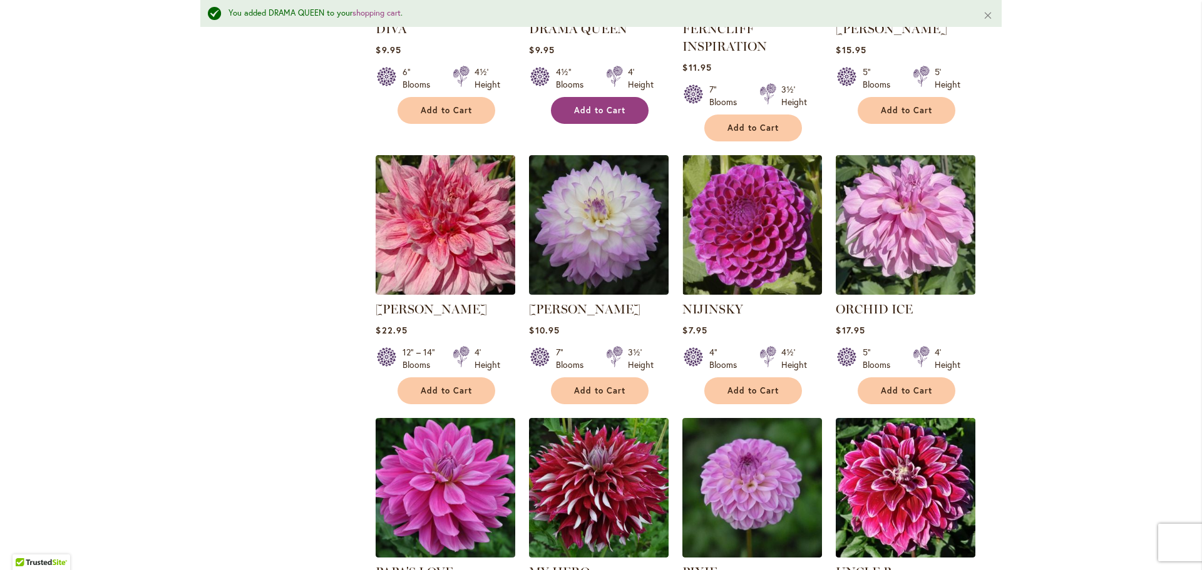
scroll to position [721, 0]
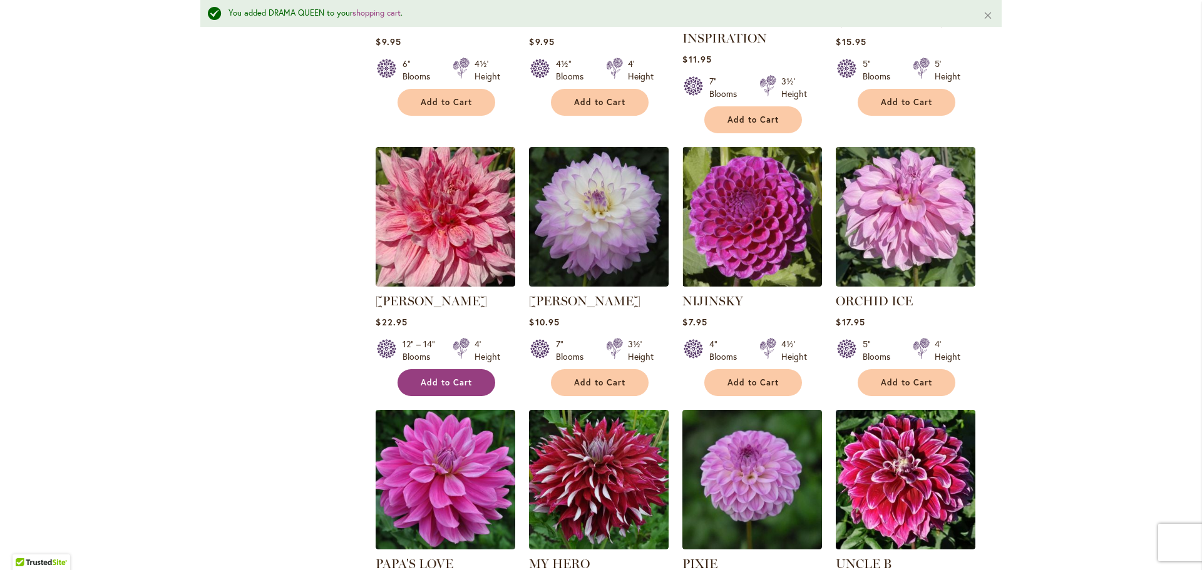
click at [434, 380] on span "Add to Cart" at bounding box center [446, 382] width 51 height 11
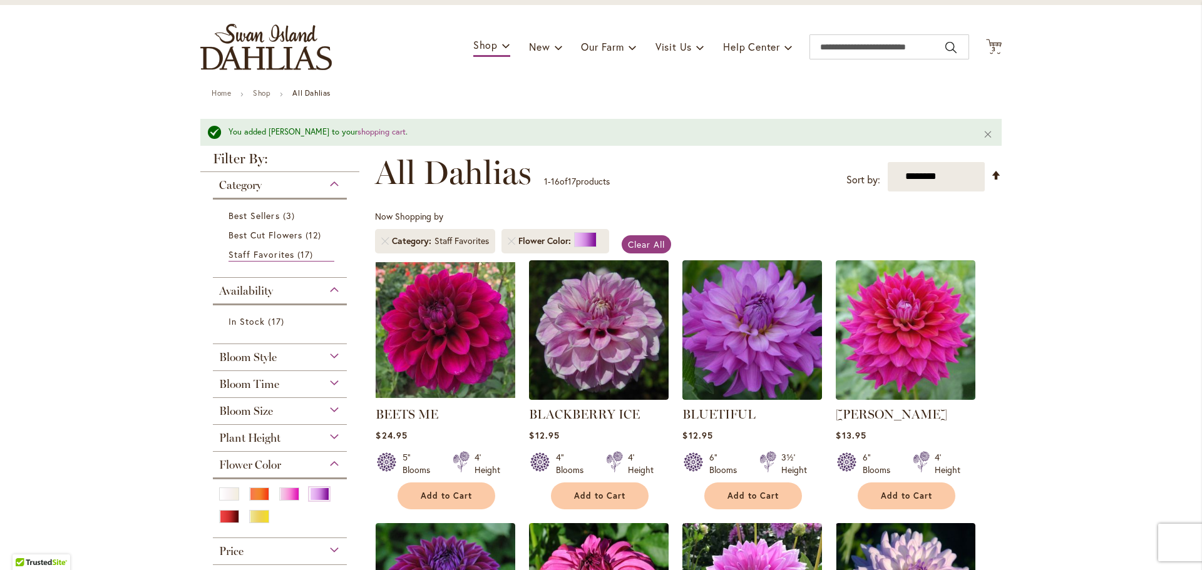
scroll to position [0, 0]
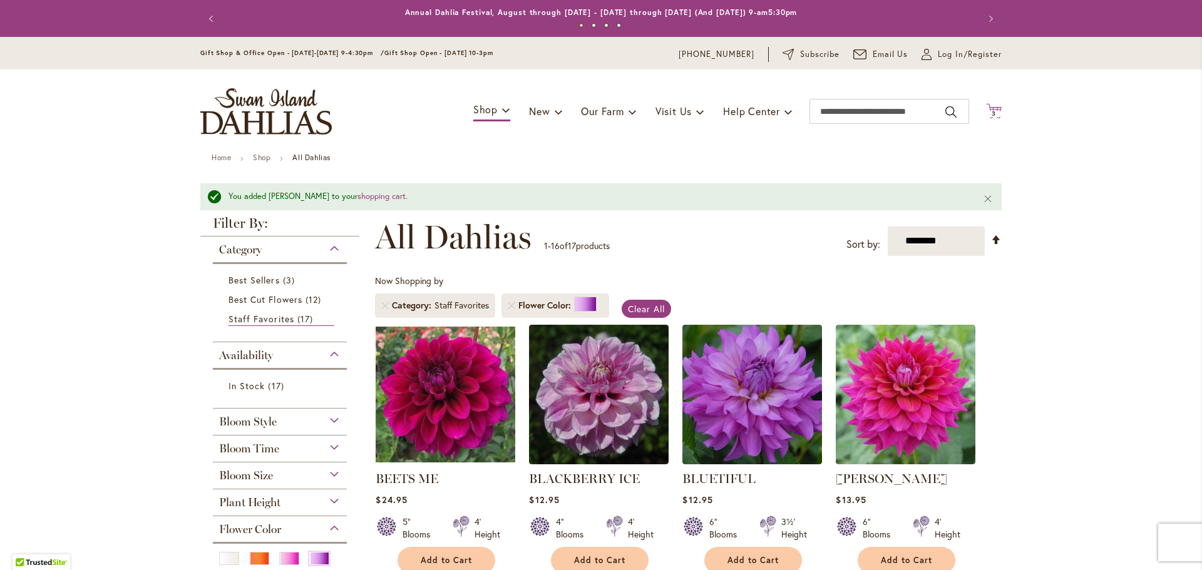
click at [992, 108] on icon at bounding box center [994, 110] width 16 height 15
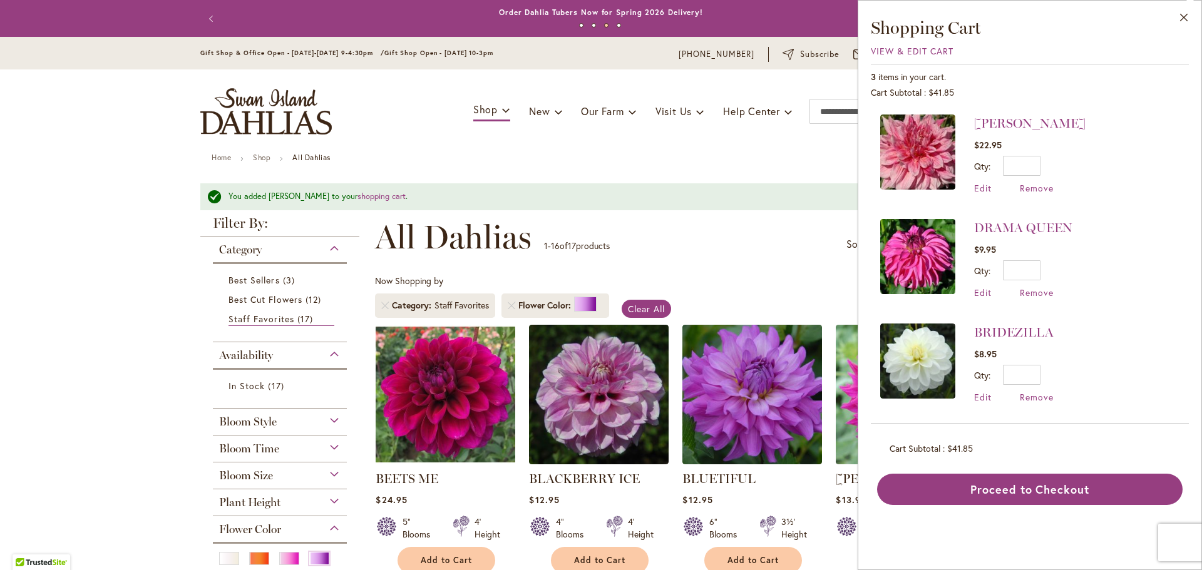
click at [334, 418] on div "Bloom Style" at bounding box center [280, 419] width 134 height 20
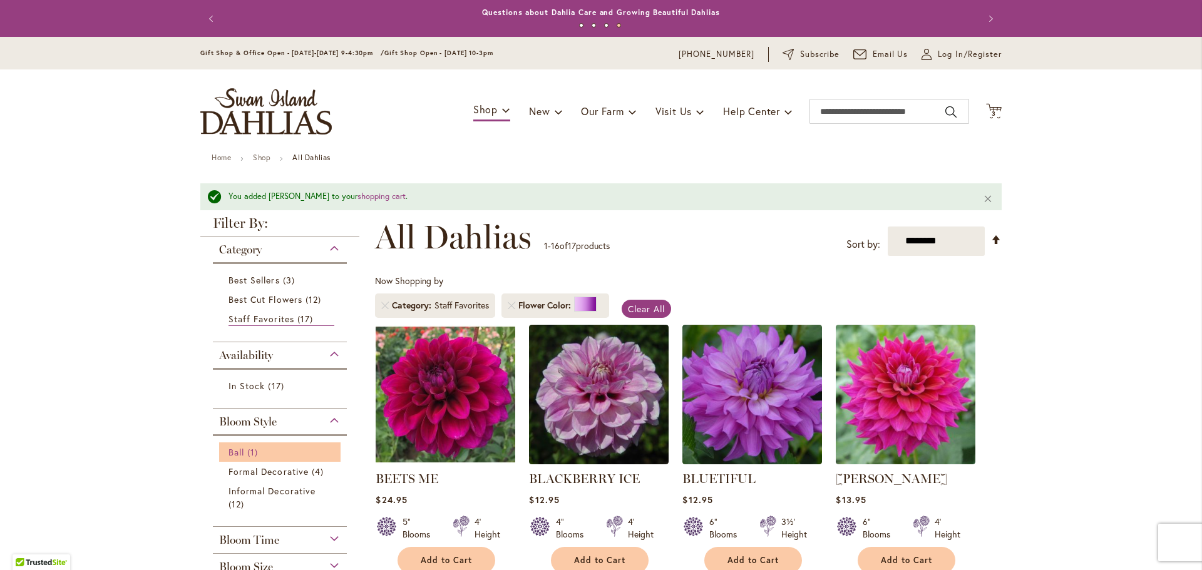
click at [238, 450] on span "Ball" at bounding box center [236, 452] width 16 height 12
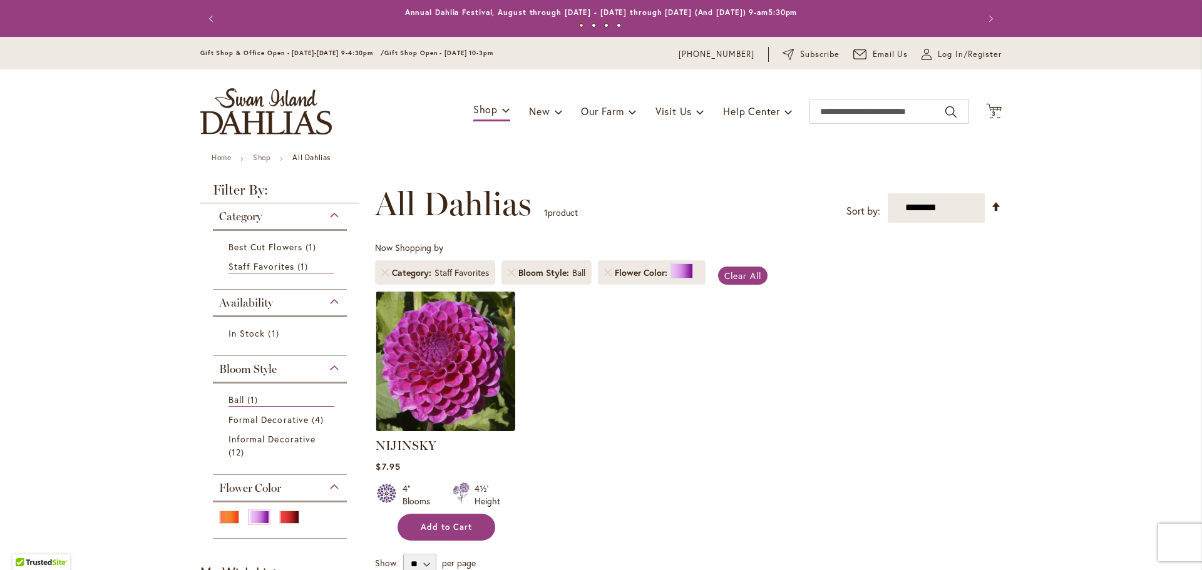
type input "**********"
click at [461, 528] on span "Add to Cart" at bounding box center [446, 527] width 51 height 11
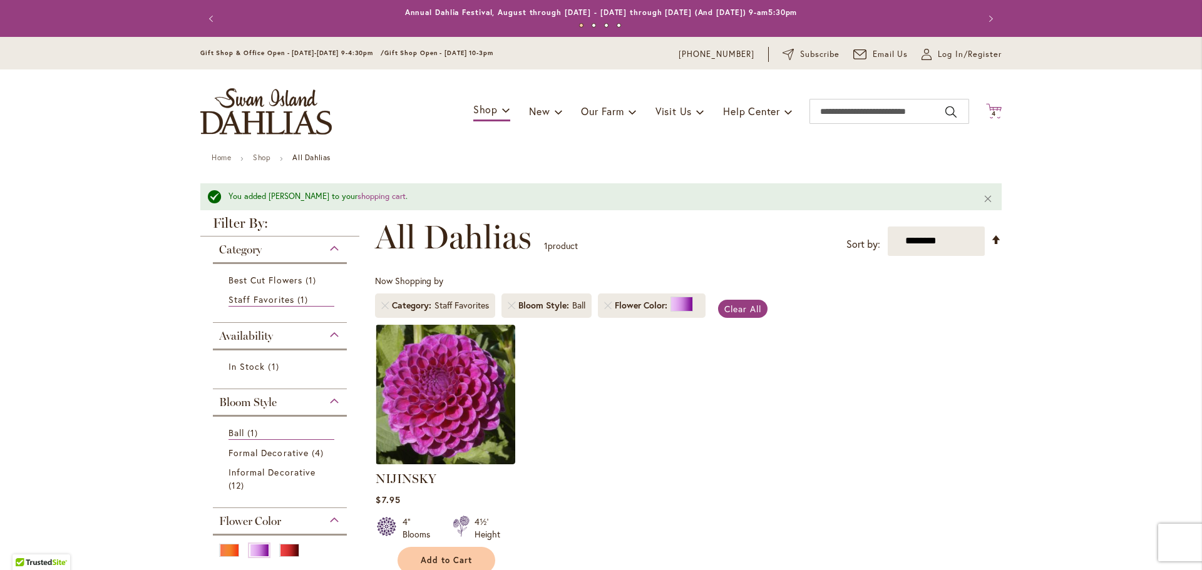
click at [997, 107] on icon at bounding box center [994, 110] width 16 height 15
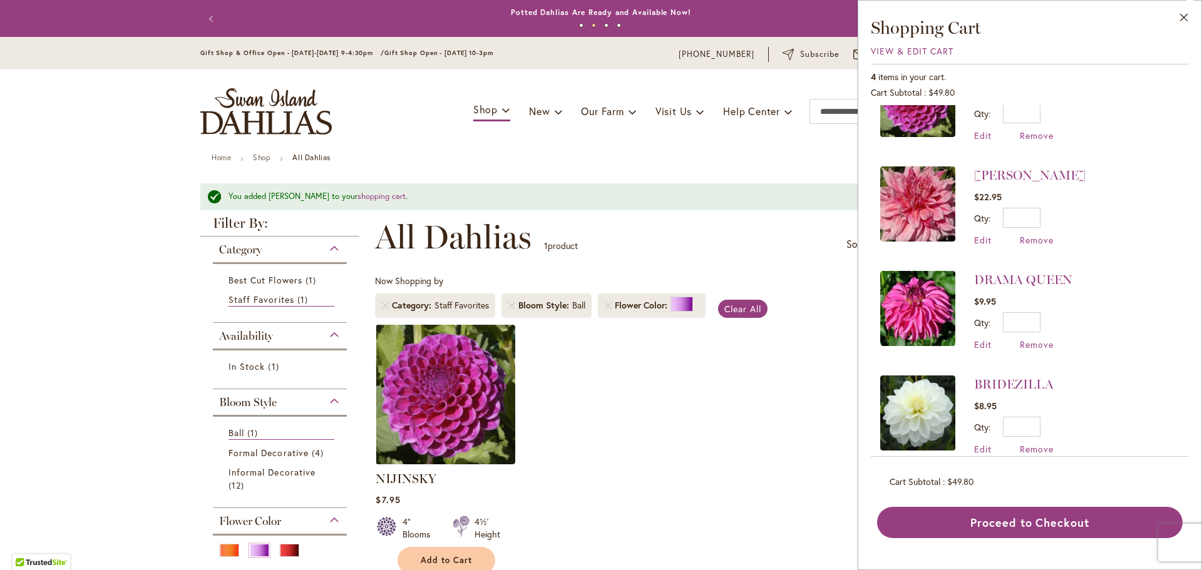
scroll to position [71, 0]
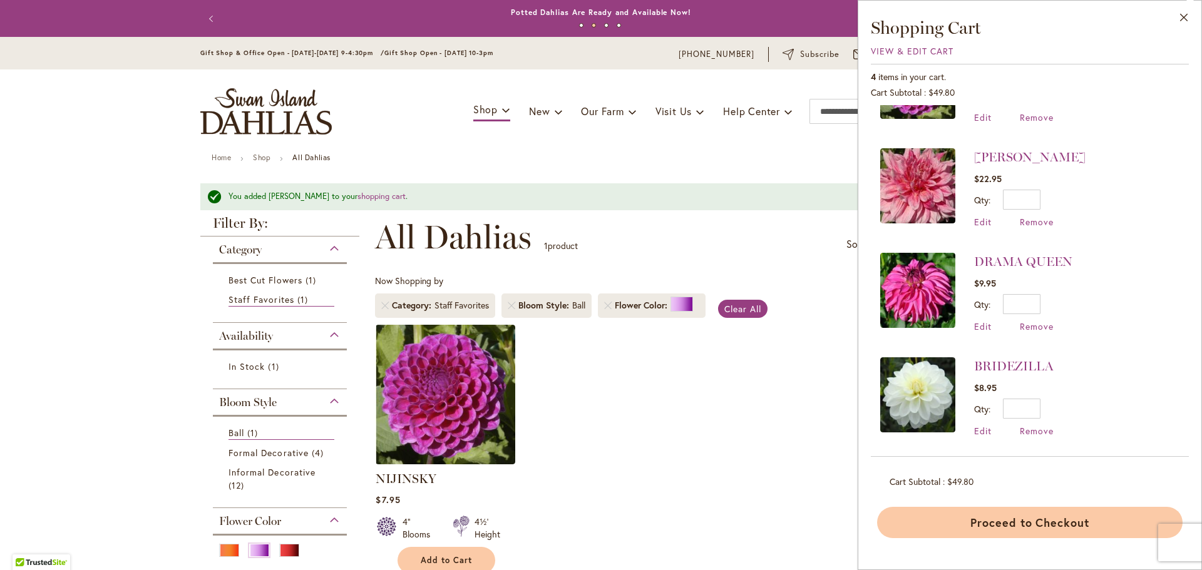
click at [1080, 517] on button "Proceed to Checkout" at bounding box center [1029, 522] width 305 height 31
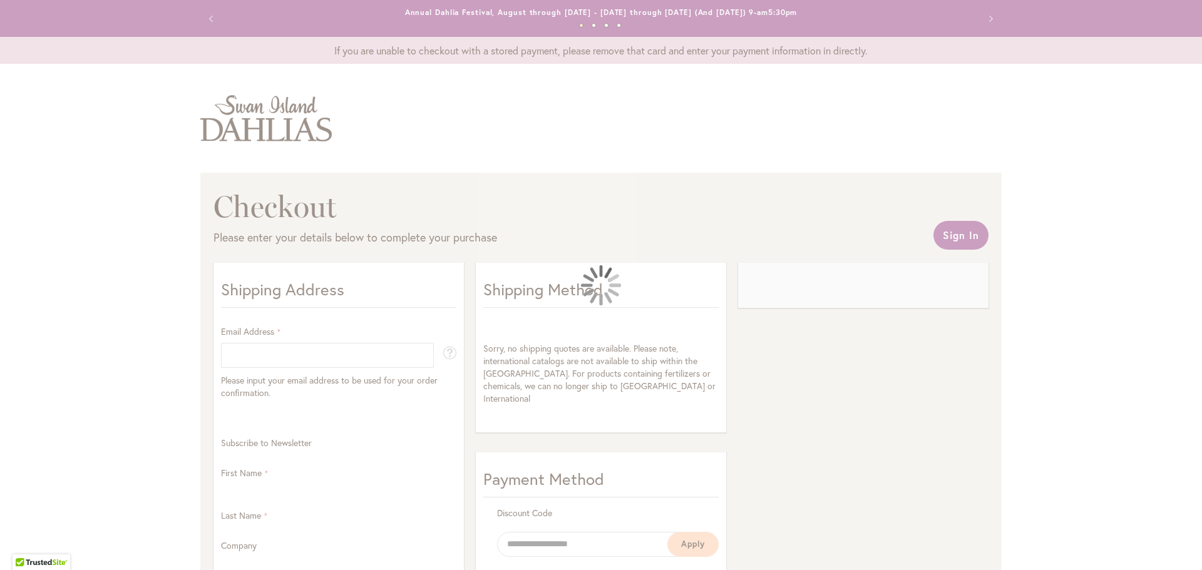
select select "**"
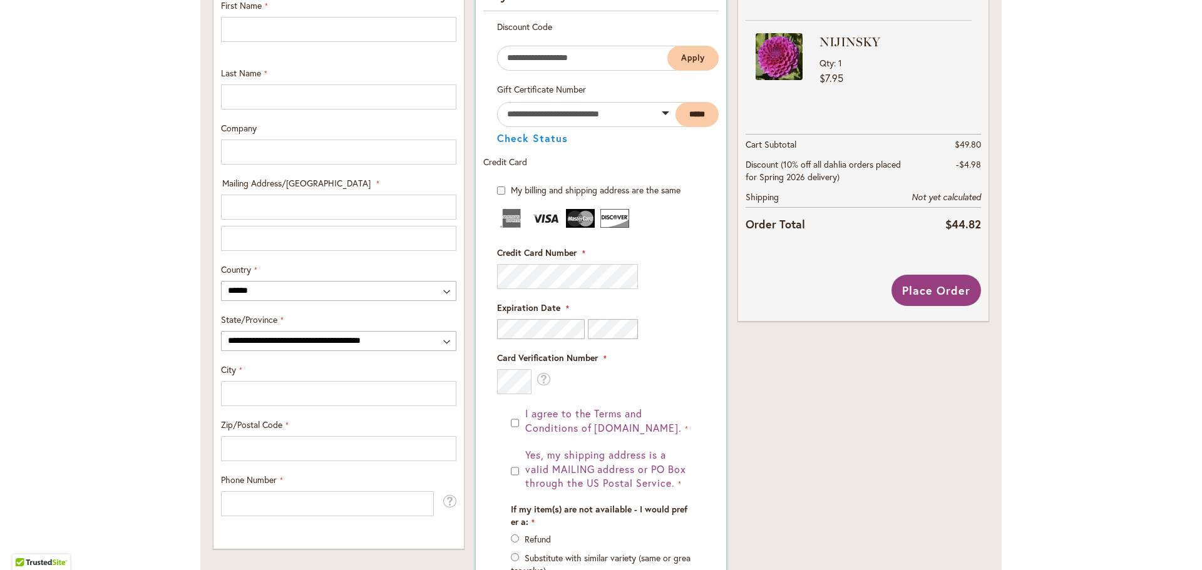
scroll to position [487, 0]
type input "**********"
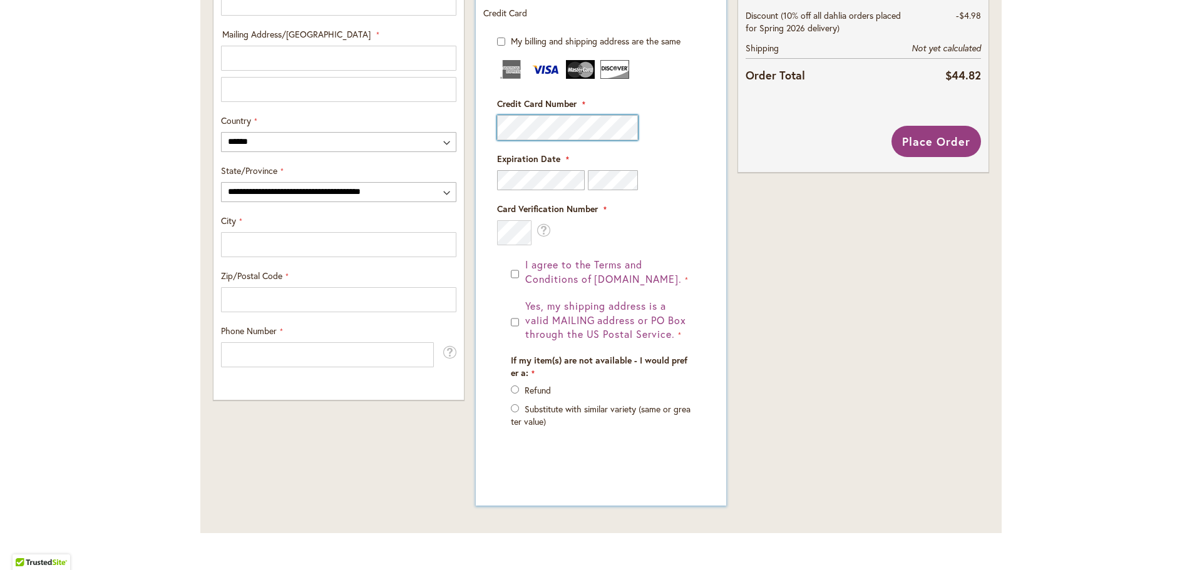
scroll to position [645, 0]
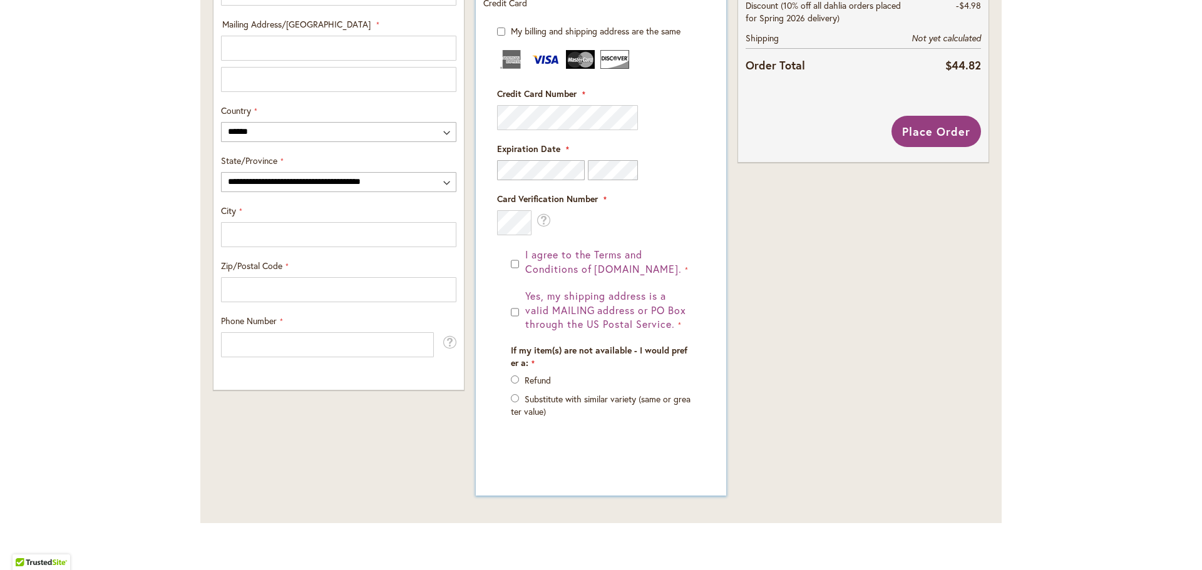
click at [492, 325] on form "My billing and shipping address are the same Billing Address First Name Last Na…" at bounding box center [600, 246] width 235 height 443
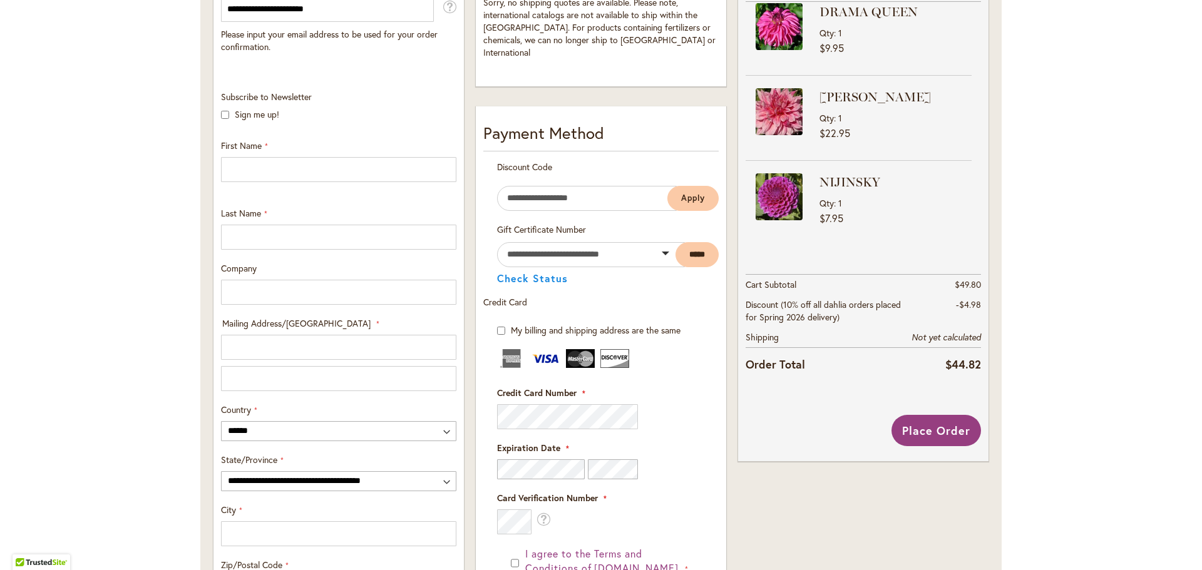
scroll to position [349, 0]
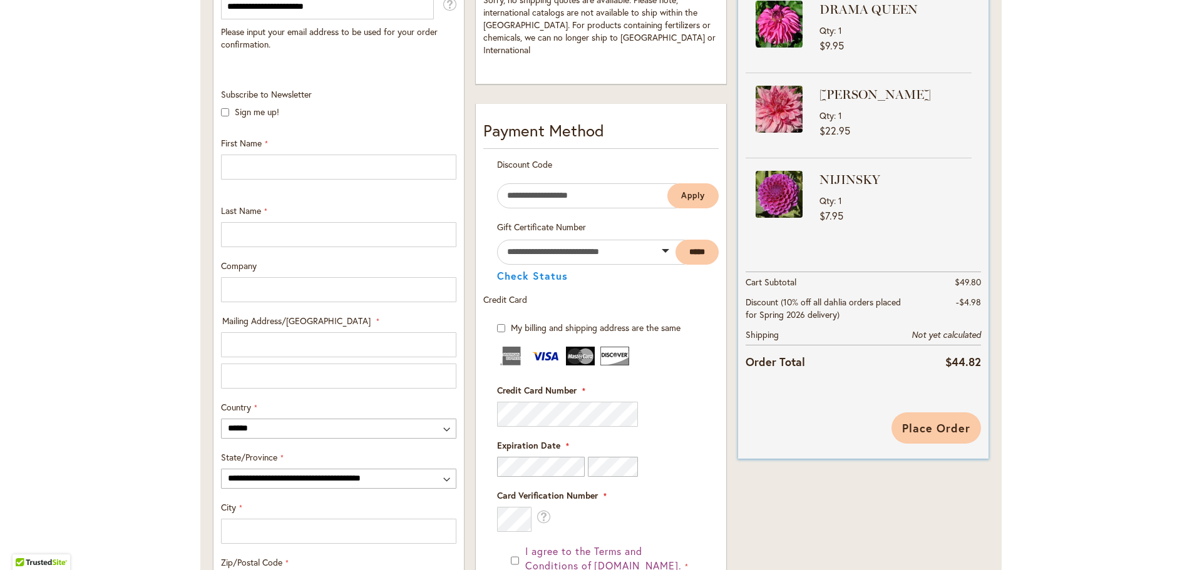
click at [926, 423] on span "Place Order" at bounding box center [936, 428] width 68 height 15
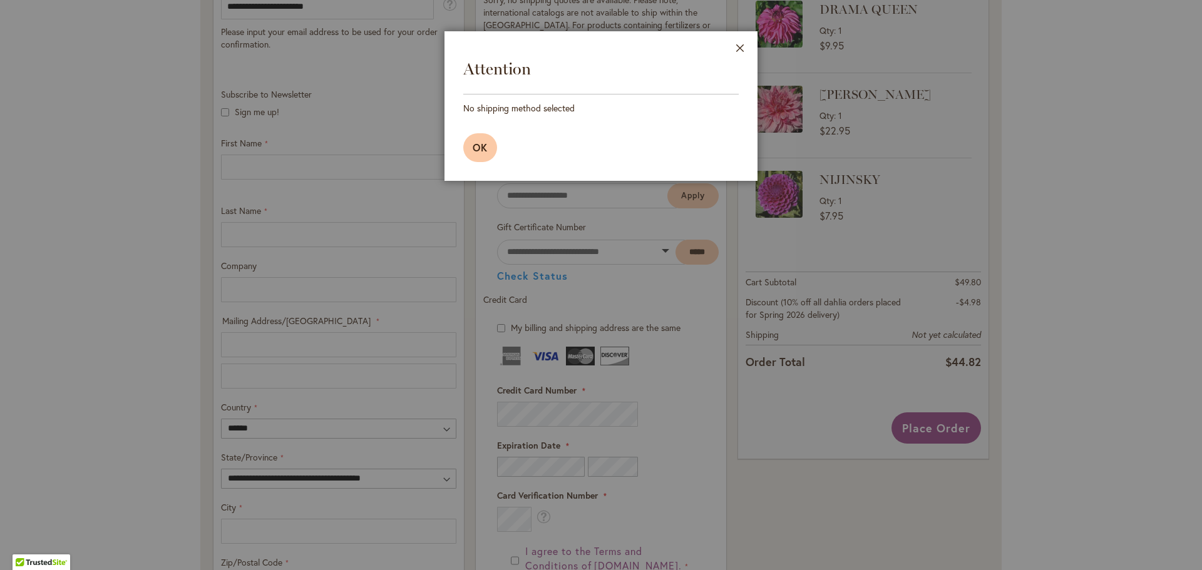
click at [480, 157] on button "OK" at bounding box center [480, 147] width 34 height 29
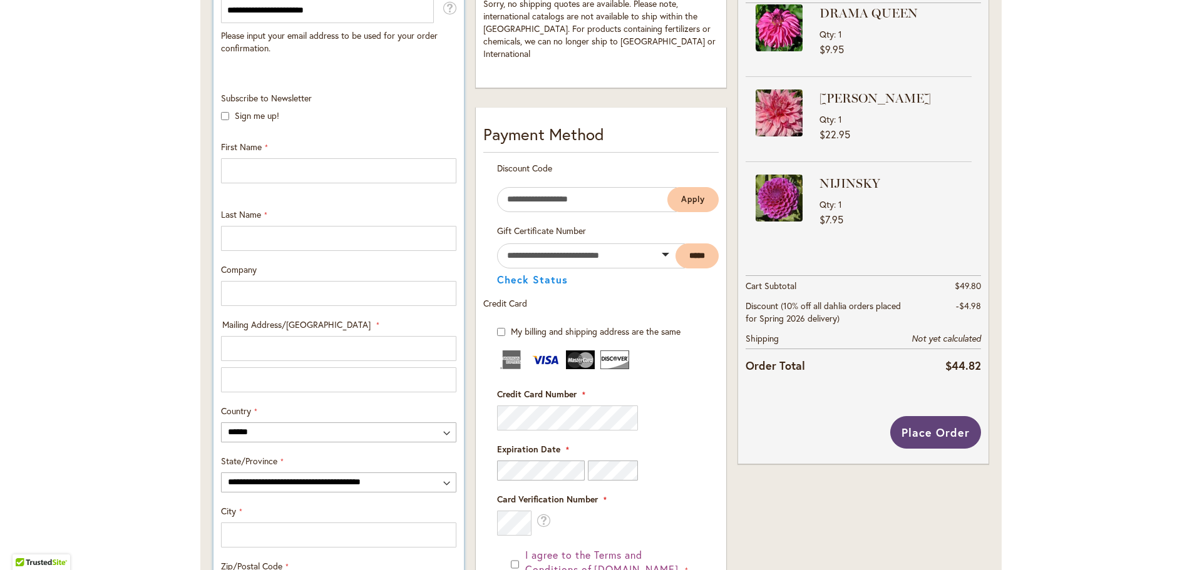
scroll to position [354, 0]
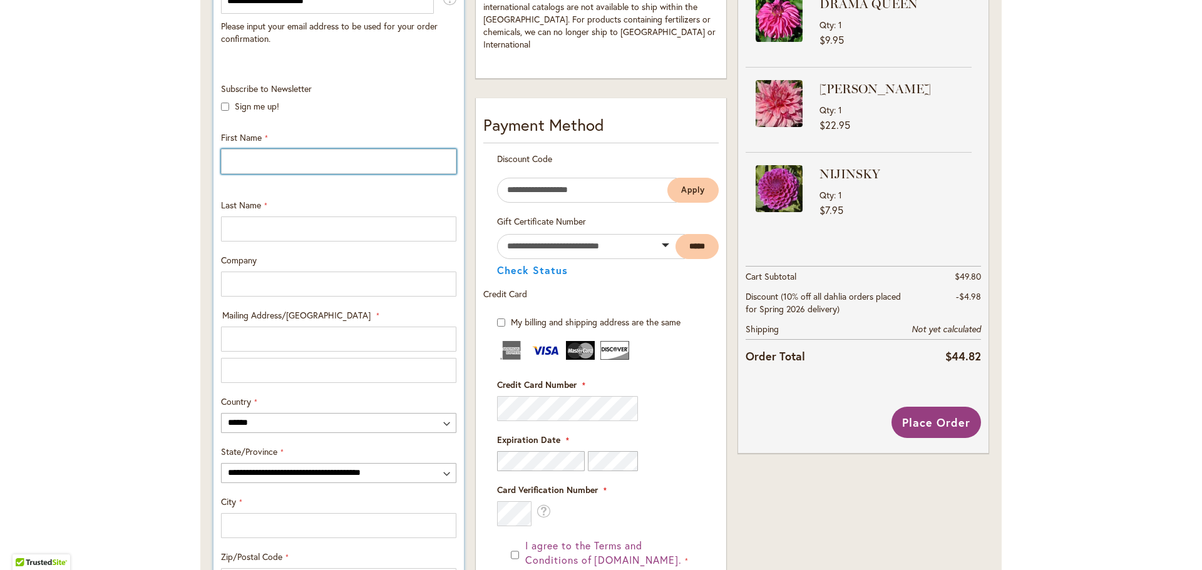
click at [329, 162] on input "First Name" at bounding box center [338, 161] width 235 height 25
type input "*****"
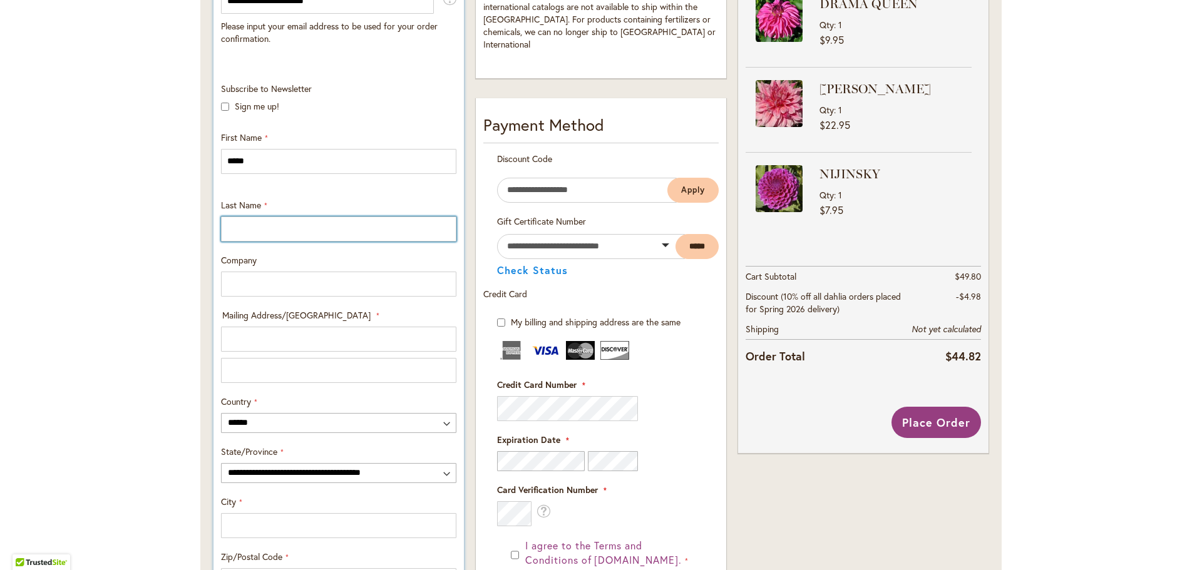
type input "*****"
type input "**********"
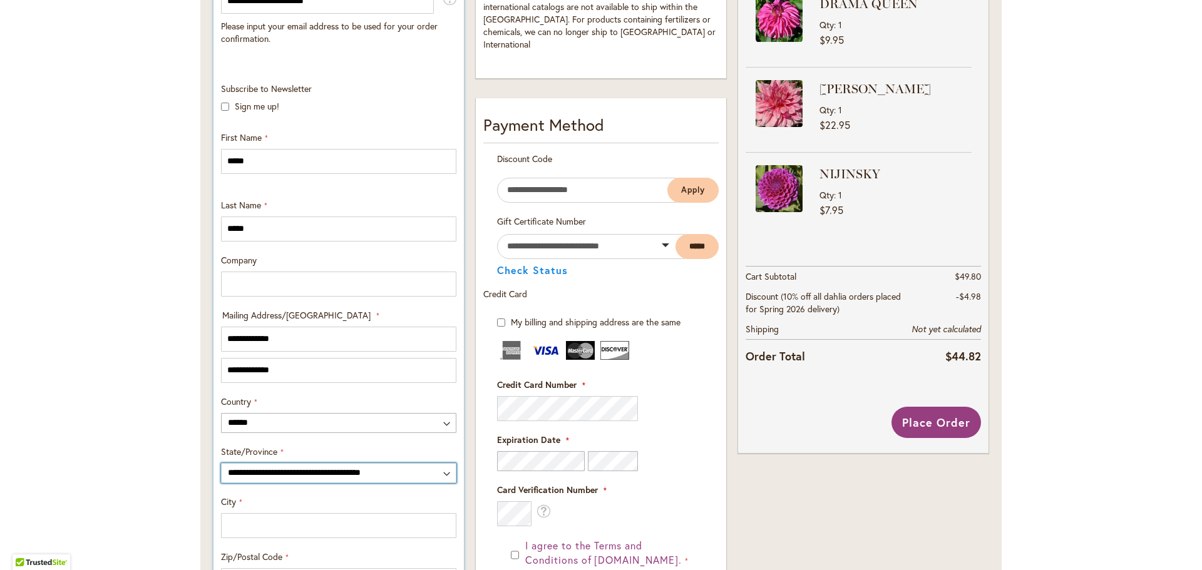
select select "**"
type input "**********"
type input "*****"
type input "**********"
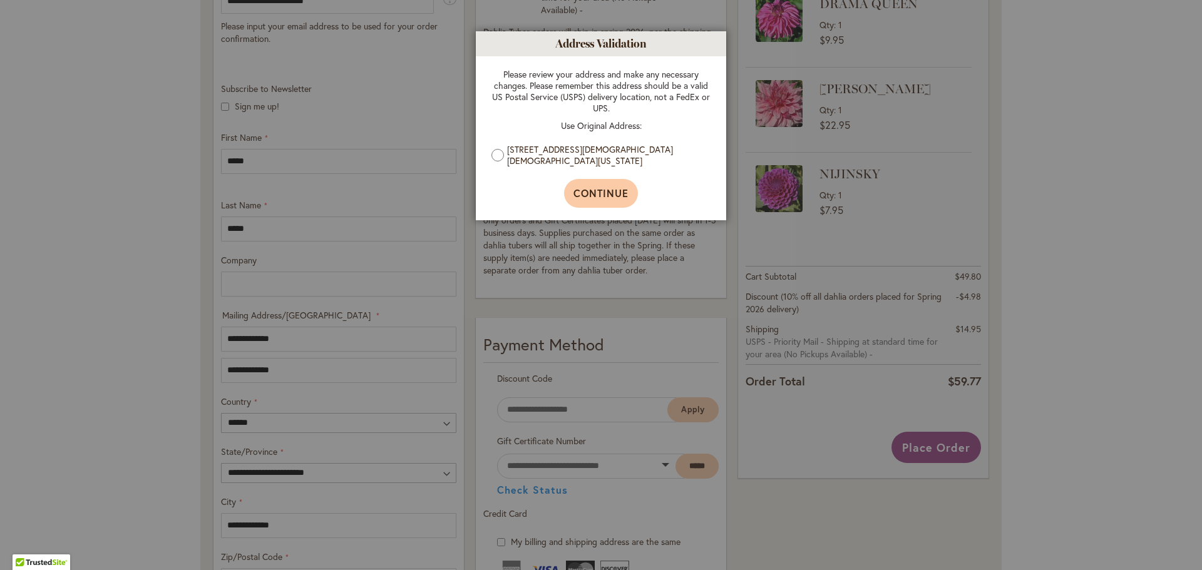
click at [575, 187] on span "Continue" at bounding box center [601, 193] width 56 height 13
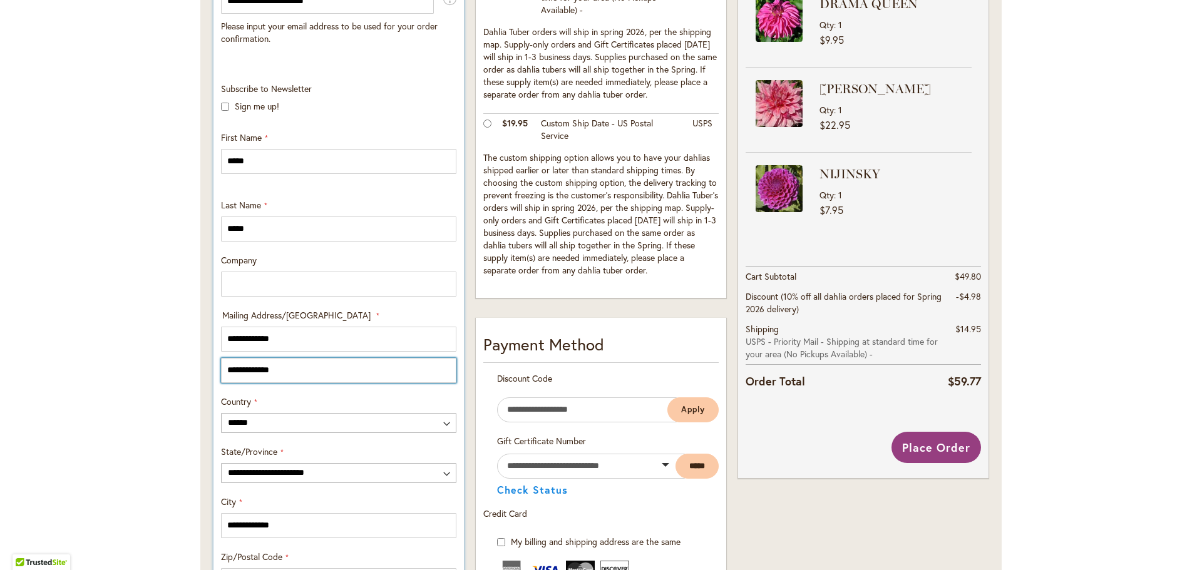
click at [280, 366] on input "**********" at bounding box center [338, 370] width 235 height 25
type input "*"
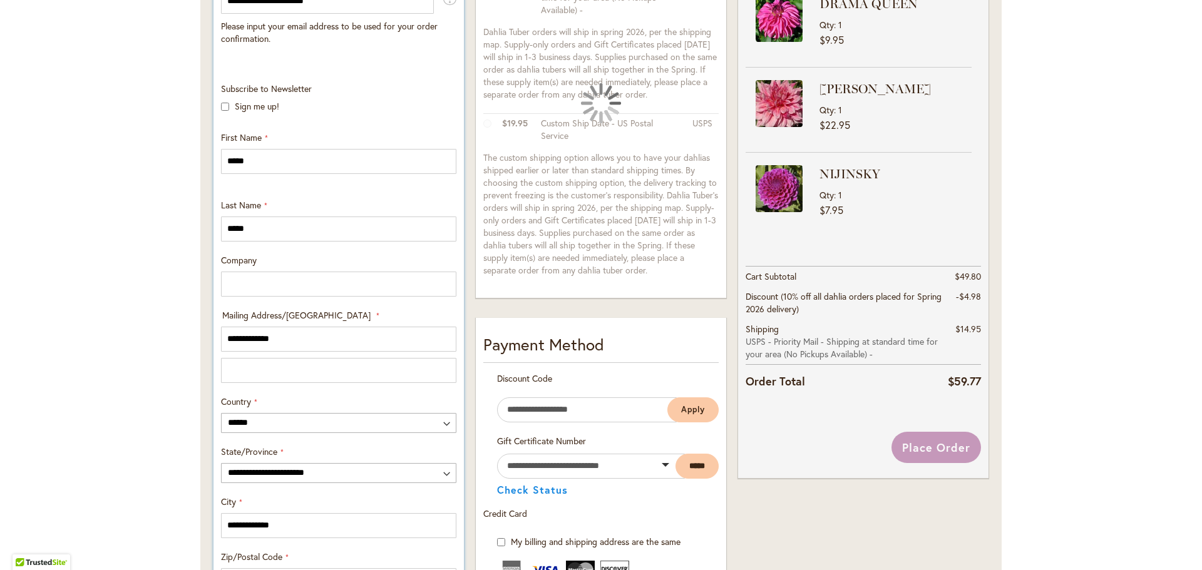
click at [348, 392] on div "**********" at bounding box center [339, 366] width 244 height 566
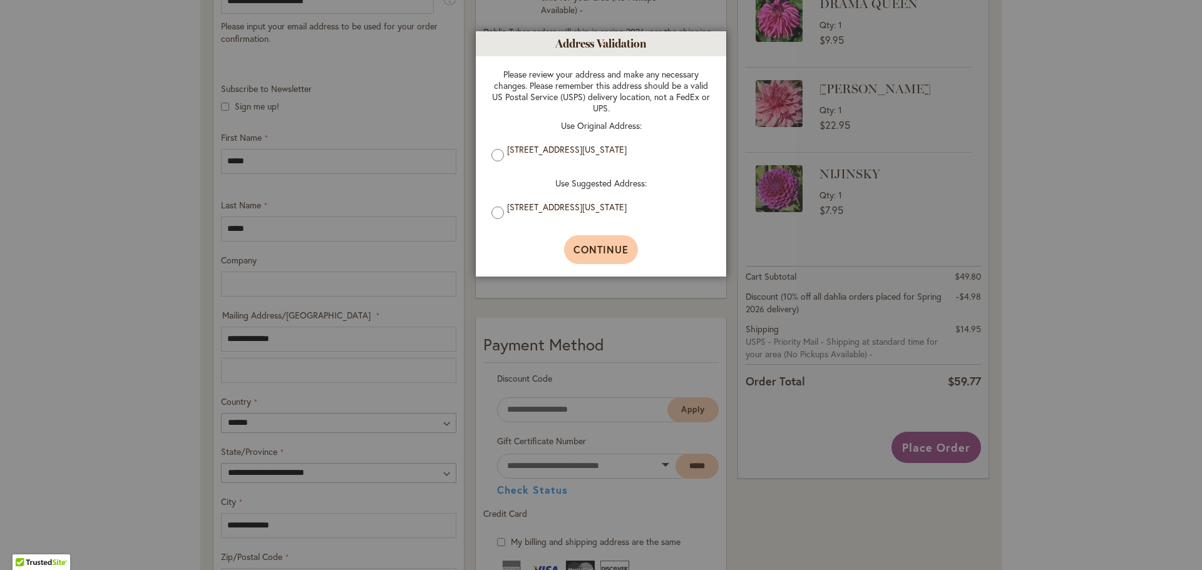
click at [597, 261] on button "Continue" at bounding box center [601, 249] width 74 height 29
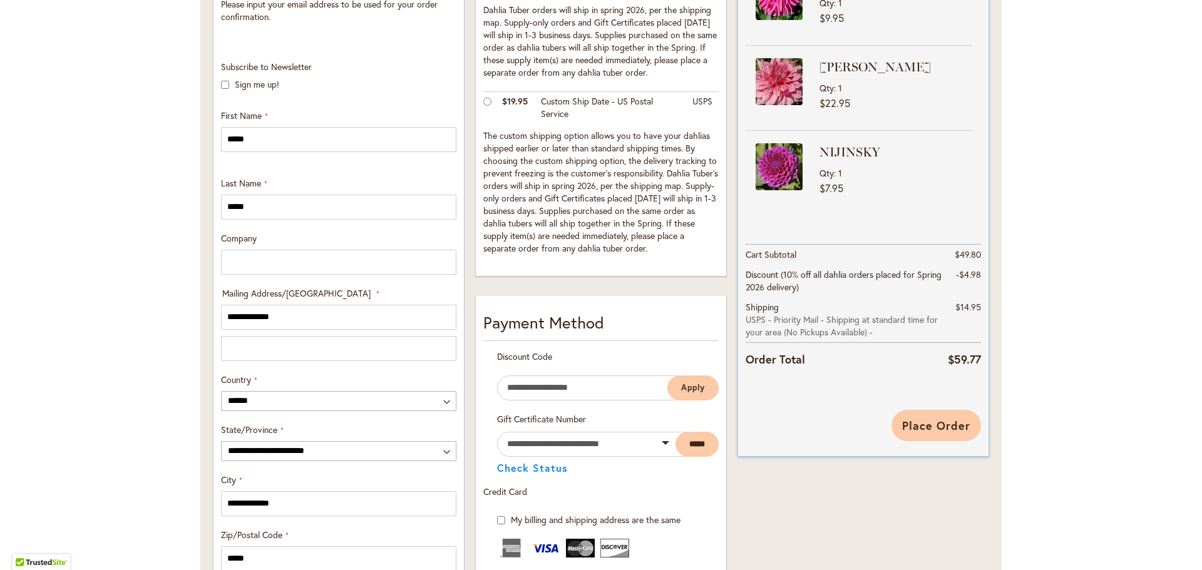
scroll to position [387, 0]
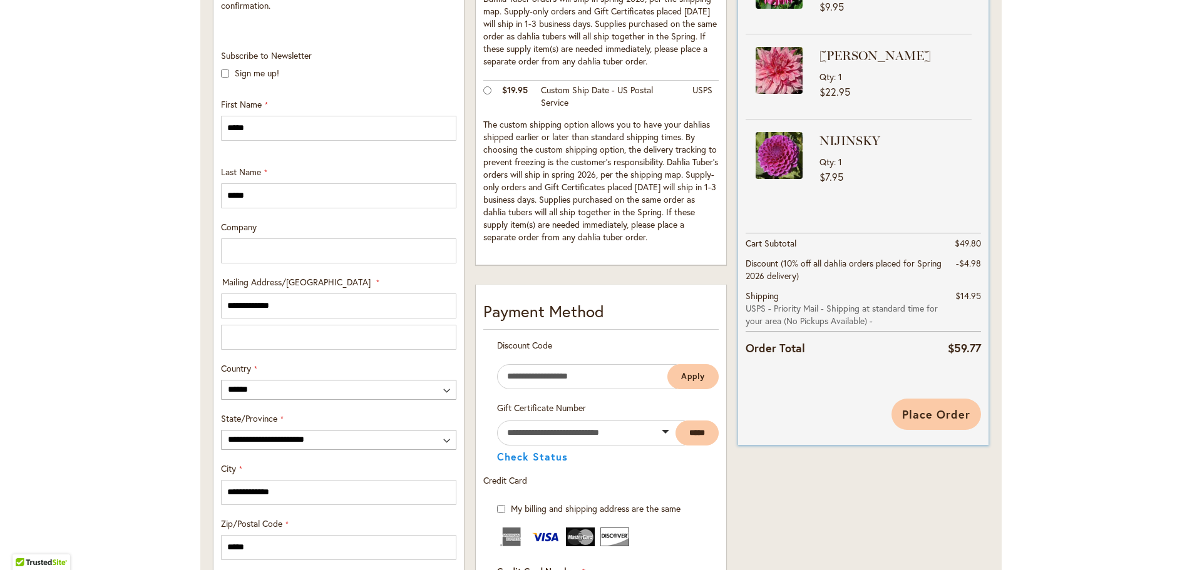
click at [938, 411] on span "Place Order" at bounding box center [936, 414] width 68 height 15
